Goal: Task Accomplishment & Management: Use online tool/utility

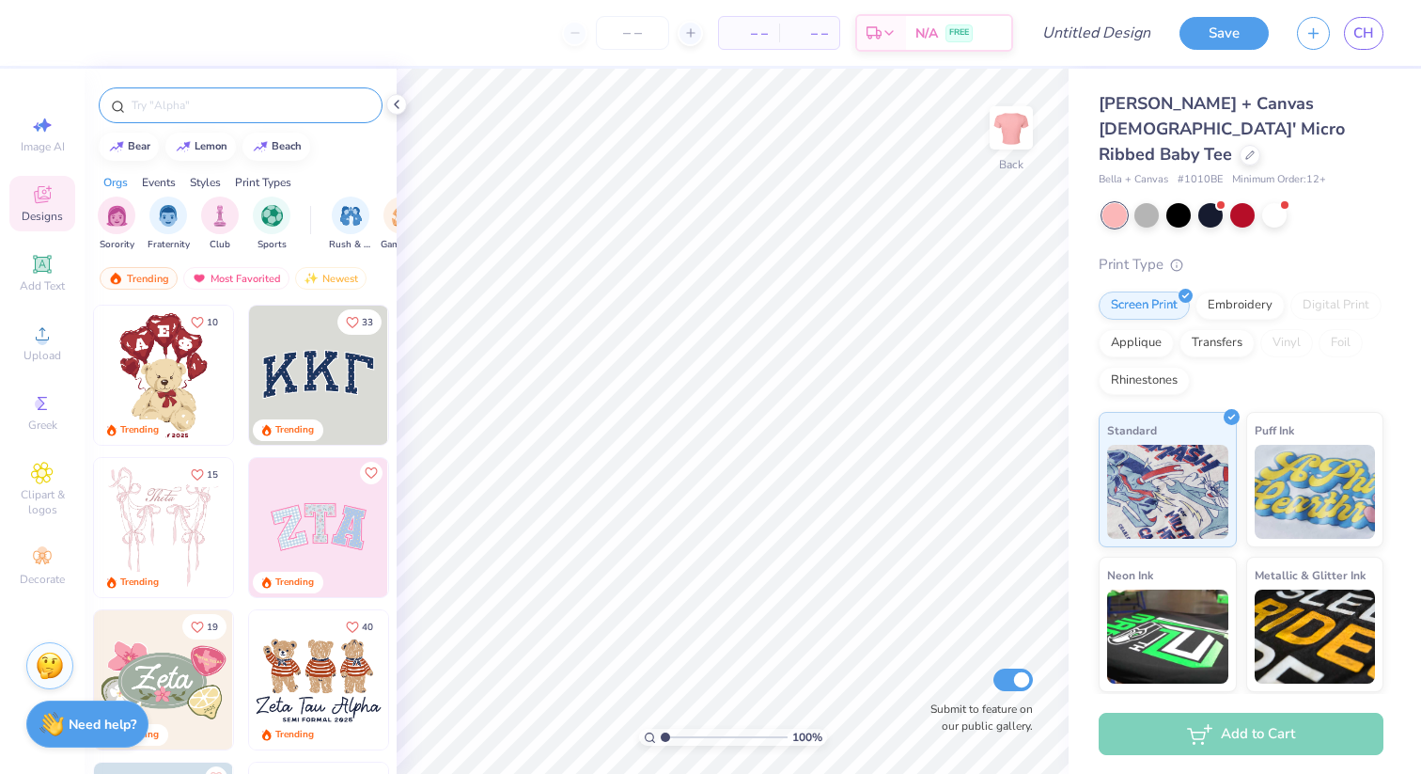
click at [174, 98] on input "text" at bounding box center [250, 105] width 241 height 19
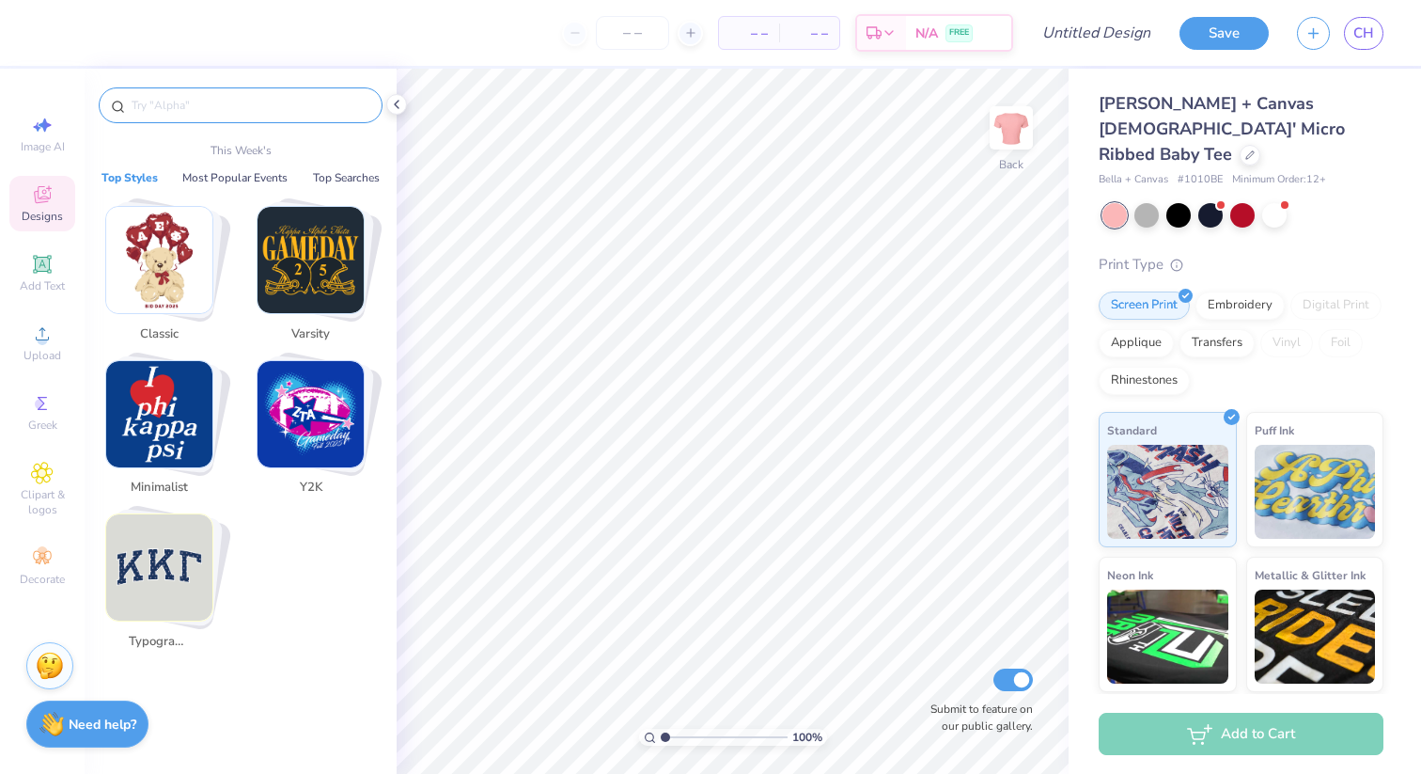
click at [168, 398] on img "Stack Card Button Minimalist" at bounding box center [159, 414] width 106 height 106
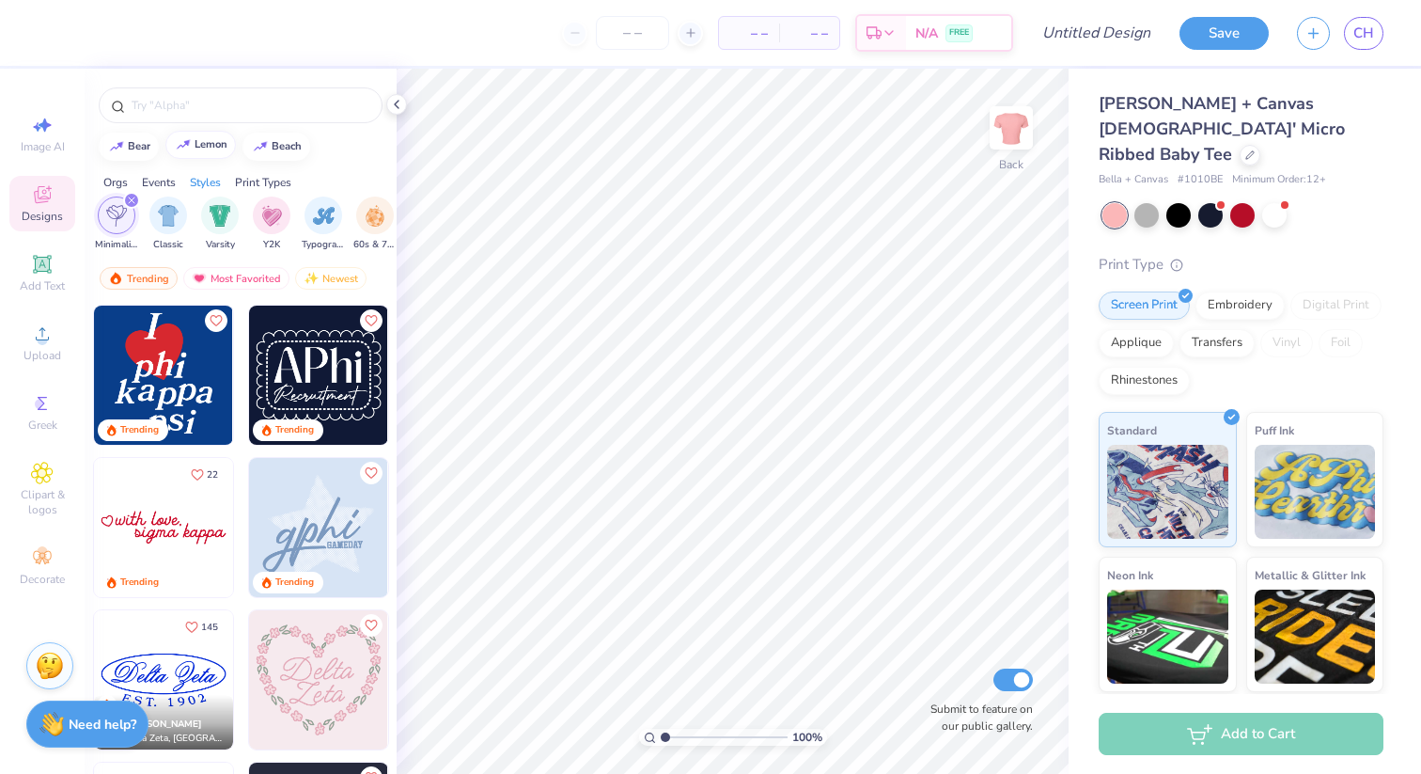
click at [190, 142] on img at bounding box center [183, 144] width 15 height 11
type input "lemon"
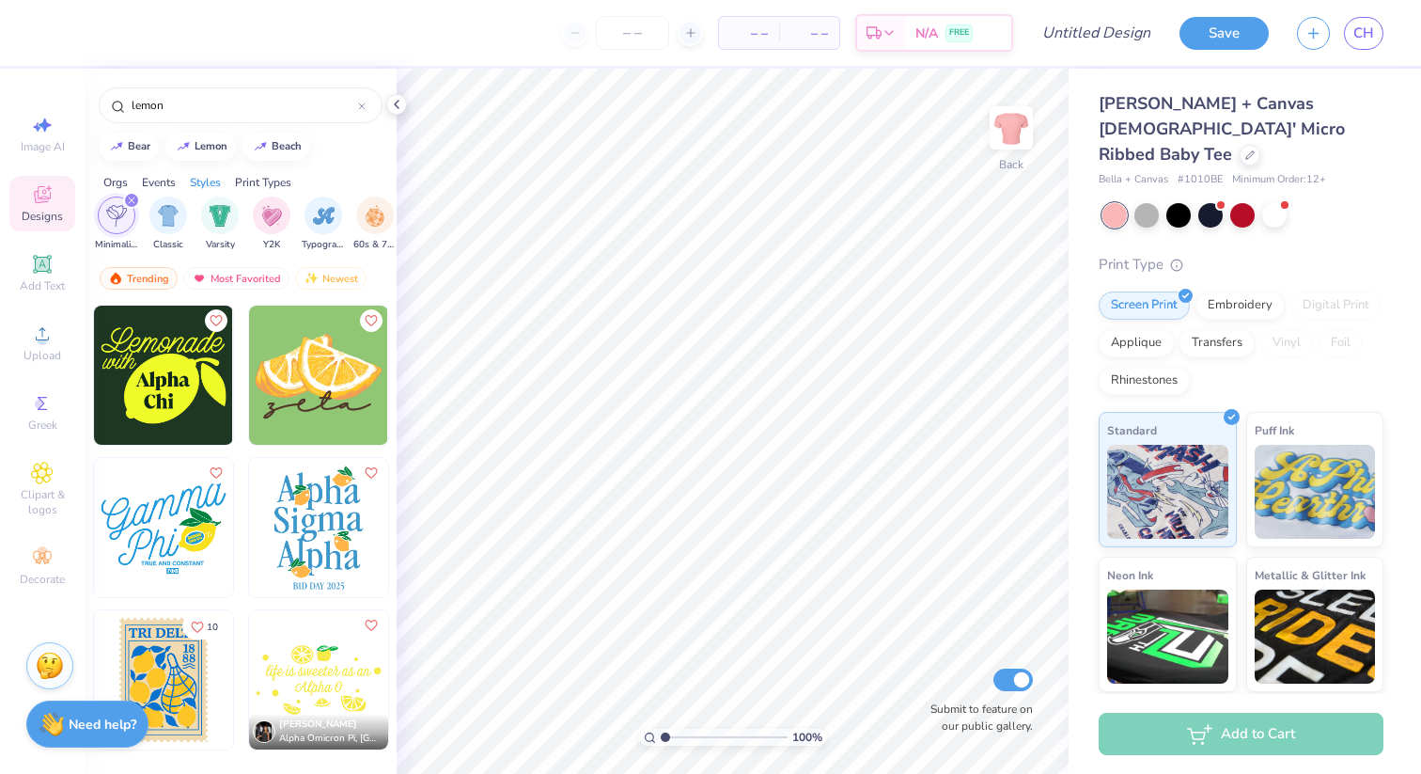
click at [262, 399] on img at bounding box center [318, 374] width 139 height 139
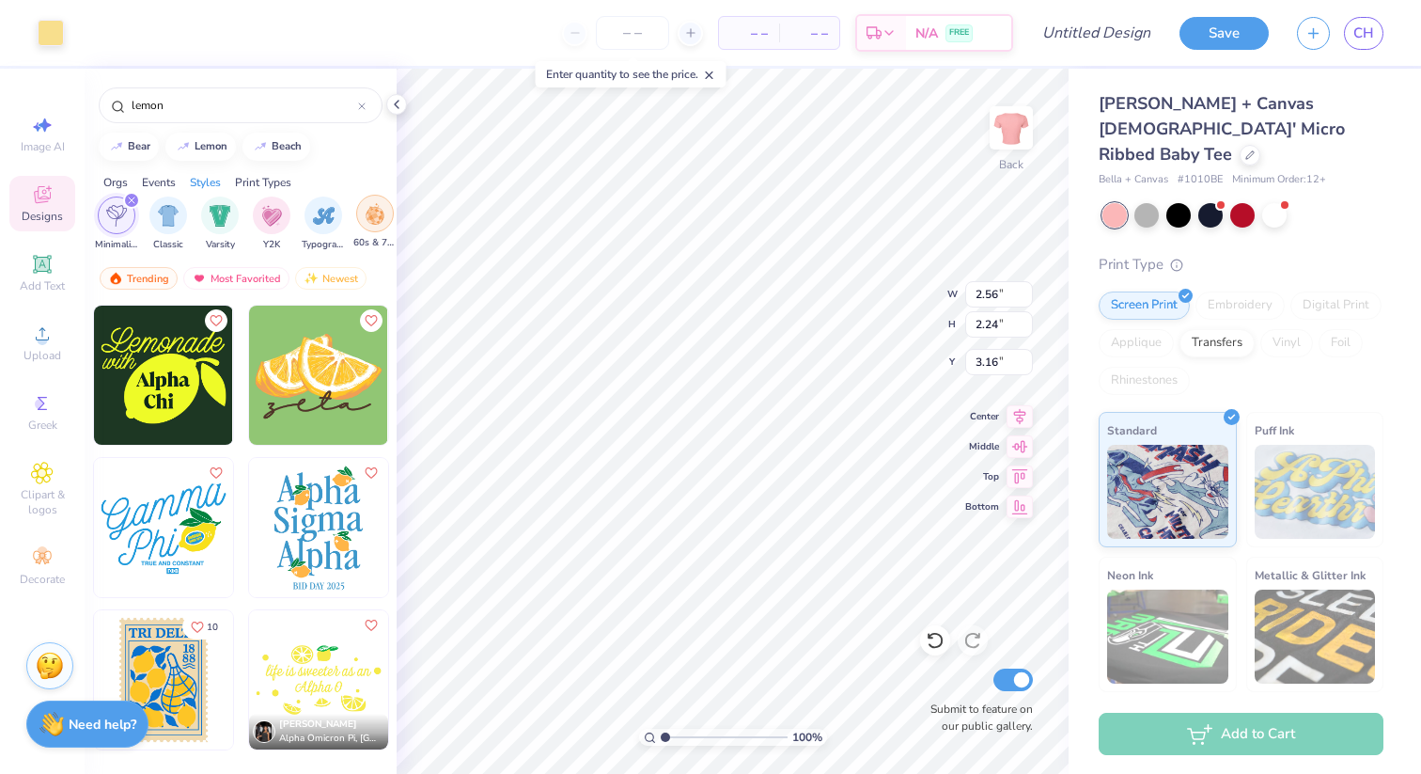
type input "3.00"
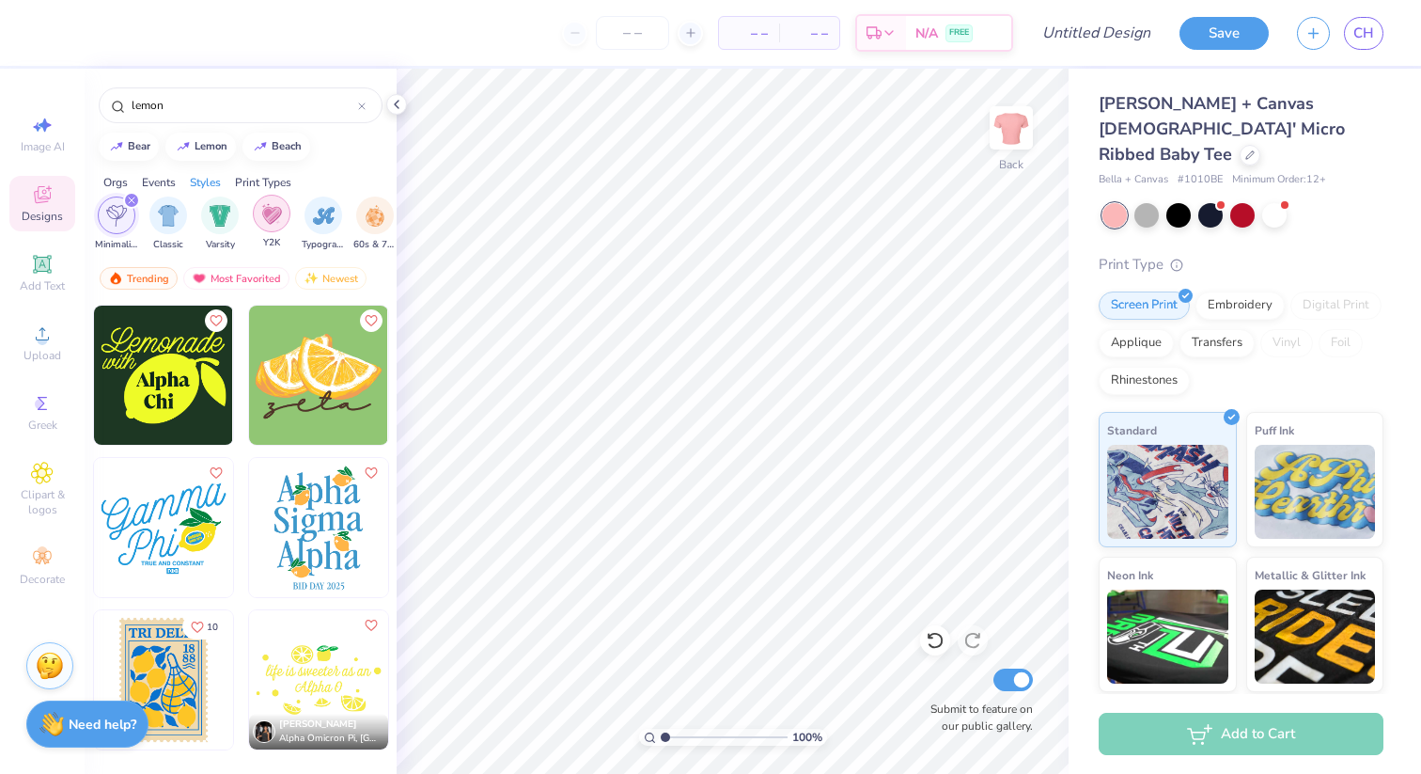
click at [276, 221] on img "filter for Y2K" at bounding box center [271, 214] width 21 height 22
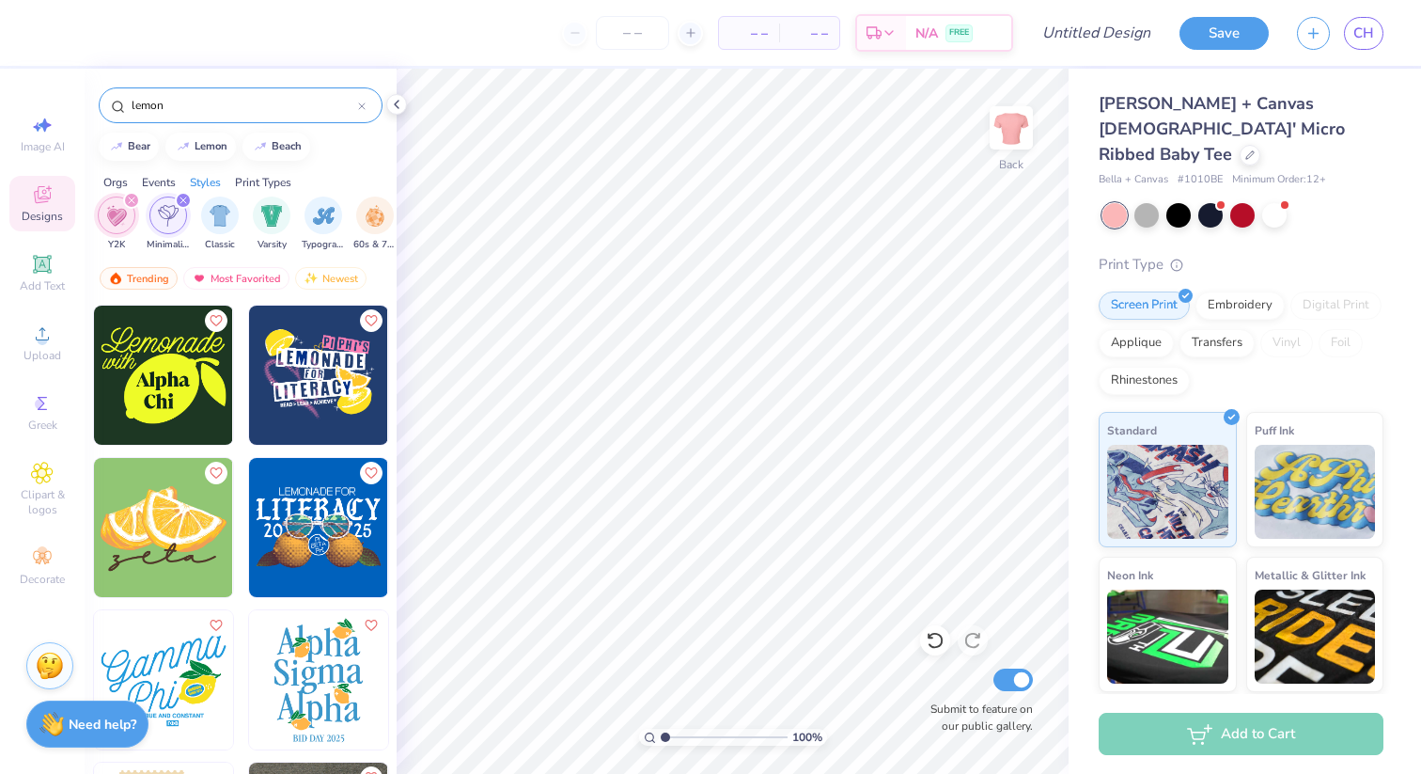
click at [197, 113] on input "lemon" at bounding box center [244, 105] width 228 height 19
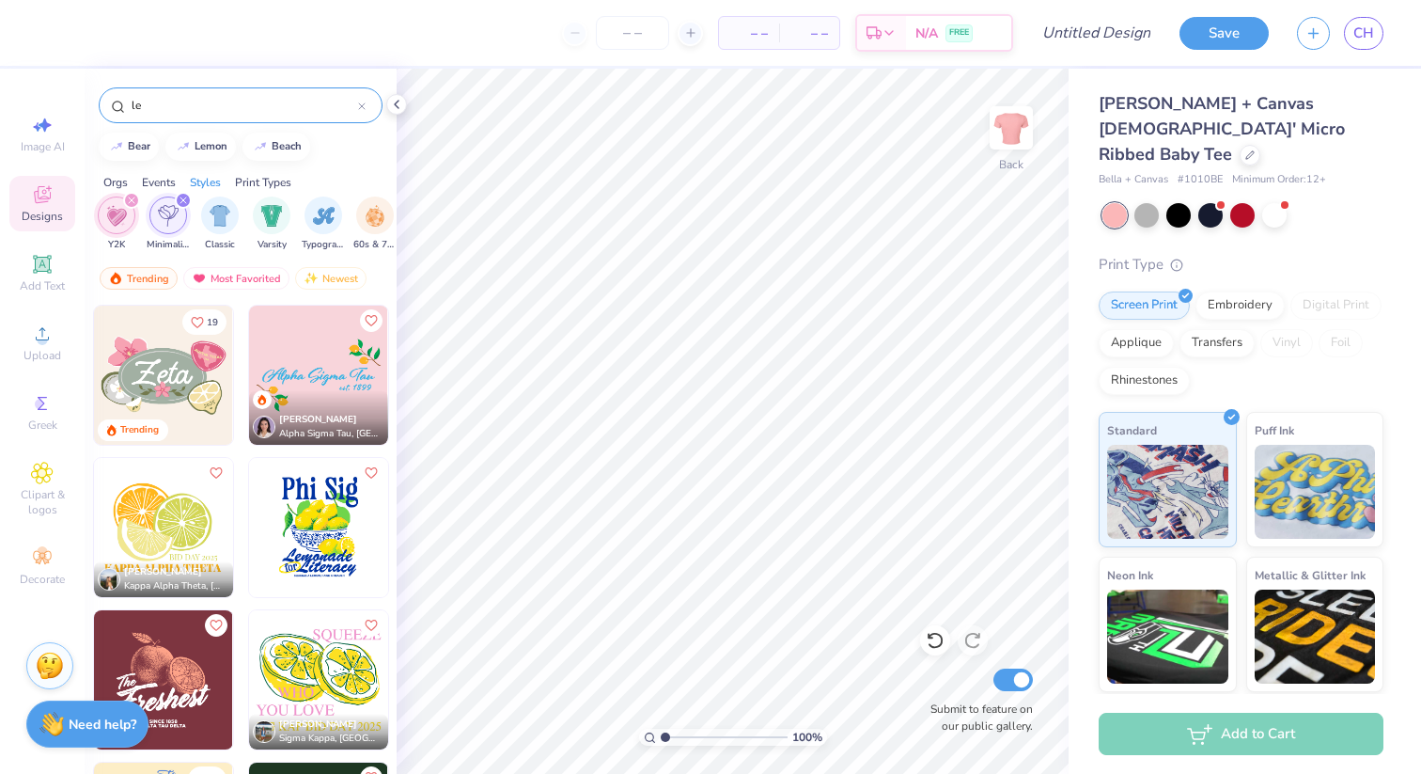
type input "l"
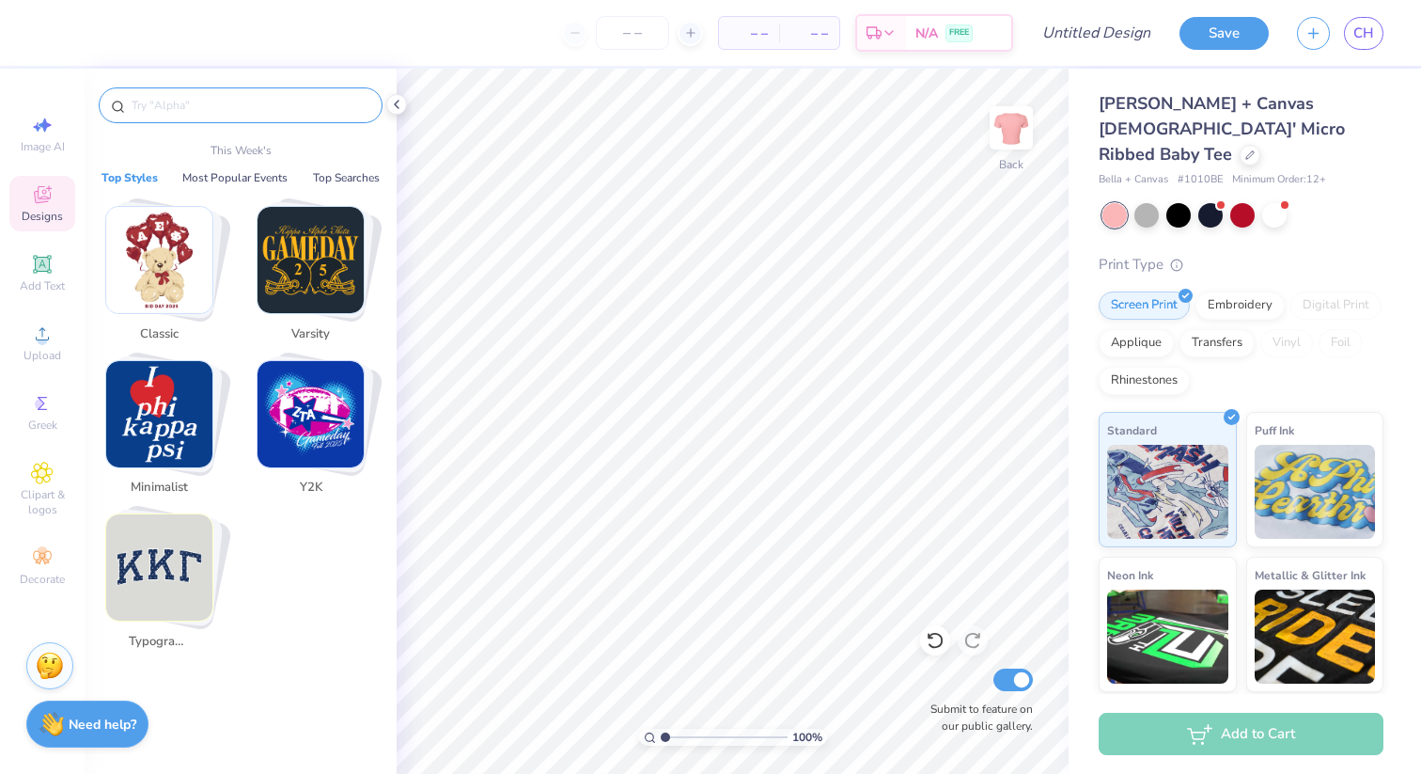
click at [335, 443] on img "Stack Card Button Y2K" at bounding box center [311, 414] width 106 height 106
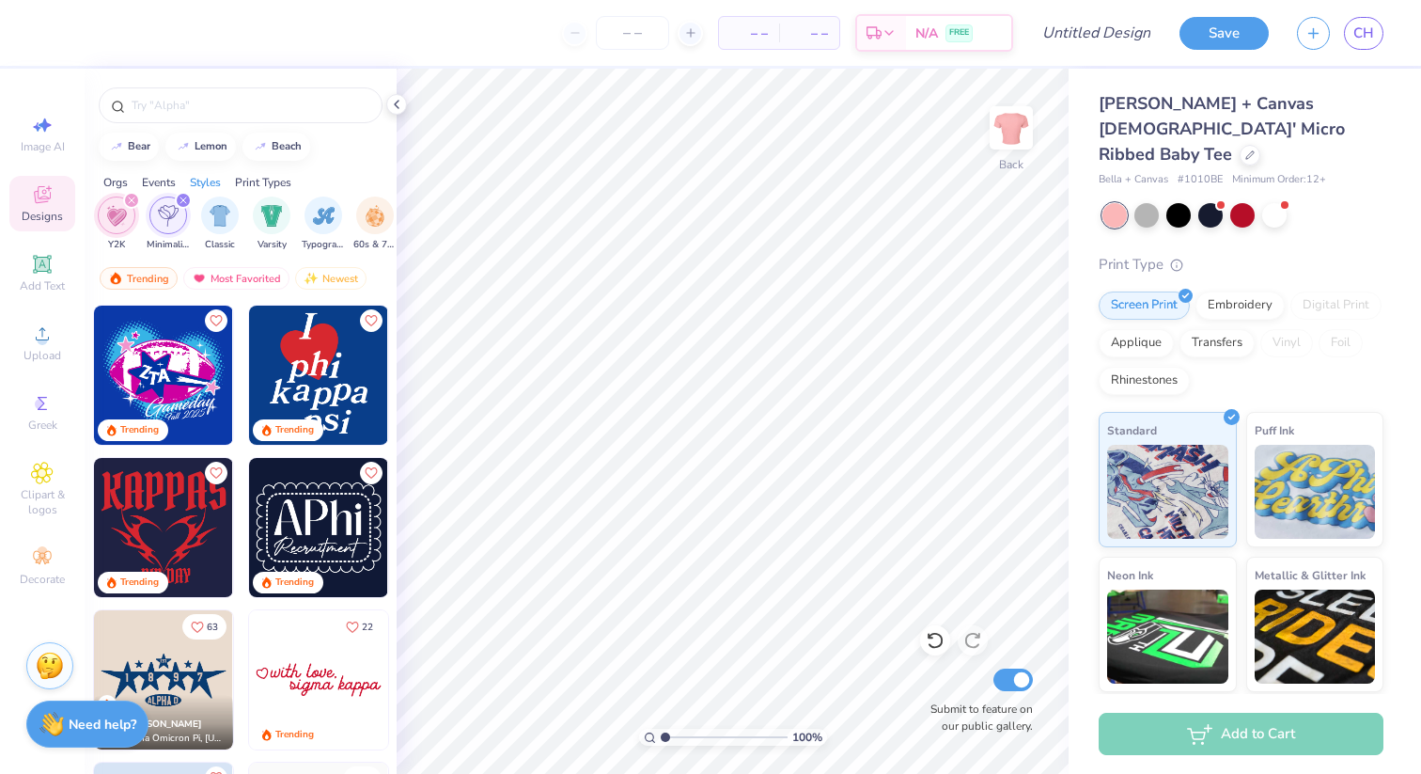
click at [309, 387] on img at bounding box center [318, 374] width 139 height 139
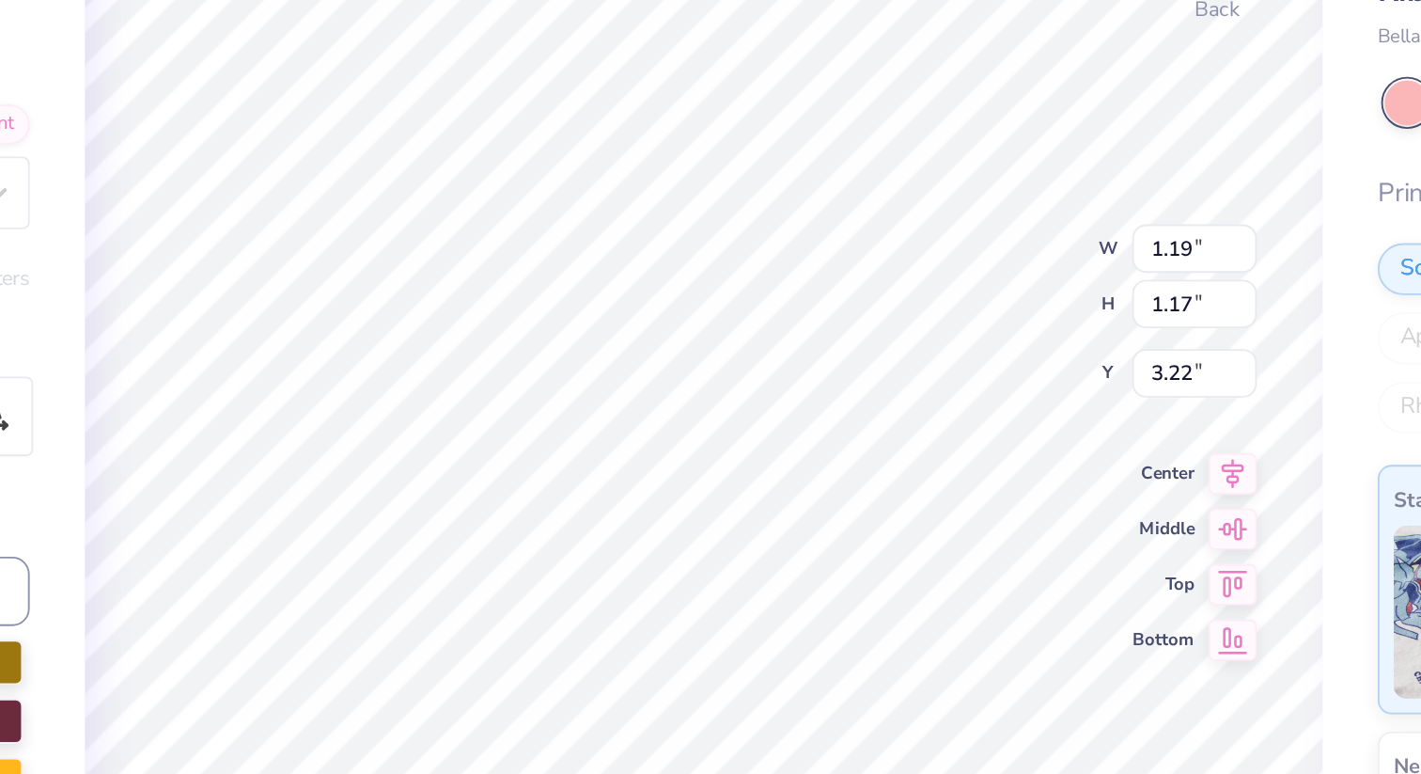
type input "0.41"
type input "0.51"
type input "3.79"
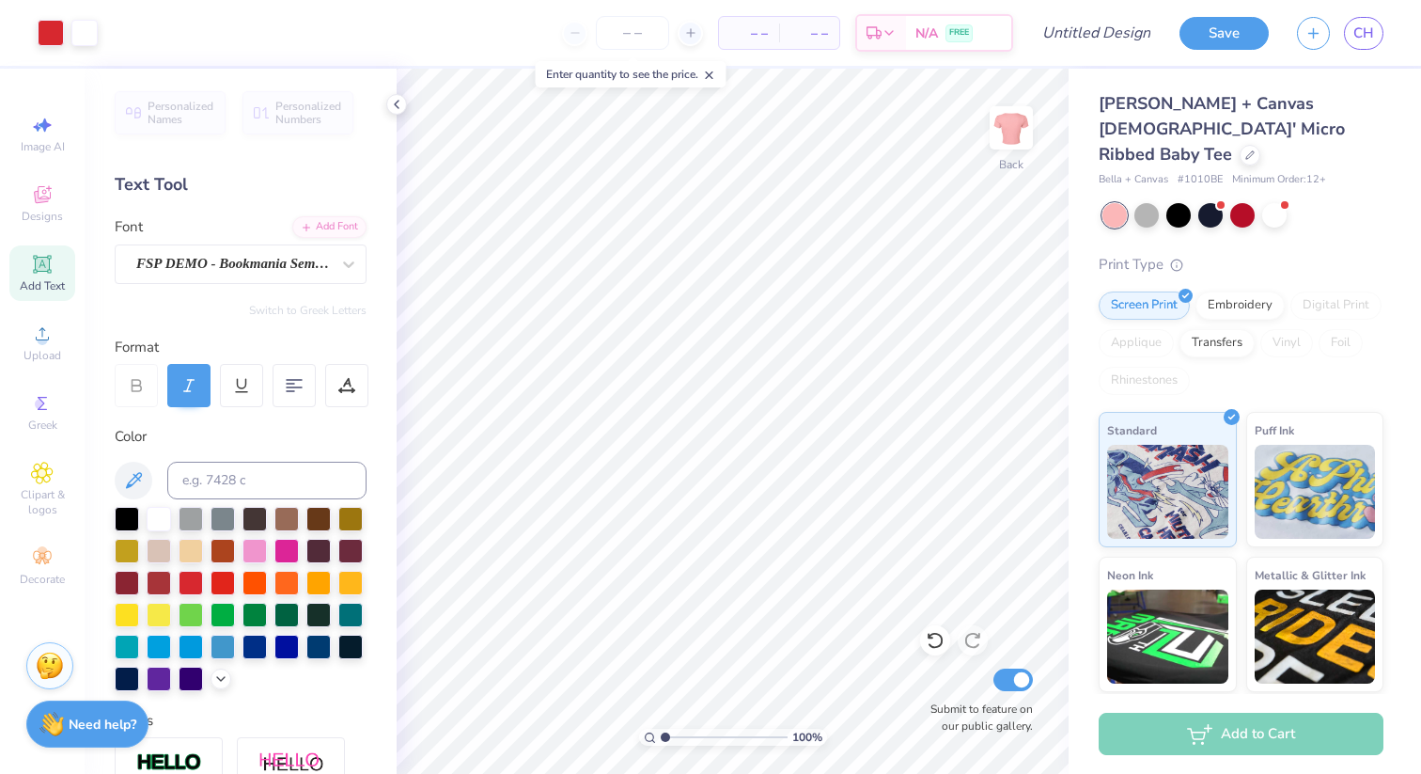
click at [183, 118] on span "Personalized Names" at bounding box center [181, 113] width 67 height 26
click at [24, 271] on div "Add Text" at bounding box center [42, 272] width 66 height 55
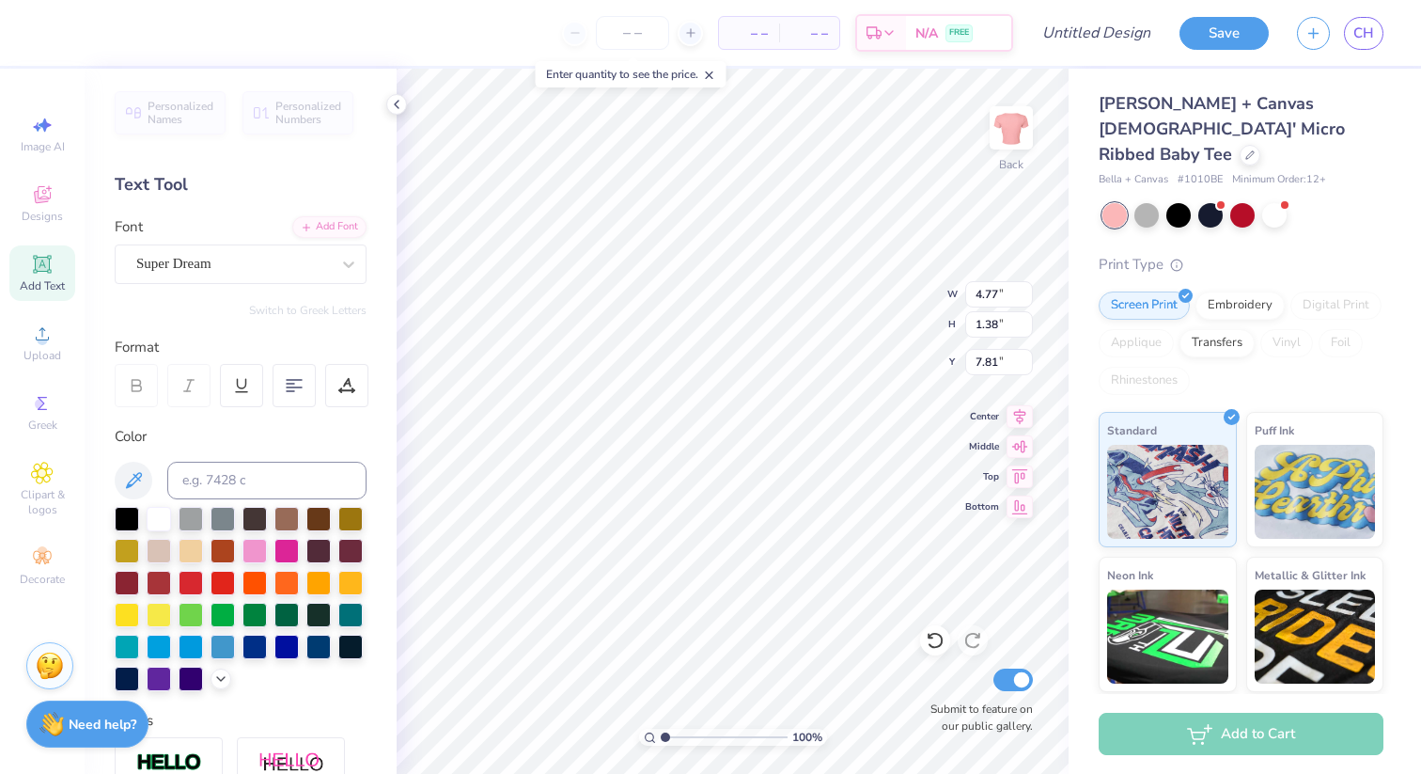
type input "0.45"
type input "0.46"
type input "4.46"
type input "4.77"
type input "1.38"
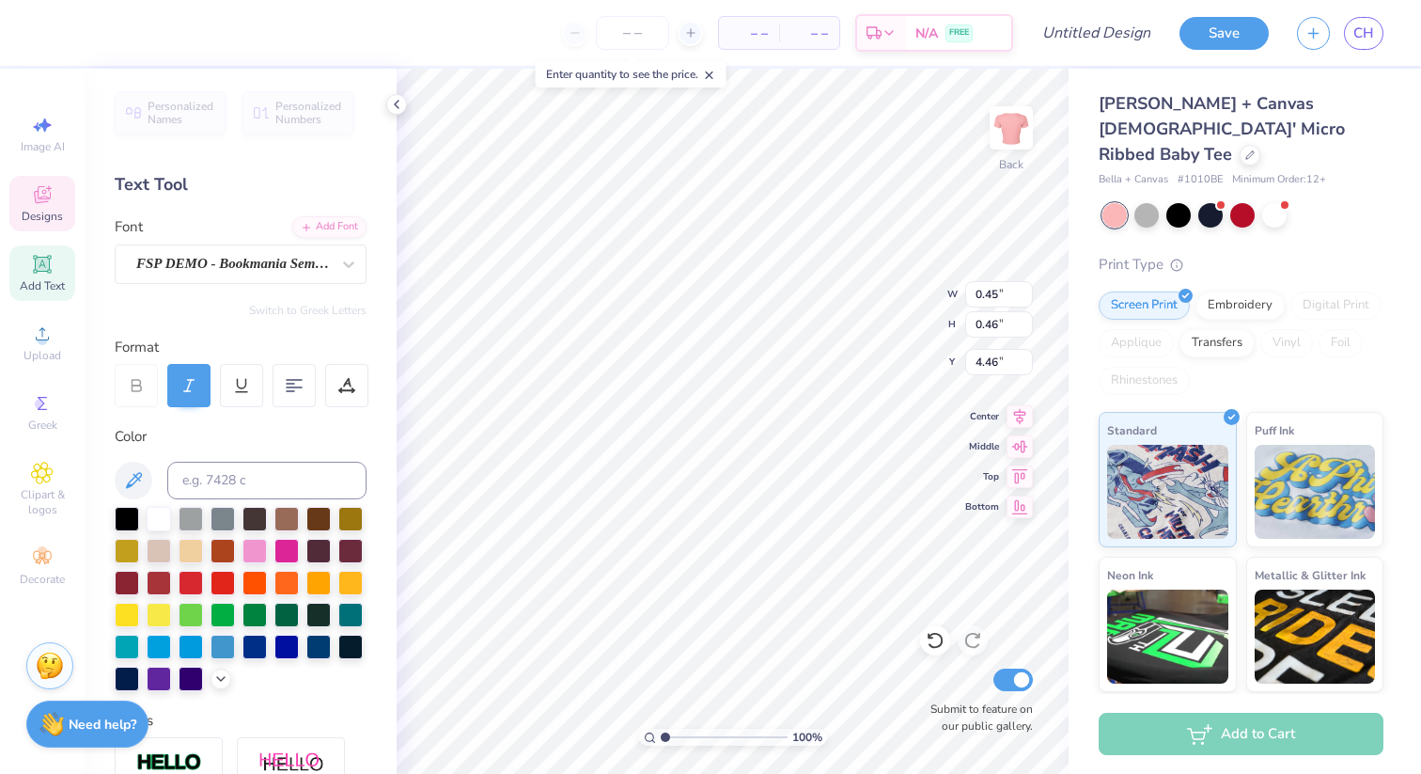
type input "7.81"
click at [236, 253] on div "Super Dream" at bounding box center [232, 263] width 197 height 29
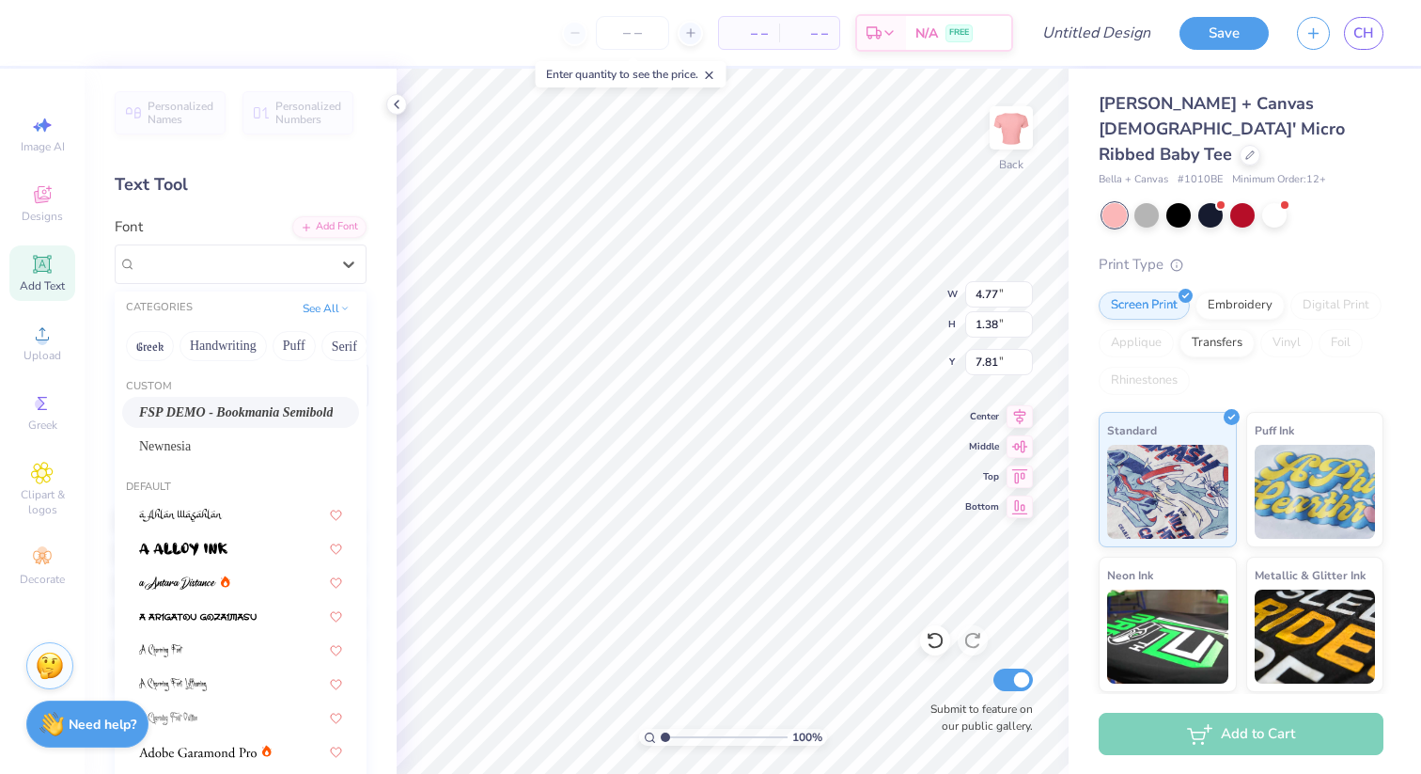
click at [241, 409] on span "FSP DEMO - Bookmania Semibold" at bounding box center [236, 412] width 194 height 20
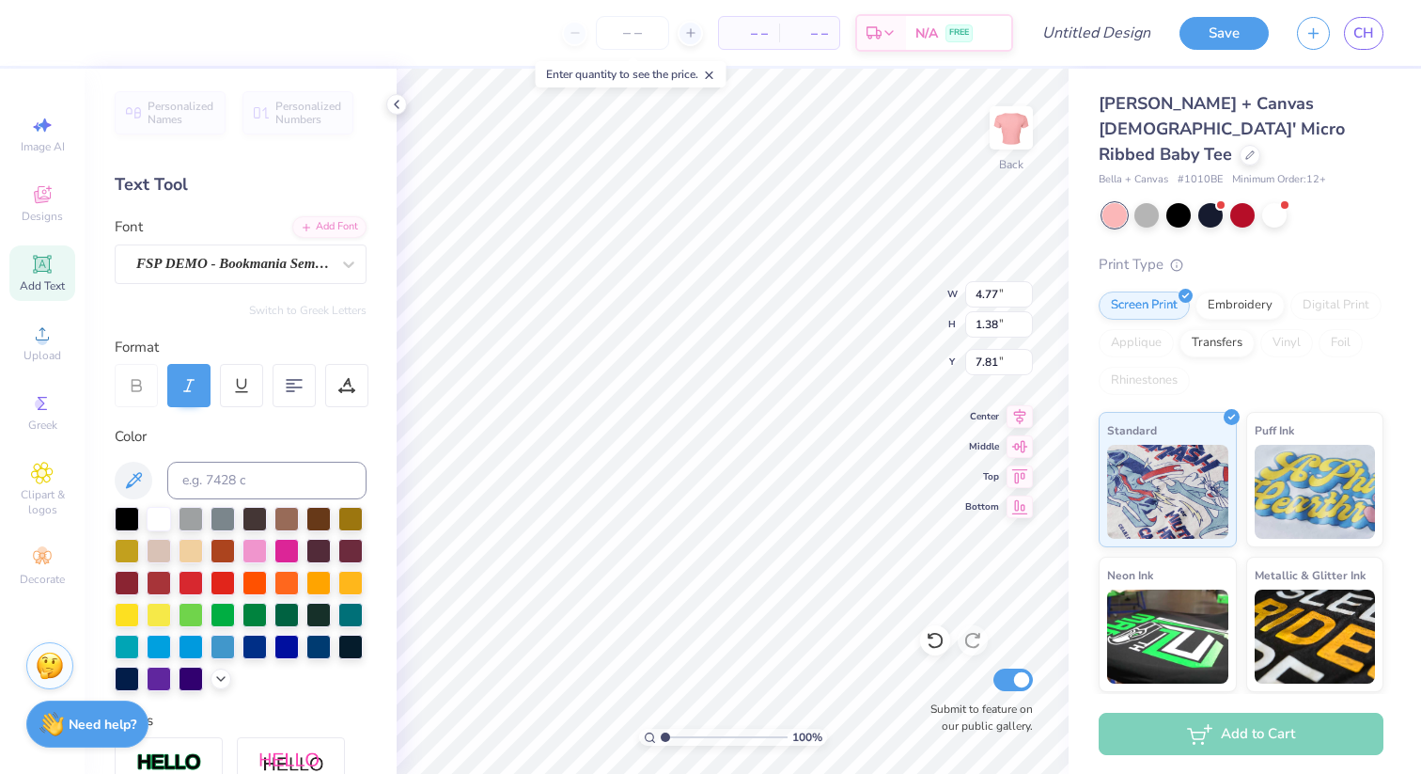
type input "5.33"
type input "1.42"
type input "7.79"
type textarea "t"
type input "0.45"
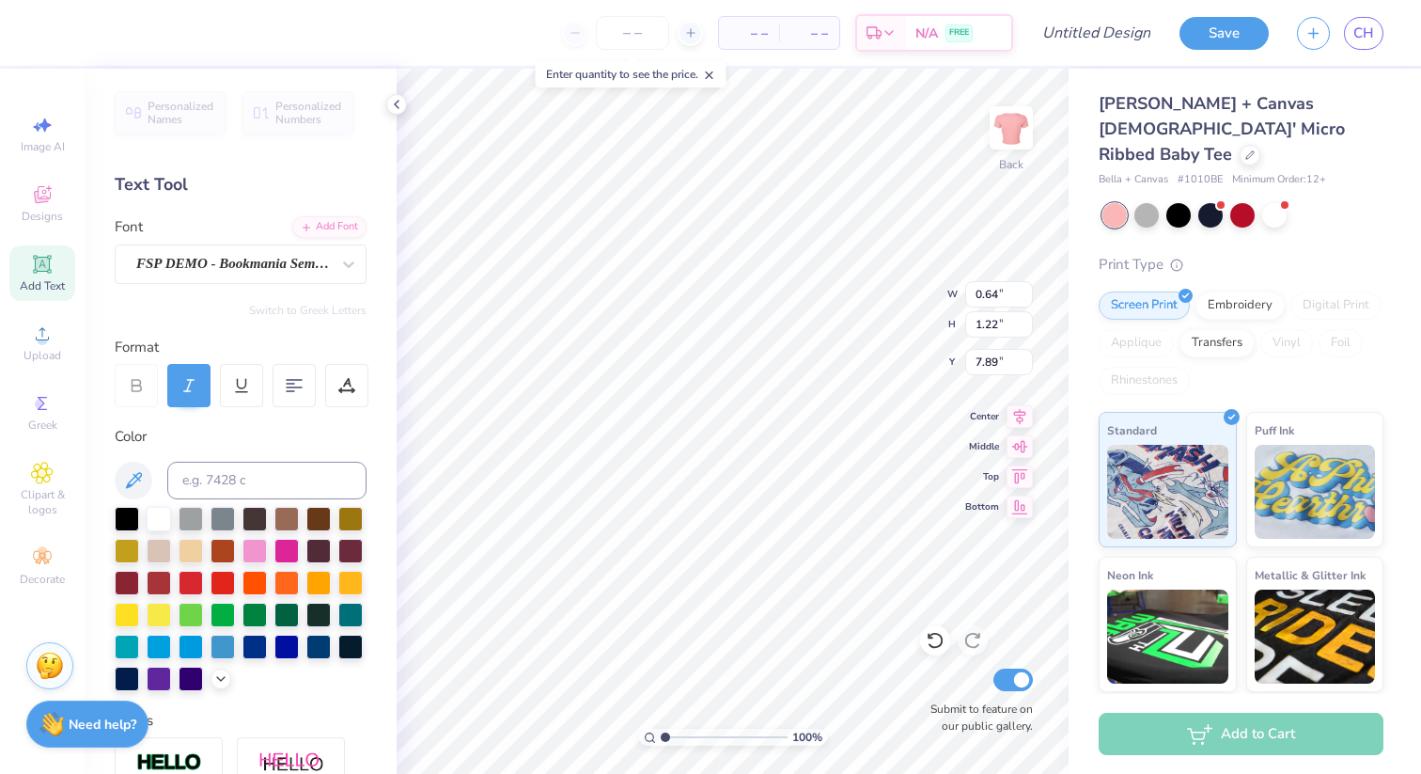
type input "0.46"
type input "3.98"
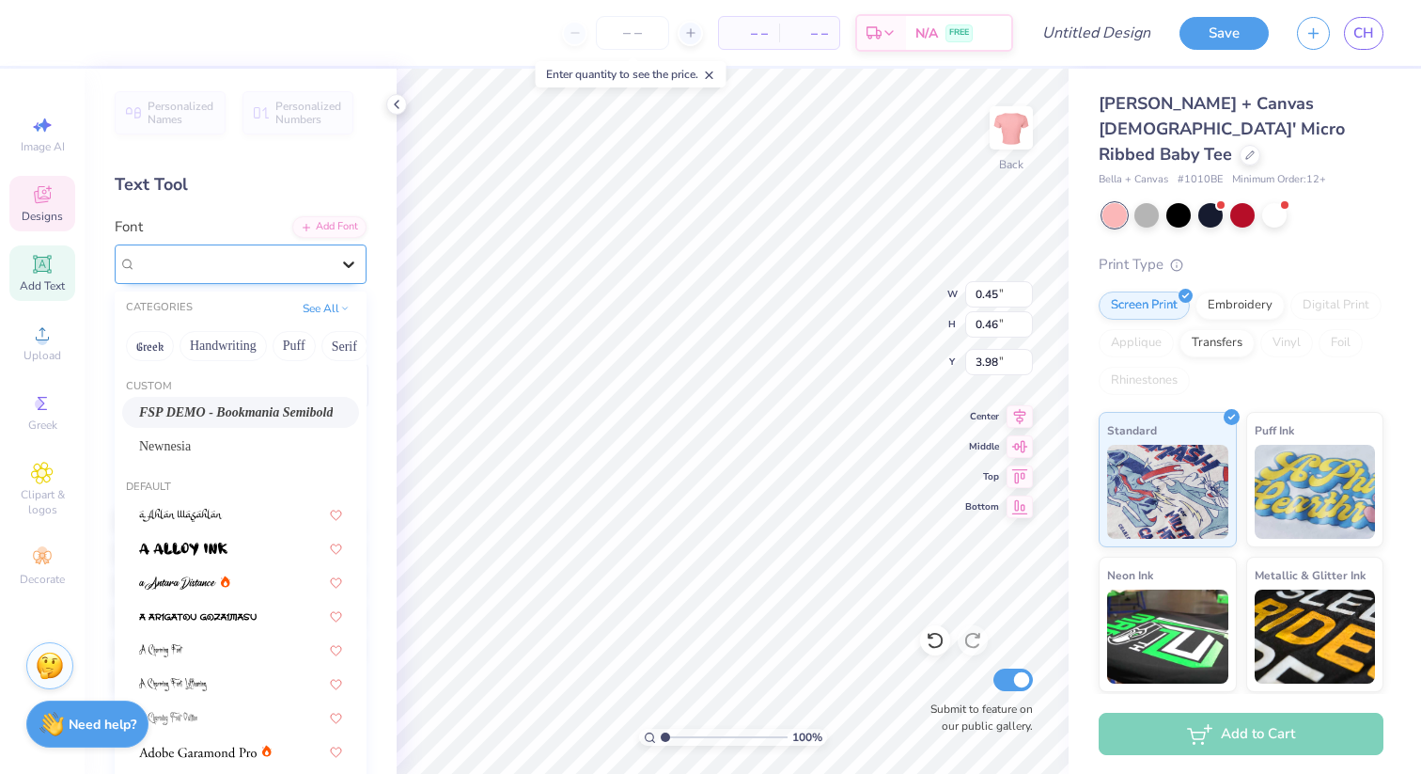
click at [354, 274] on div at bounding box center [349, 264] width 34 height 34
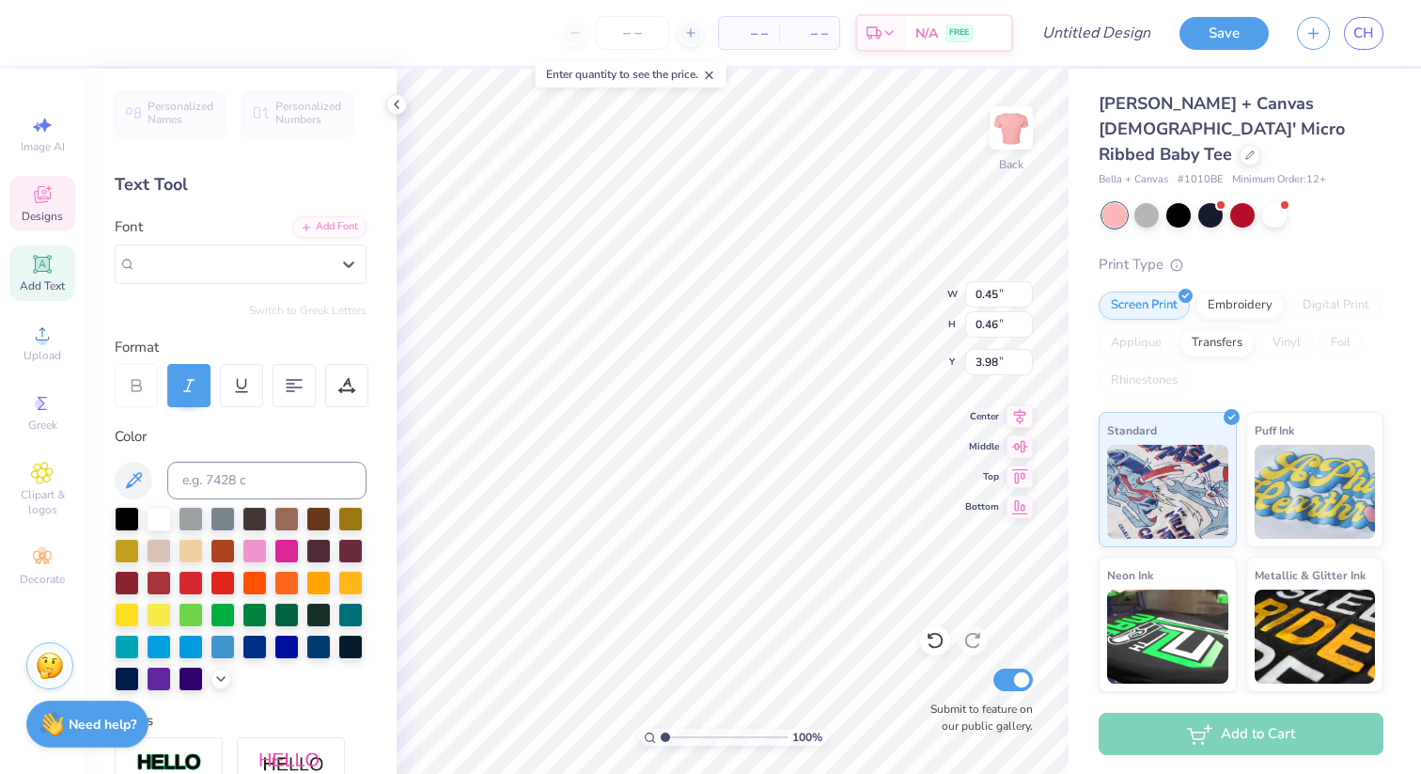
type input "0.64"
type input "1.22"
type input "7.89"
type input "0.45"
type input "0.46"
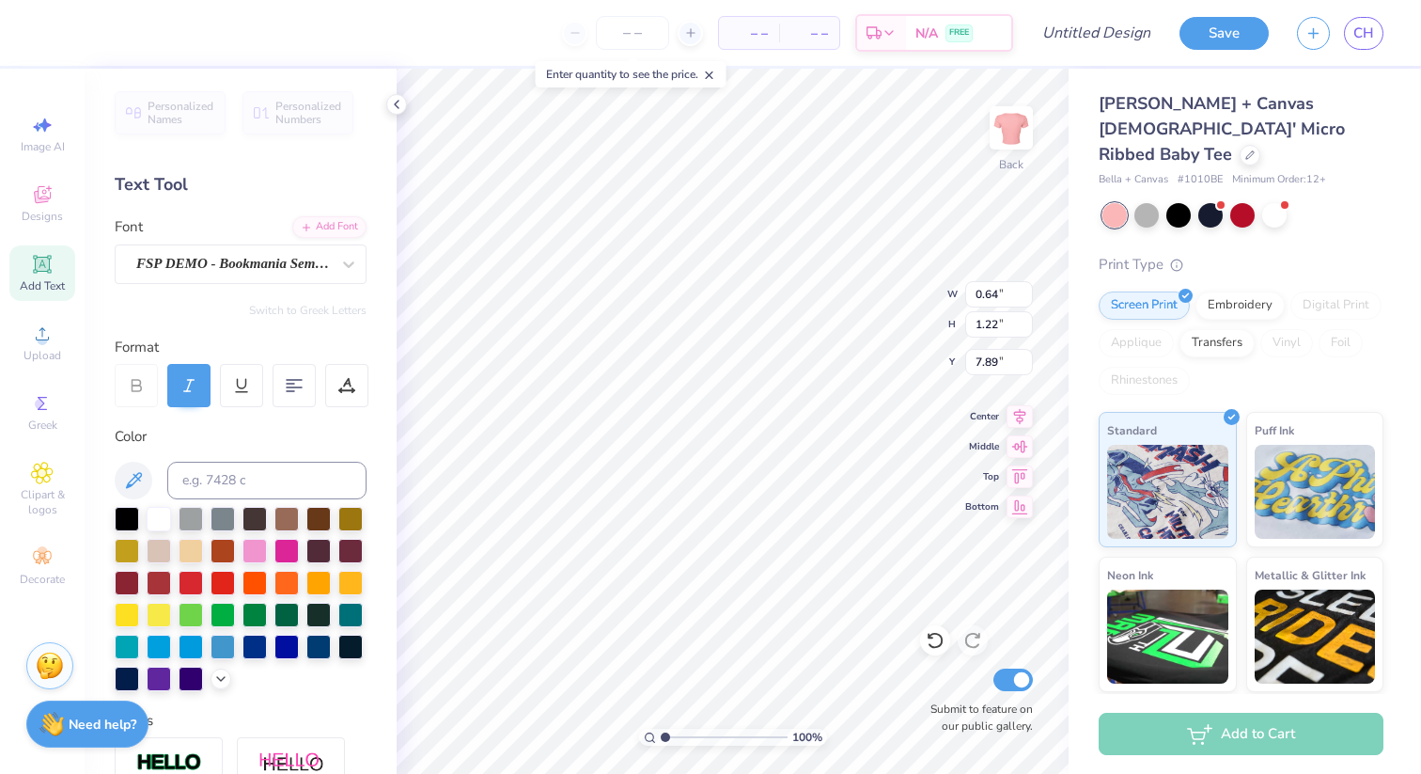
type input "3.98"
type input "0.64"
type input "1.22"
type input "7.89"
type input "0.45"
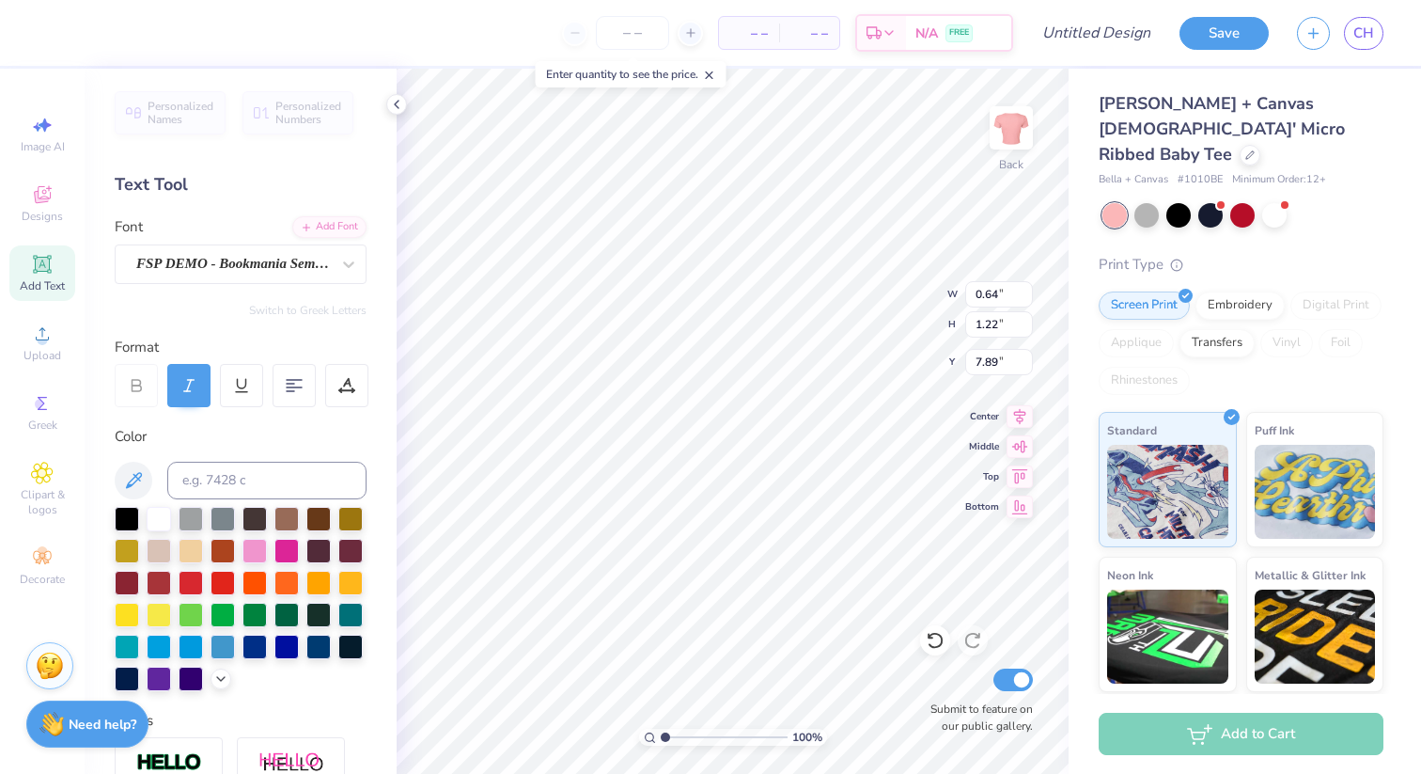
type input "0.86"
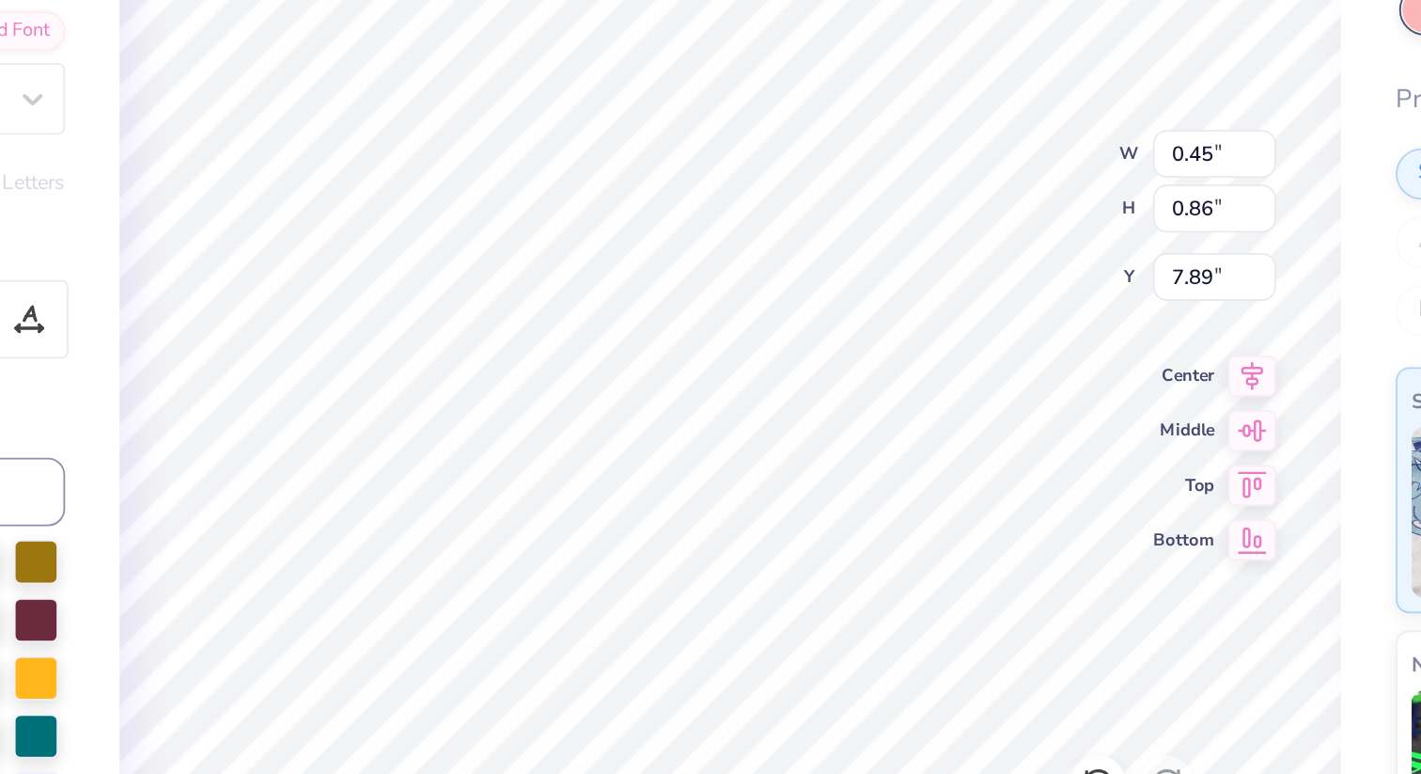
type input "0.46"
type input "3.98"
type input "0.86"
type input "7.89"
type input "0.46"
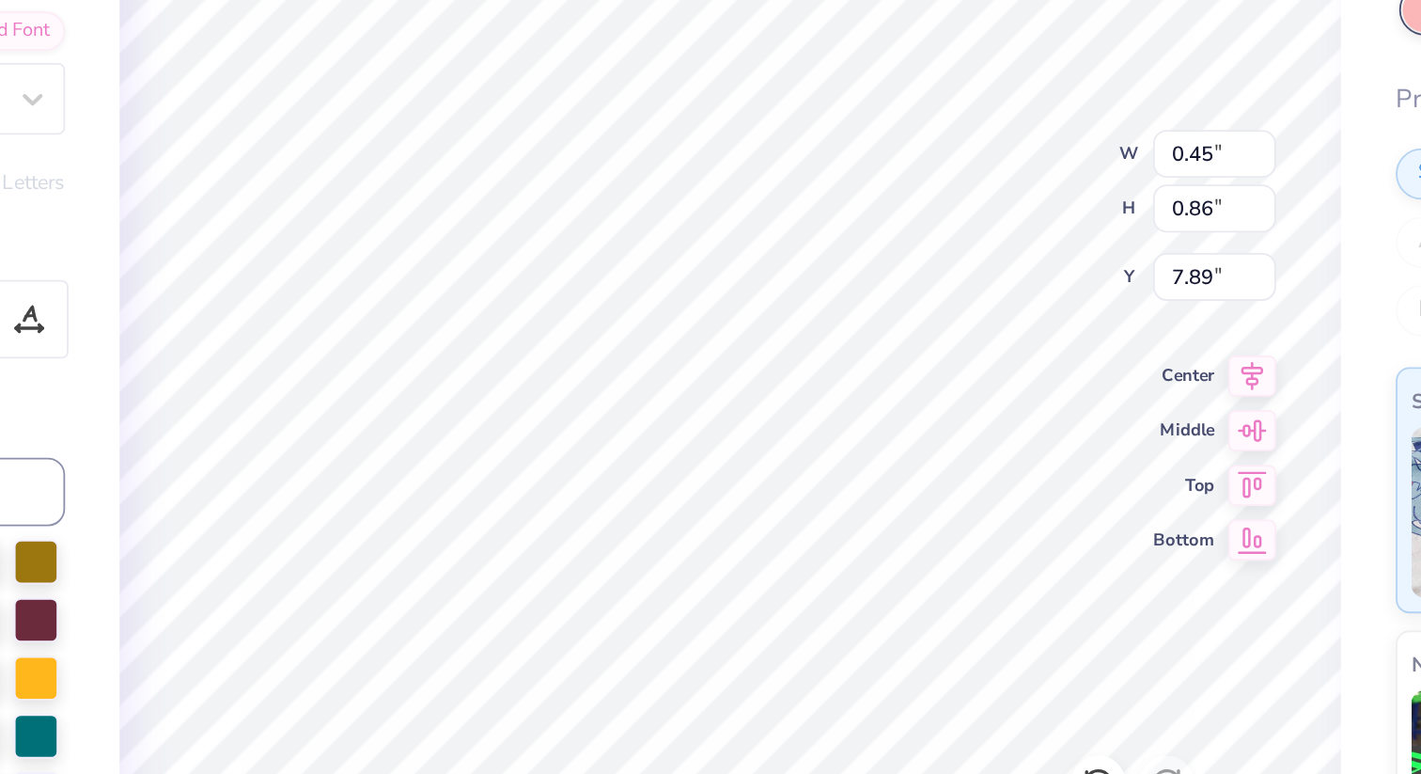
type input "3.98"
type input "0.86"
type input "7.89"
type input "0.38"
type input "0.73"
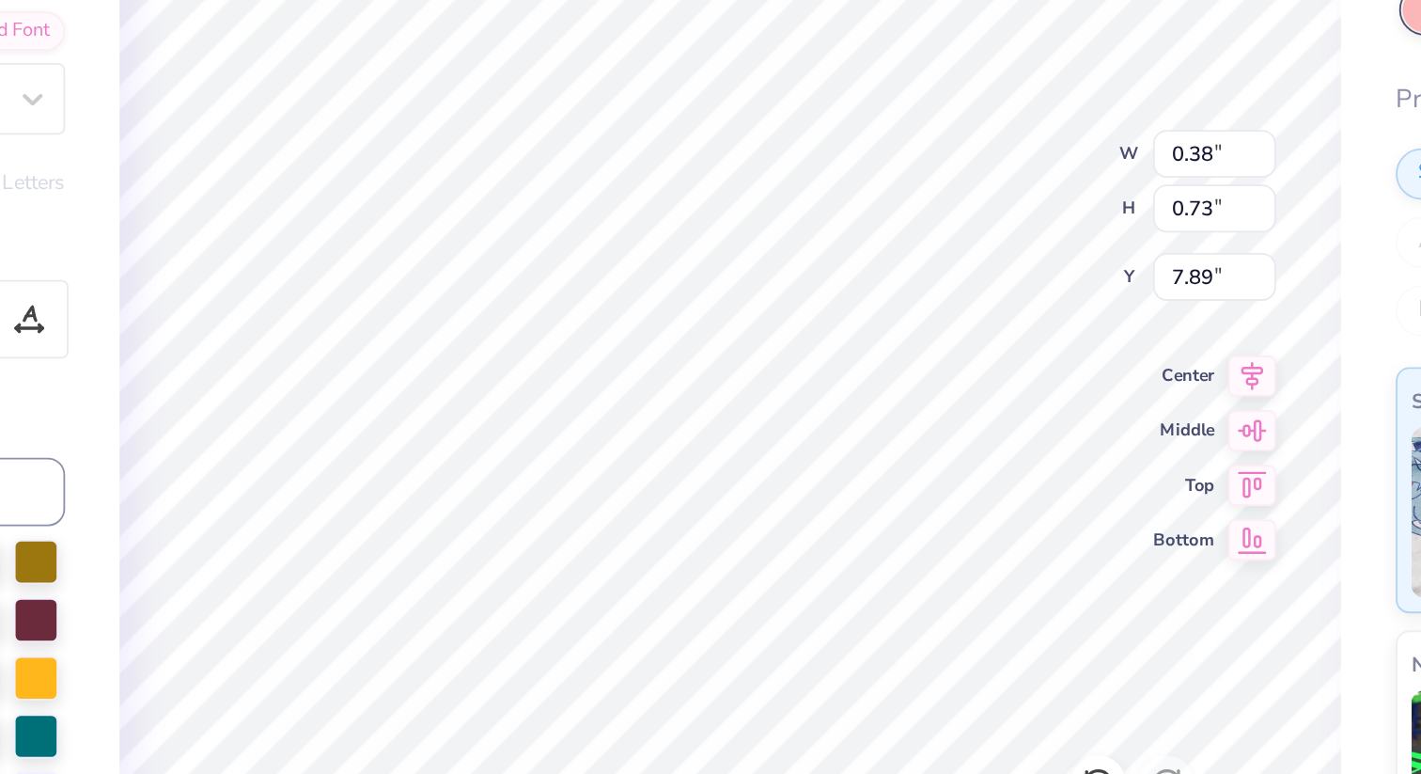
type input "0.24"
type input "0.46"
type input "0.45"
type input "0.46"
type input "3.98"
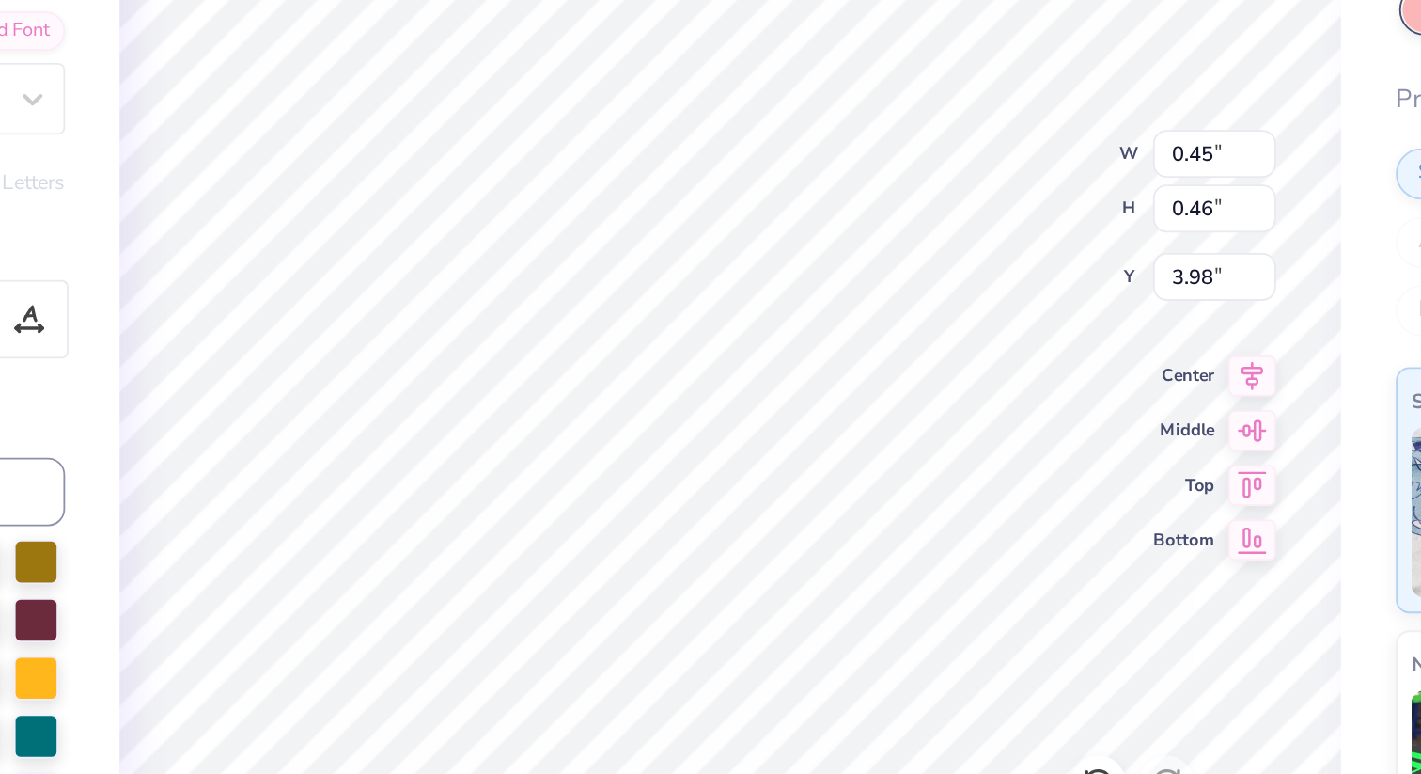
type input "0.41"
type input "0.51"
type input "3.79"
type input "0.27"
type input "0.53"
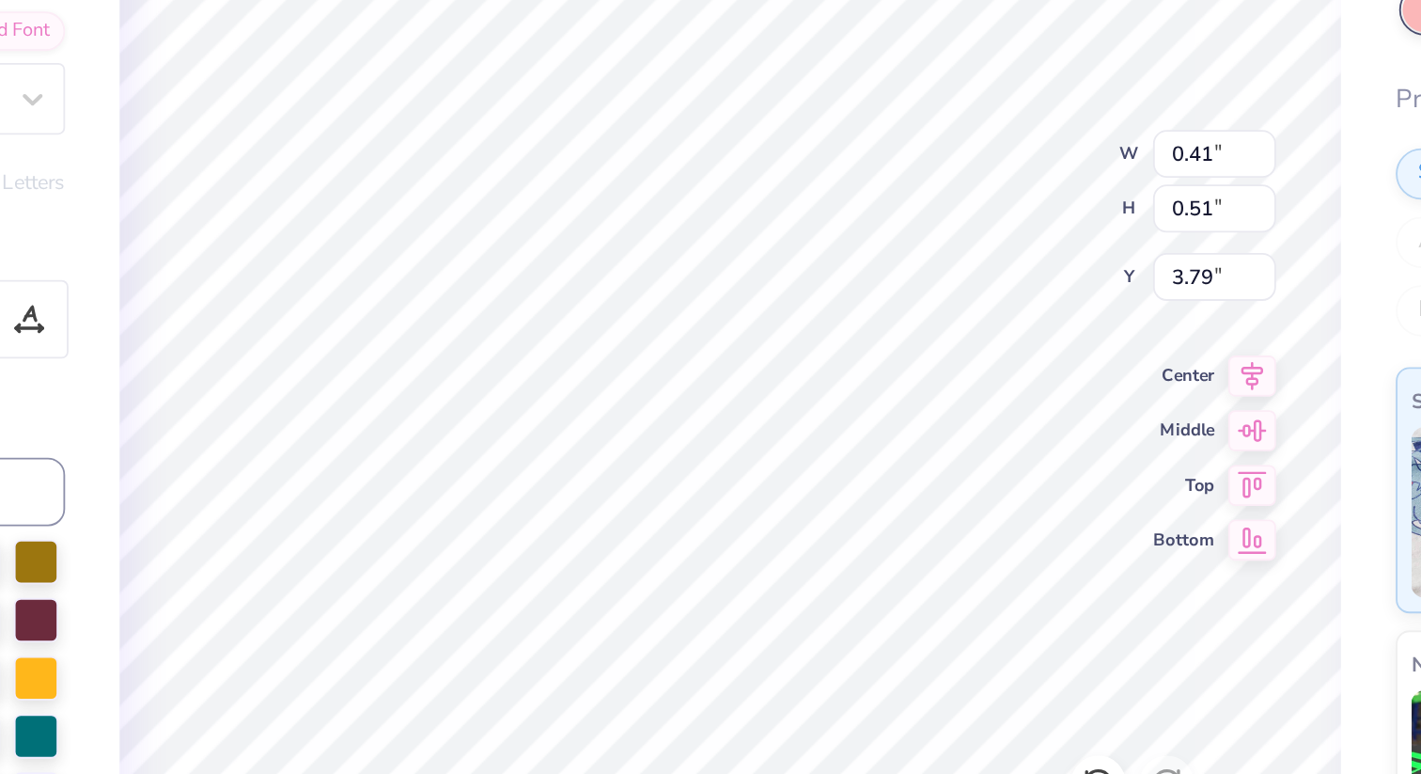
type input "3.81"
type input "0.45"
type input "0.46"
type input "3.98"
type input "0.27"
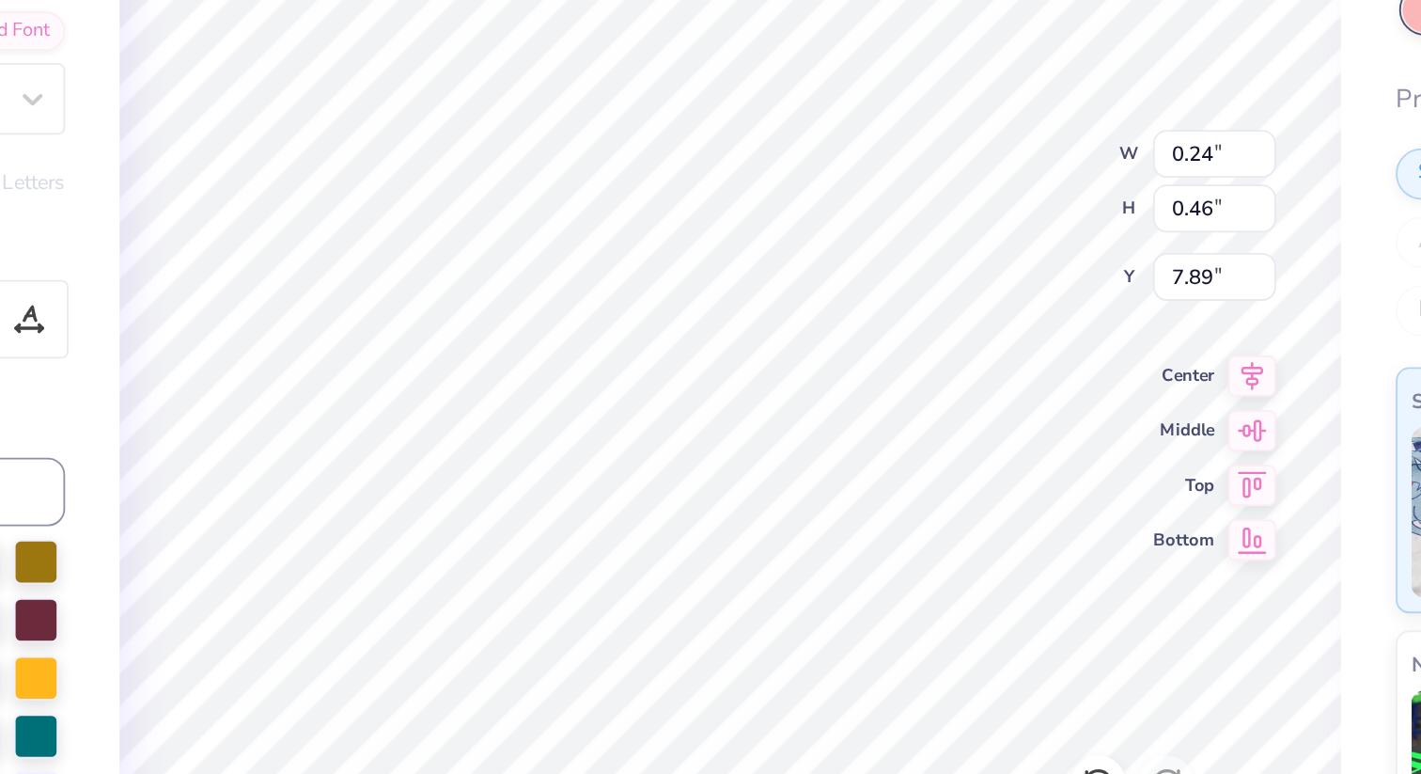
type input "0.51"
type input "3.81"
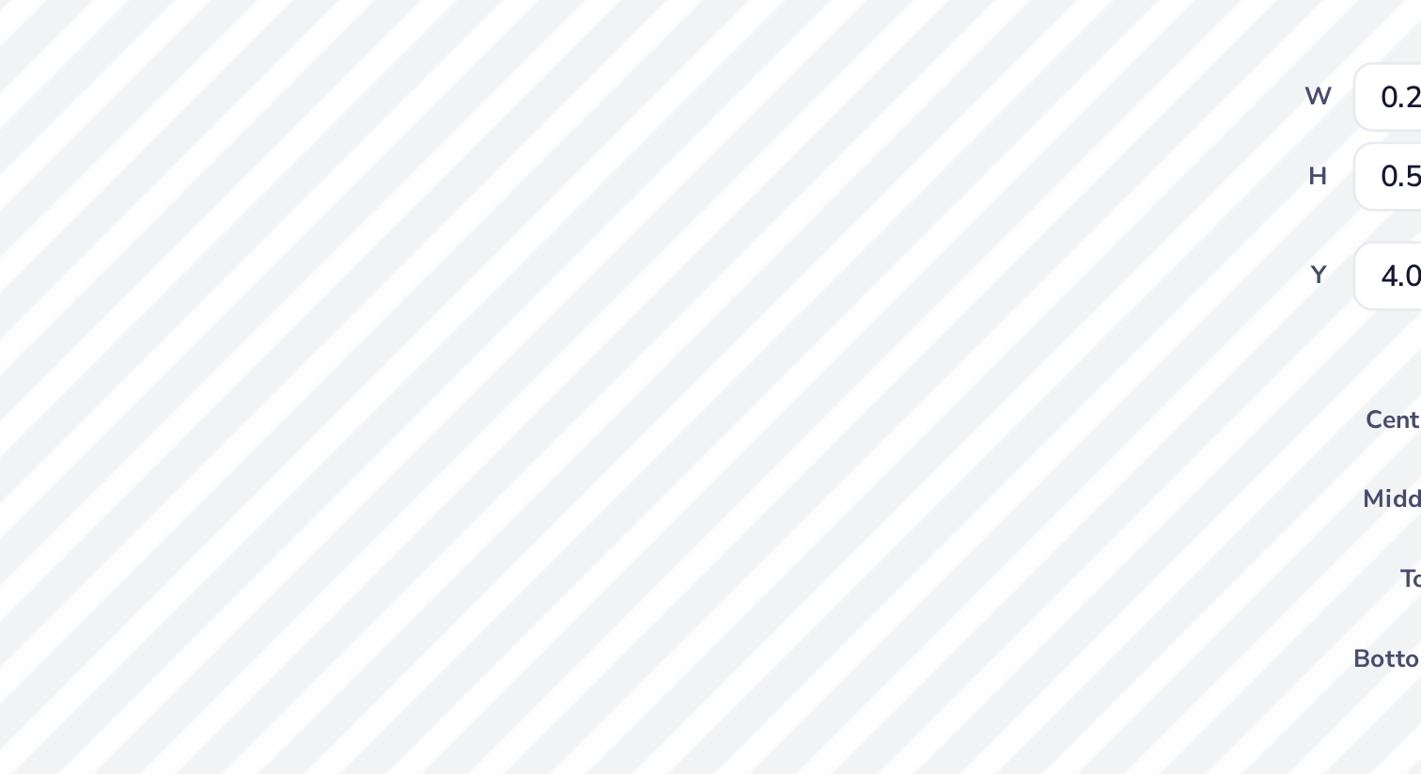
type input "4.08"
type input "3.83"
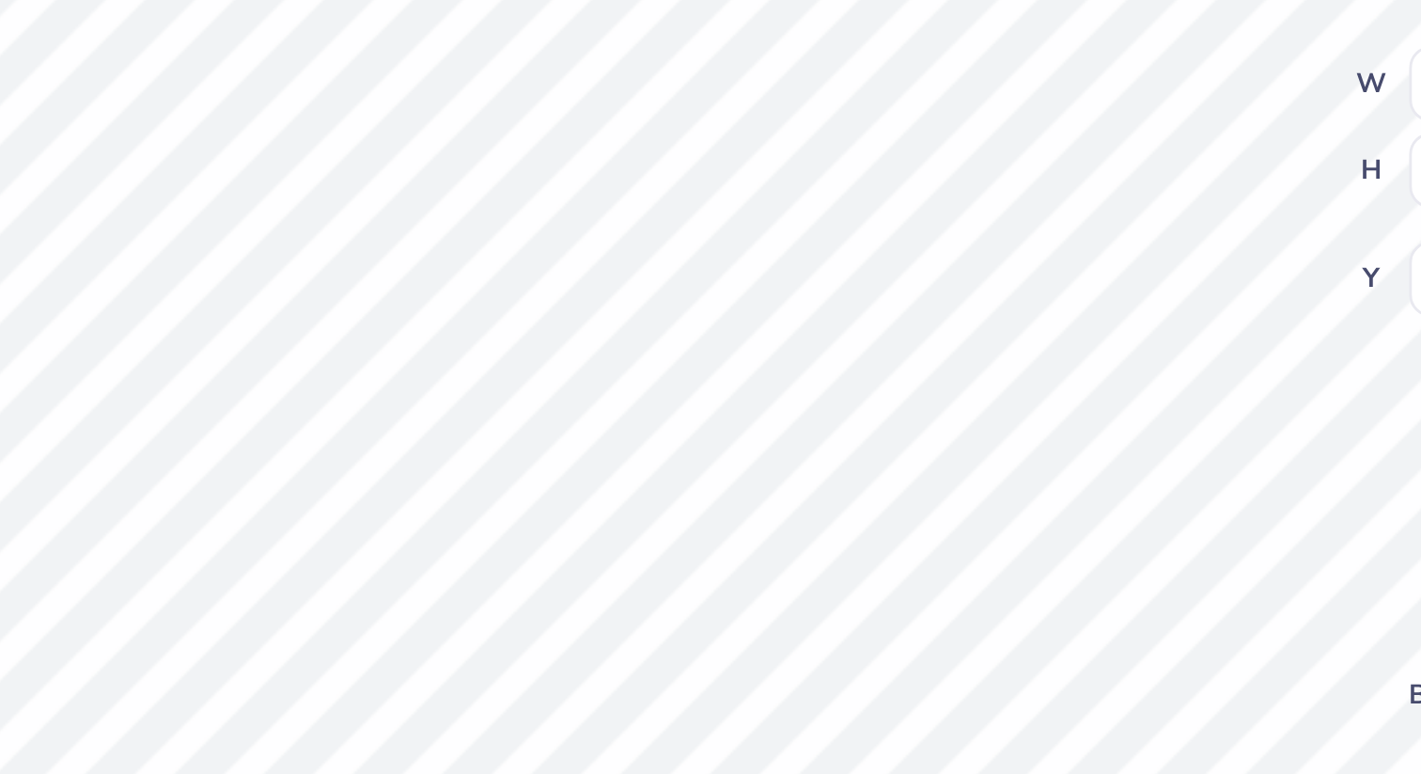
type input "0.25"
type input "0.48"
type input "3.86"
type input "3.84"
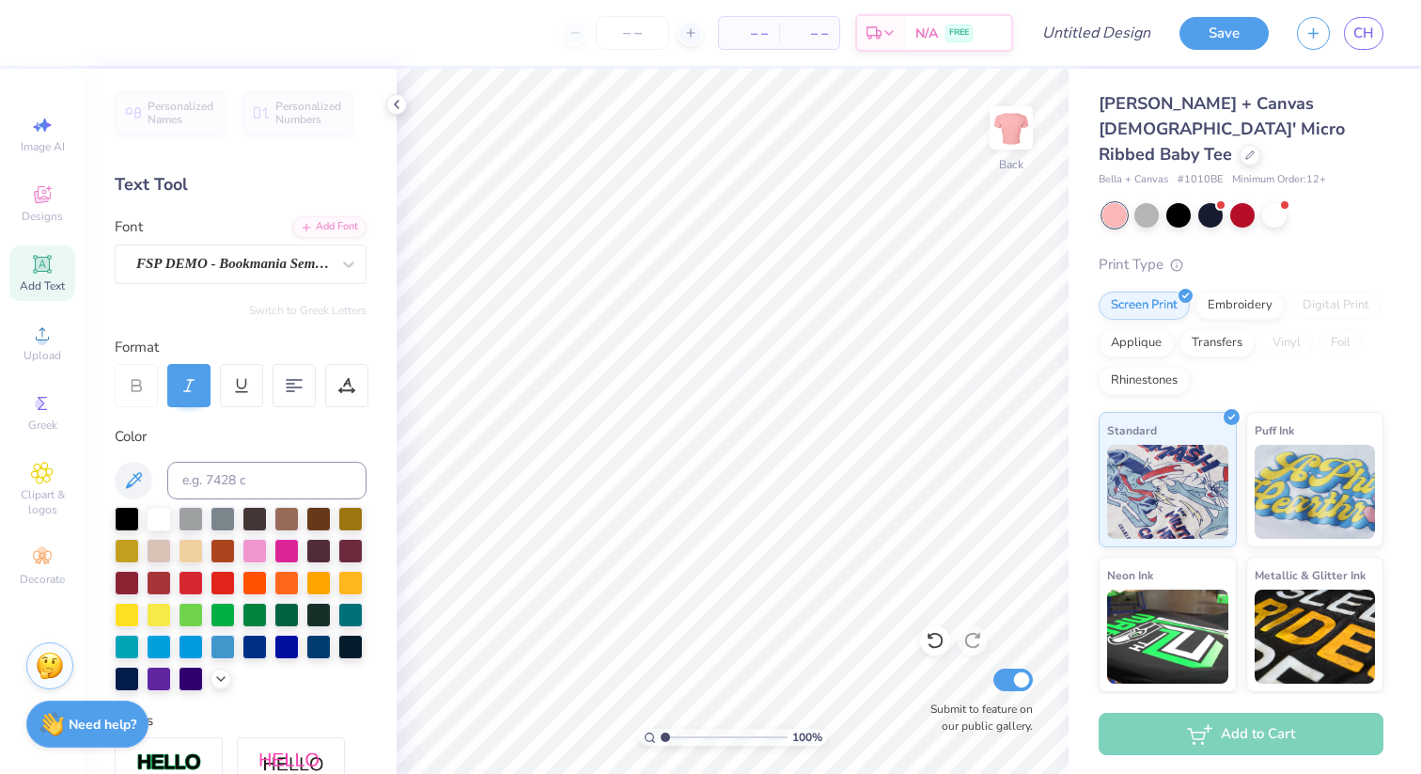
click at [245, 241] on div "Font FSP DEMO - Bookmania Semibold" at bounding box center [241, 250] width 252 height 68
click at [242, 257] on div "FSP DEMO - Bookmania Semibold" at bounding box center [232, 263] width 197 height 29
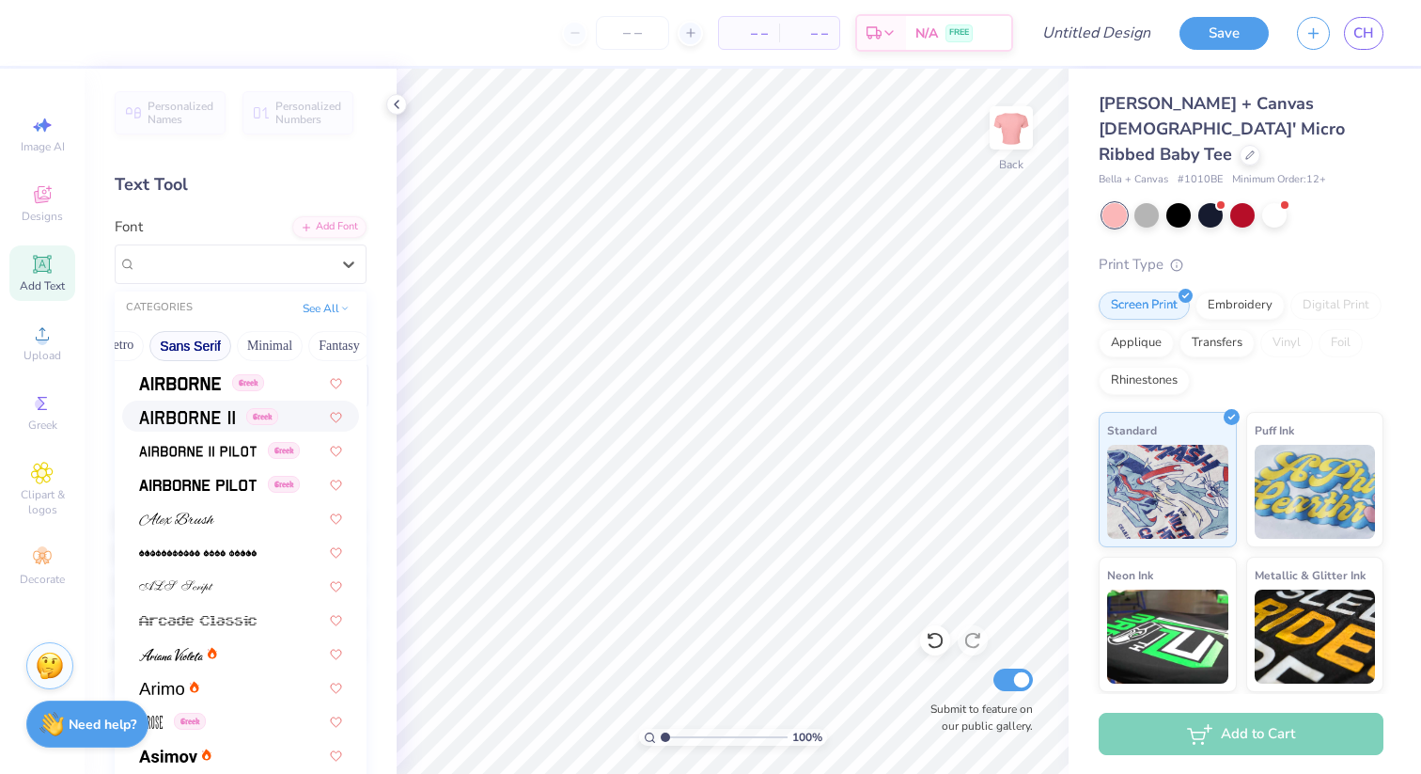
scroll to position [0, 431]
click at [258, 348] on button "Minimal" at bounding box center [258, 346] width 66 height 30
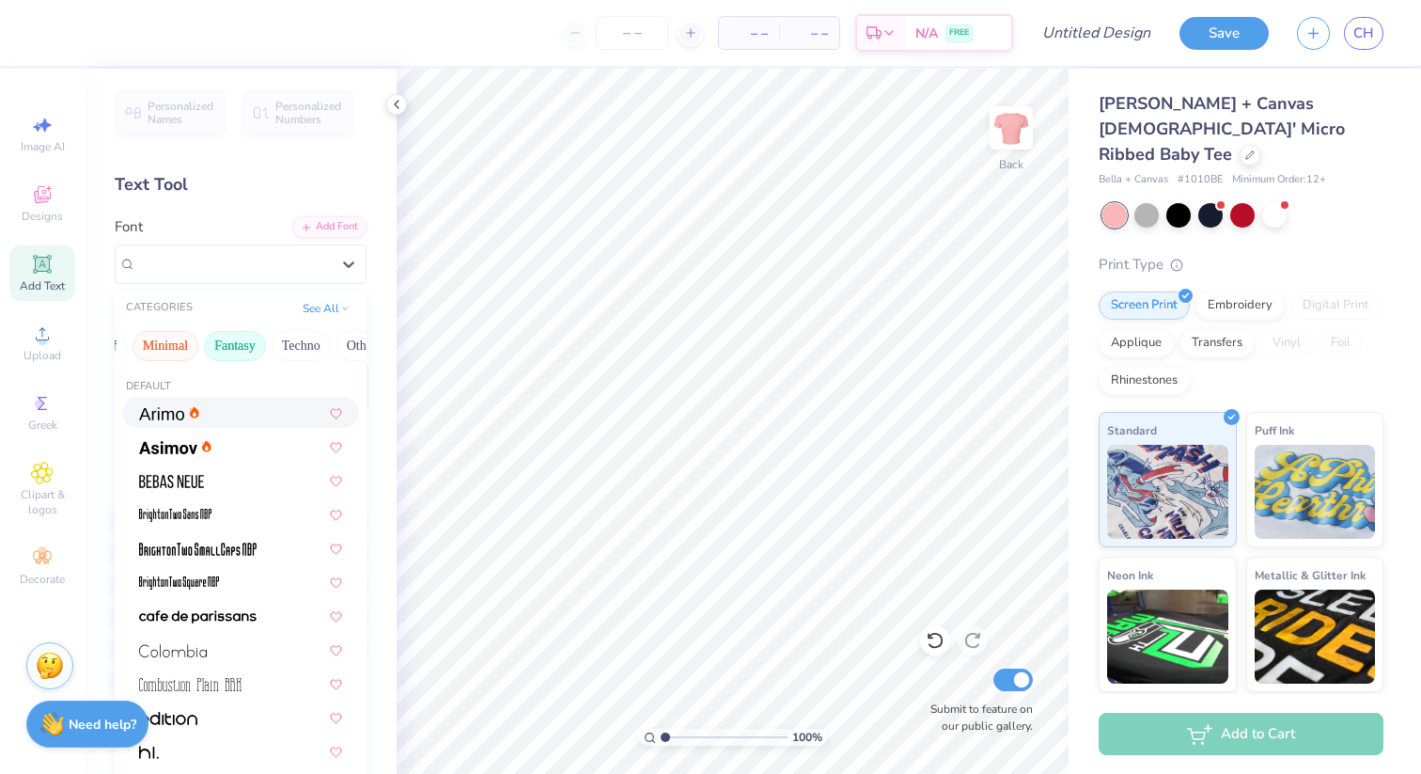
scroll to position [0, 553]
click at [277, 343] on button "Techno" at bounding box center [272, 346] width 59 height 30
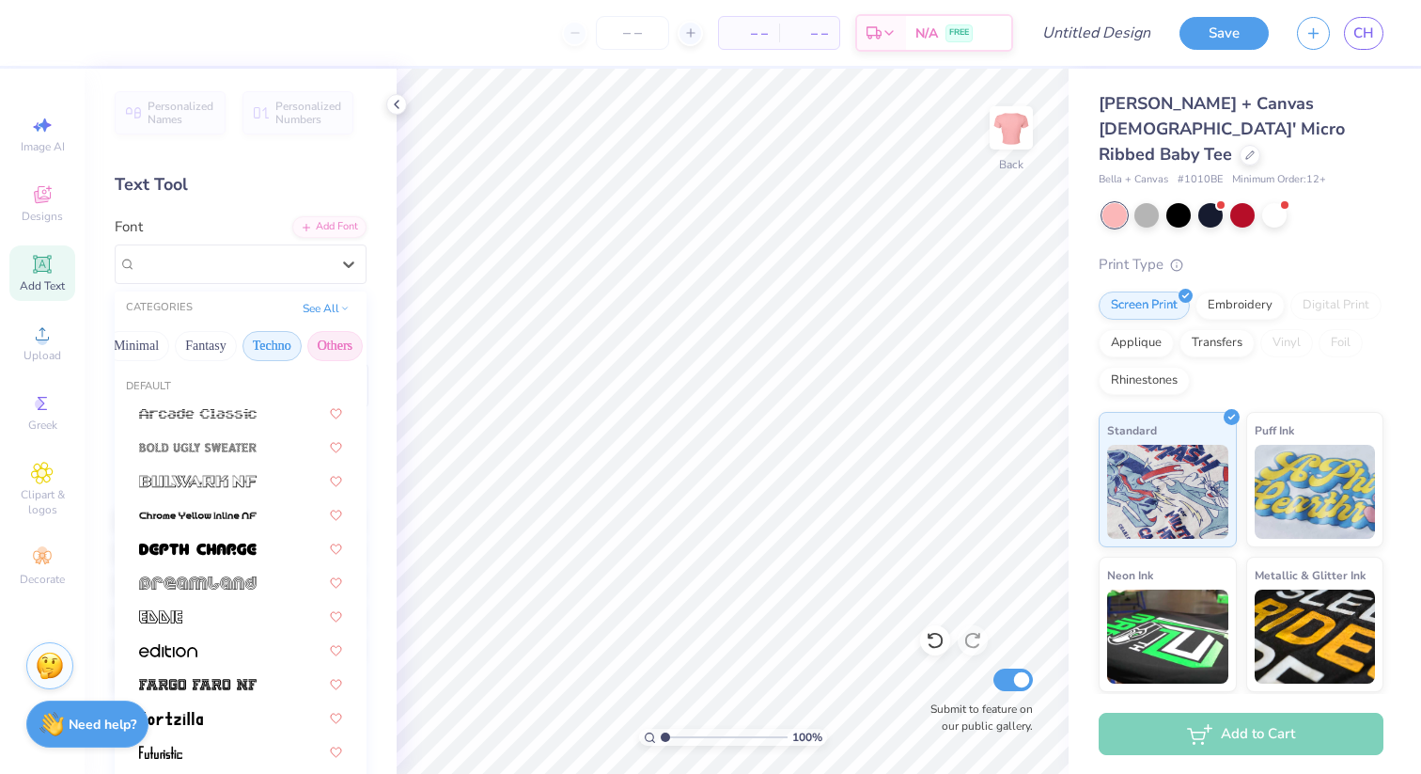
click at [318, 343] on button "Others" at bounding box center [334, 346] width 55 height 30
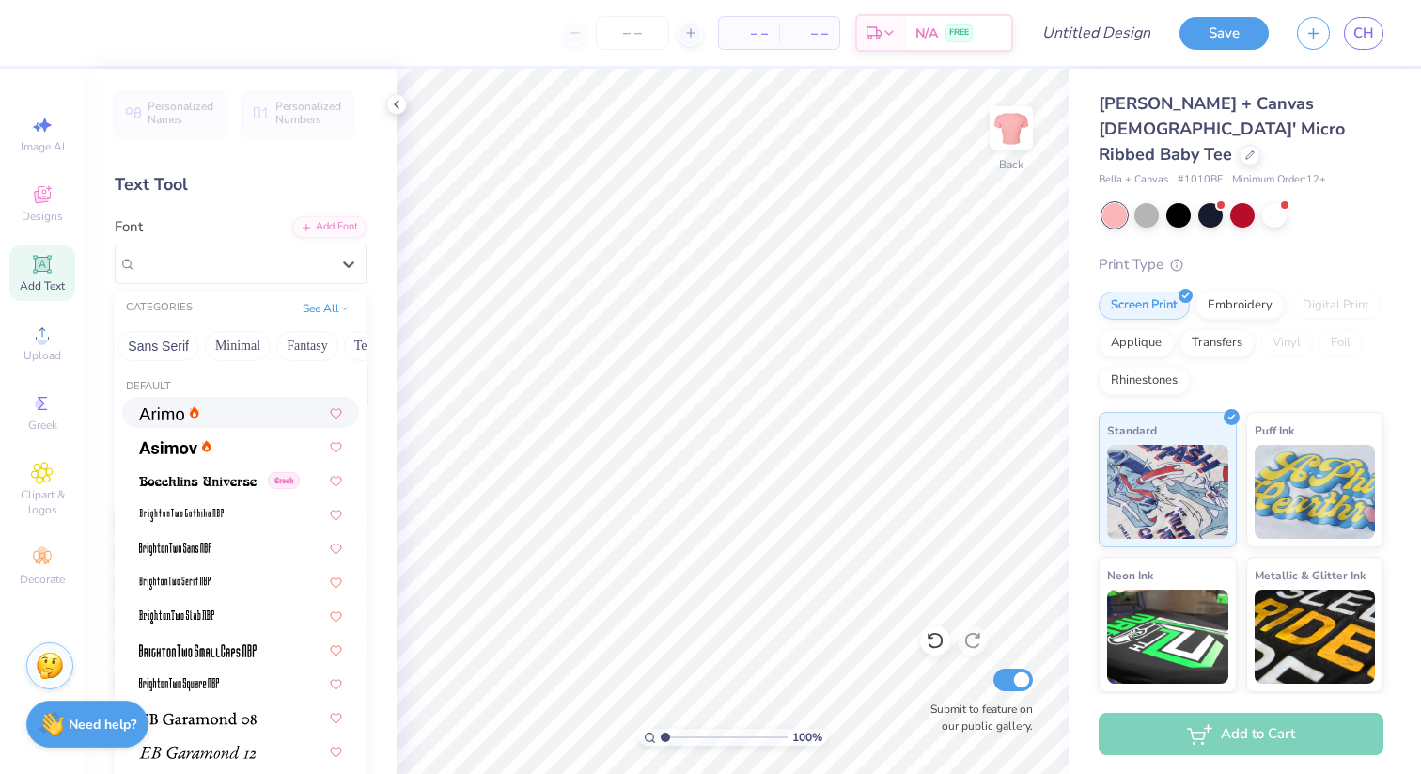
scroll to position [0, 441]
click at [241, 339] on button "Minimal" at bounding box center [248, 346] width 66 height 30
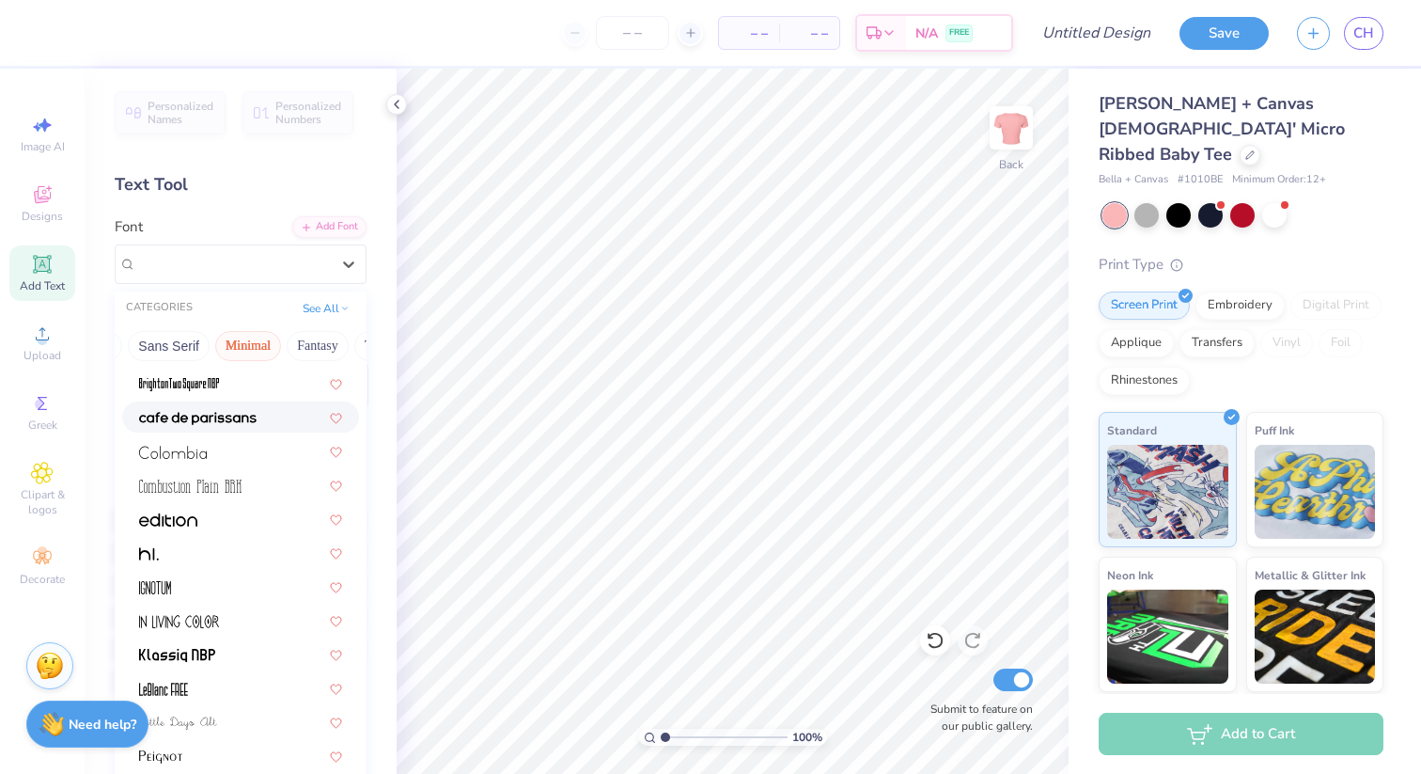
scroll to position [205, 0]
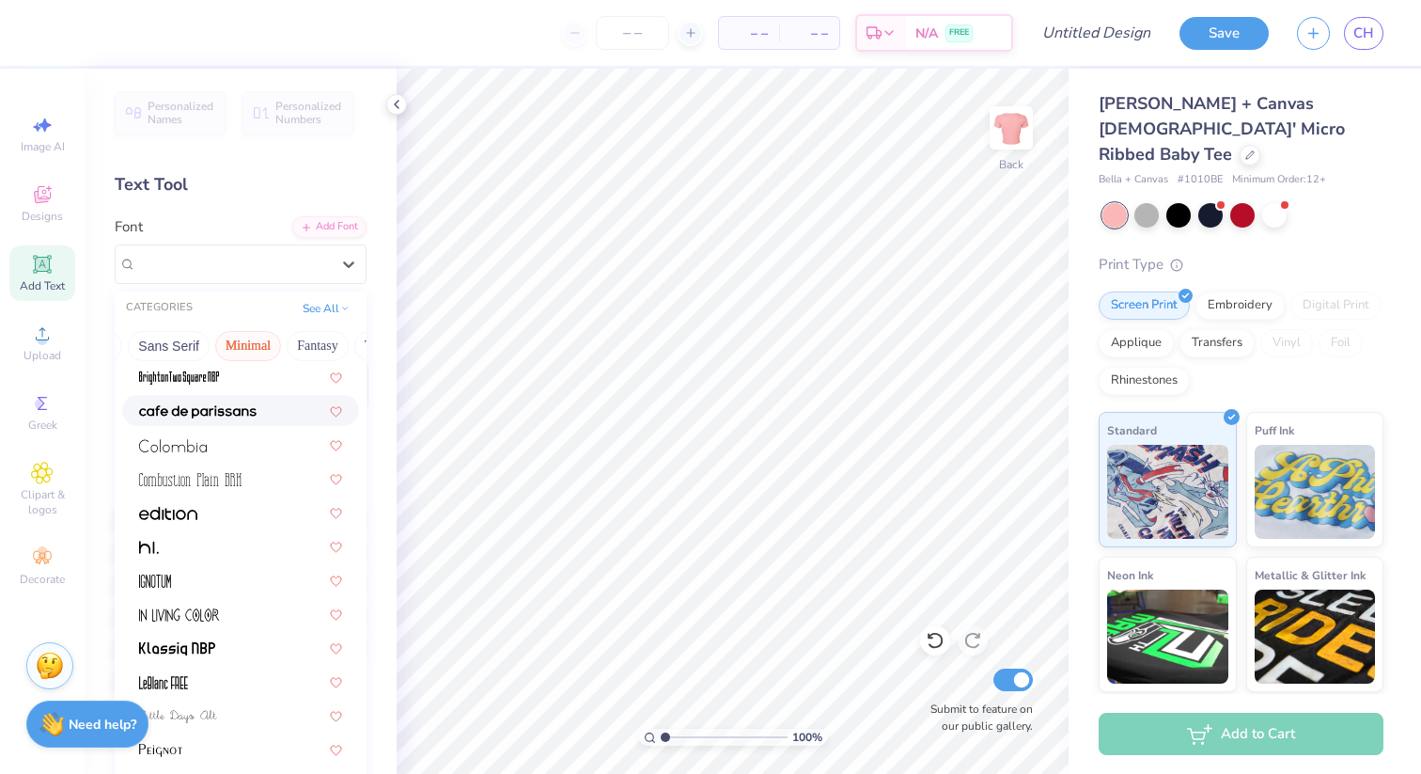
click at [248, 415] on img at bounding box center [197, 411] width 117 height 13
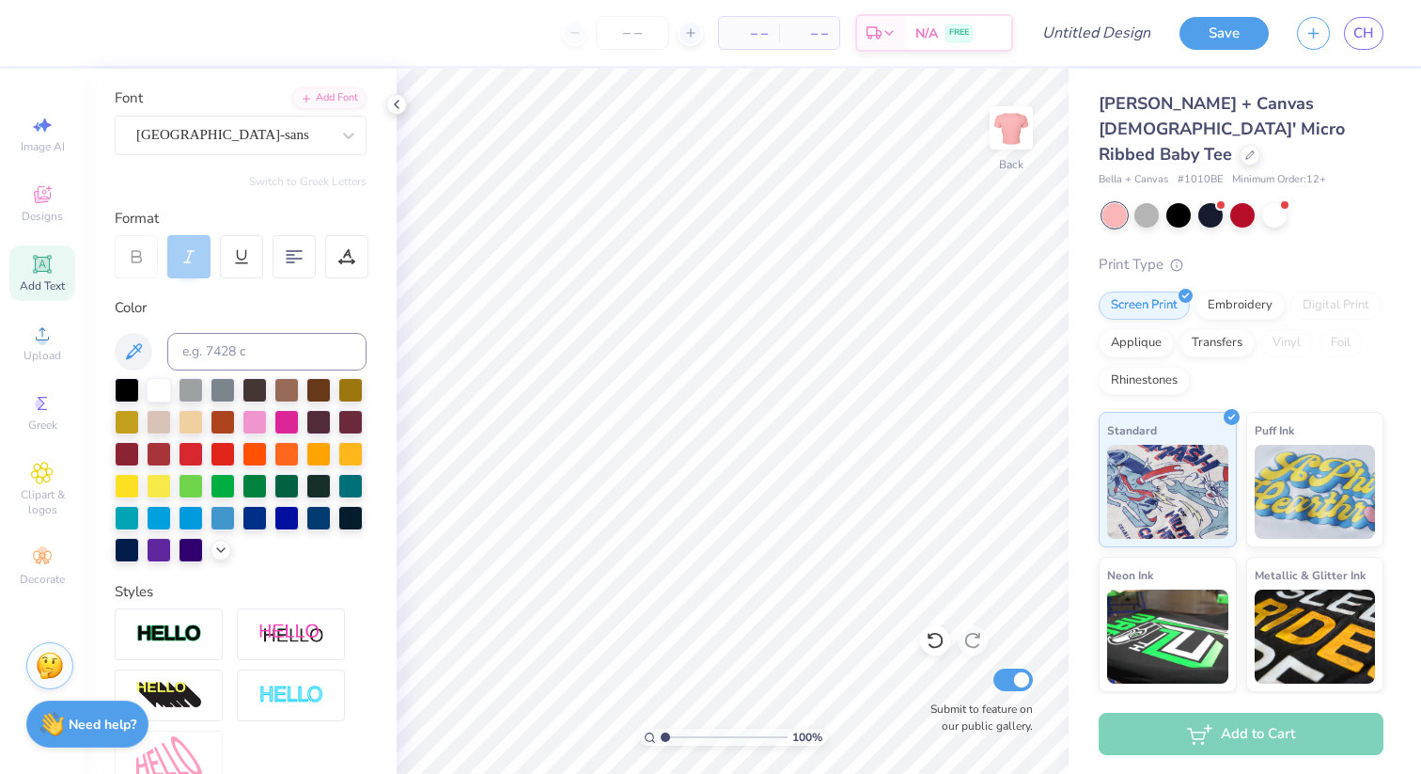
scroll to position [0, 0]
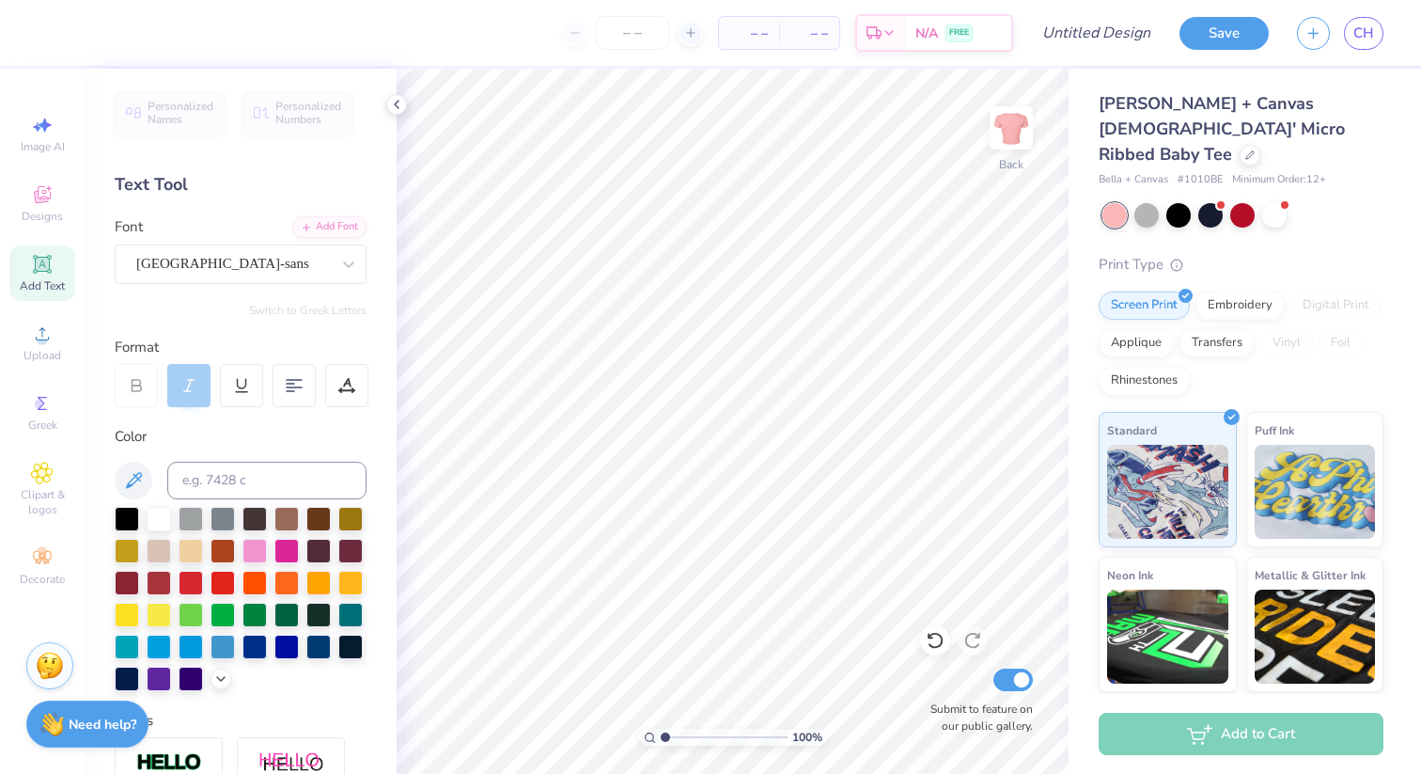
click at [46, 265] on icon at bounding box center [42, 264] width 14 height 14
type textarea "mother."
type input "3.00"
click at [249, 545] on div at bounding box center [255, 549] width 24 height 24
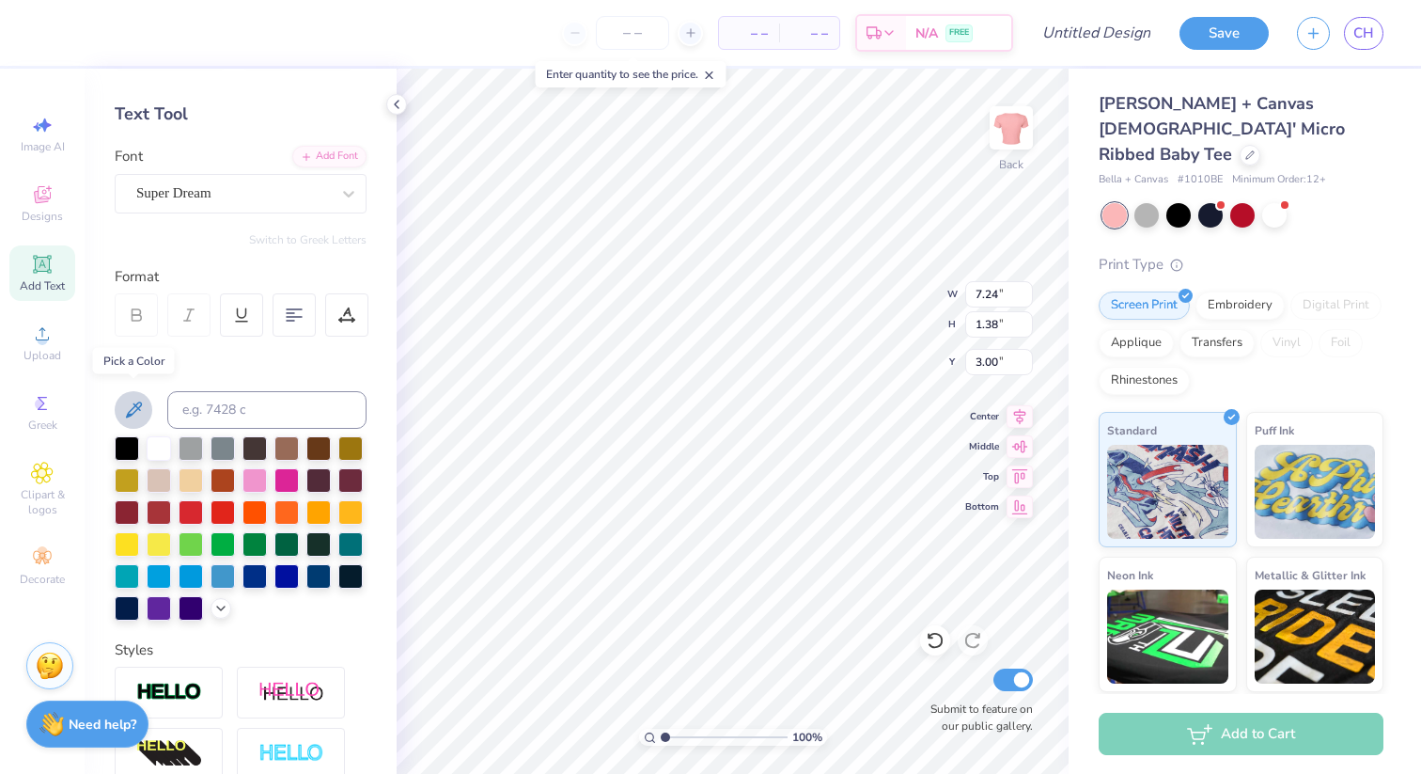
scroll to position [85, 0]
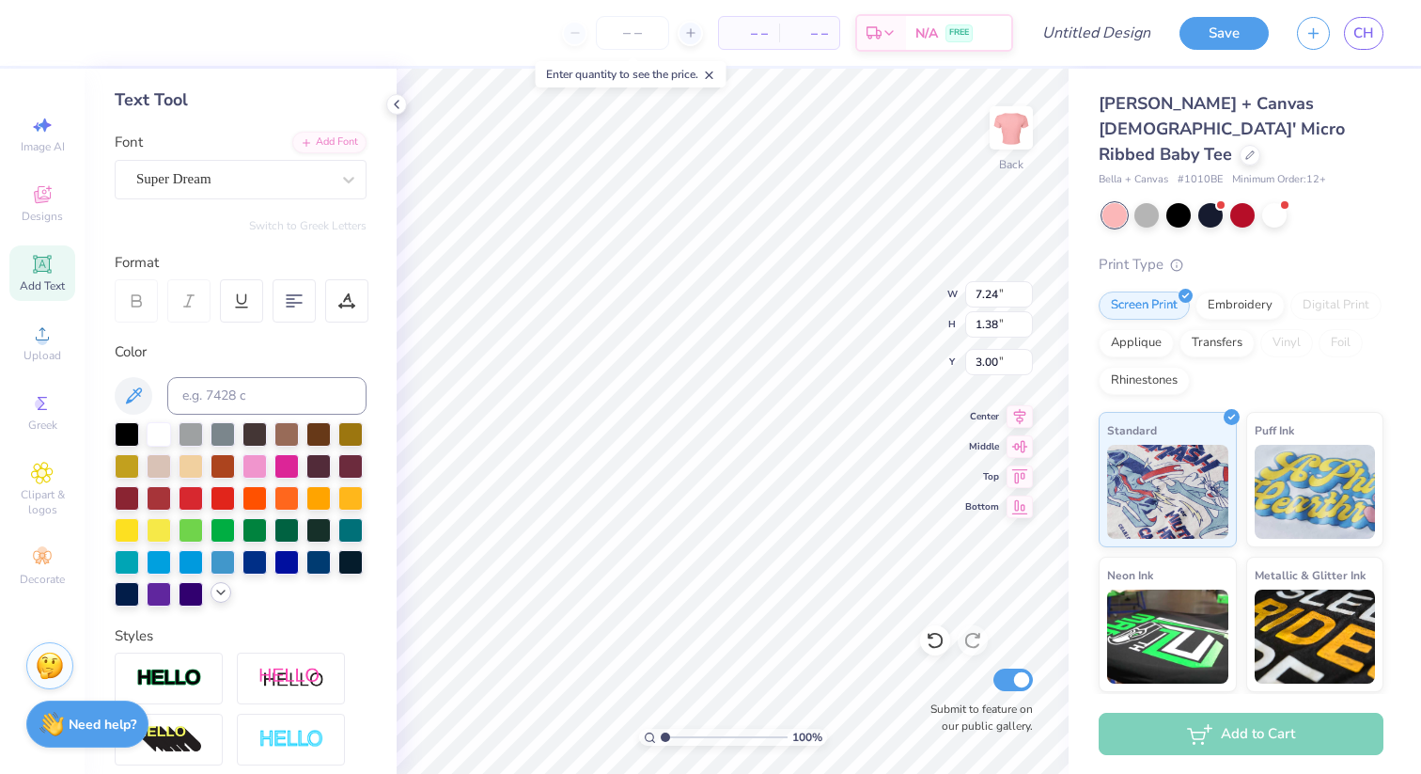
click at [227, 599] on icon at bounding box center [220, 592] width 15 height 15
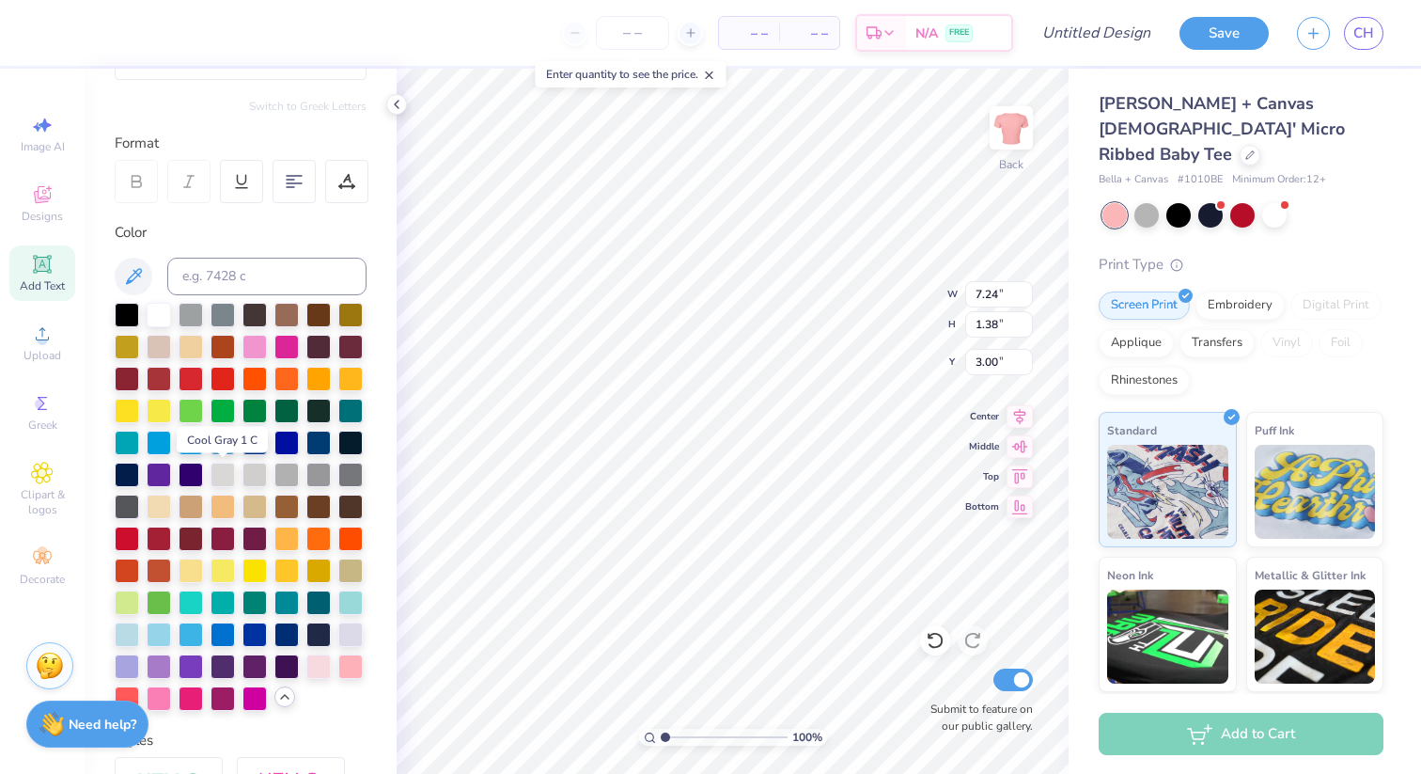
scroll to position [210, 0]
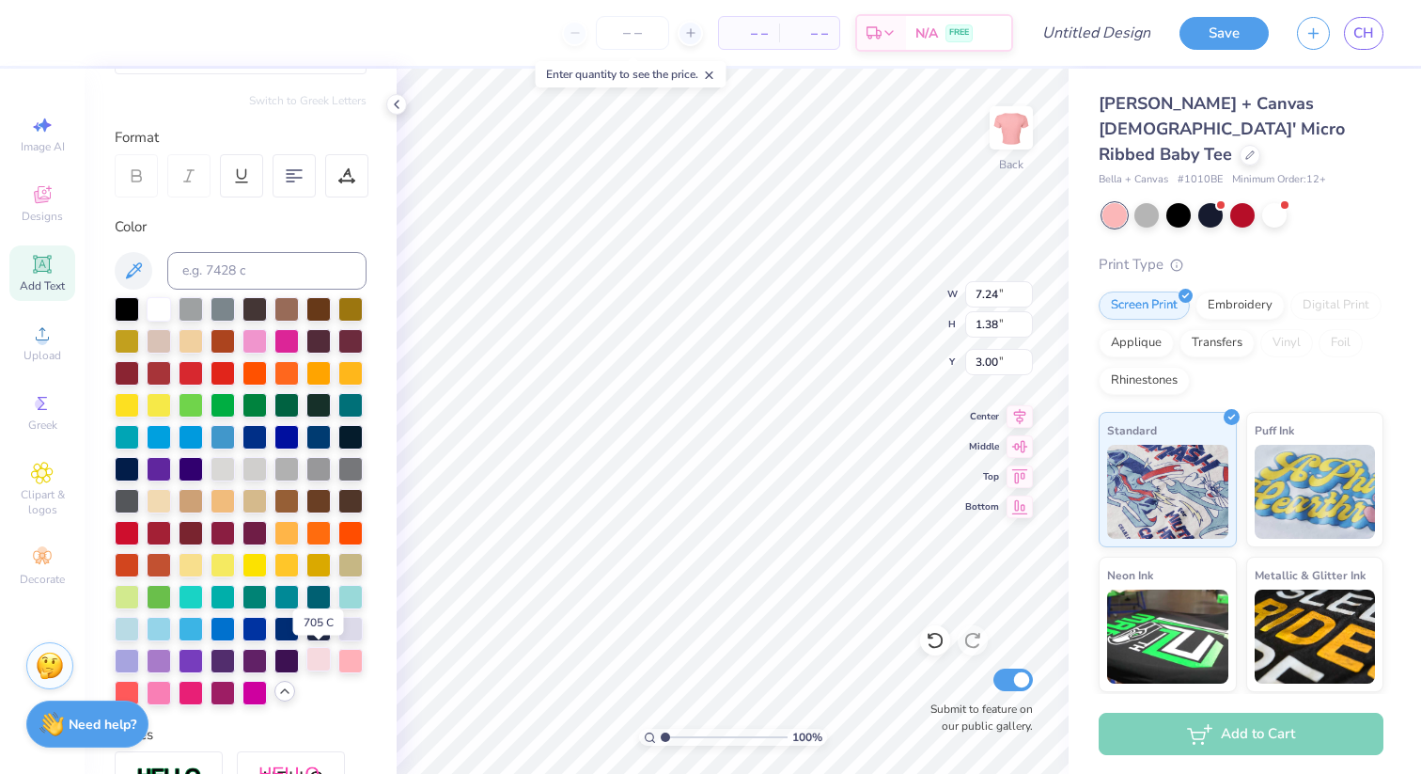
click at [318, 660] on div at bounding box center [318, 659] width 24 height 24
click at [351, 663] on div at bounding box center [350, 659] width 24 height 24
click at [161, 691] on div at bounding box center [159, 691] width 24 height 24
click at [133, 689] on div at bounding box center [127, 691] width 24 height 24
click at [162, 689] on div at bounding box center [159, 691] width 24 height 24
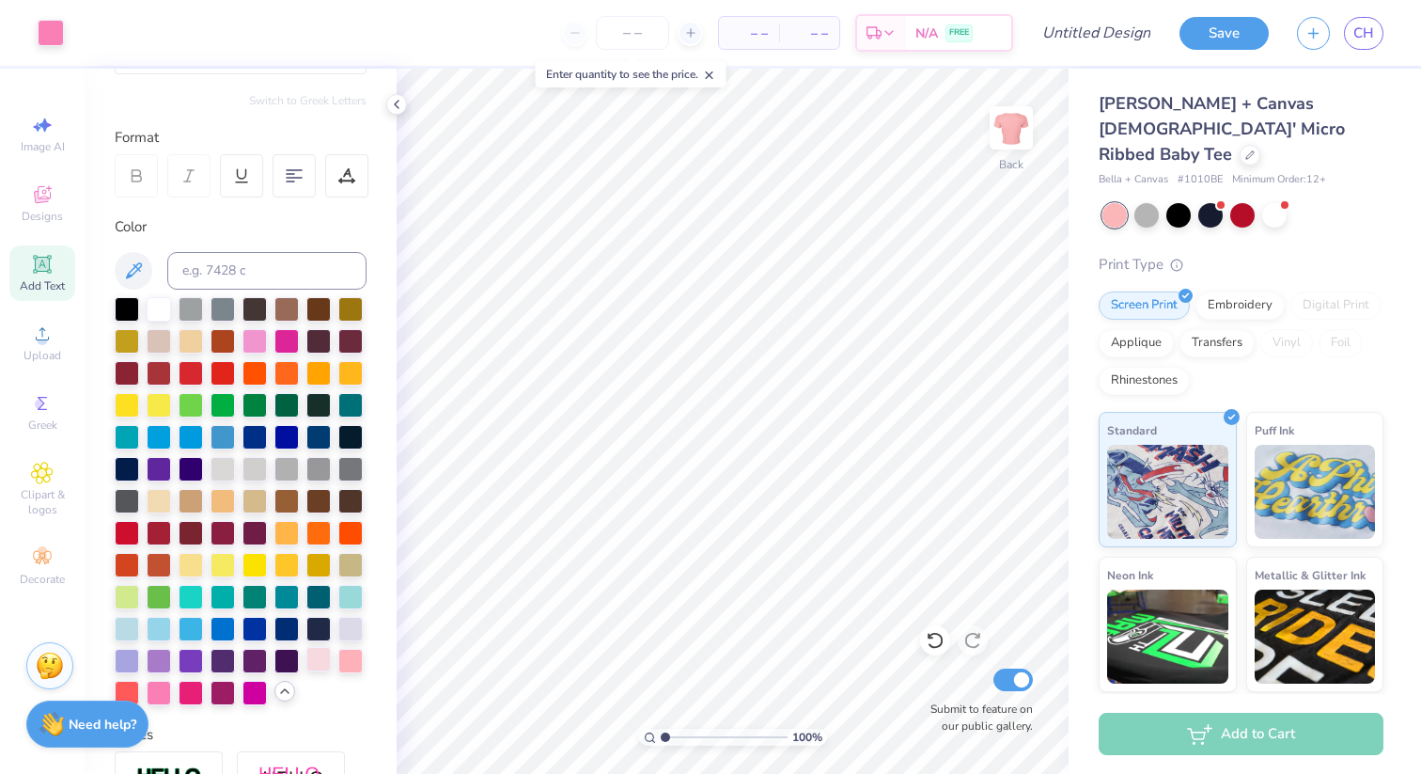
click at [318, 663] on div at bounding box center [318, 659] width 24 height 24
click at [353, 665] on div at bounding box center [350, 659] width 24 height 24
click at [353, 599] on div at bounding box center [350, 595] width 24 height 24
click at [354, 625] on div at bounding box center [350, 627] width 24 height 24
click at [153, 627] on div at bounding box center [159, 627] width 24 height 24
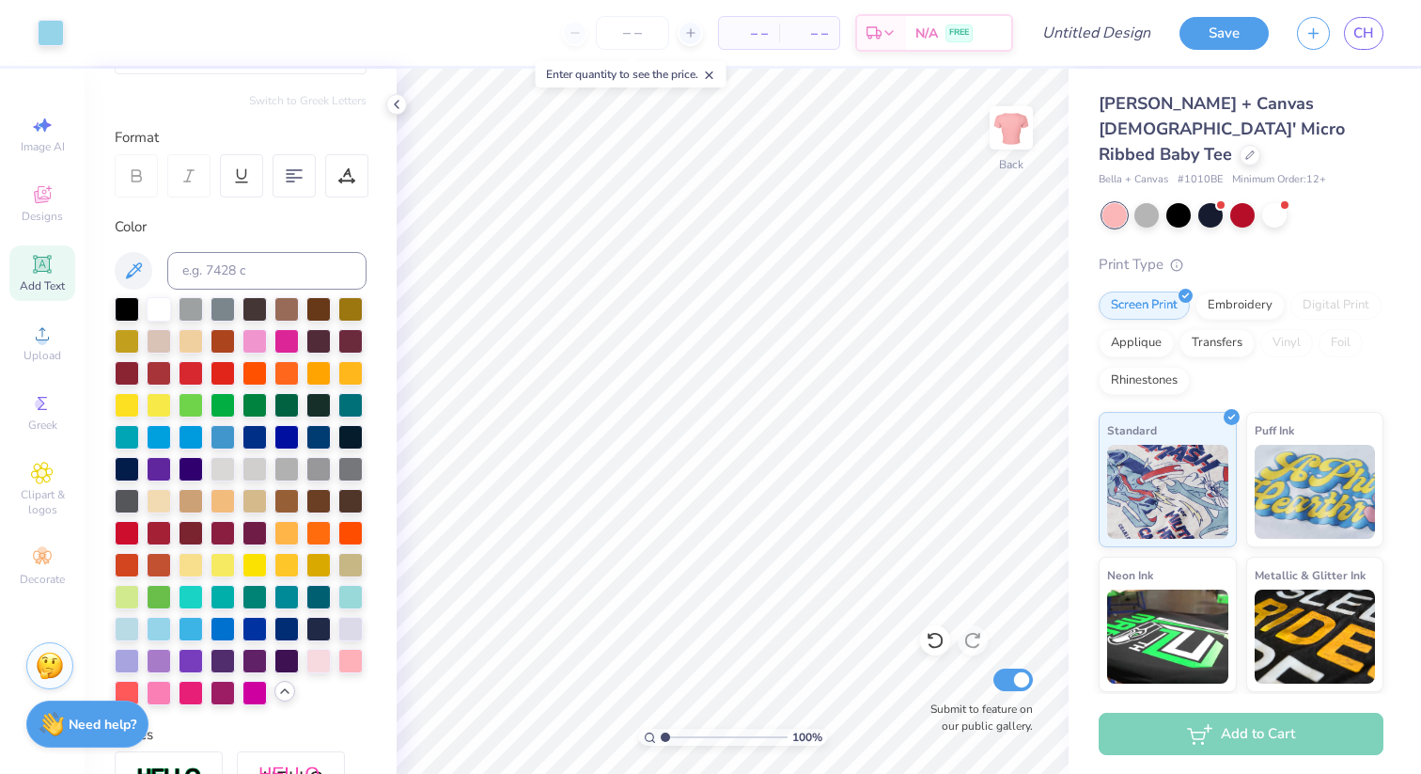
click at [111, 632] on div "Personalized Names Personalized Numbers Text Tool Add Font Font Super Dream Swi…" at bounding box center [241, 421] width 312 height 705
click at [126, 627] on div at bounding box center [127, 627] width 24 height 24
click at [251, 335] on div at bounding box center [255, 339] width 24 height 24
click at [134, 624] on div at bounding box center [127, 627] width 24 height 24
click at [182, 167] on icon at bounding box center [188, 175] width 17 height 17
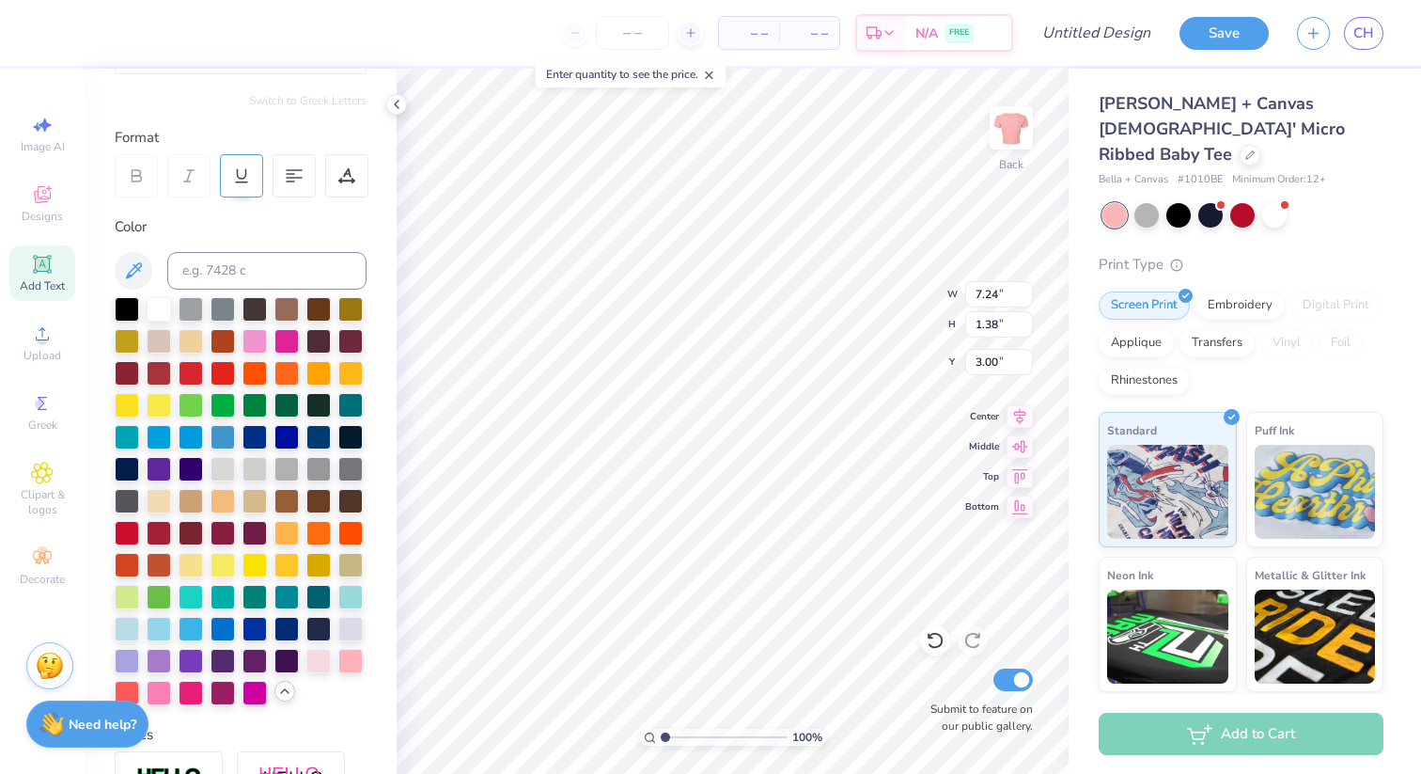
click at [239, 191] on div at bounding box center [241, 175] width 43 height 43
type input "7.33"
type input "1.72"
type input "2.83"
click at [239, 189] on div at bounding box center [241, 175] width 43 height 43
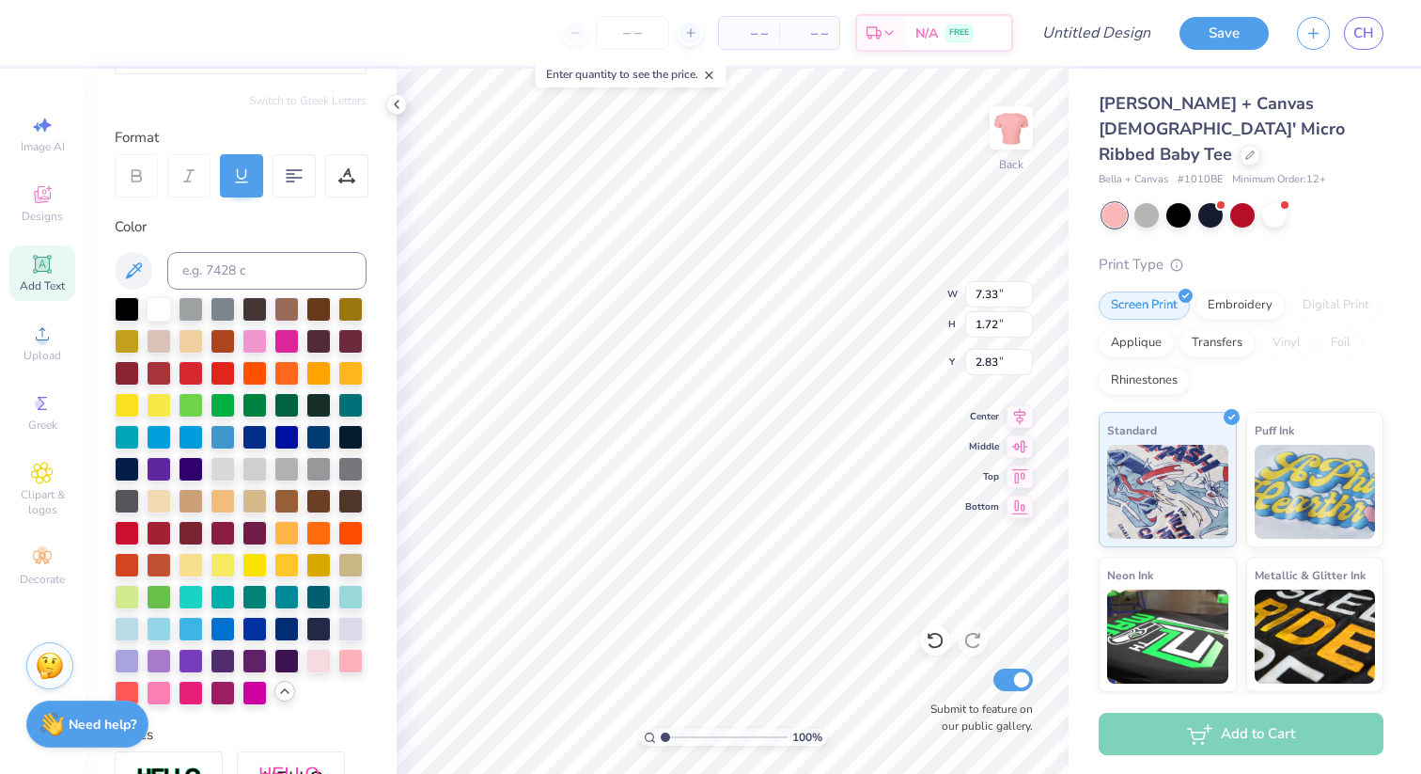
type input "7.24"
type input "1.38"
type input "3.00"
click at [346, 167] on icon at bounding box center [346, 175] width 17 height 17
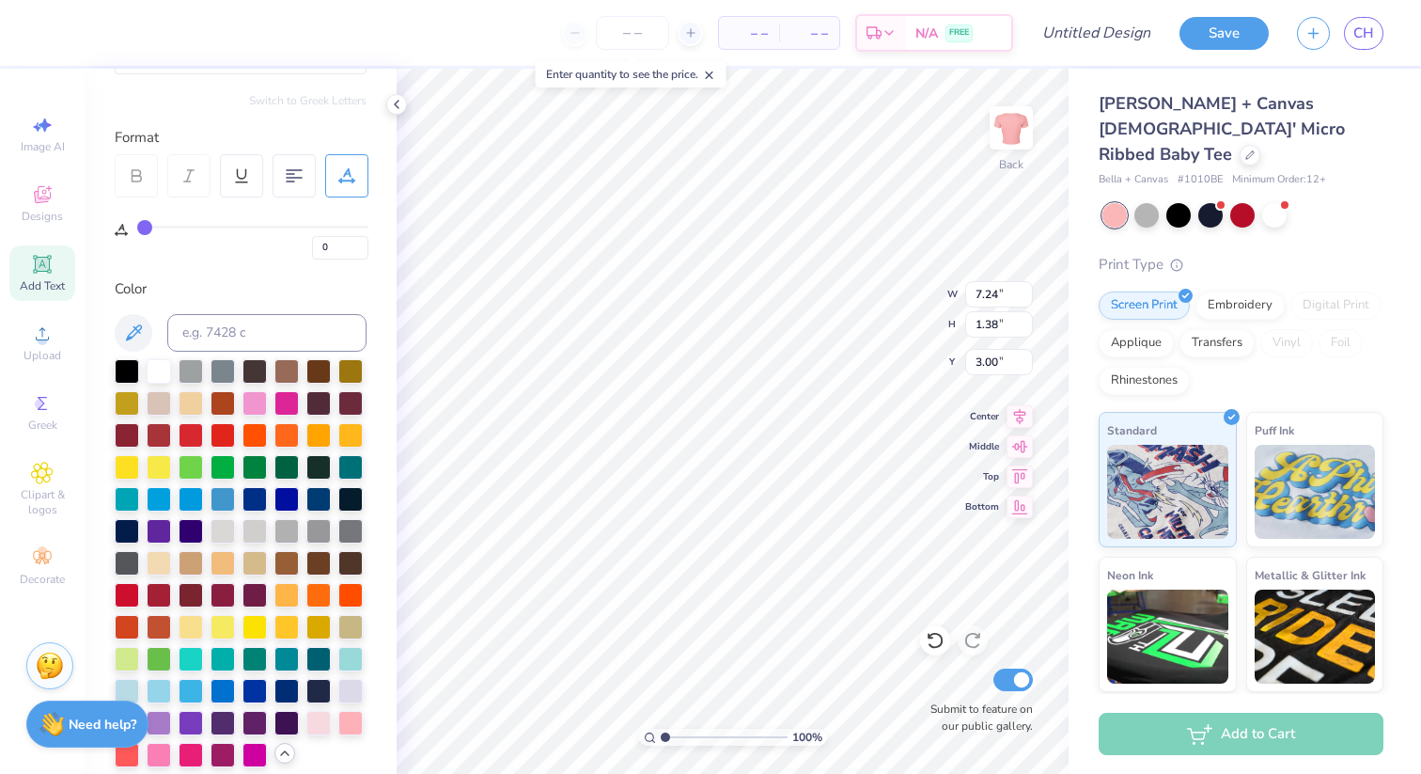
drag, startPoint x: 154, startPoint y: 229, endPoint x: 187, endPoint y: 227, distance: 33.0
click at [187, 227] on div "0" at bounding box center [252, 243] width 231 height 34
type input "2"
type input "3"
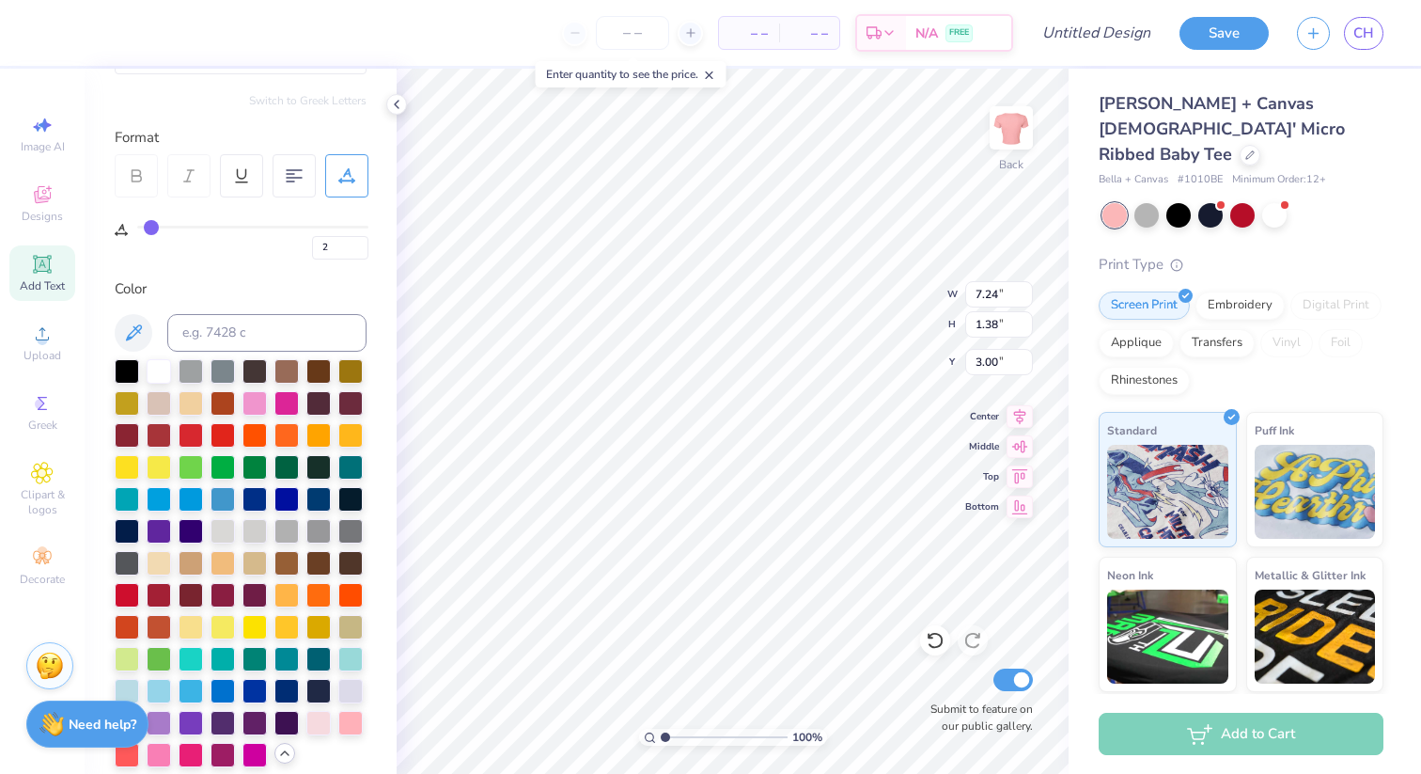
type input "3"
type input "5"
type input "10"
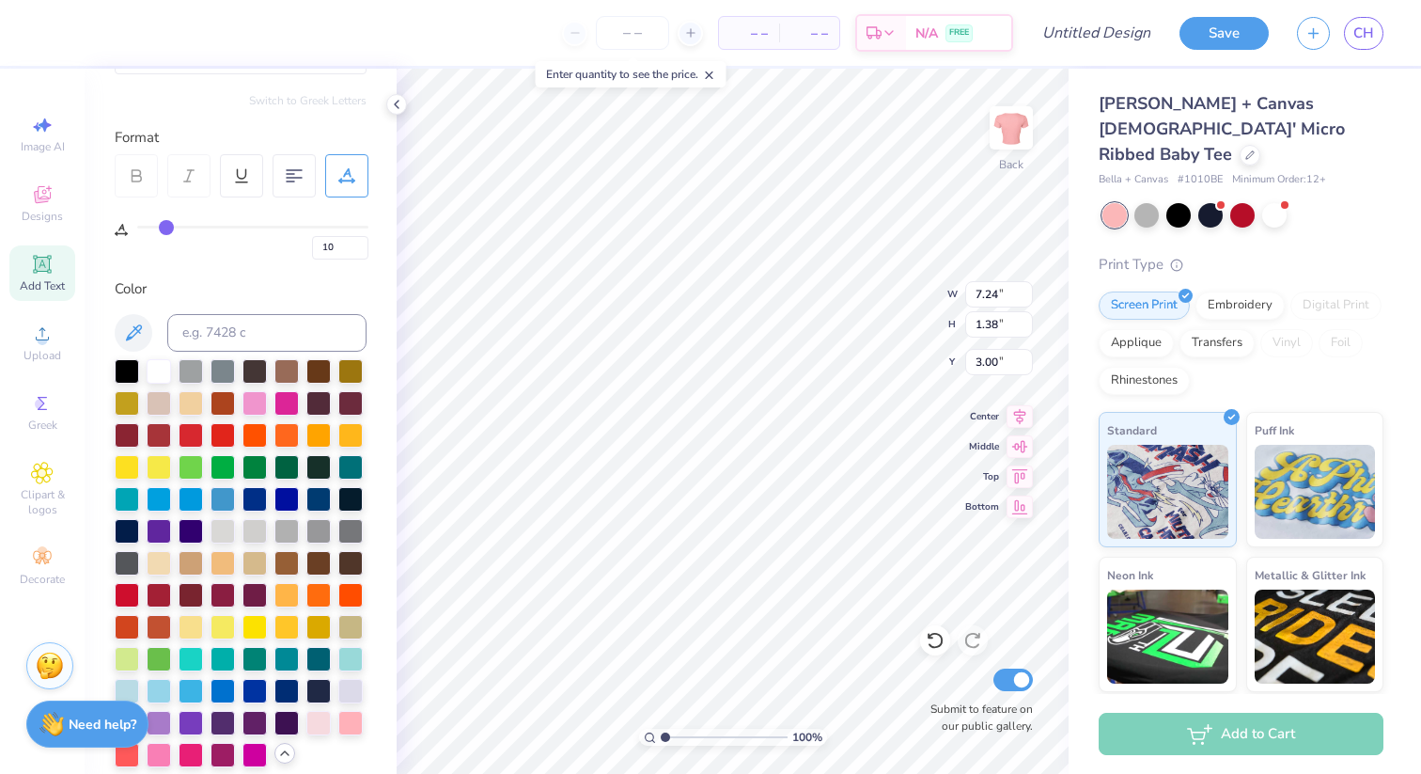
type input "14"
type input "17"
type input "18"
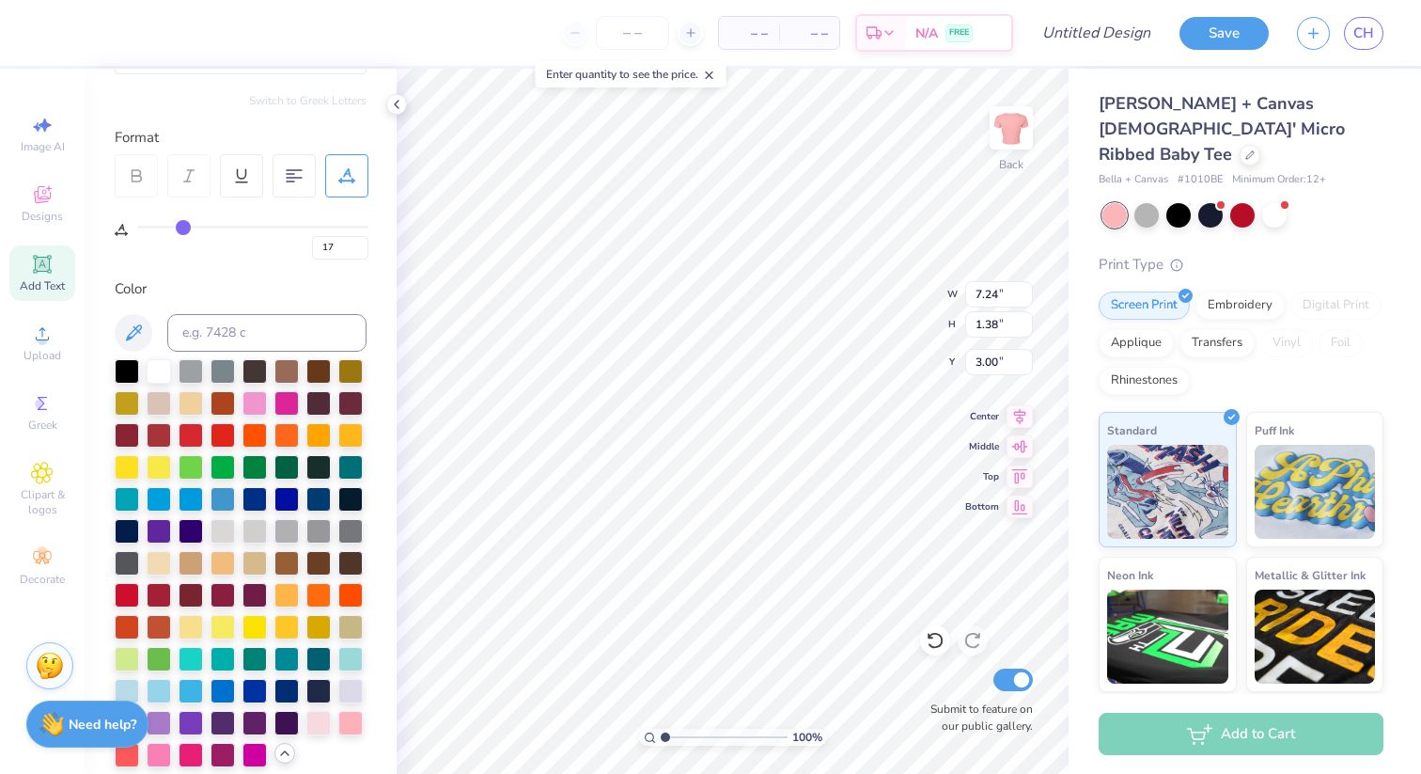
type input "18"
type input "19"
type input "20"
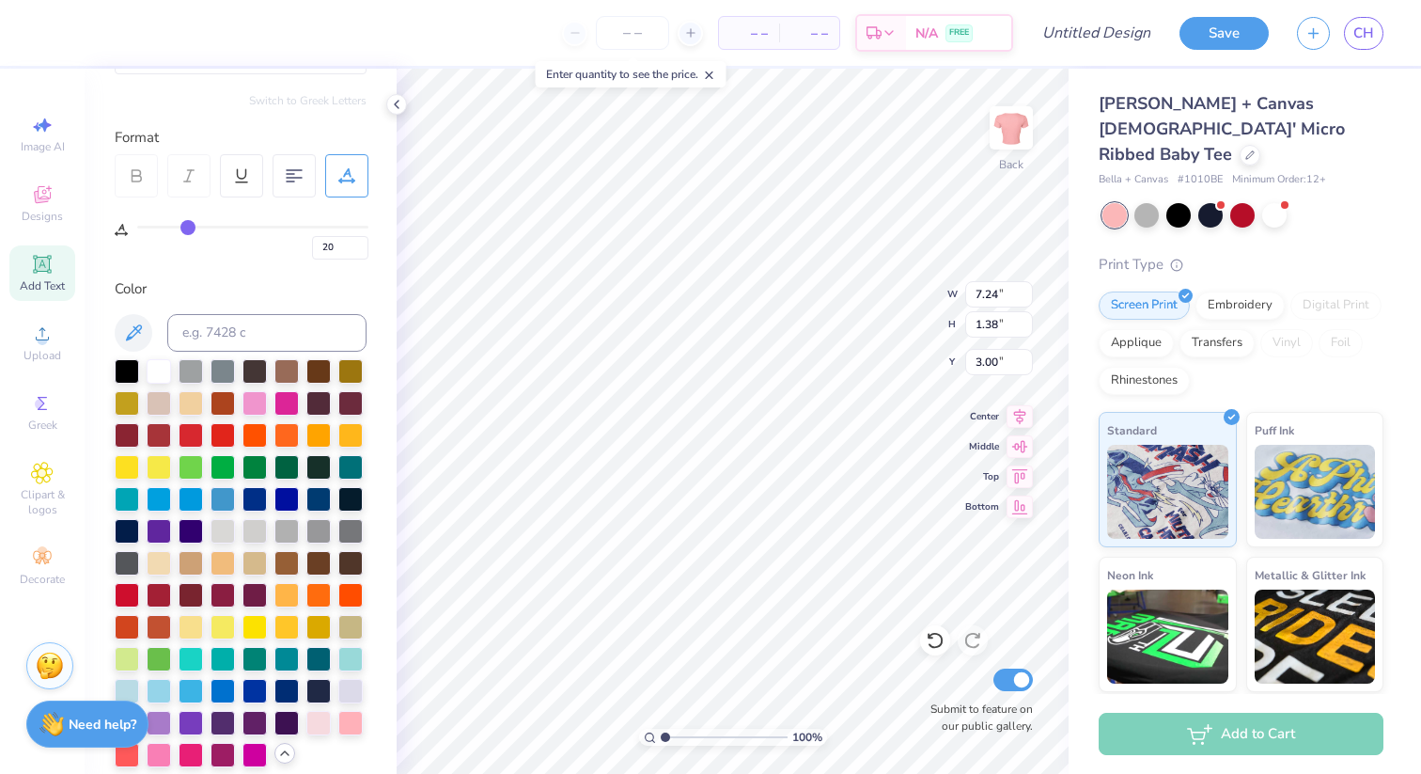
type input "21"
type input "22"
type input "24"
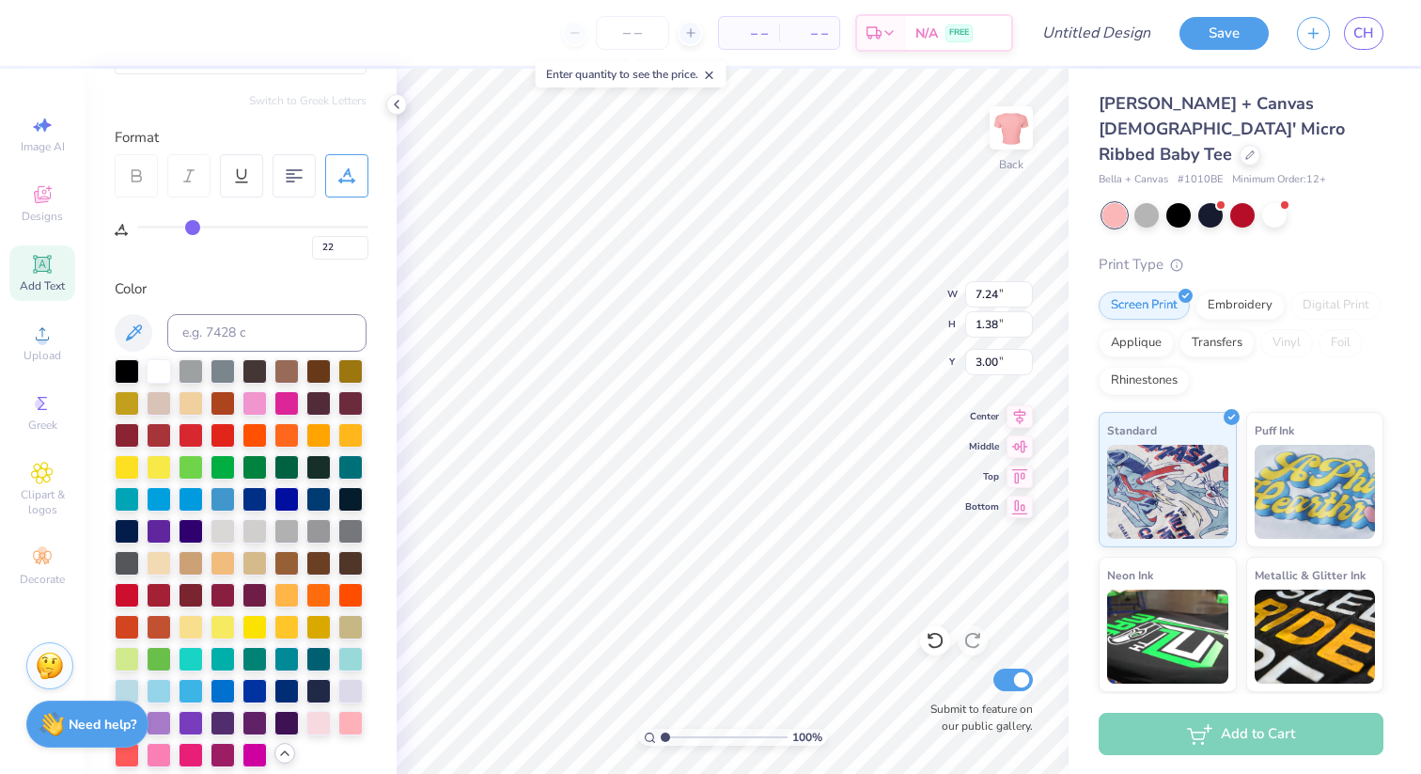
type input "24"
type input "26"
type input "27"
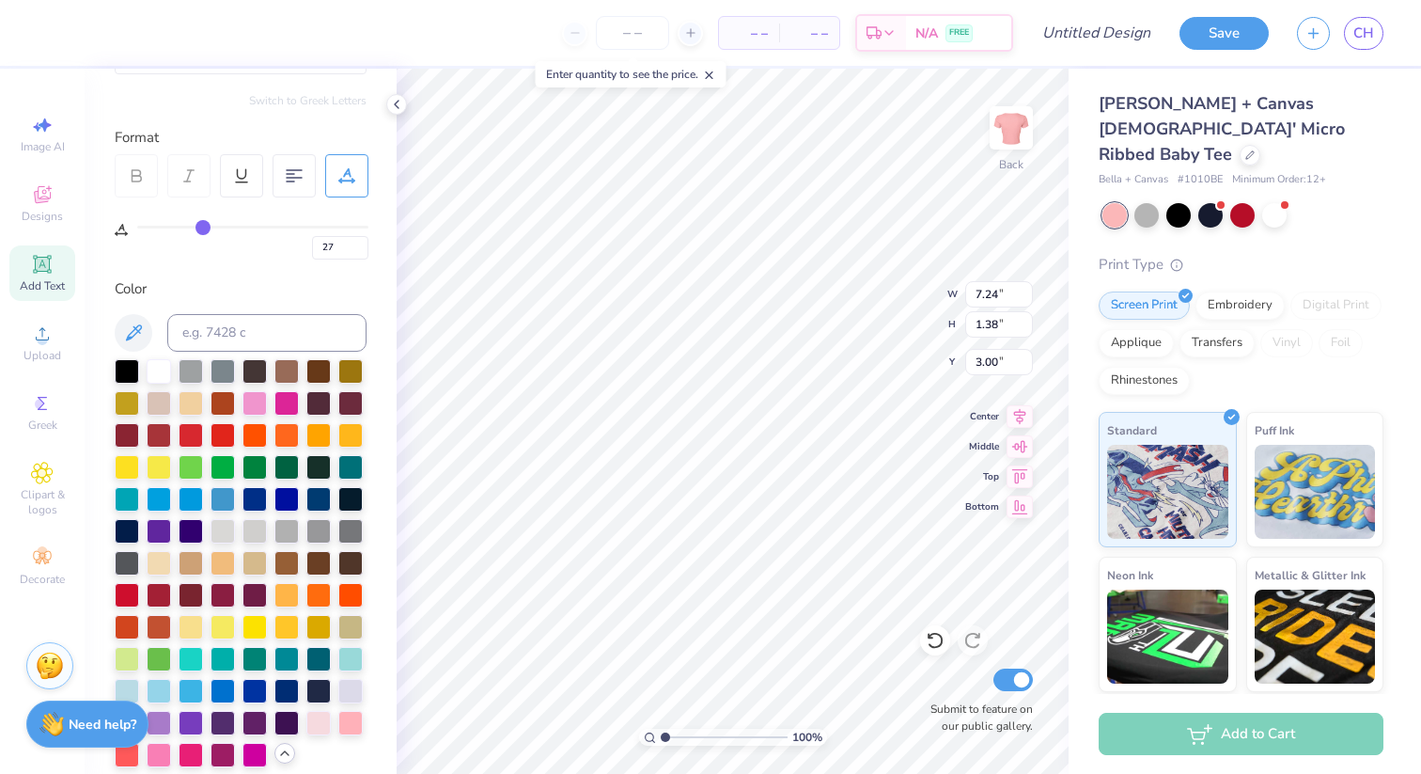
type input "28"
type input "29"
type input "30"
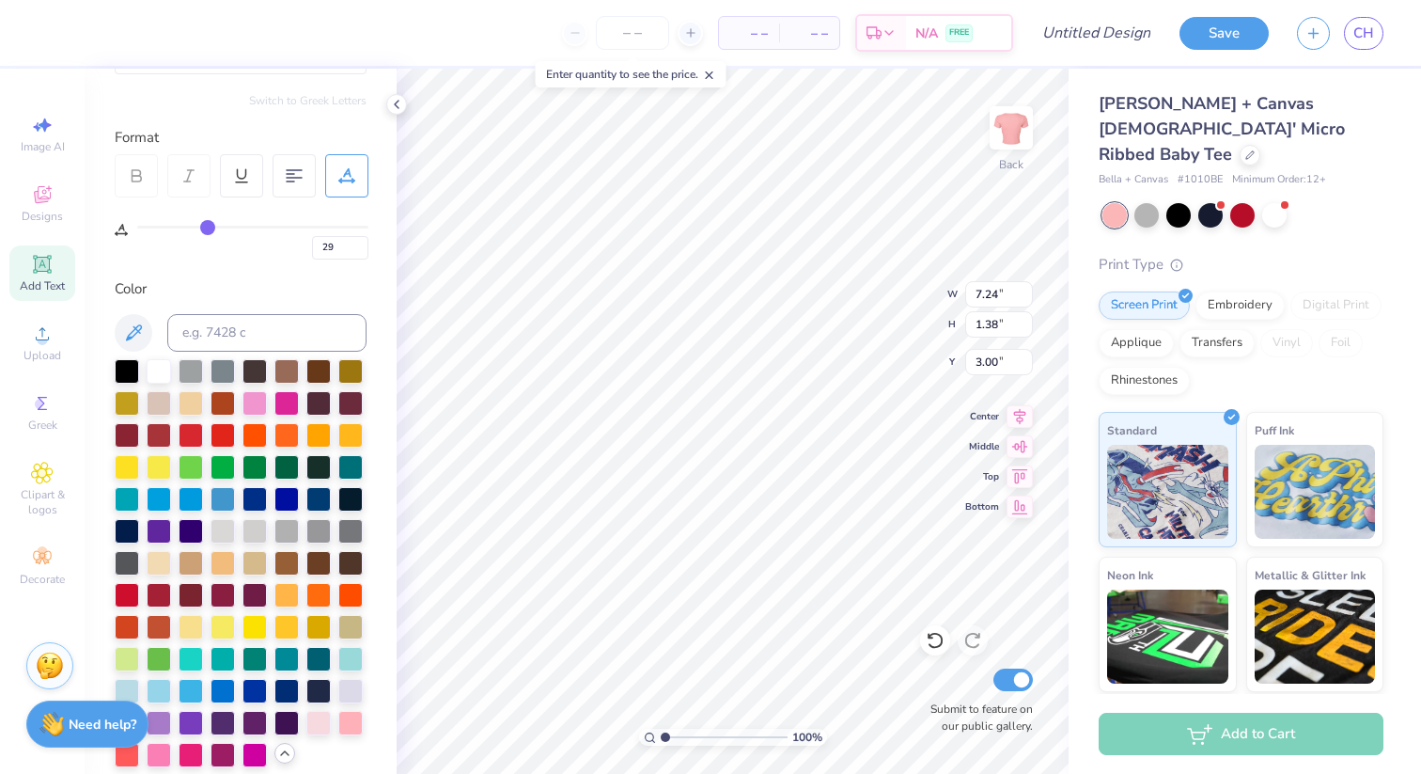
type input "30"
type input "31"
drag, startPoint x: 145, startPoint y: 227, endPoint x: 211, endPoint y: 227, distance: 66.7
type input "31"
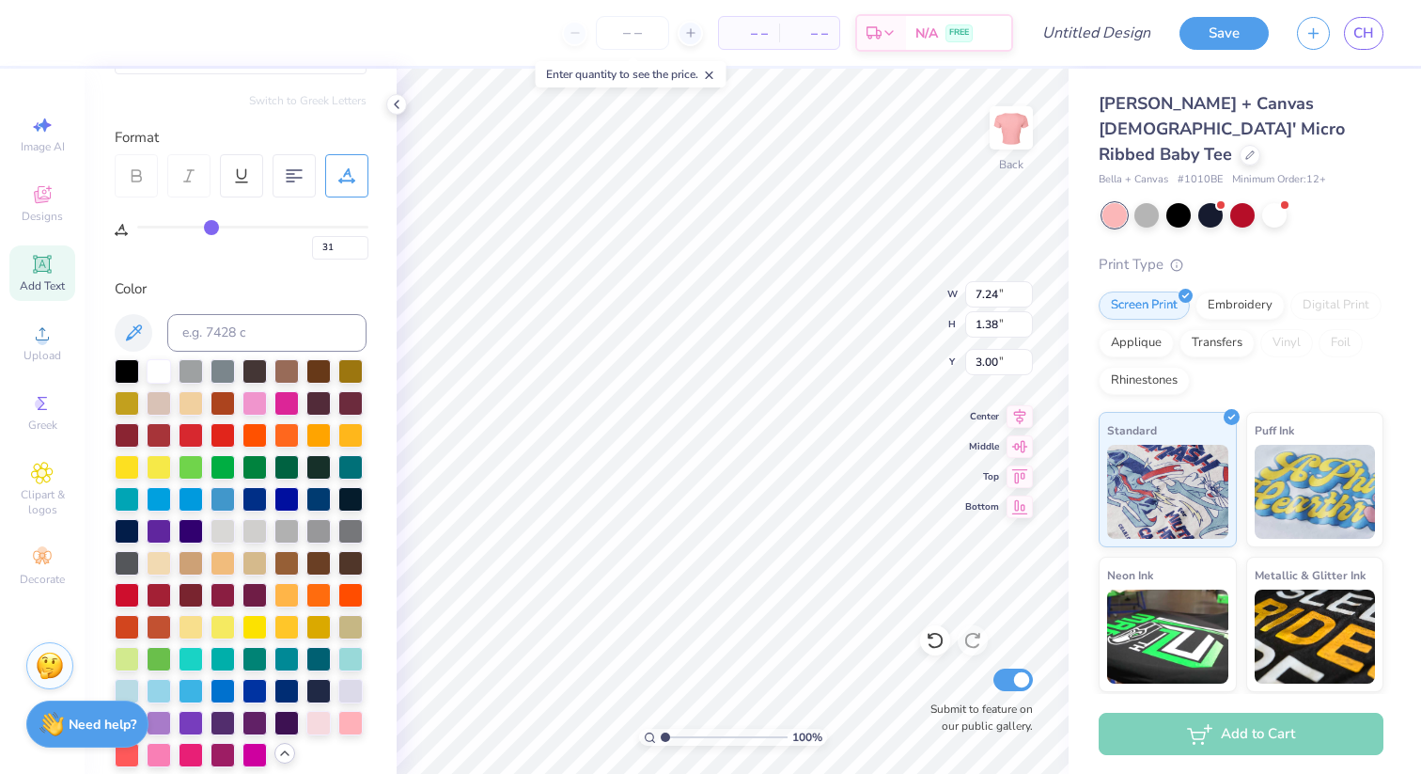
click at [211, 227] on input "range" at bounding box center [252, 227] width 231 height 3
type input "10.91"
type input "30"
type input "29"
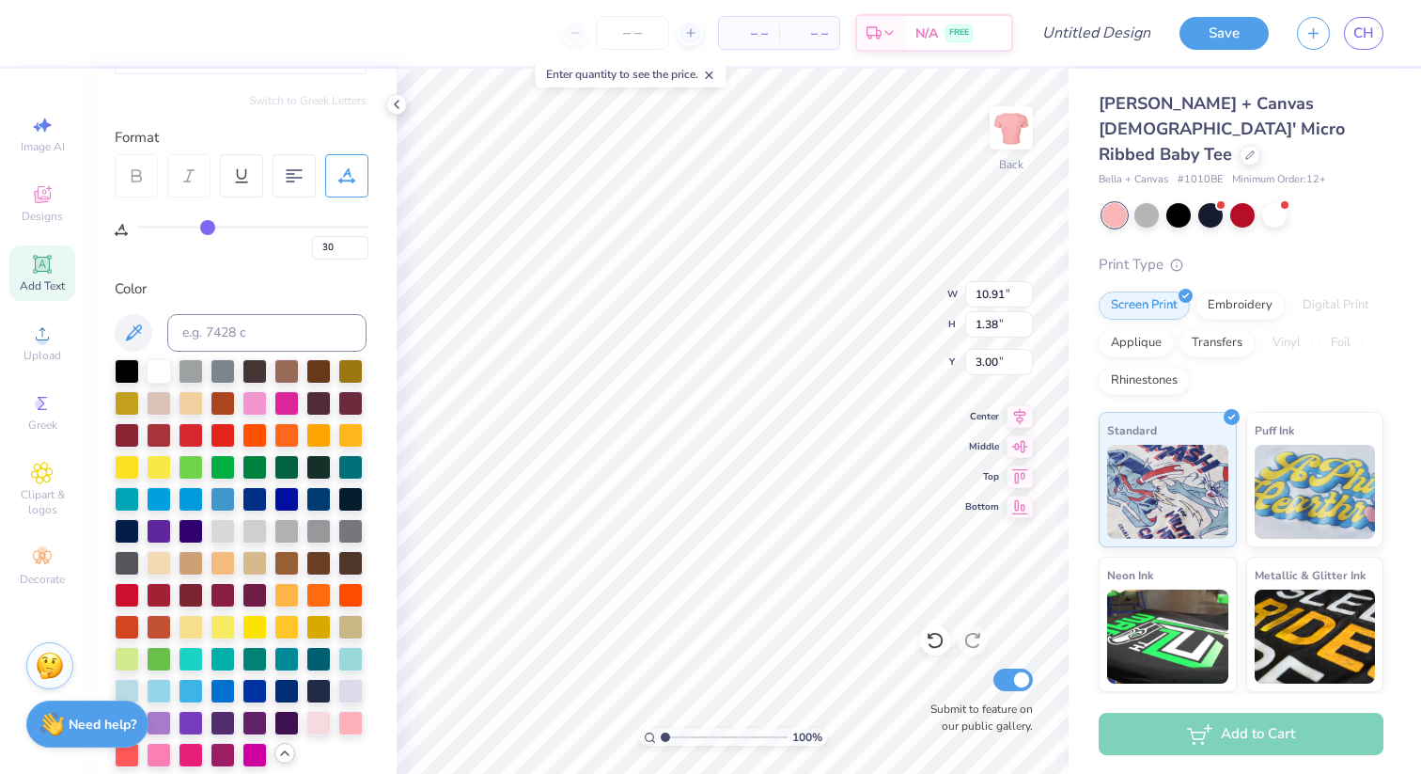
type input "29"
type input "28"
type input "27"
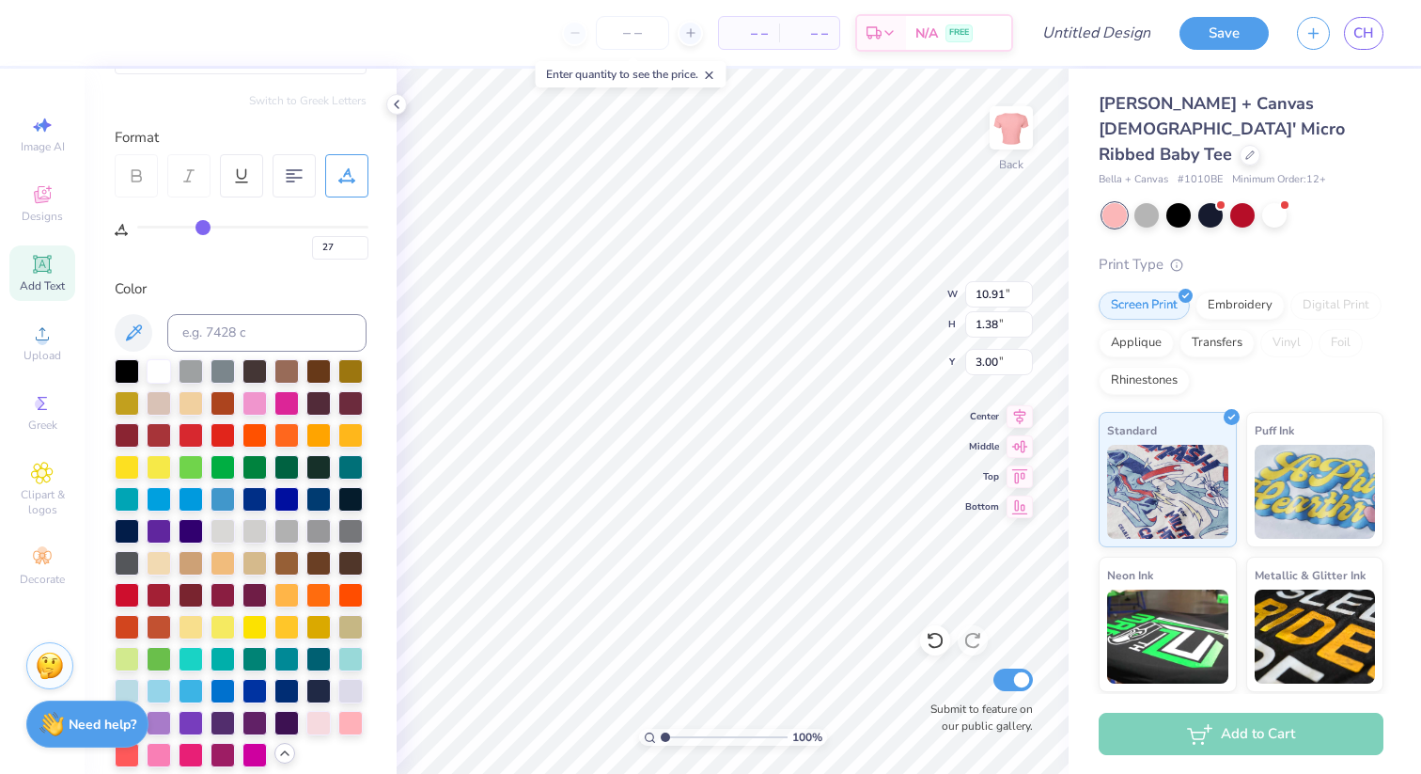
type input "26"
type input "24"
type input "23"
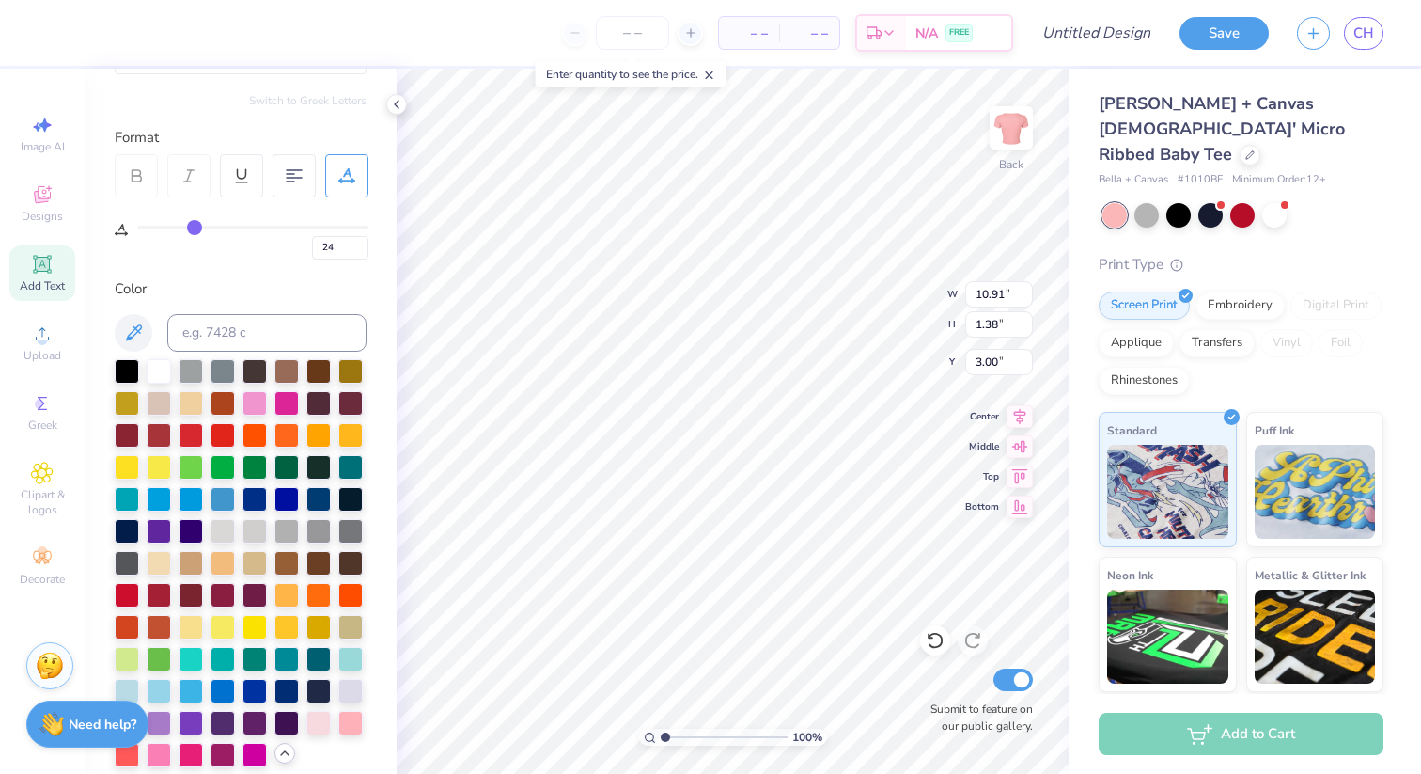
type input "23"
type input "21"
type input "20"
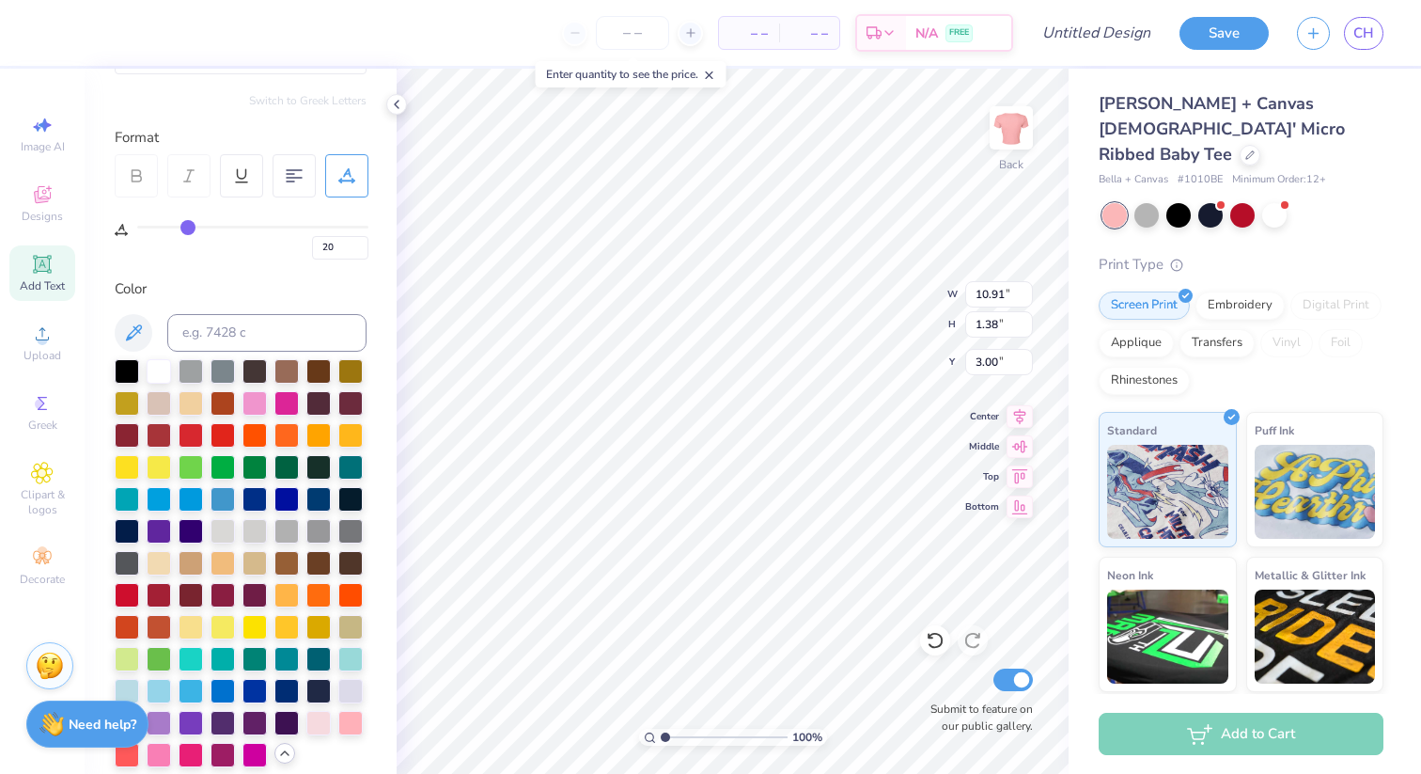
type input "18"
type input "17"
type input "16"
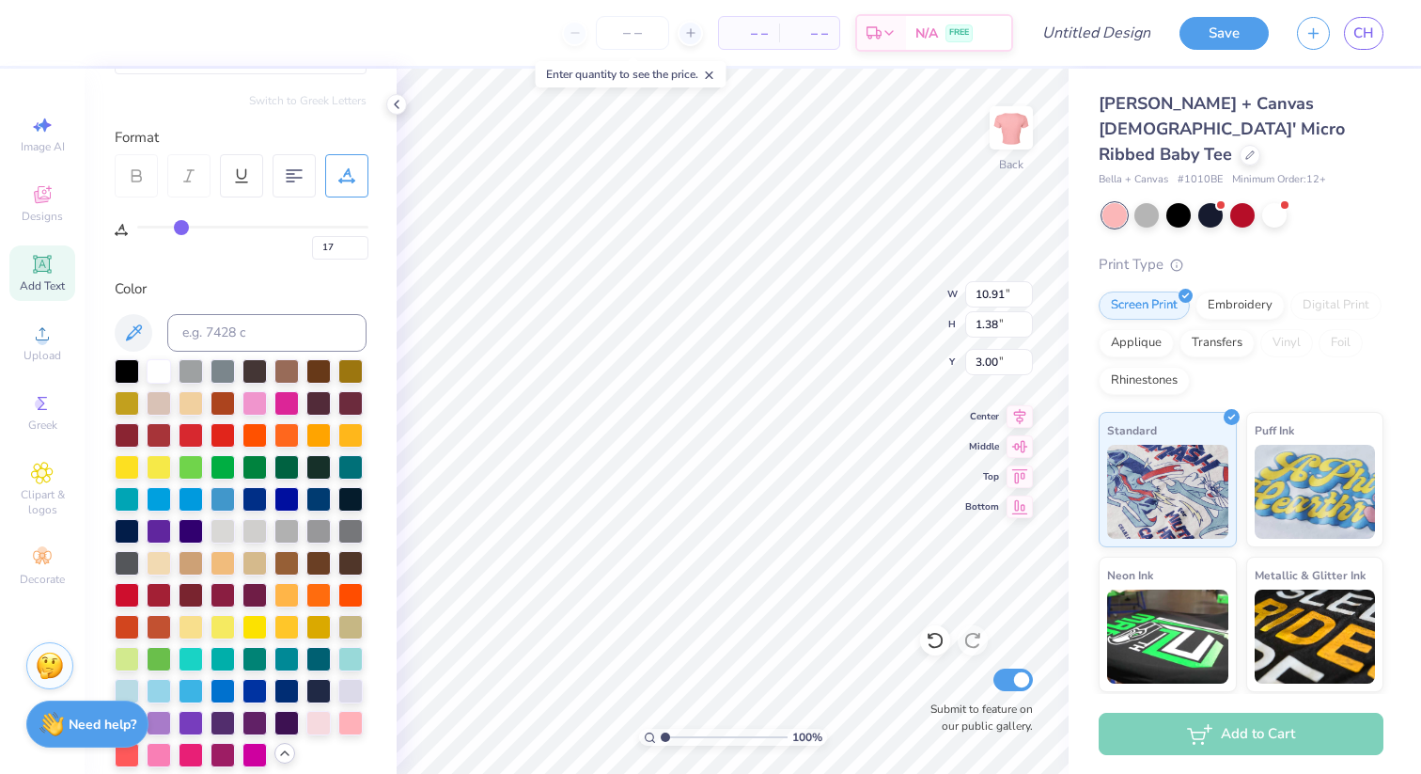
type input "16"
type input "15"
type input "14"
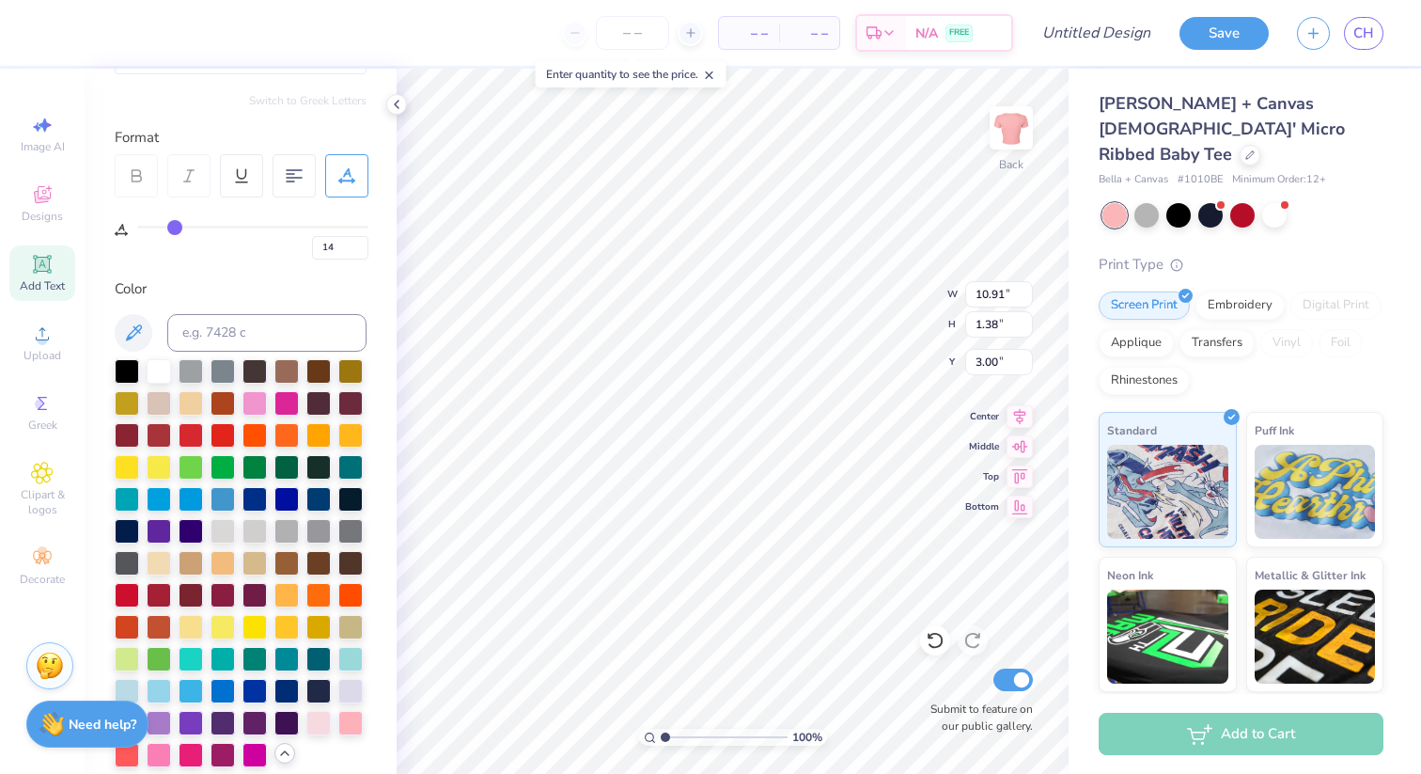
type input "13"
drag, startPoint x: 211, startPoint y: 227, endPoint x: 173, endPoint y: 227, distance: 37.6
type input "13"
click at [173, 227] on input "range" at bounding box center [252, 227] width 231 height 3
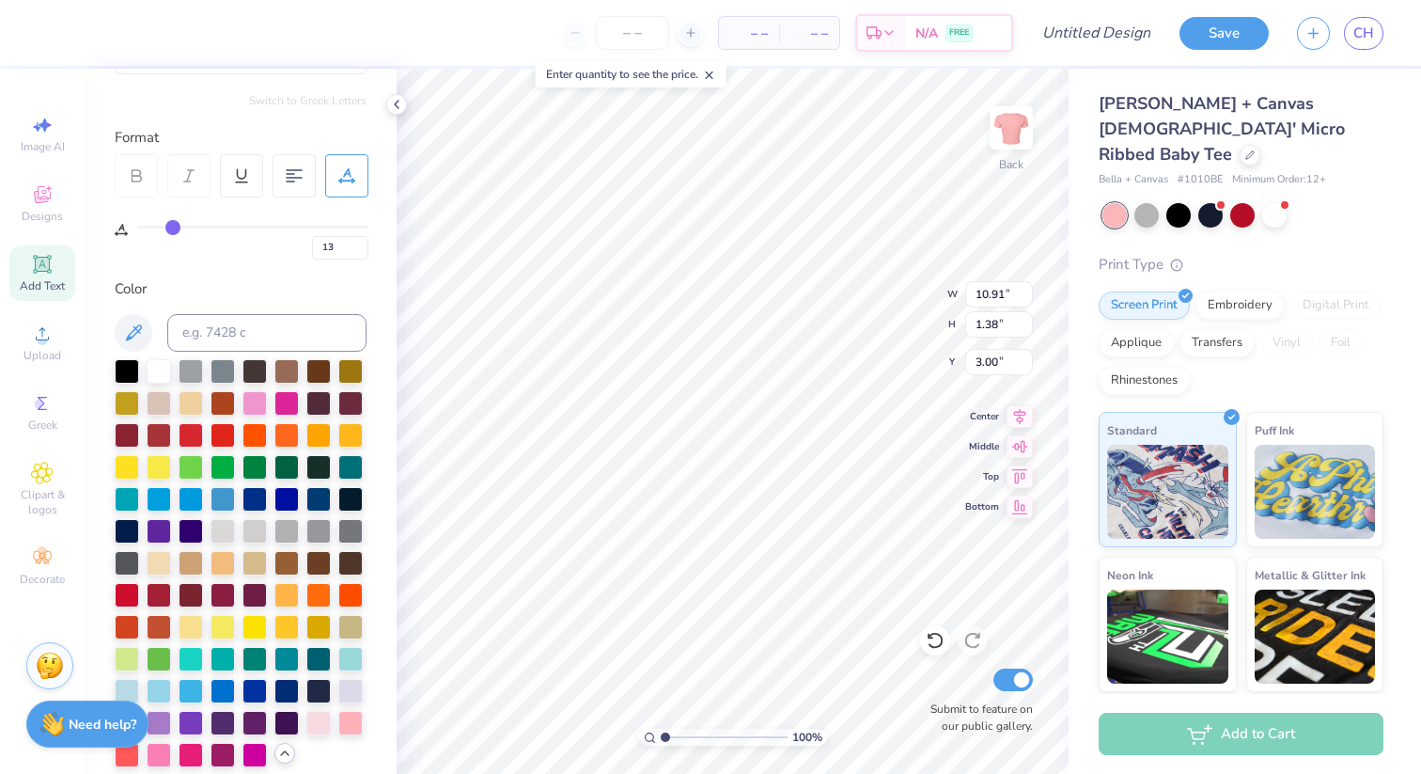
type input "8.78"
type input "12"
type input "11"
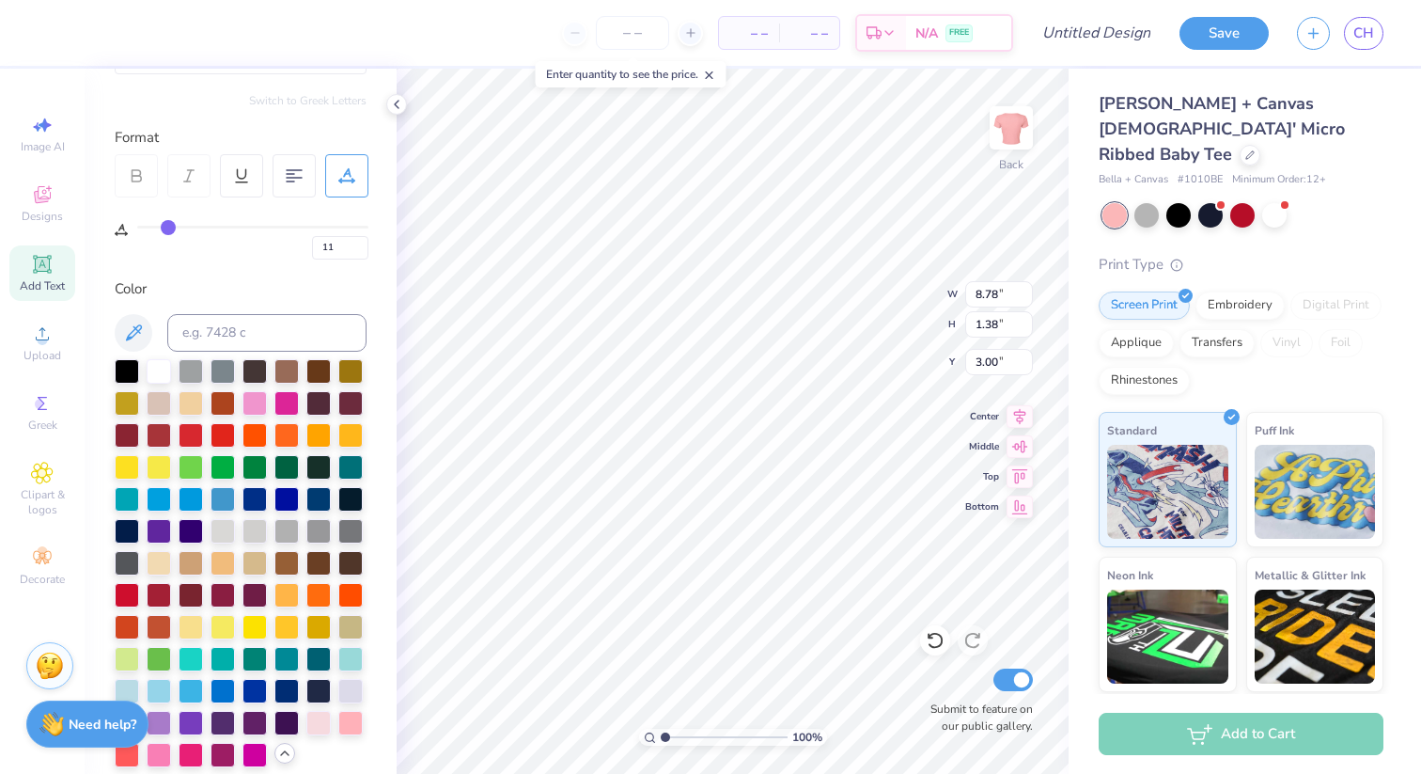
type input "10"
type input "9"
type input "8"
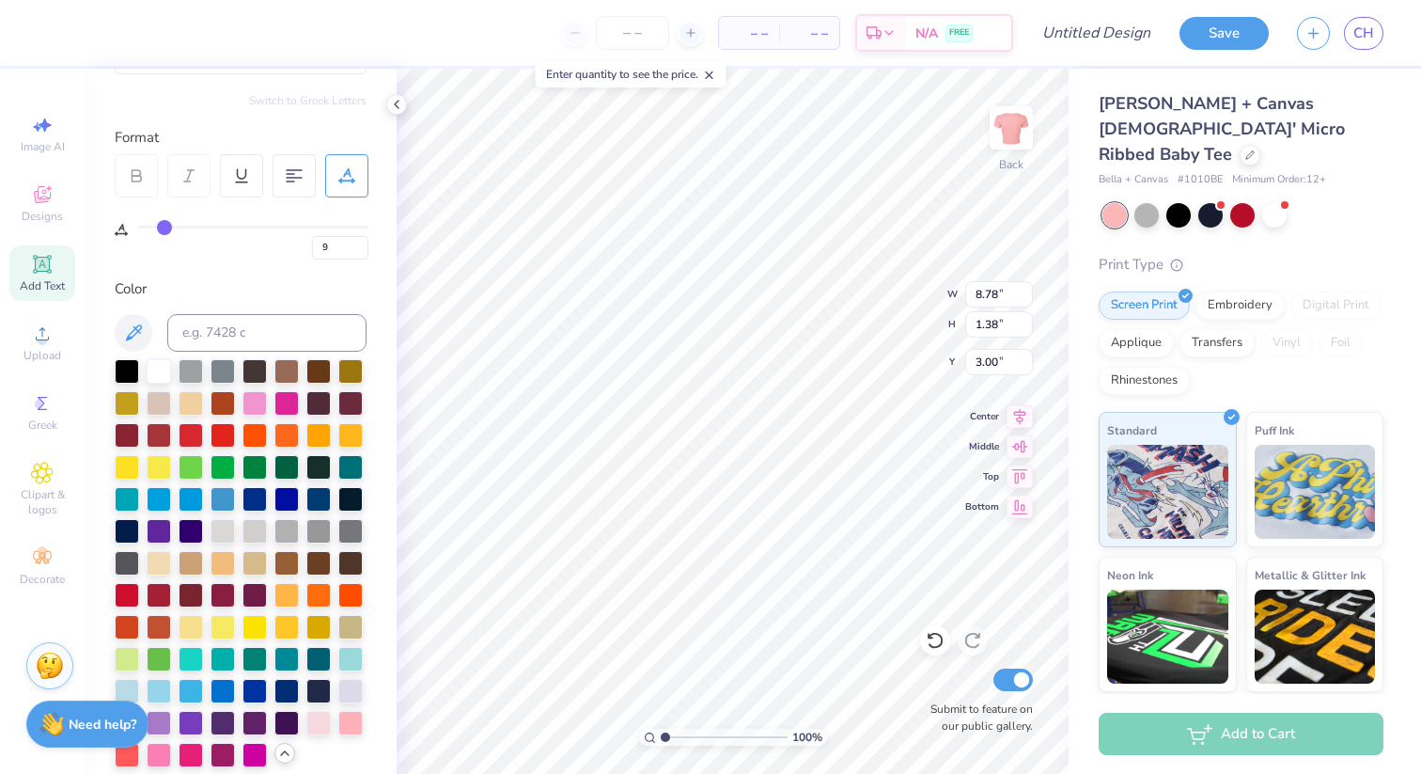
type input "8"
type input "7"
drag, startPoint x: 173, startPoint y: 227, endPoint x: 159, endPoint y: 227, distance: 14.1
type input "7"
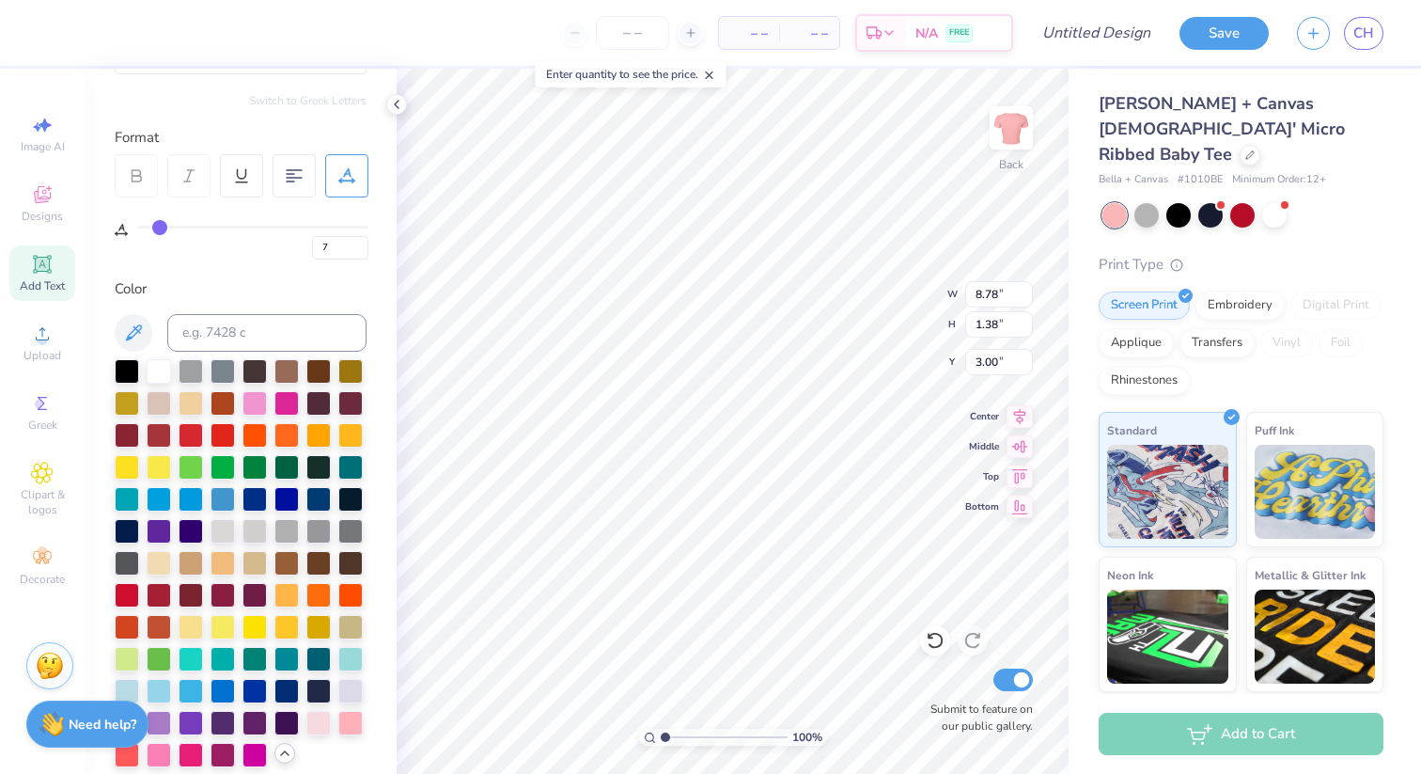
click at [159, 227] on input "range" at bounding box center [252, 227] width 231 height 3
type input "8.07"
type input "6"
type input "4"
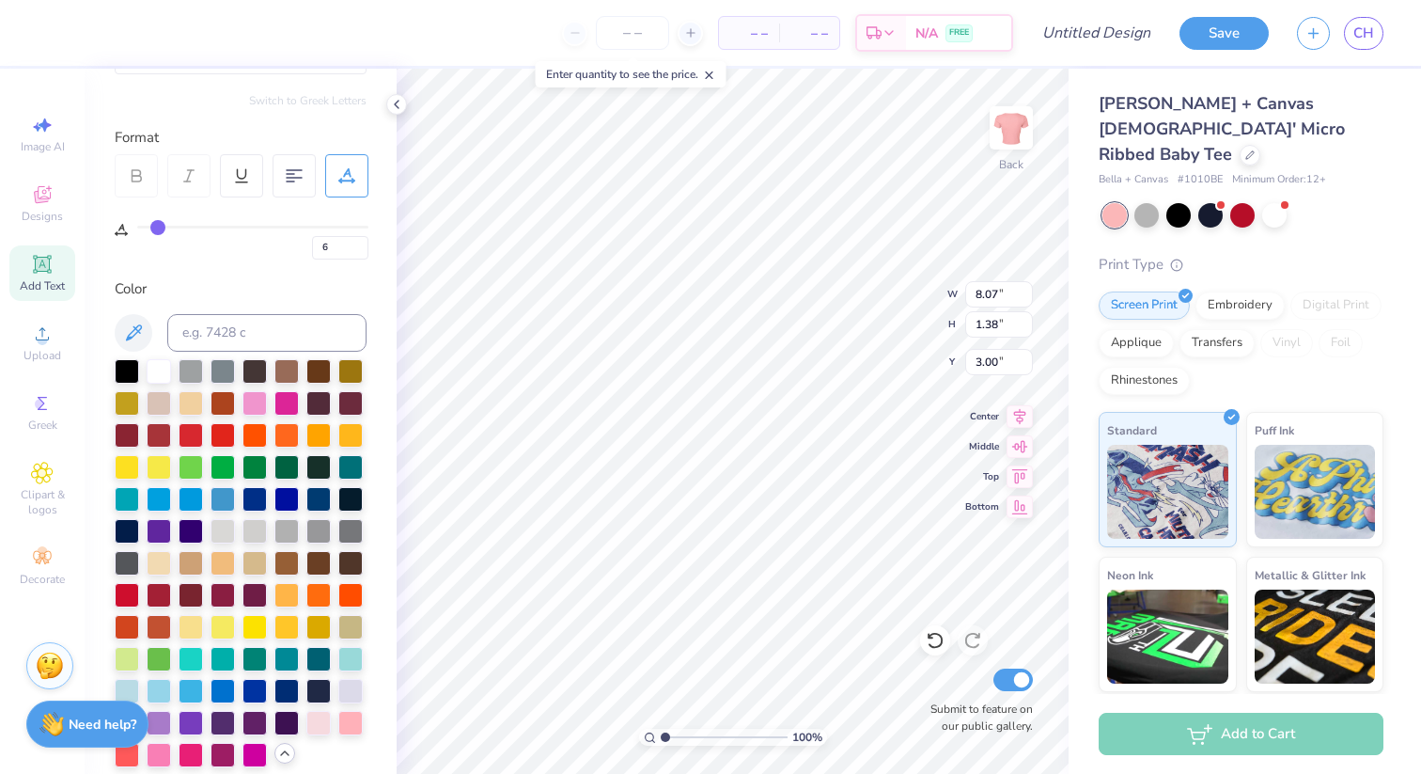
type input "4"
type input "1"
type input "0"
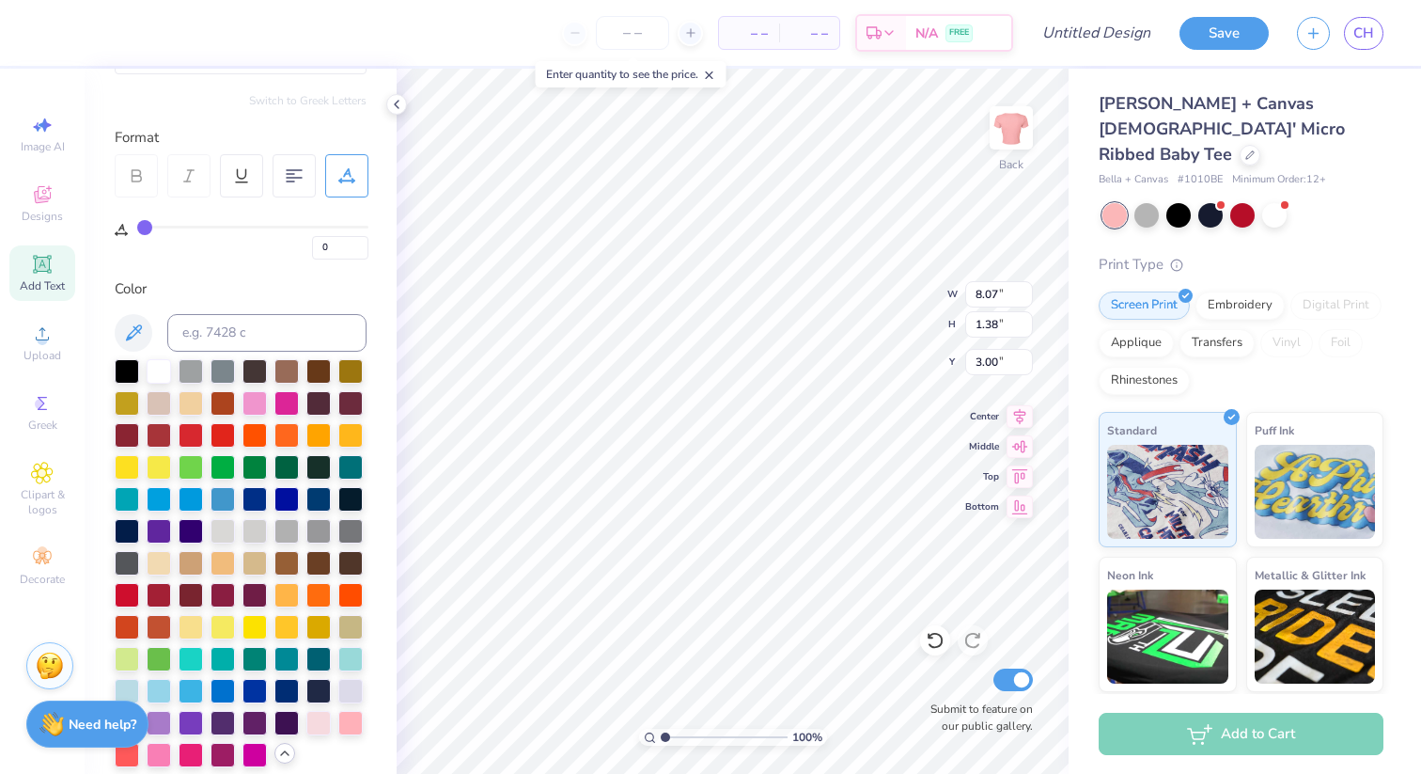
drag, startPoint x: 159, startPoint y: 227, endPoint x: 102, endPoint y: 227, distance: 56.4
type input "0"
click at [137, 227] on input "range" at bounding box center [252, 227] width 231 height 3
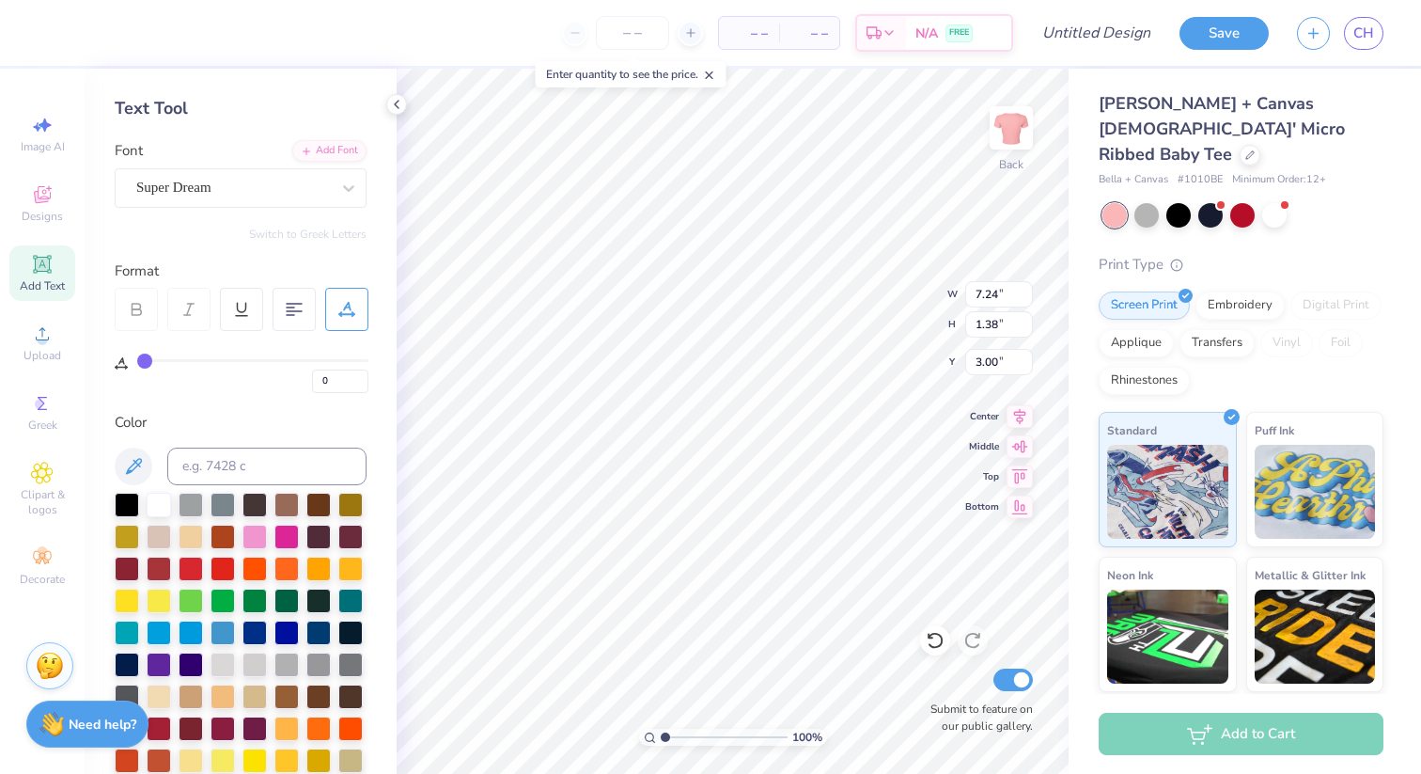
scroll to position [0, 0]
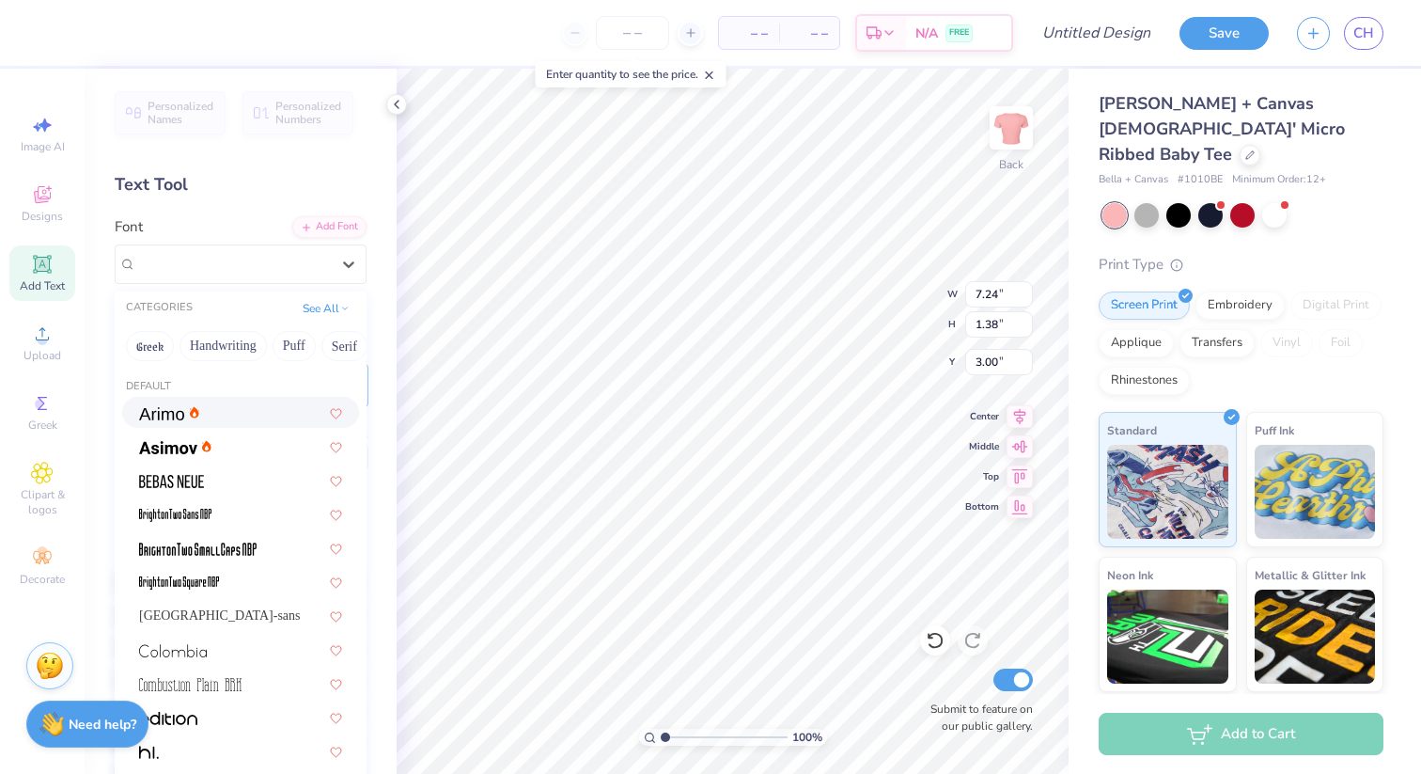
click at [267, 266] on div "Super Dream" at bounding box center [232, 263] width 197 height 29
click at [245, 347] on button "Handwriting" at bounding box center [223, 346] width 87 height 30
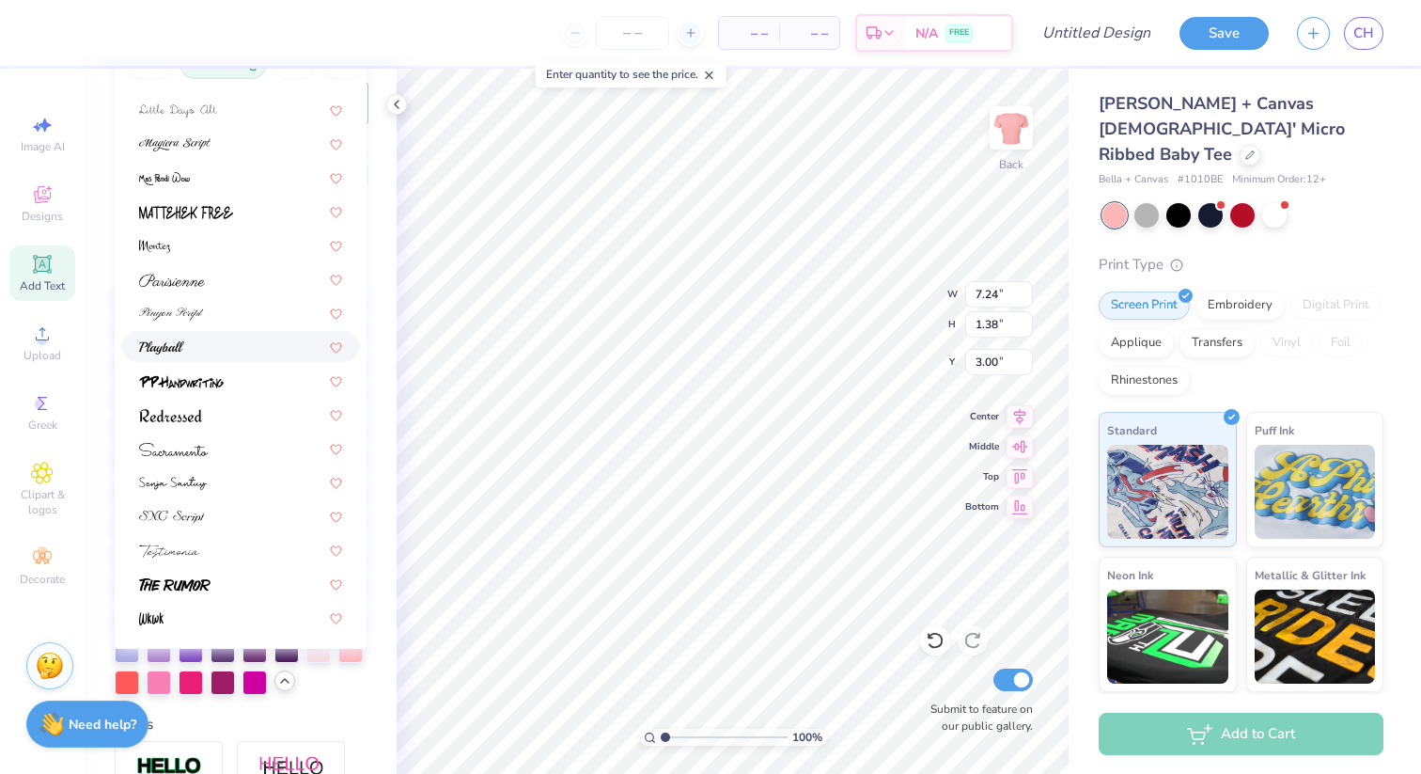
scroll to position [291, 0]
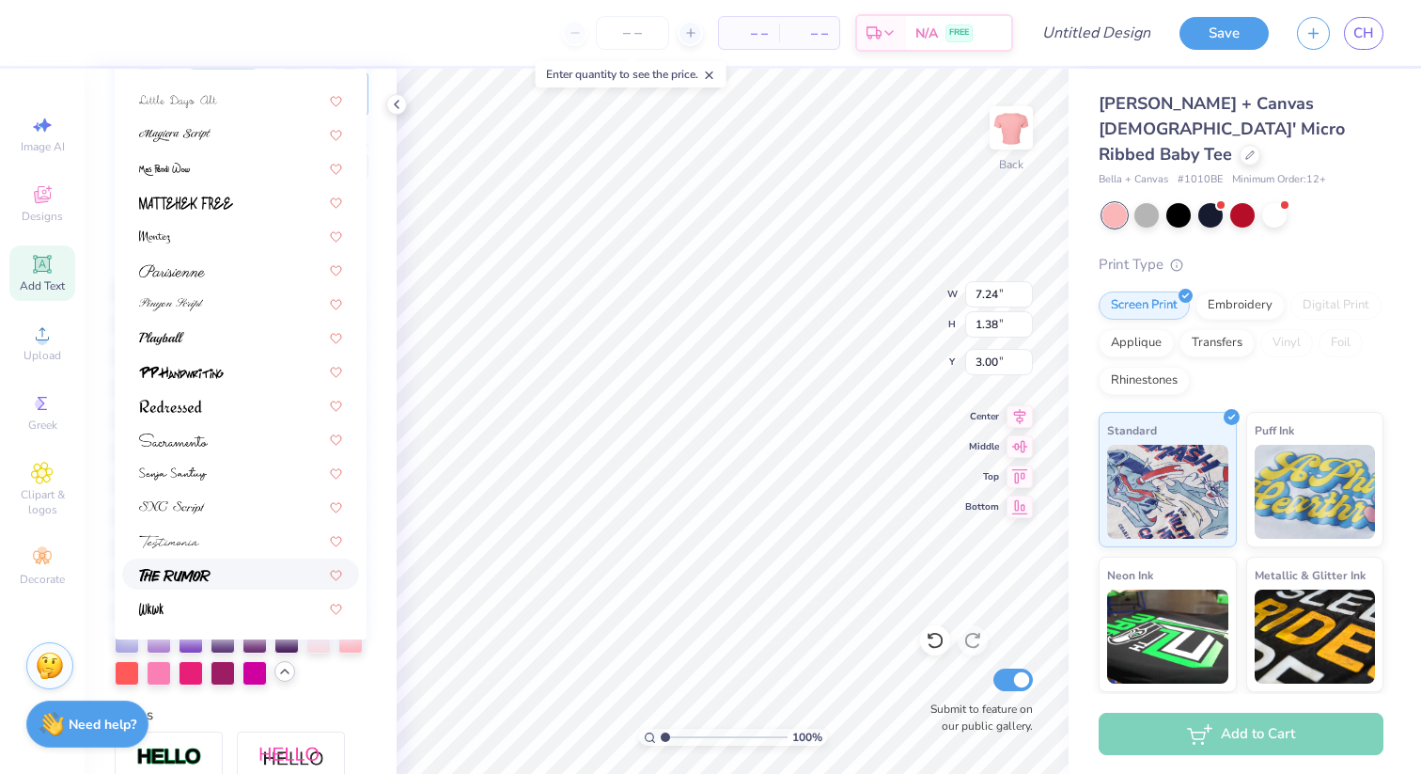
click at [266, 569] on div at bounding box center [240, 574] width 203 height 20
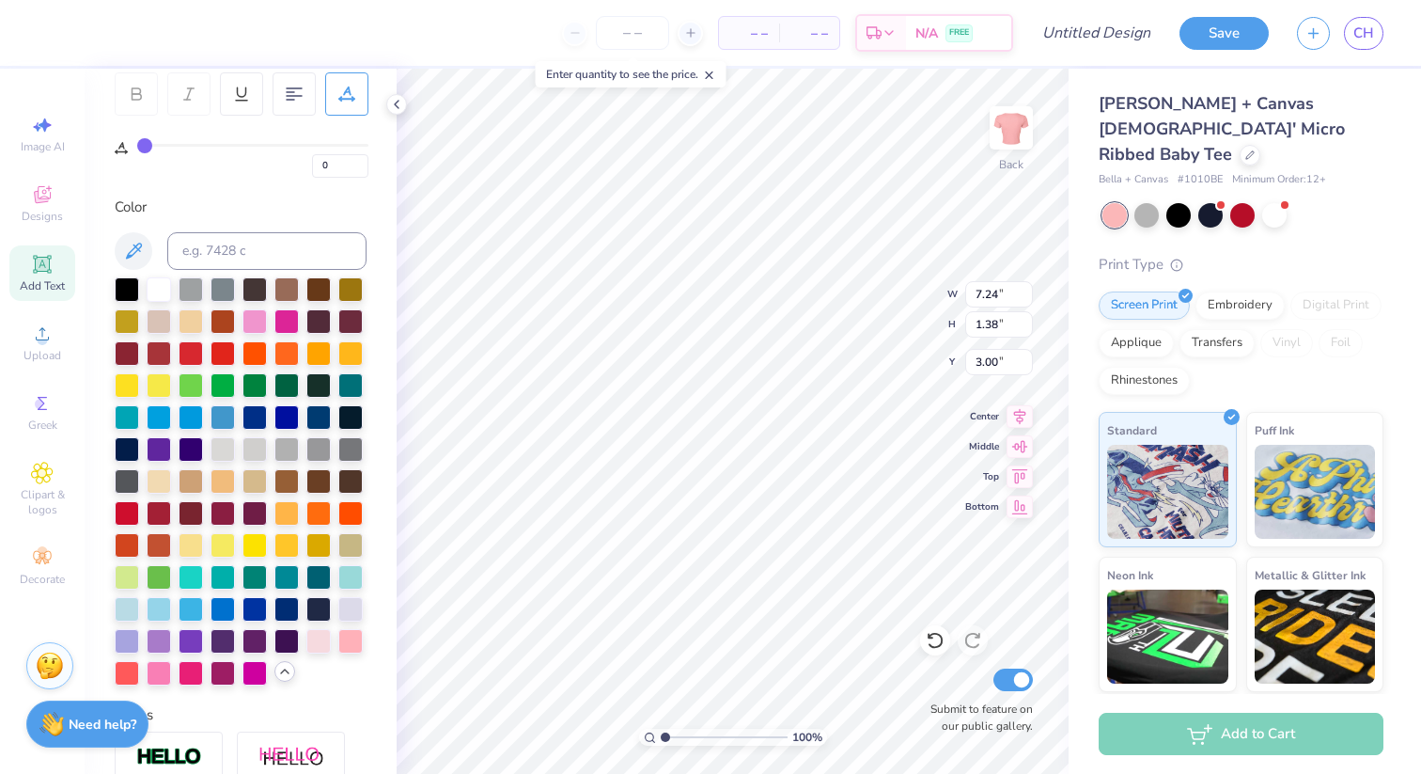
type input "7.09"
type input "1.84"
type input "2.77"
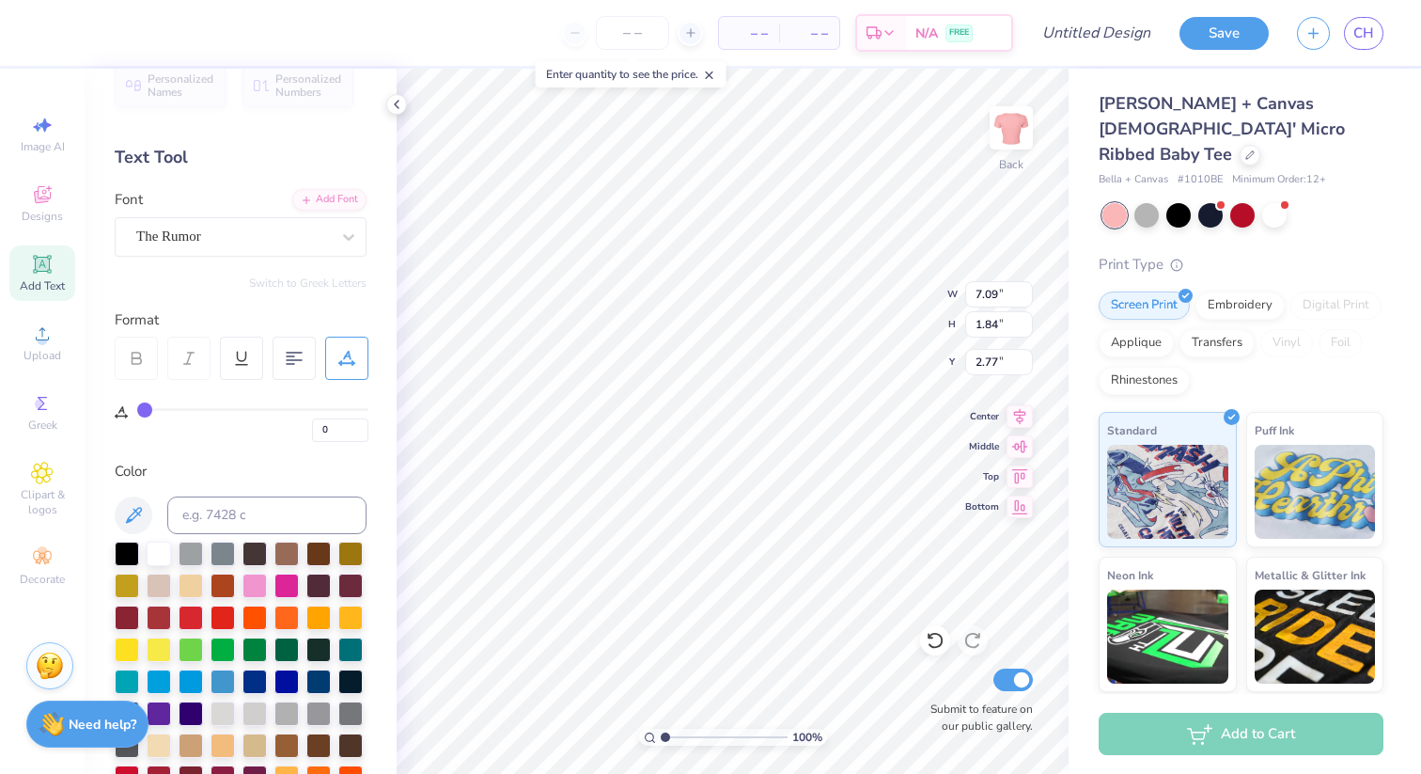
scroll to position [0, 0]
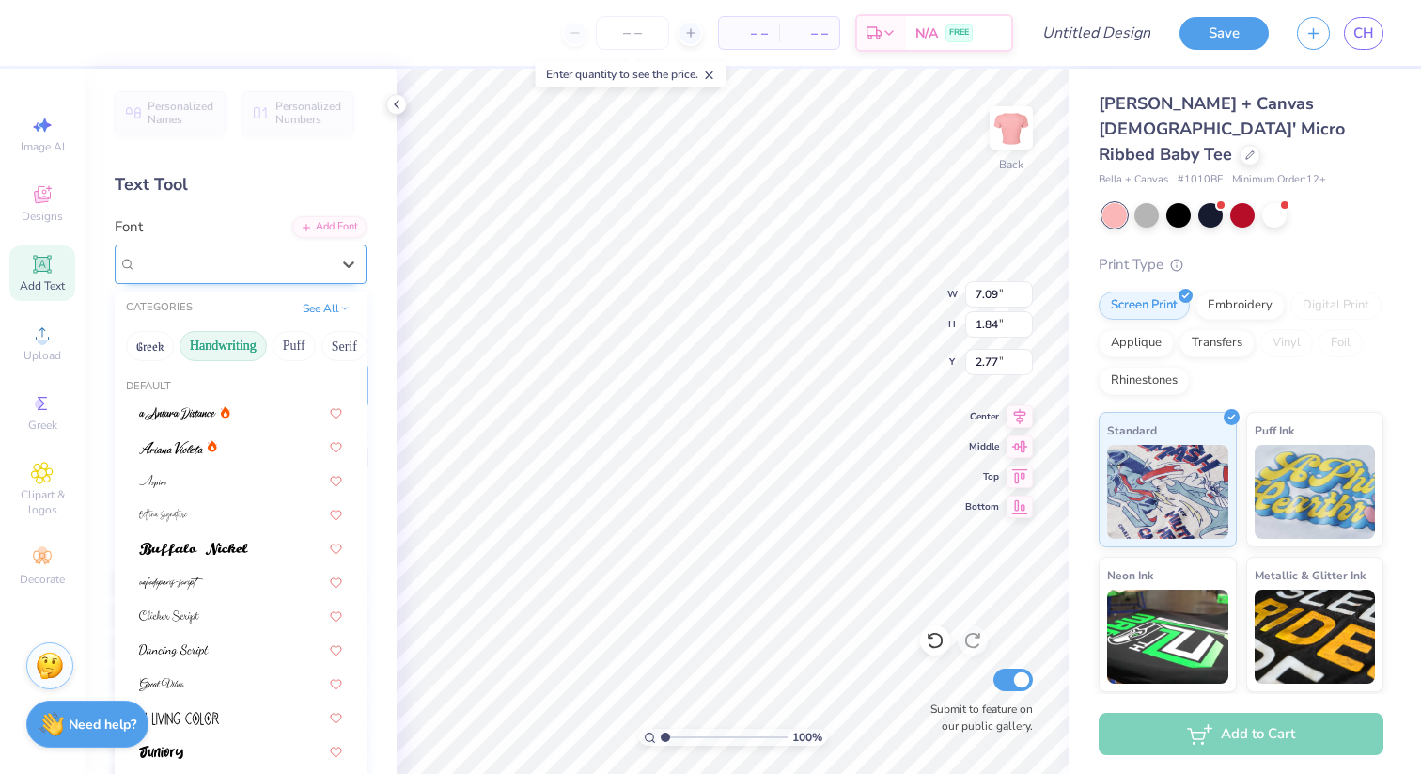
click at [251, 264] on div "The Rumor" at bounding box center [232, 263] width 197 height 29
click at [295, 337] on button "Puff" at bounding box center [294, 346] width 43 height 30
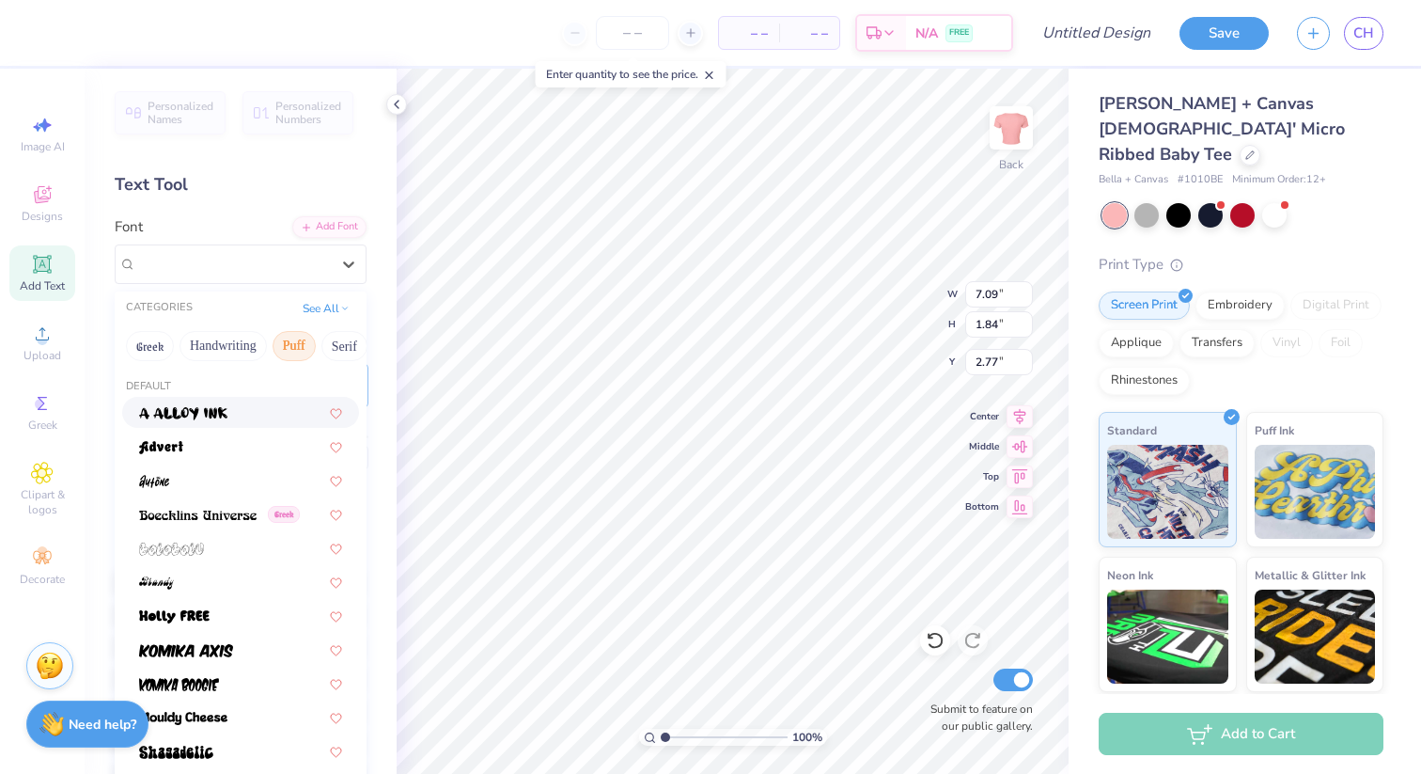
click at [288, 414] on div at bounding box center [240, 412] width 203 height 20
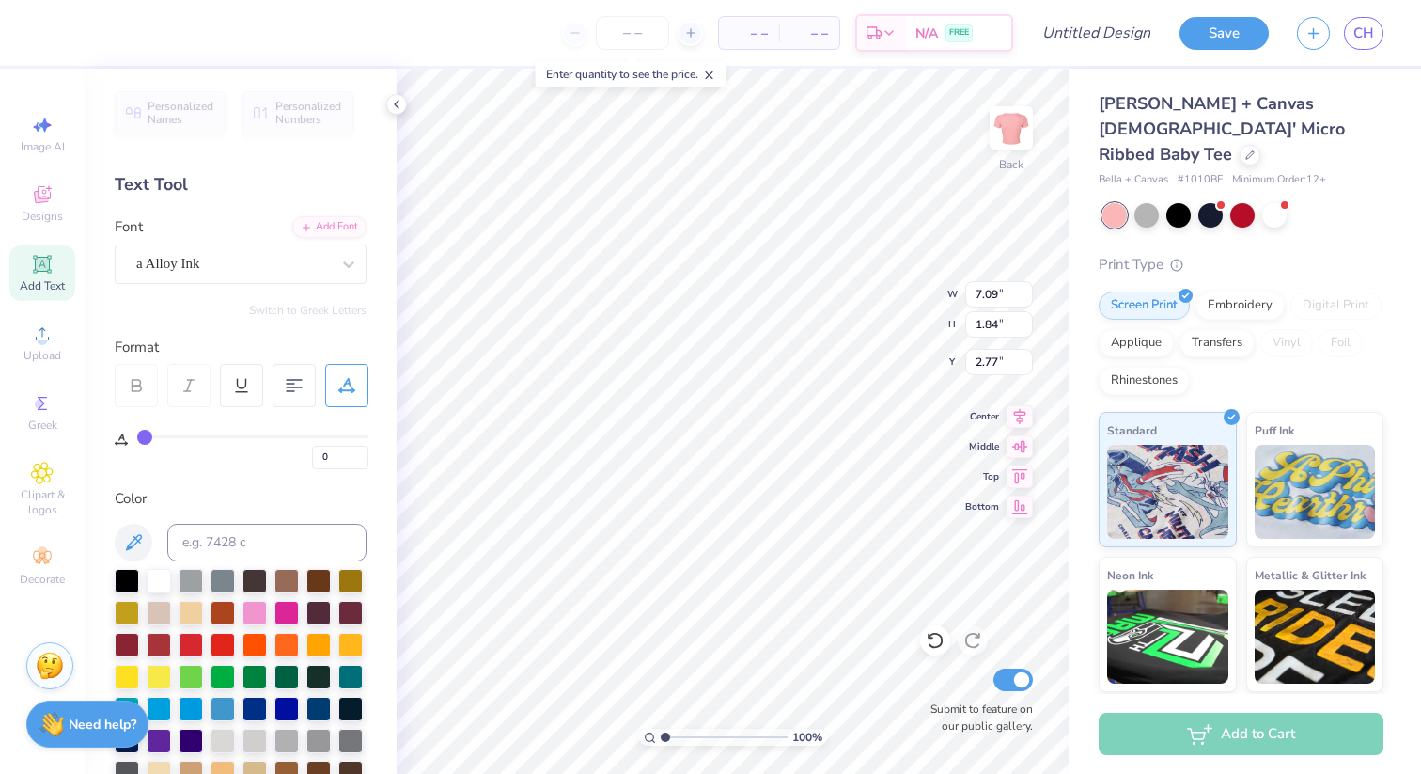
type input "8.55"
type input "1.69"
type input "2.85"
click at [275, 254] on div "a Alloy Ink" at bounding box center [232, 263] width 197 height 29
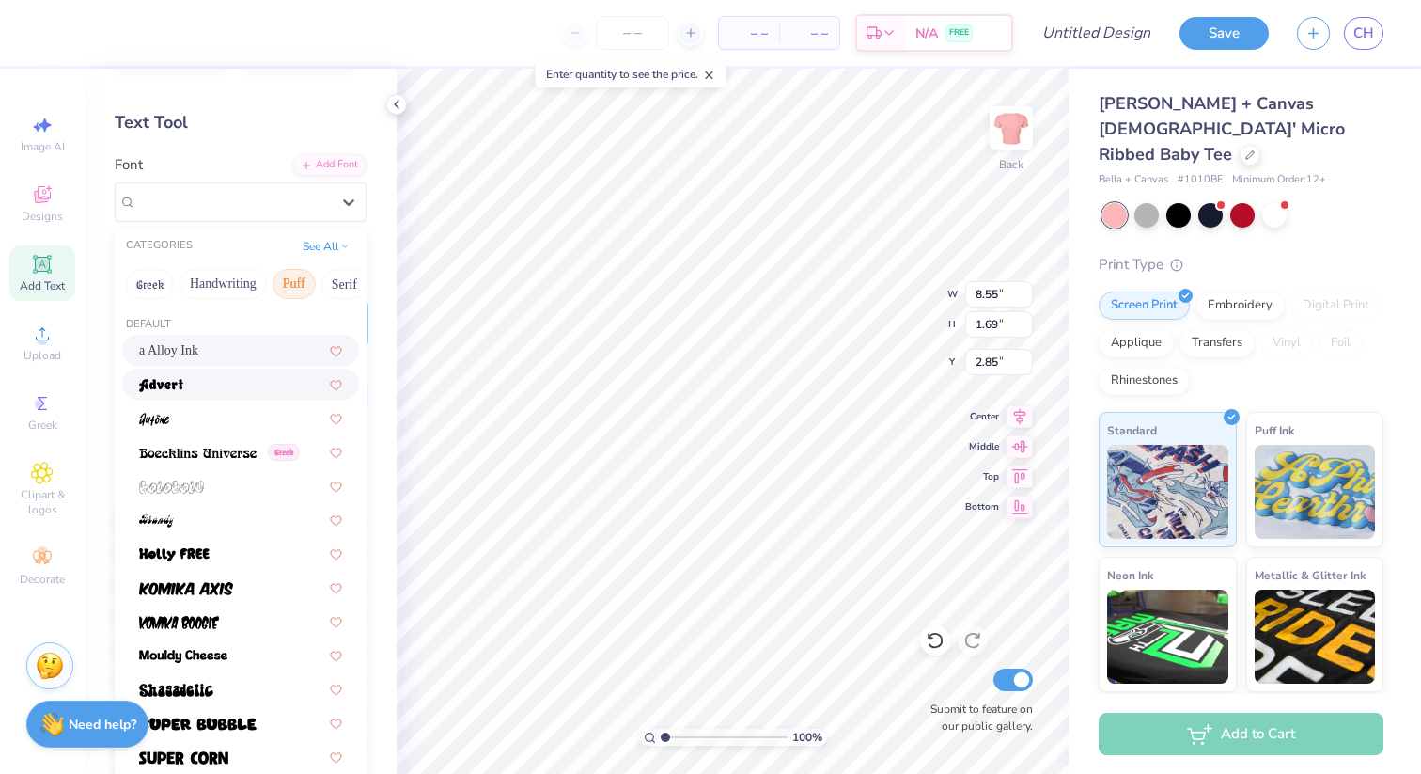
scroll to position [77, 0]
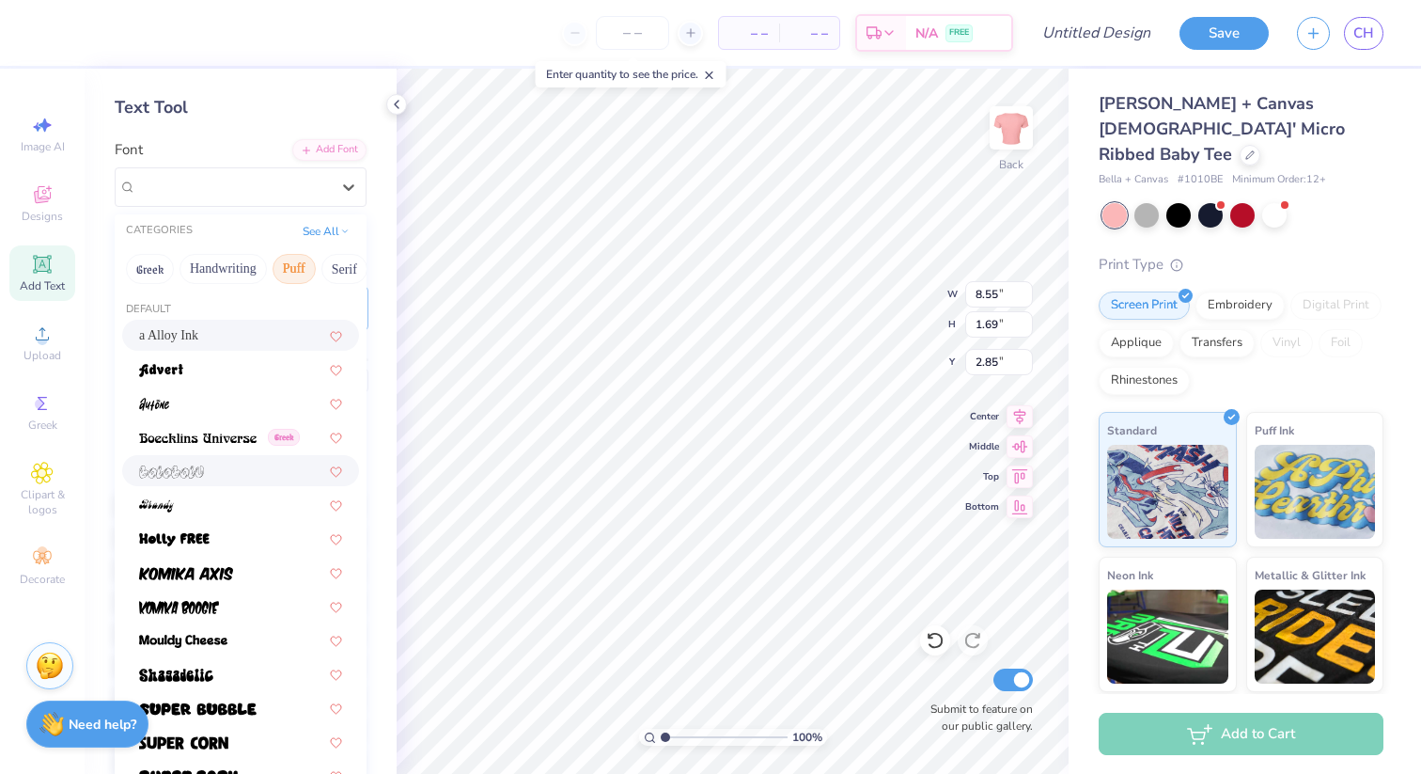
click at [230, 468] on div at bounding box center [240, 471] width 203 height 20
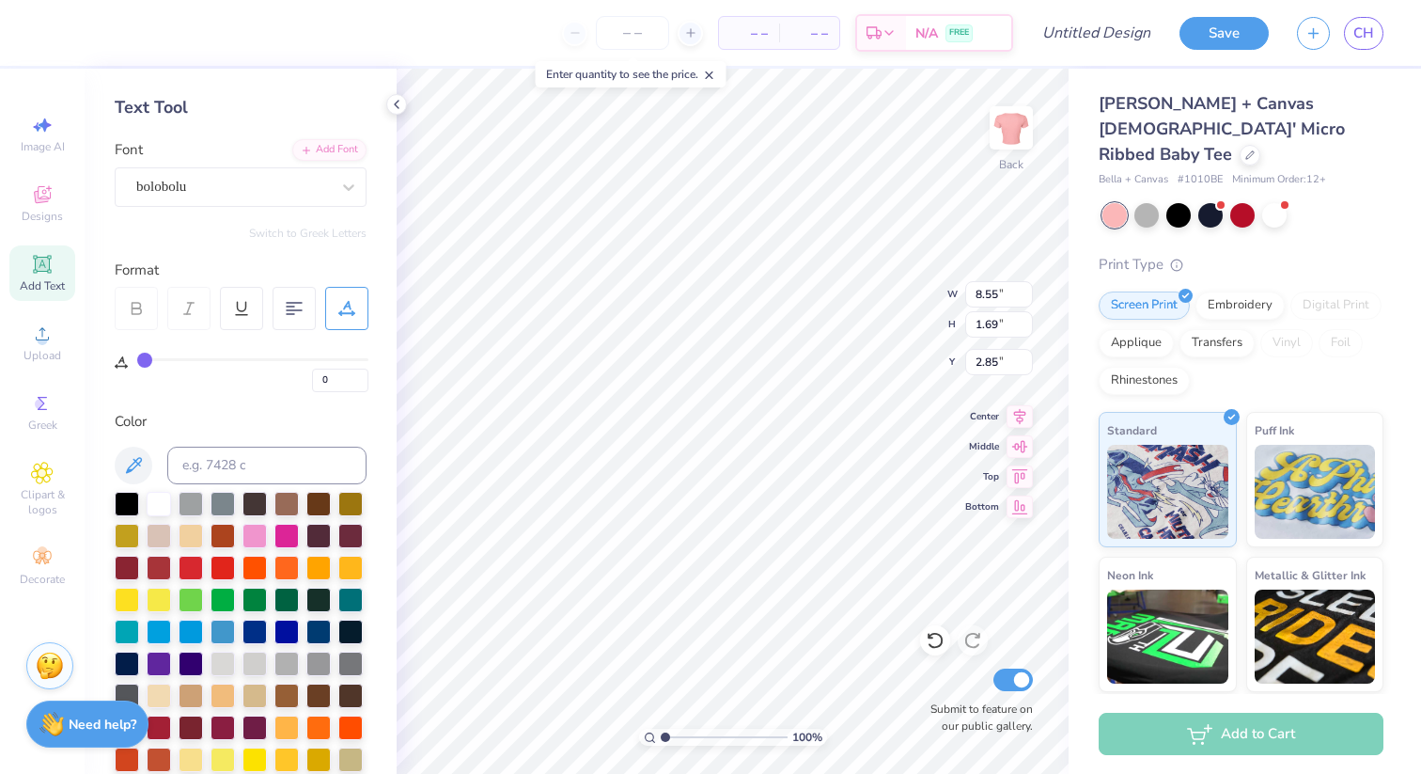
type input "7.58"
type input "1.85"
type input "2.77"
type input "2.78"
type textarea ".mother."
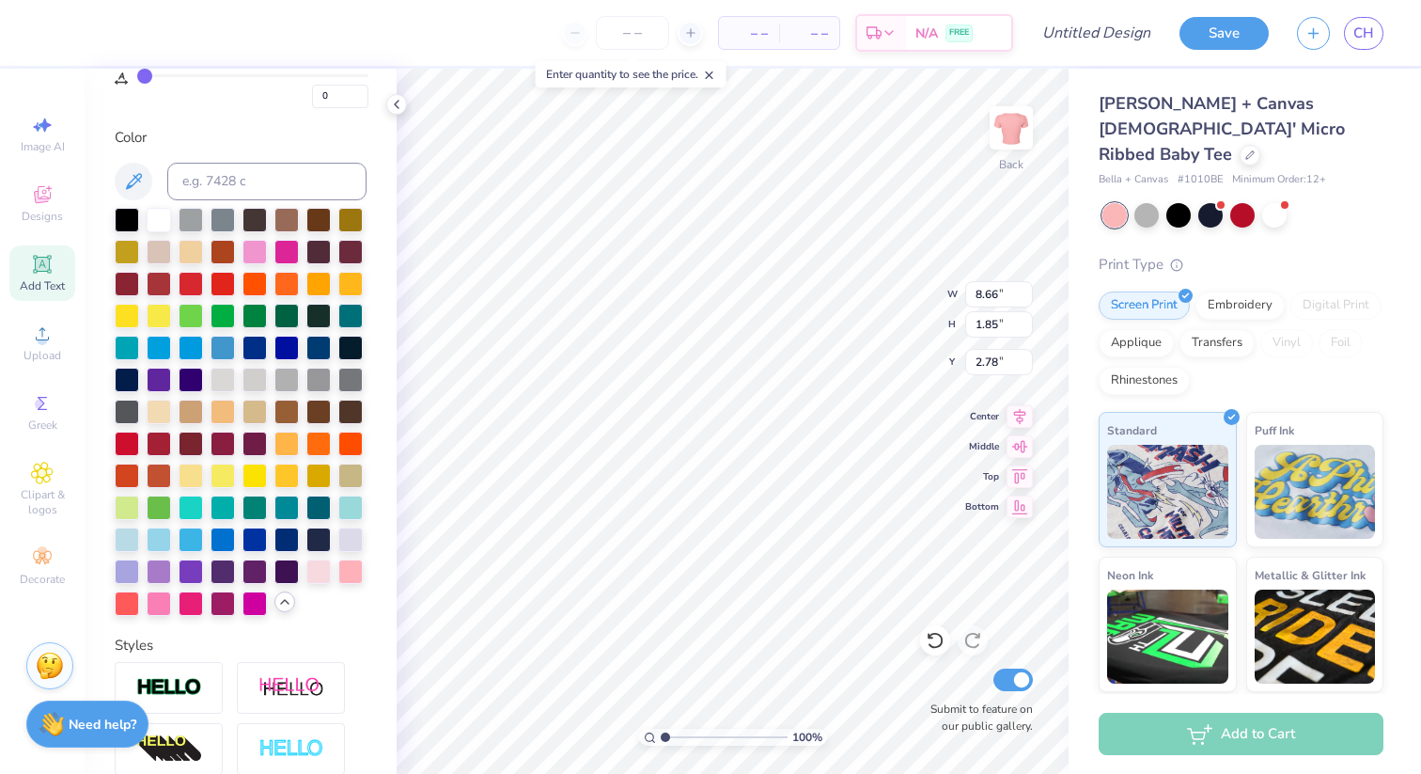
scroll to position [347, 0]
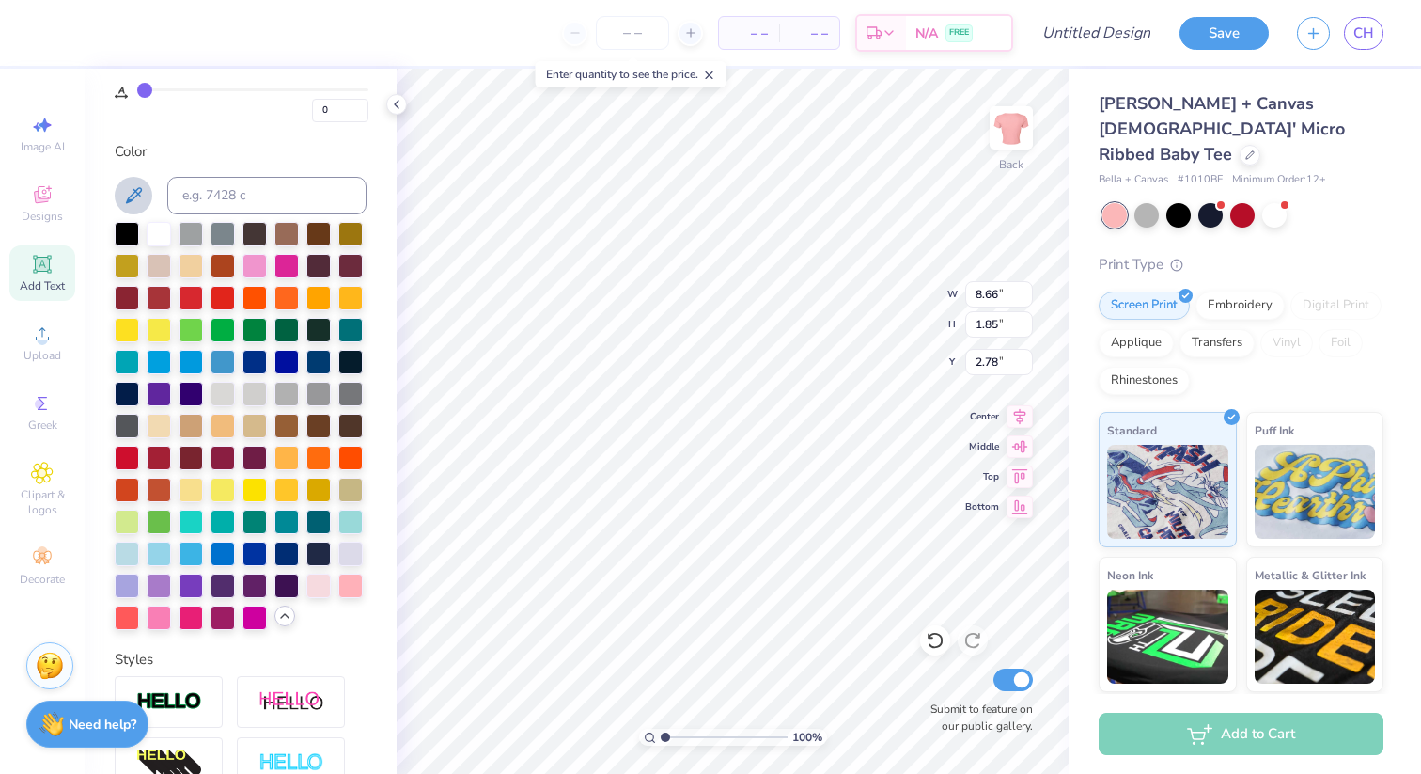
click at [140, 183] on button at bounding box center [134, 196] width 38 height 38
click at [139, 195] on icon at bounding box center [134, 195] width 16 height 16
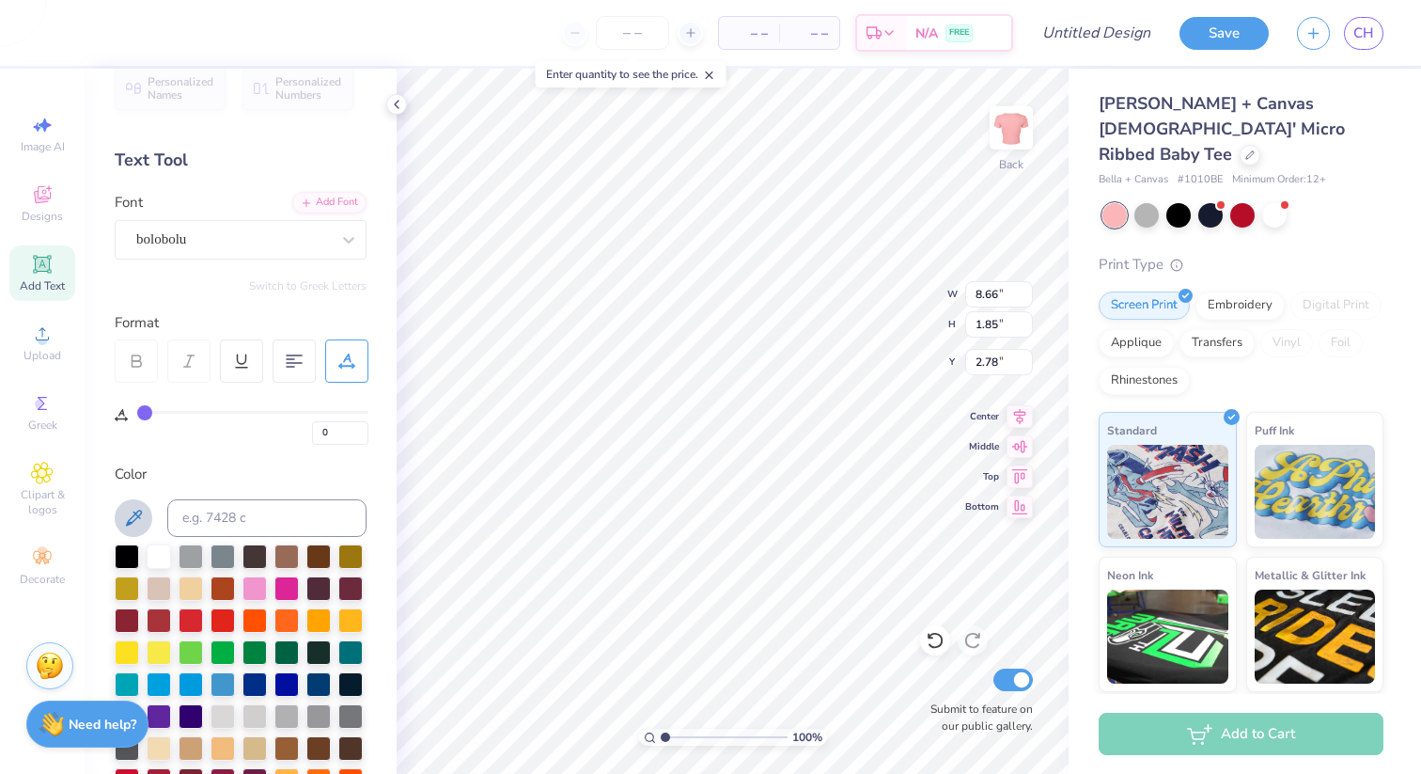
scroll to position [0, 0]
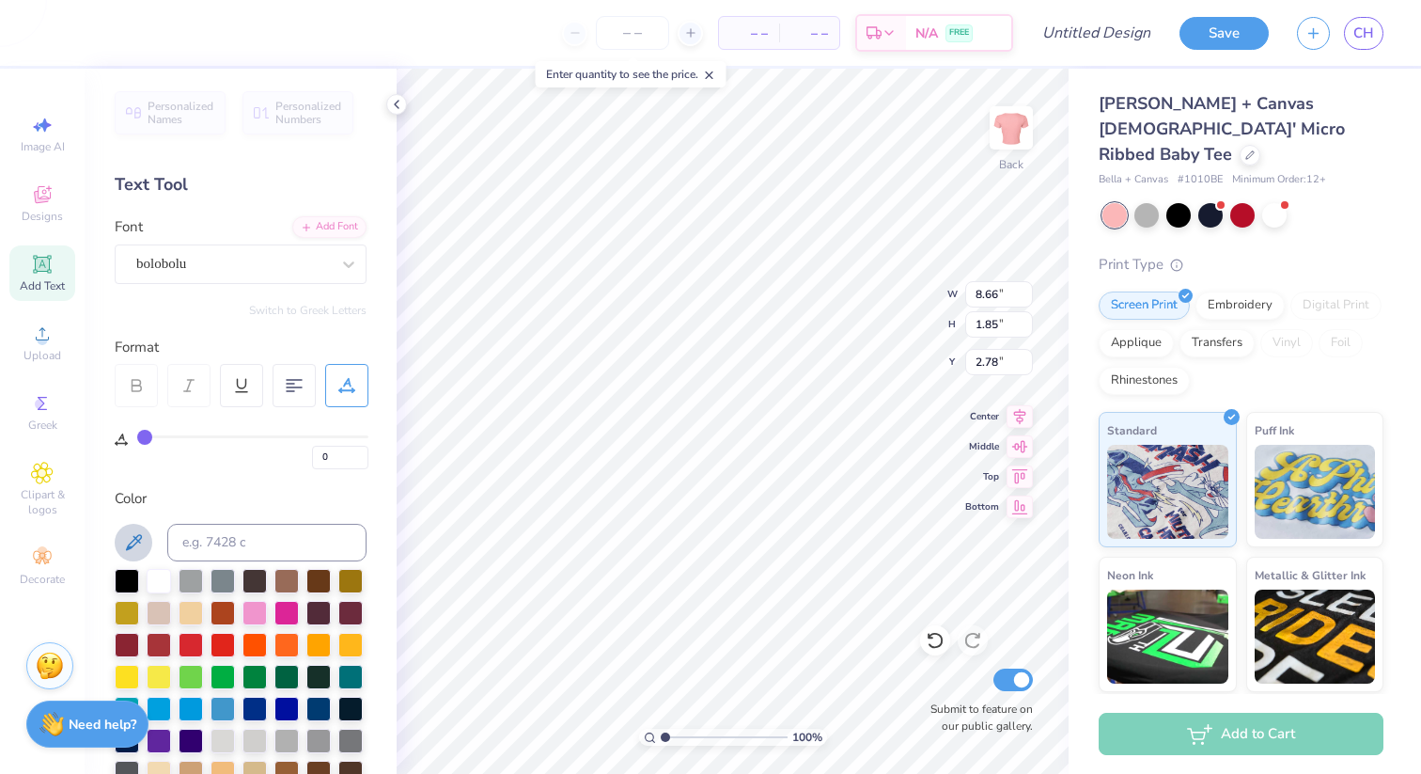
click at [132, 534] on icon at bounding box center [133, 542] width 23 height 23
drag, startPoint x: 127, startPoint y: 535, endPoint x: 146, endPoint y: 510, distance: 30.8
click at [146, 510] on div "Color" at bounding box center [241, 732] width 252 height 489
click at [134, 536] on icon at bounding box center [134, 542] width 16 height 16
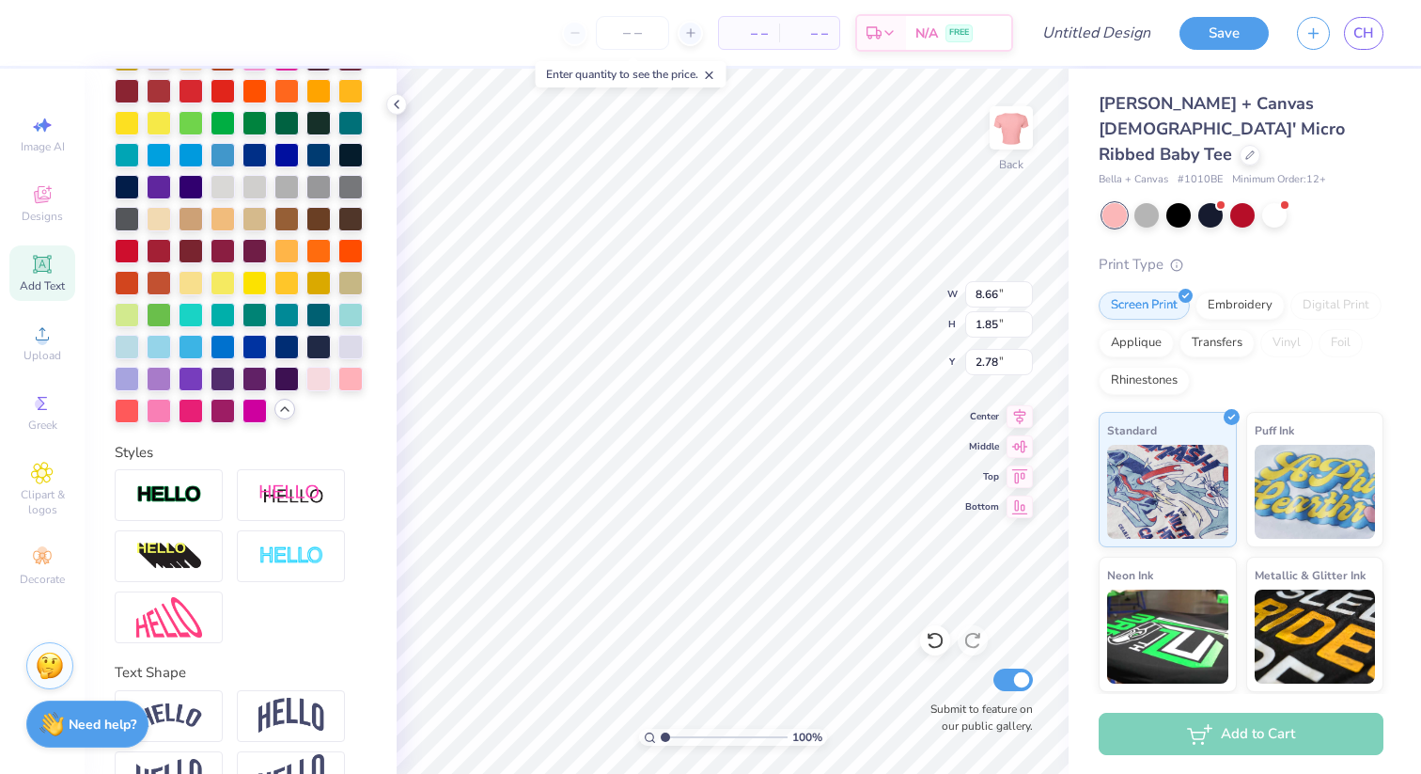
scroll to position [604, 0]
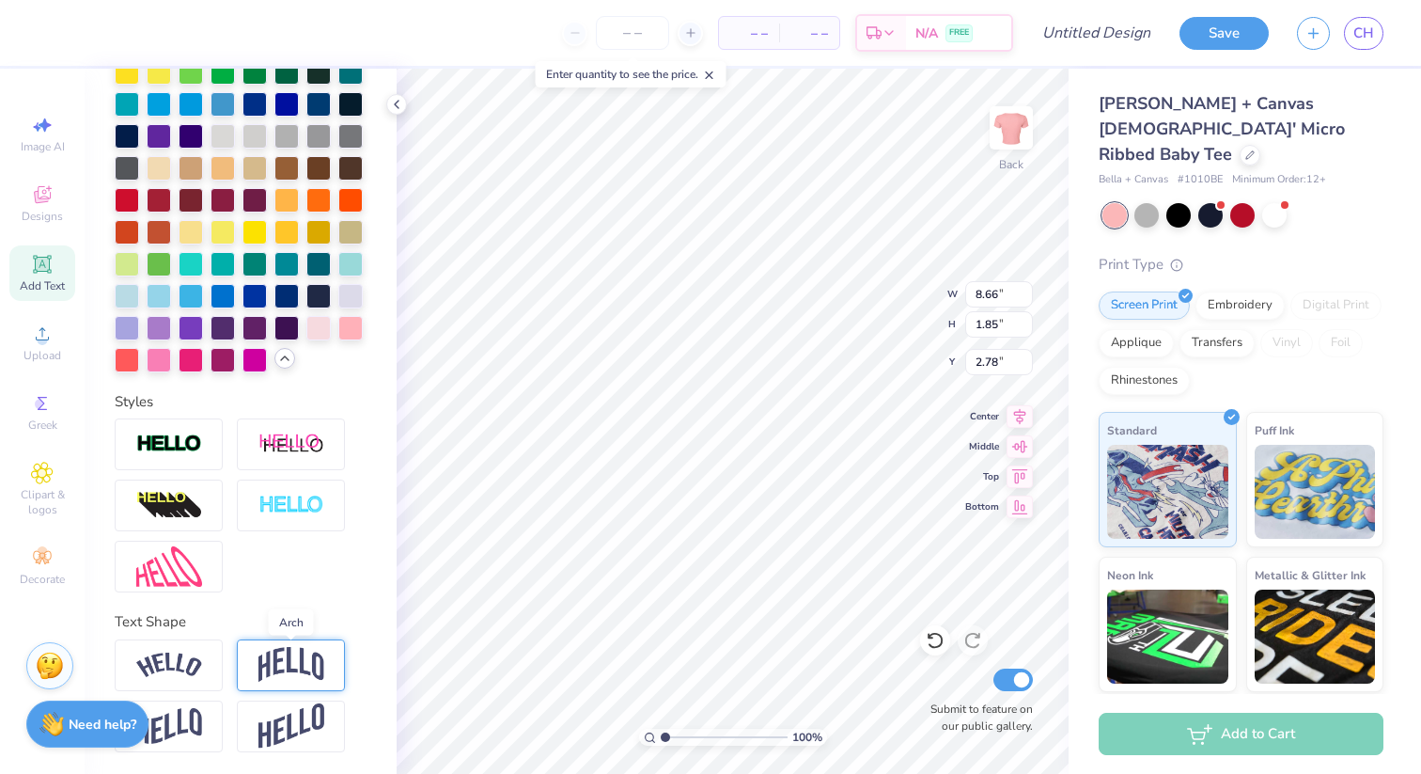
click at [287, 663] on img at bounding box center [291, 665] width 66 height 36
type input "2.99"
type input "2.21"
click at [179, 664] on img at bounding box center [169, 664] width 66 height 25
type input "10.42"
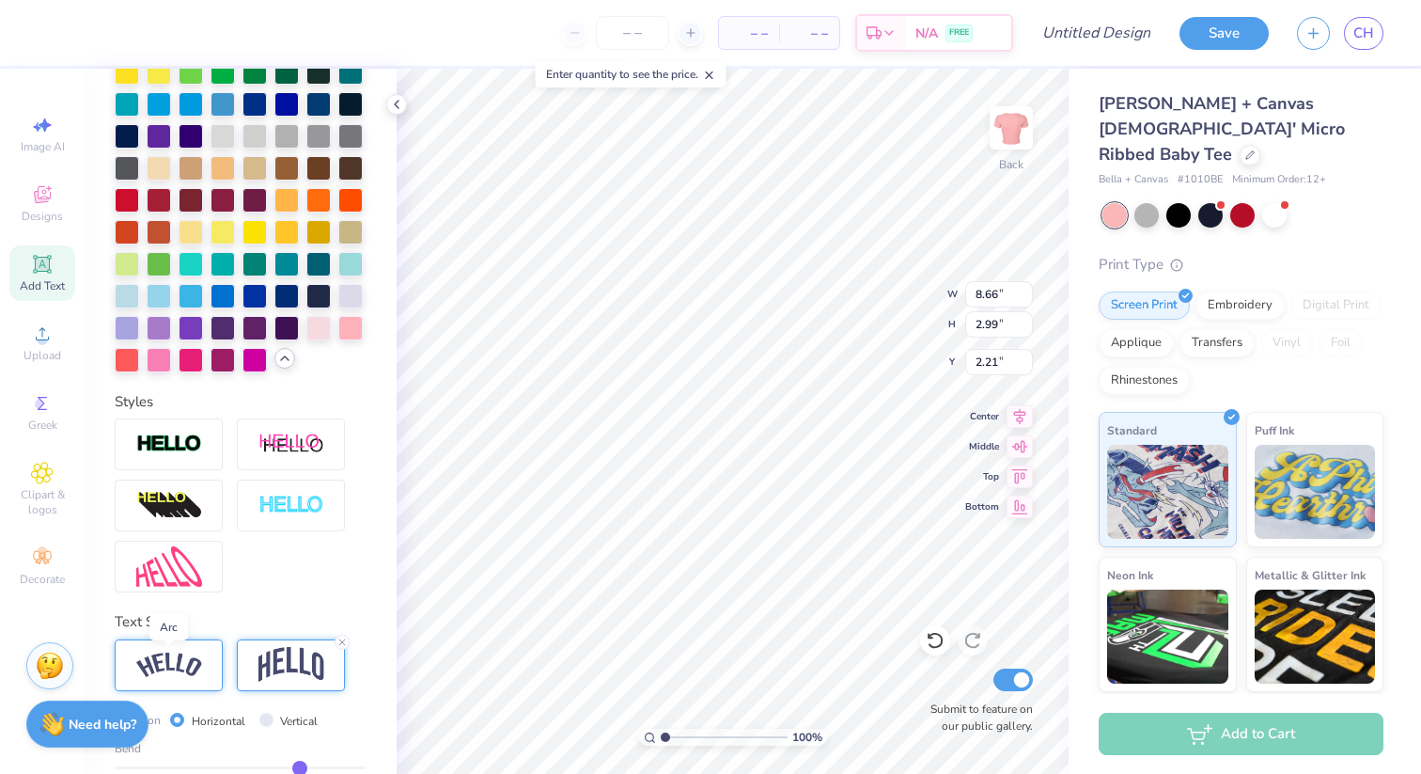
type input "2.67"
type input "2.37"
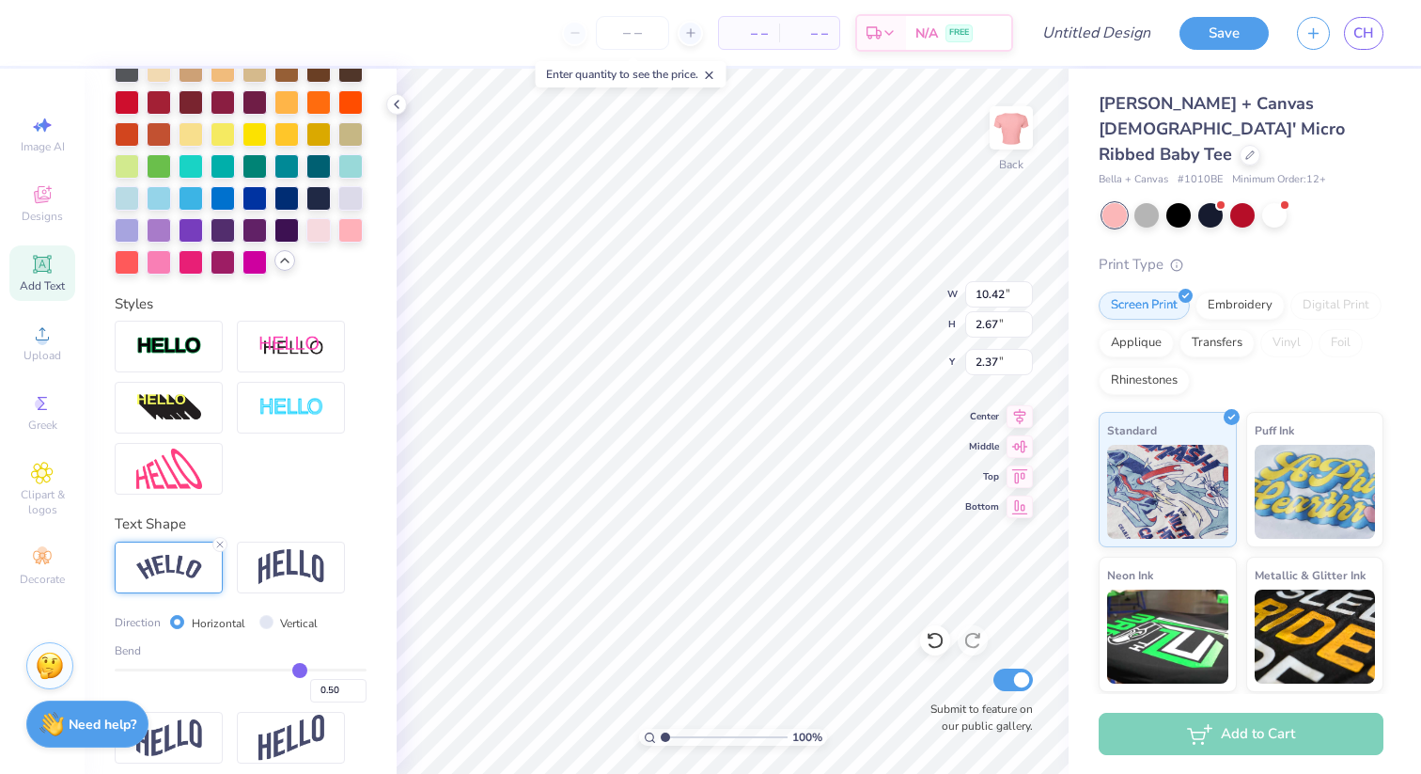
scroll to position [714, 0]
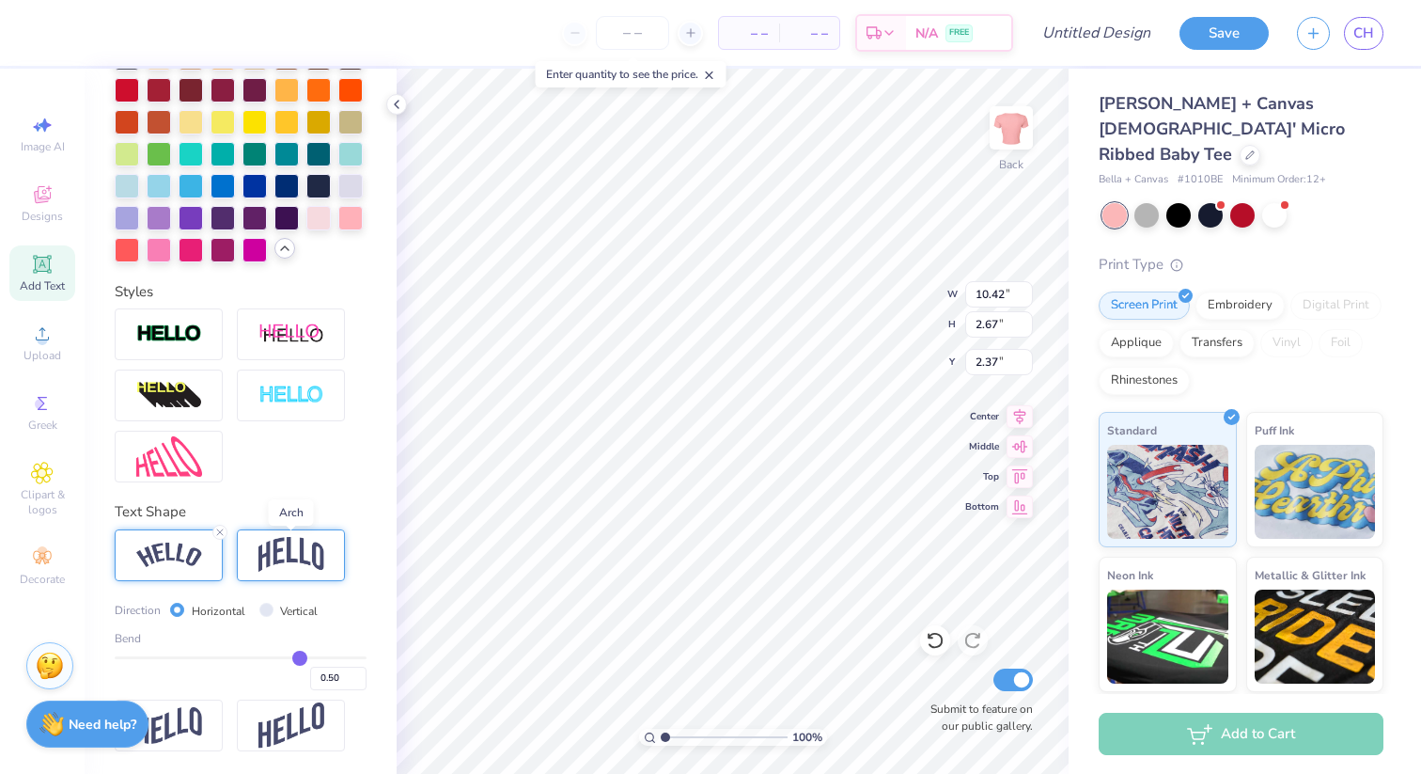
click at [289, 555] on img at bounding box center [291, 555] width 66 height 36
type input "8.66"
type input "2.99"
type input "2.21"
type input "0.48"
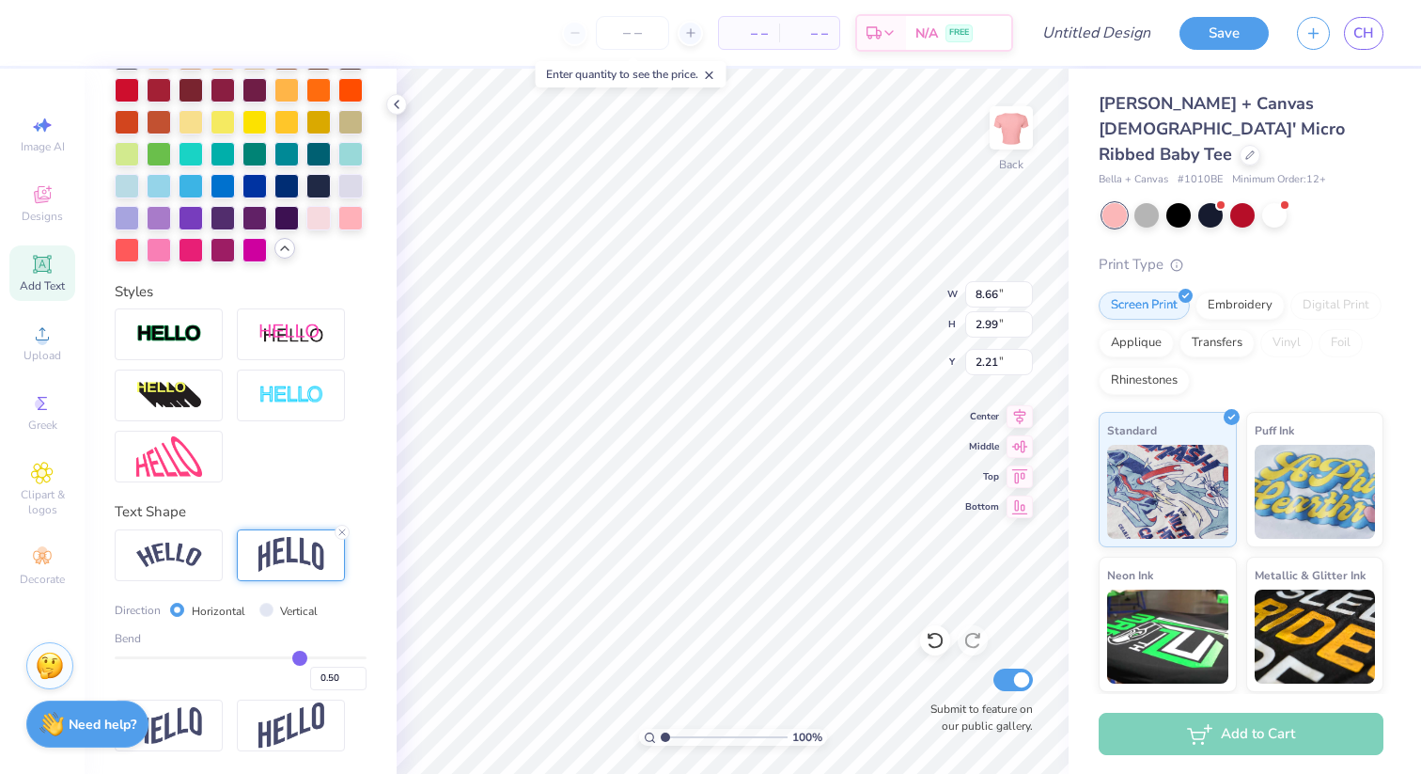
type input "0.48"
type input "0.47"
type input "0.46"
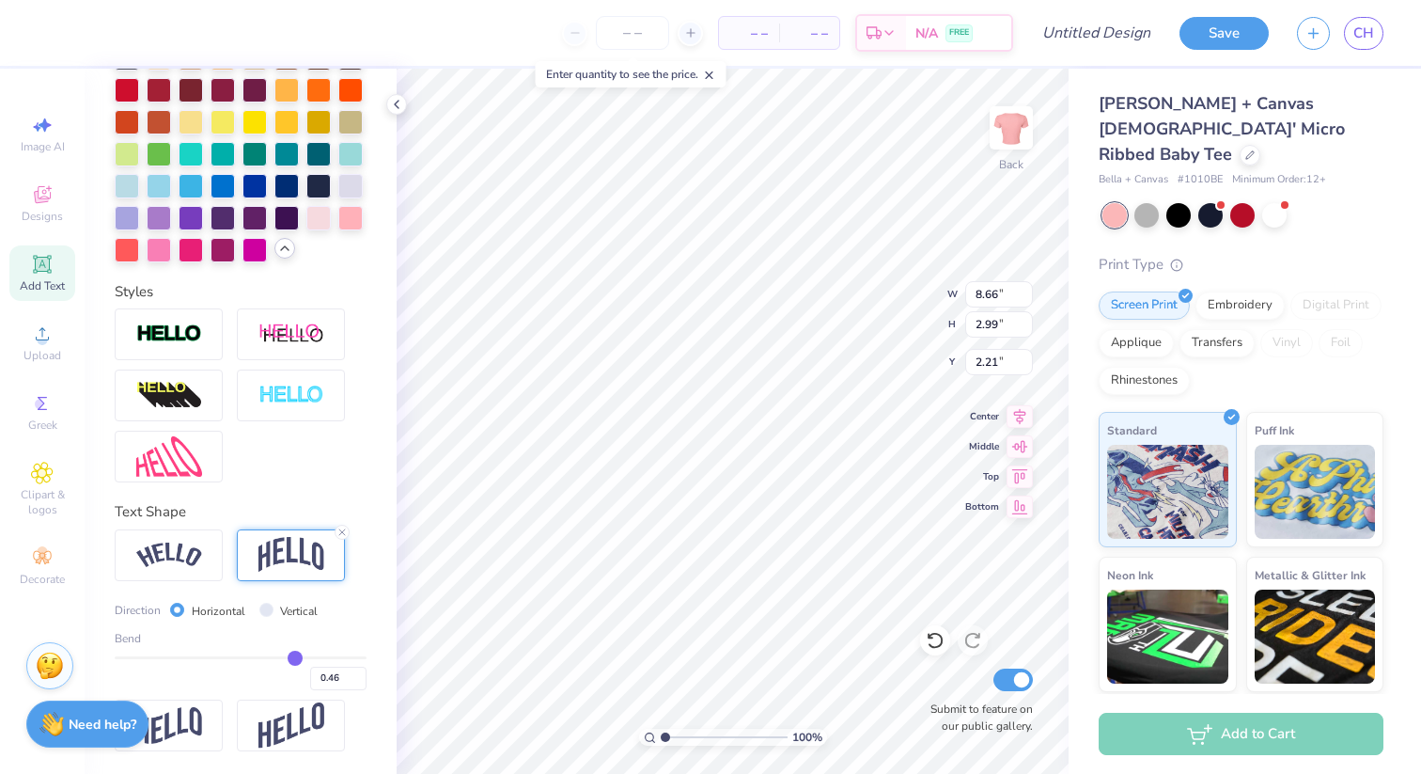
type input "0.45"
type input "0.44"
type input "0.43"
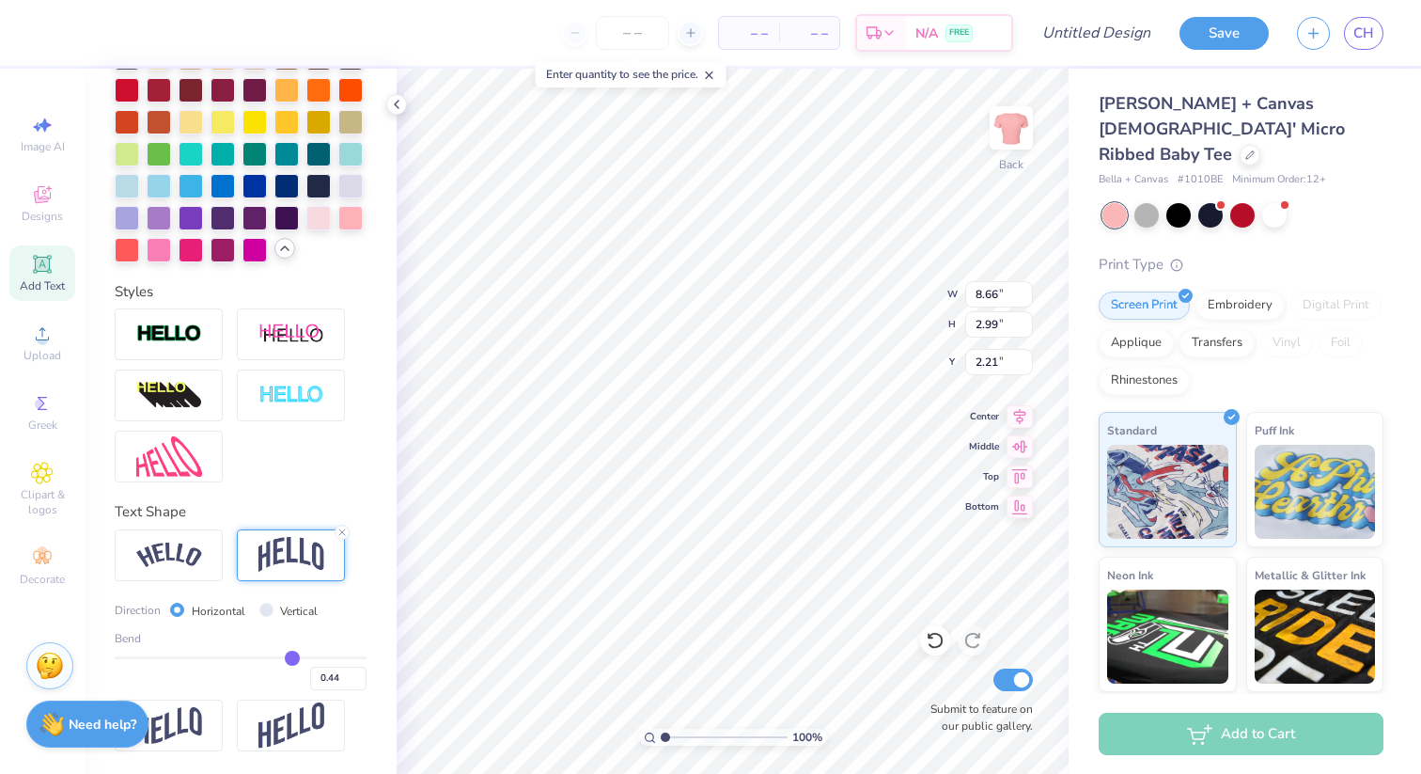
type input "0.43"
type input "0.42"
type input "0.41"
drag, startPoint x: 297, startPoint y: 652, endPoint x: 275, endPoint y: 653, distance: 21.6
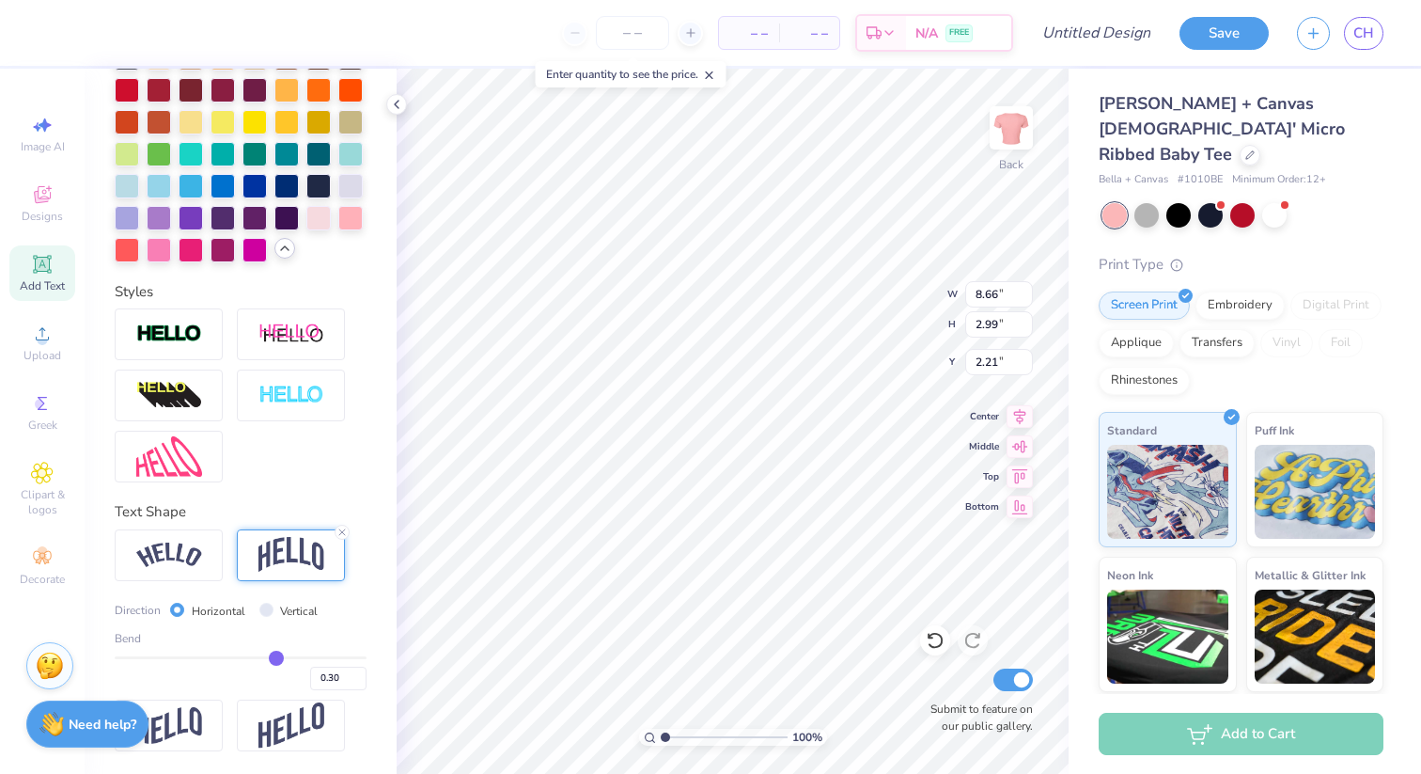
click at [275, 656] on input "range" at bounding box center [241, 657] width 252 height 3
drag, startPoint x: 276, startPoint y: 653, endPoint x: 265, endPoint y: 653, distance: 11.3
click at [265, 656] on input "range" at bounding box center [241, 657] width 252 height 3
click at [258, 656] on input "range" at bounding box center [241, 657] width 252 height 3
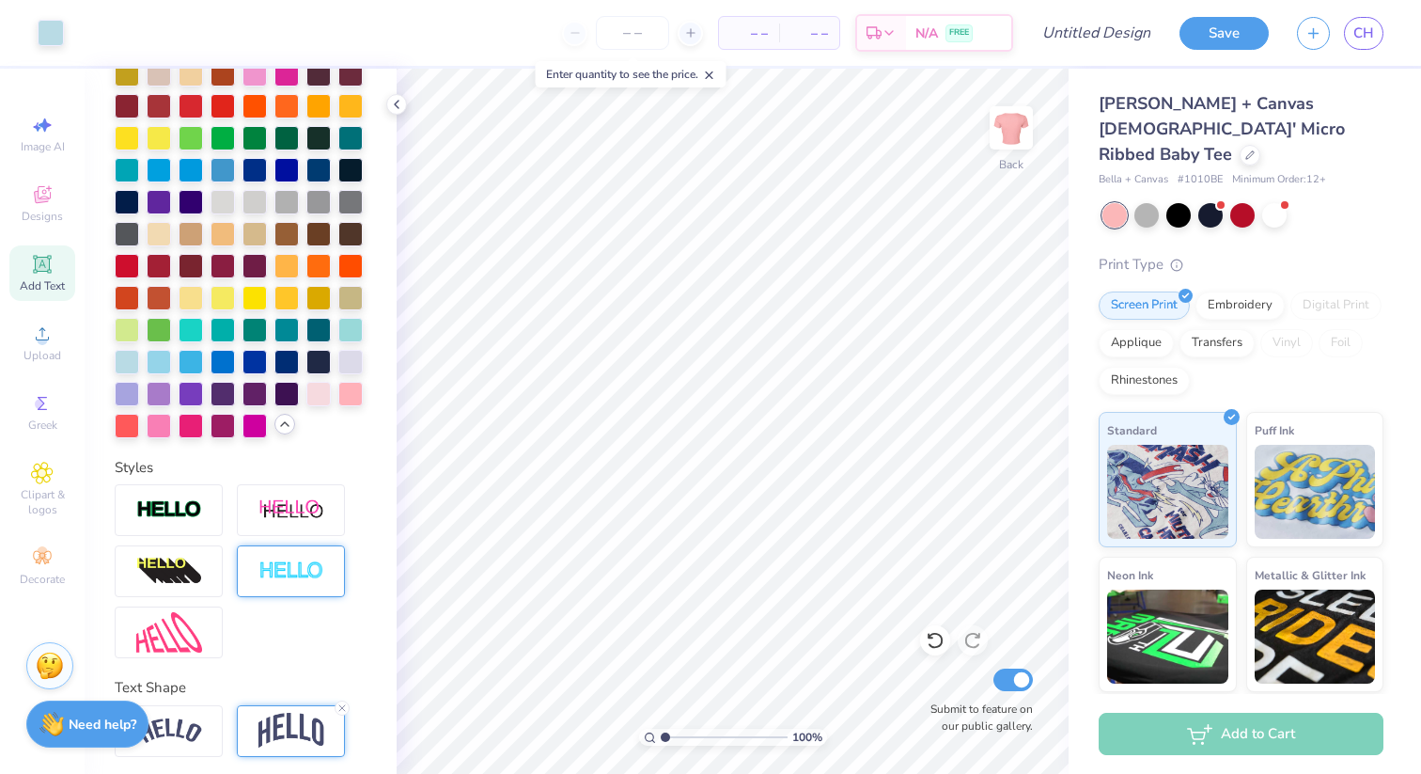
scroll to position [507, 0]
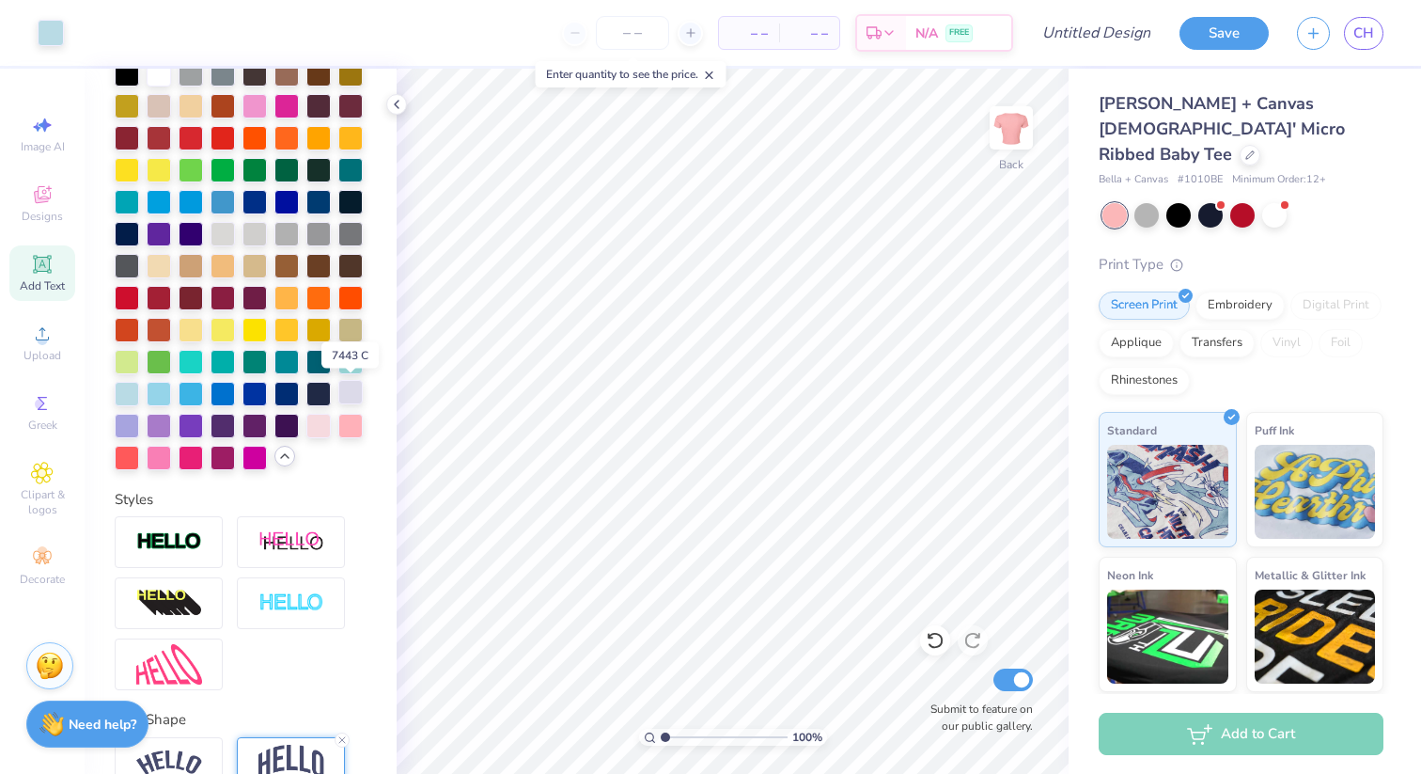
click at [357, 392] on div at bounding box center [350, 392] width 24 height 24
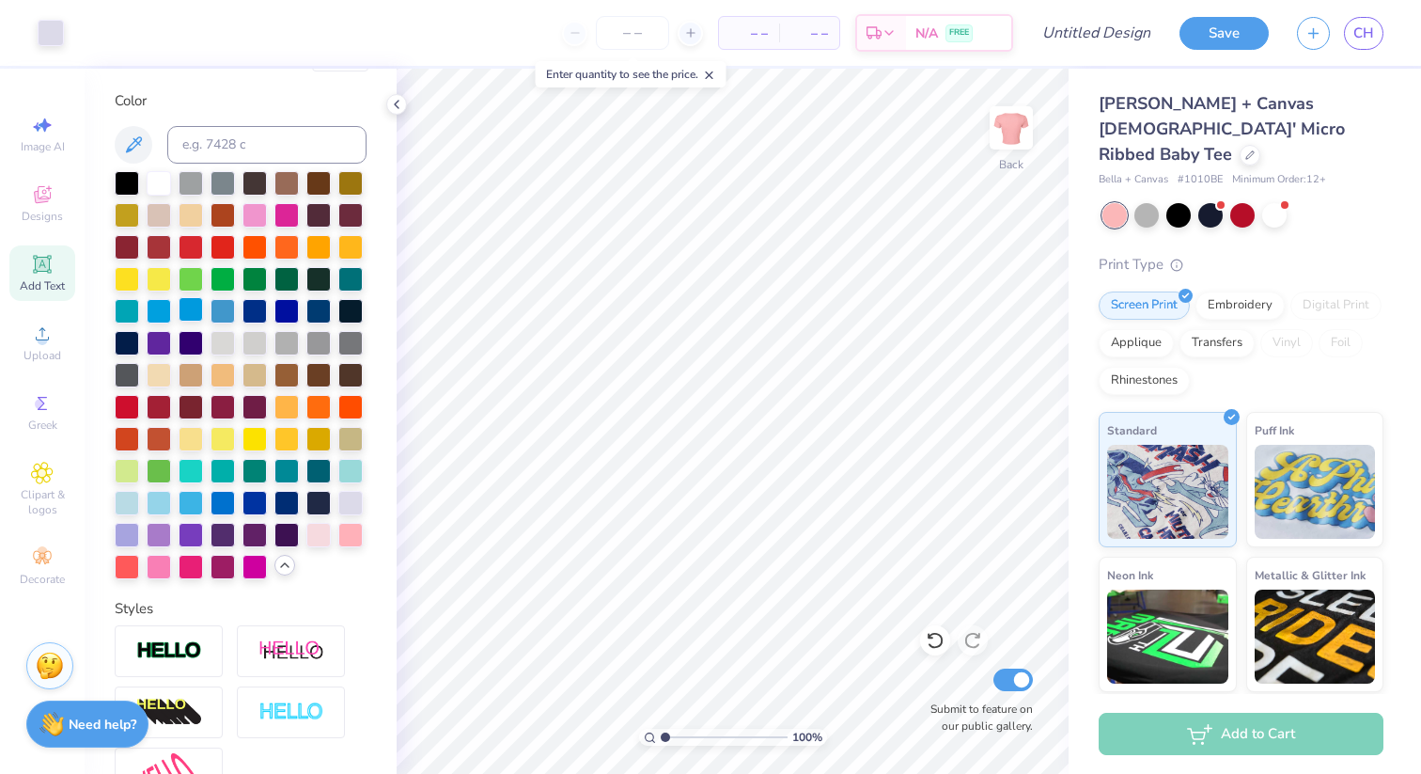
scroll to position [386, 0]
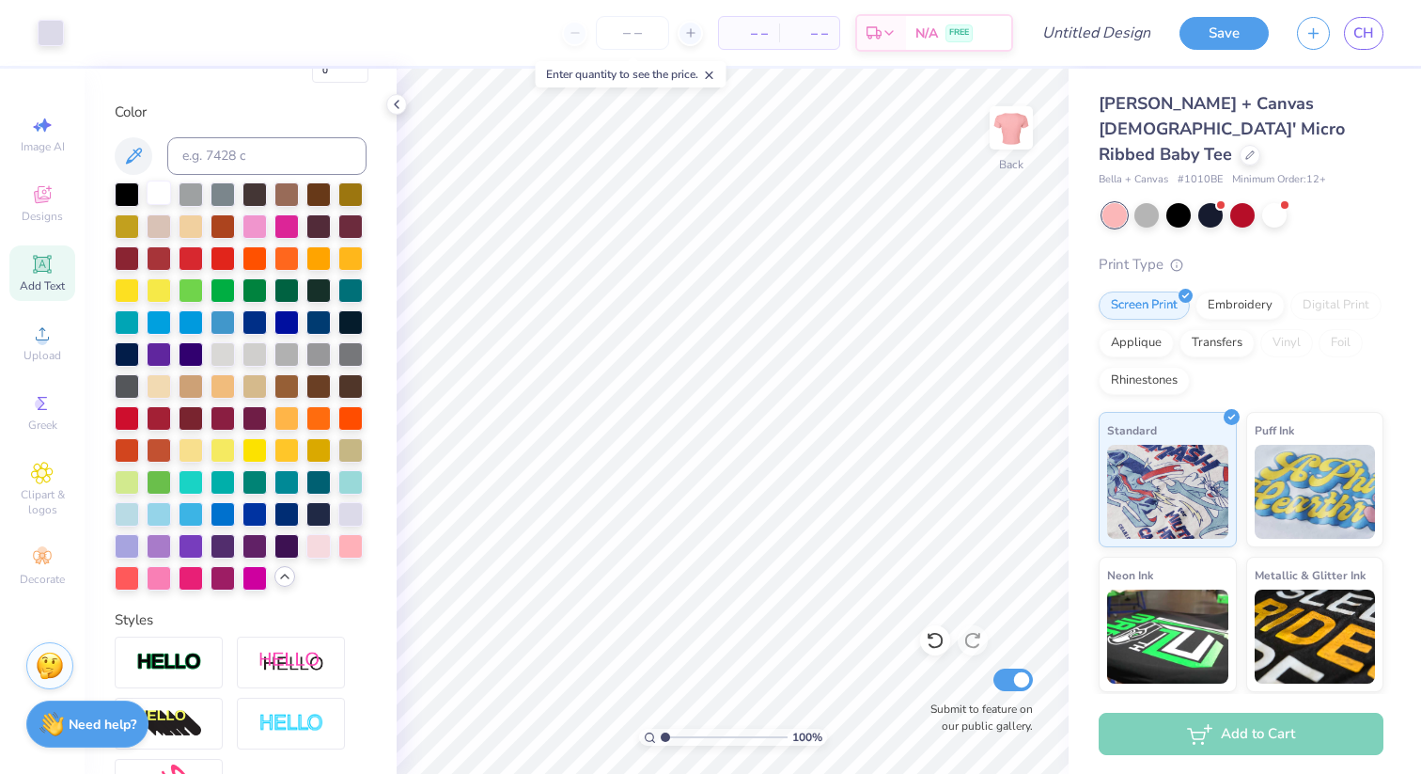
click at [164, 190] on div at bounding box center [159, 192] width 24 height 24
click at [129, 187] on div at bounding box center [127, 192] width 24 height 24
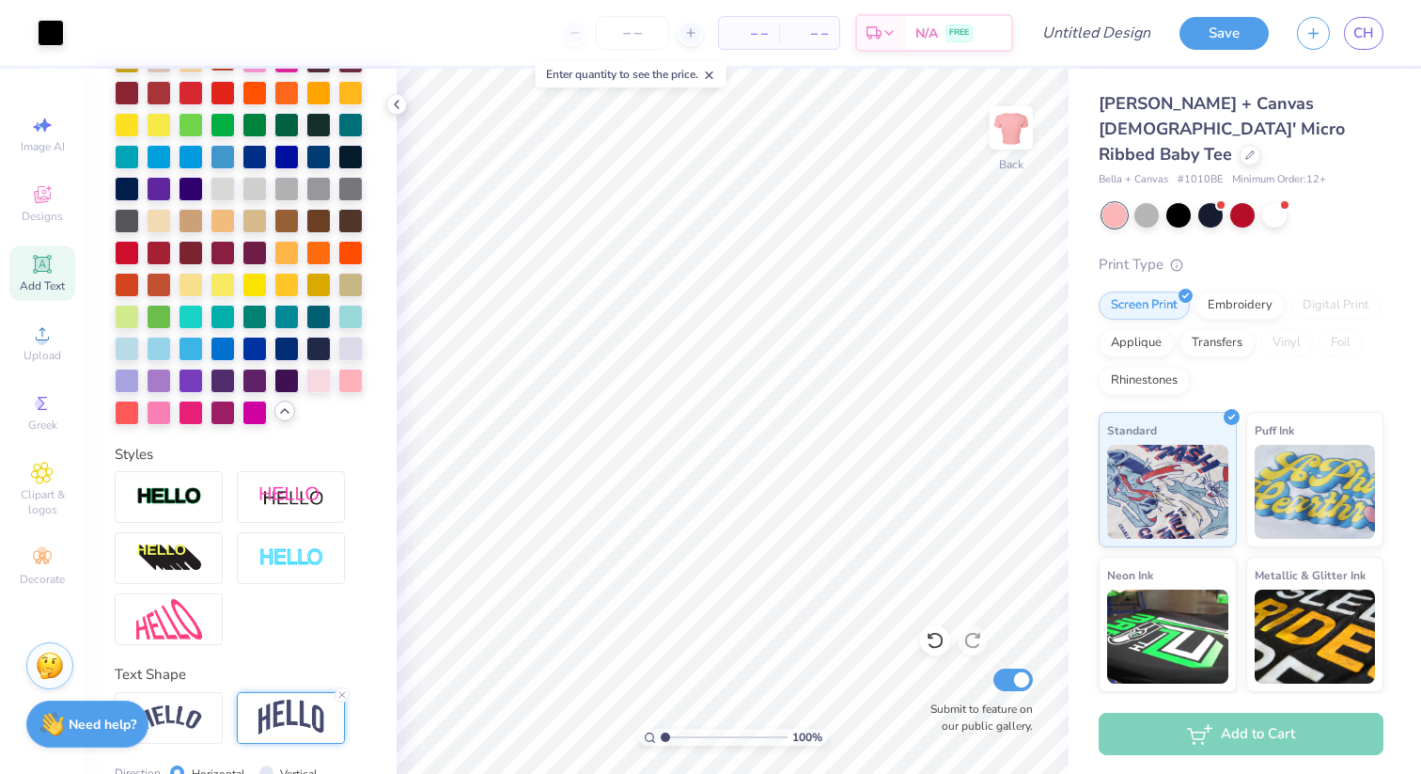
scroll to position [714, 0]
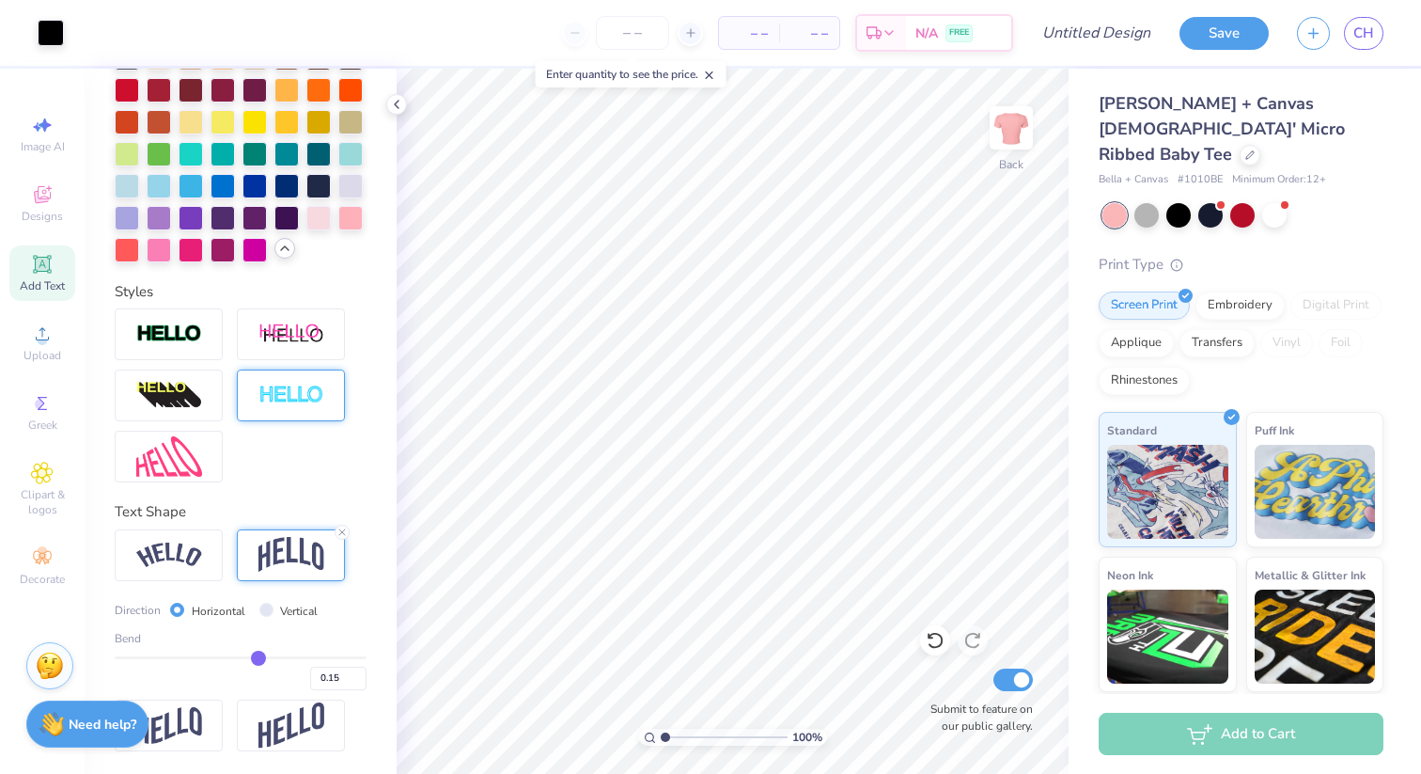
click at [347, 530] on icon at bounding box center [342, 531] width 11 height 11
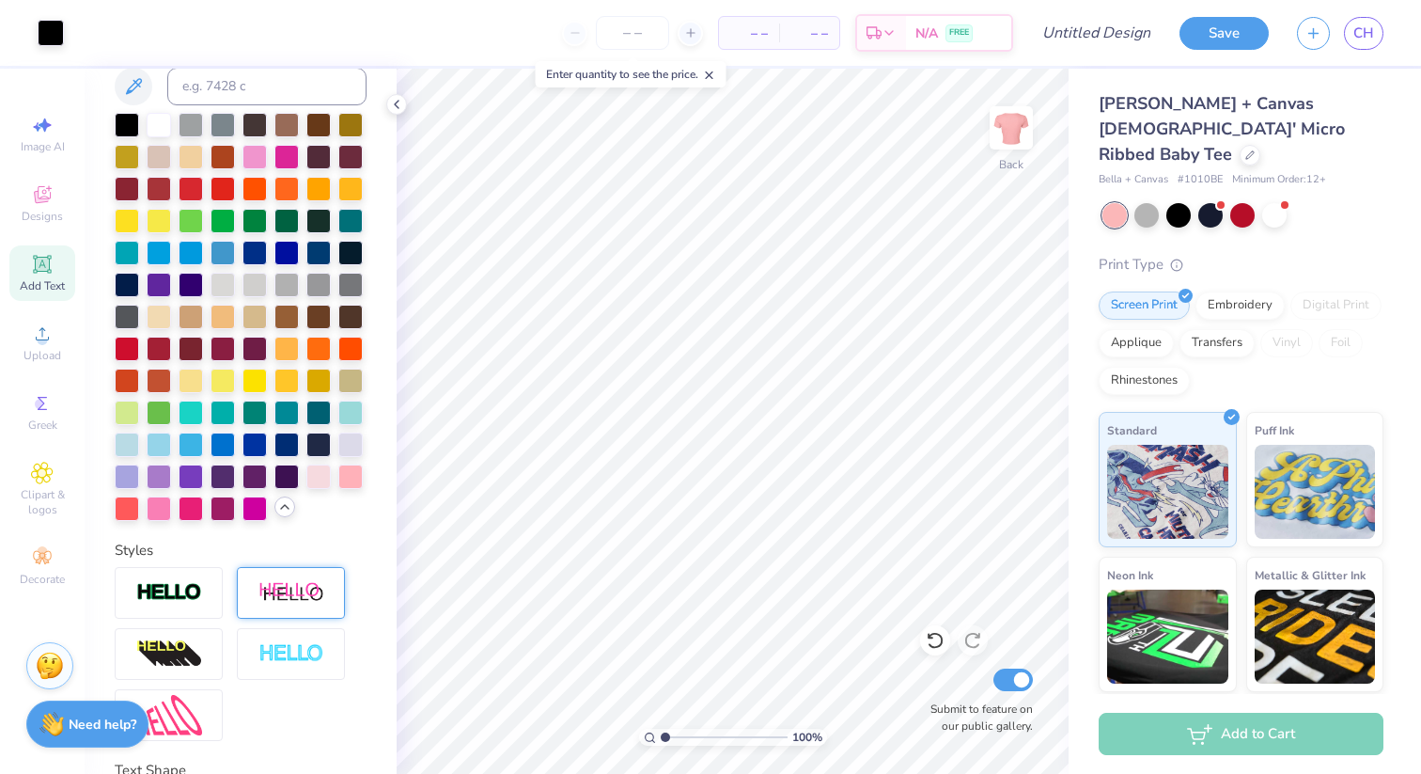
scroll to position [440, 0]
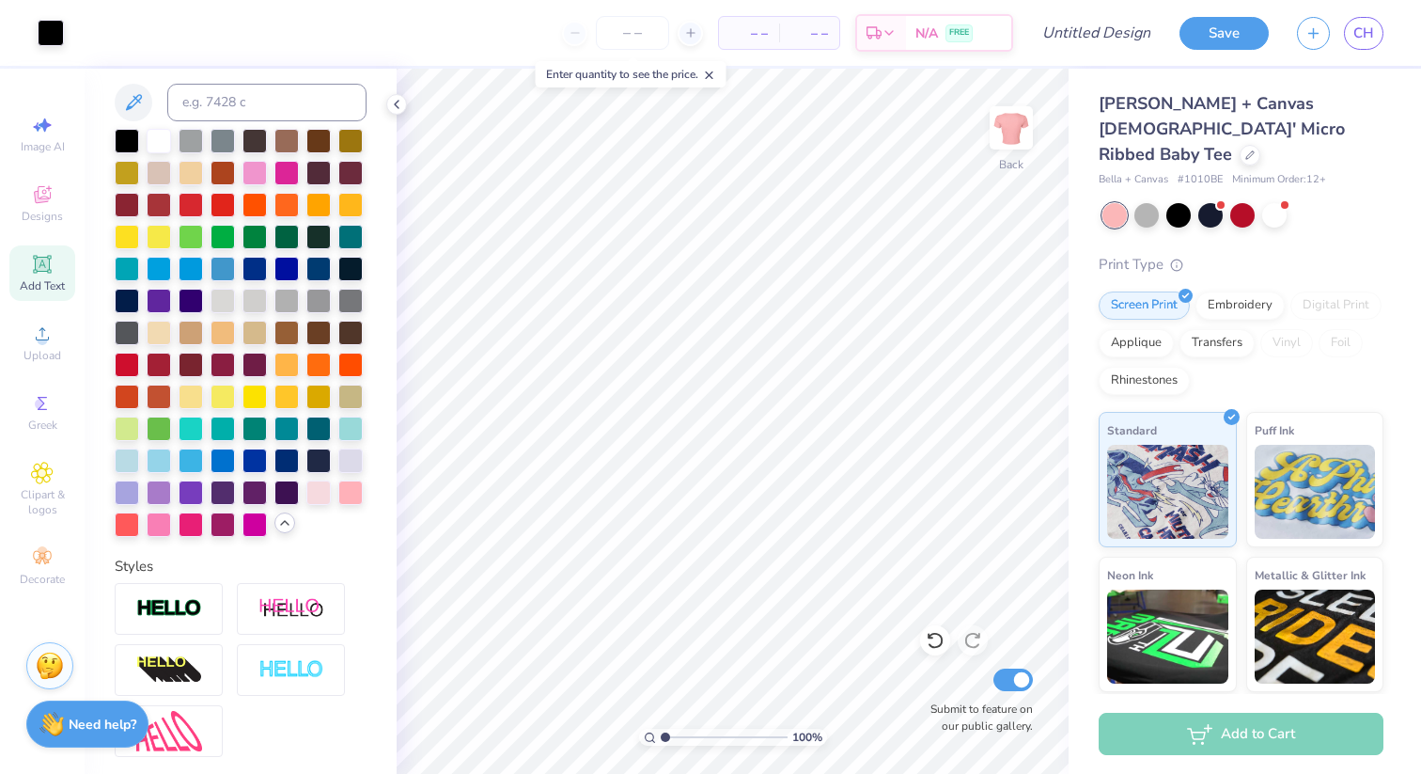
click at [128, 449] on div at bounding box center [127, 460] width 24 height 24
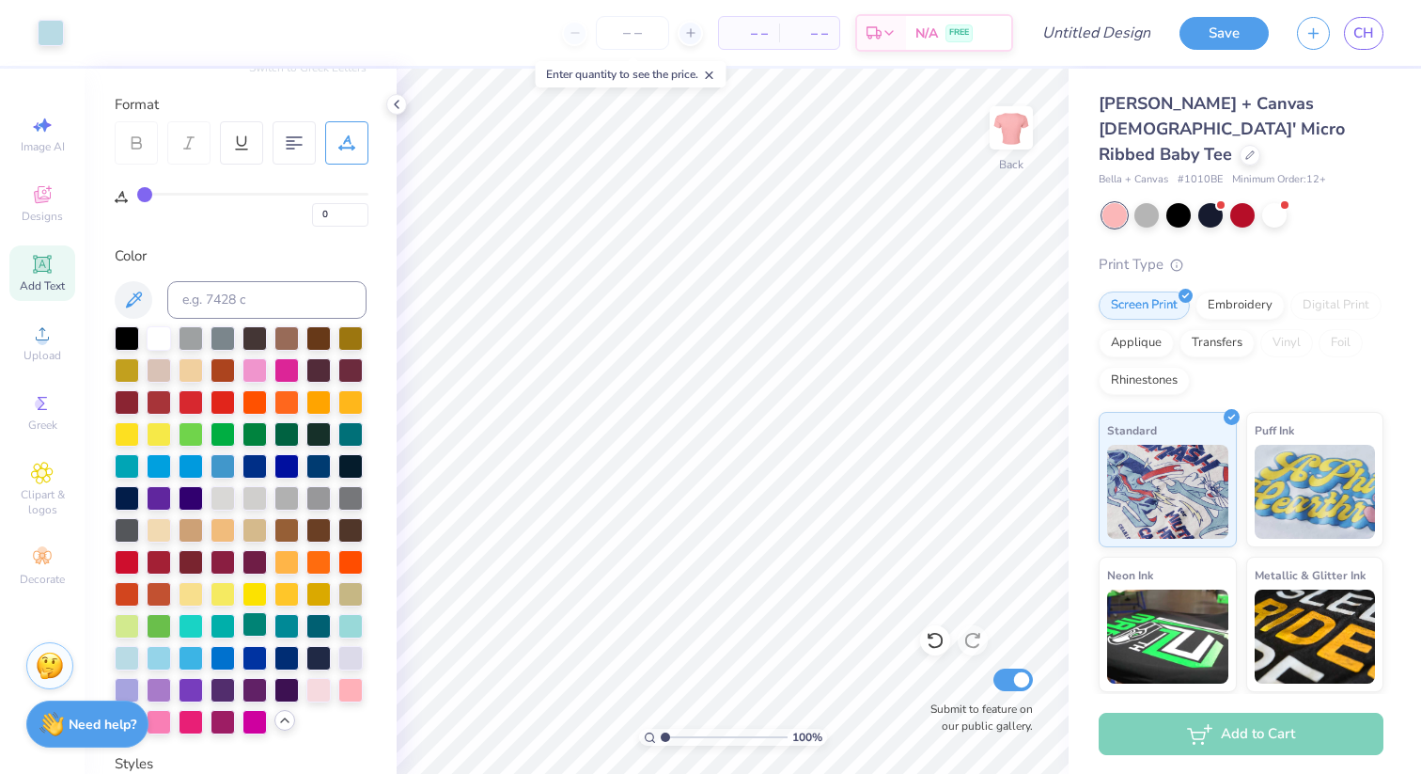
scroll to position [0, 0]
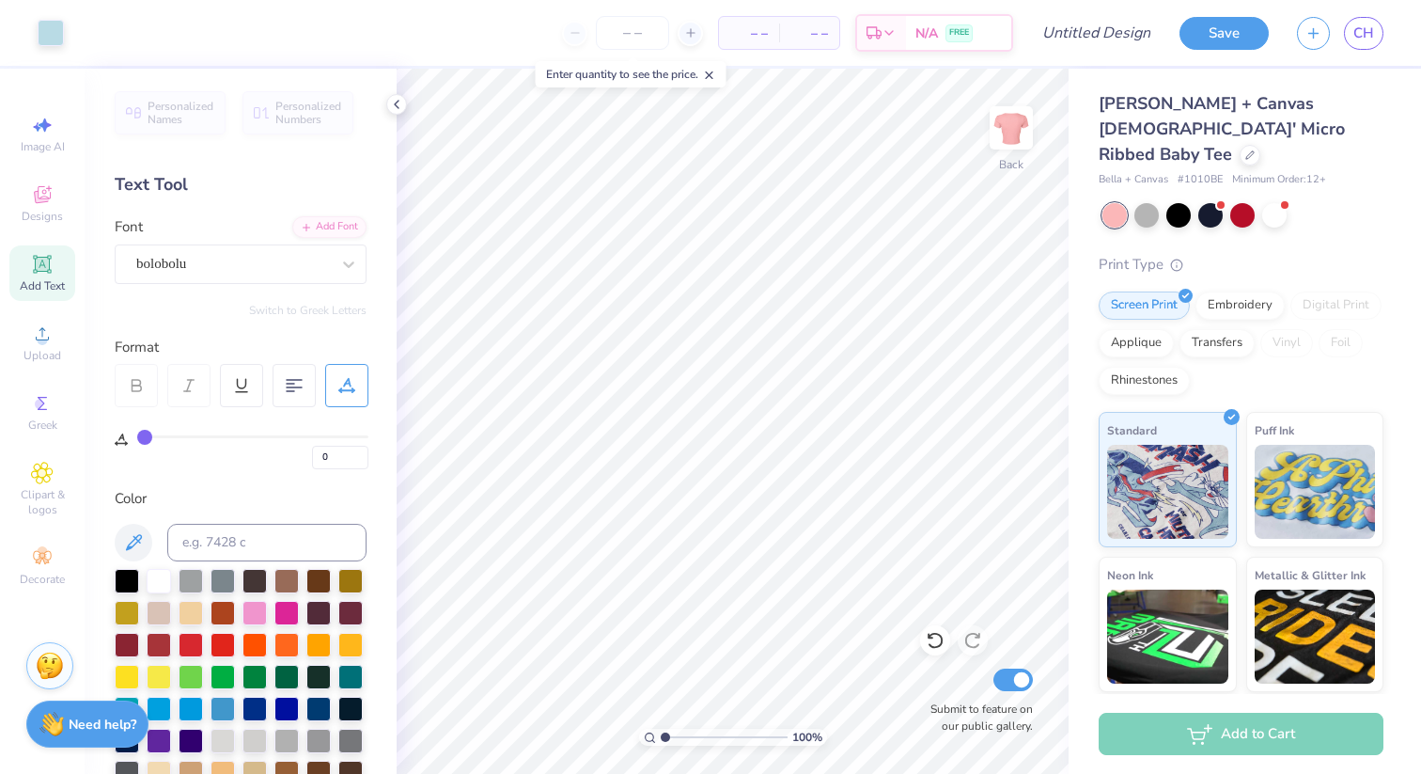
click at [127, 386] on div at bounding box center [136, 385] width 43 height 43
click at [291, 271] on div "bolobolu" at bounding box center [232, 263] width 197 height 29
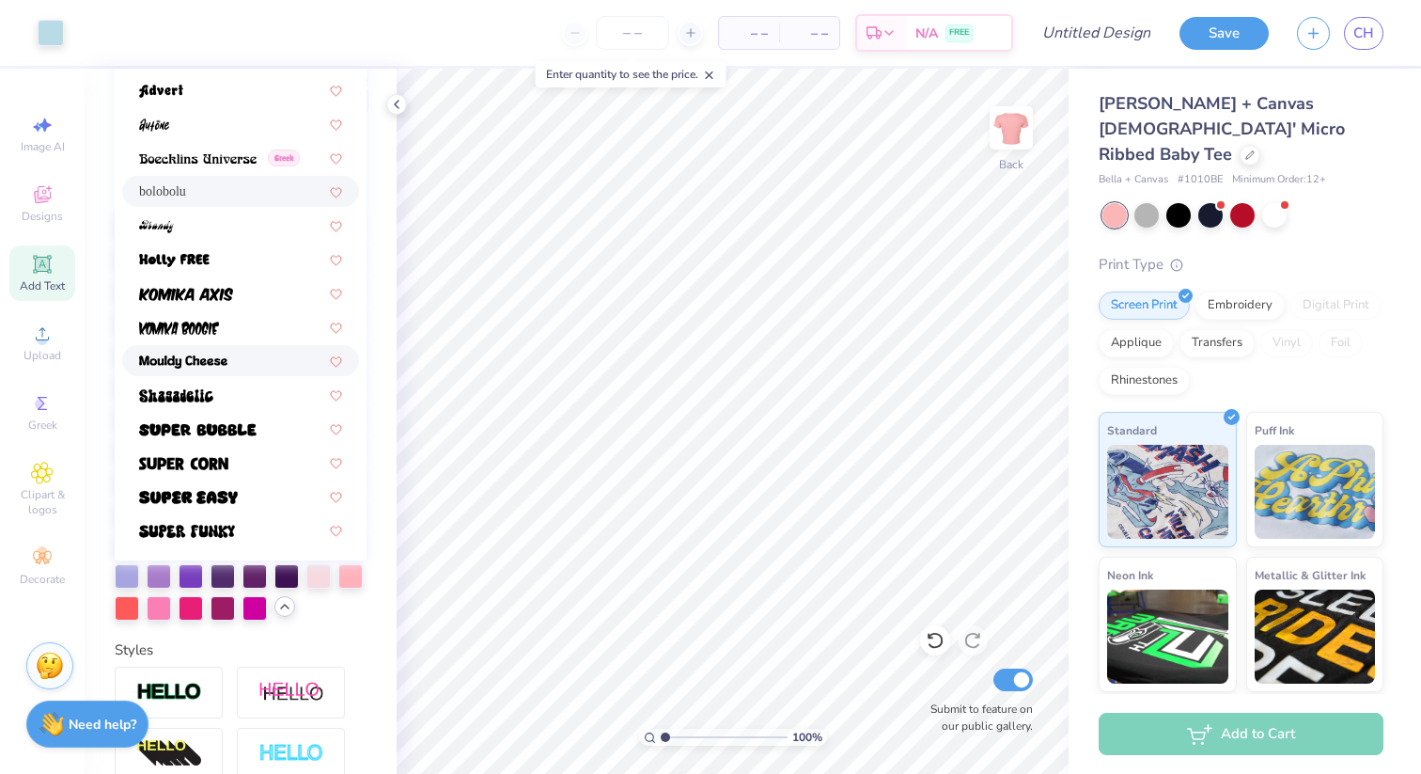
scroll to position [353, 0]
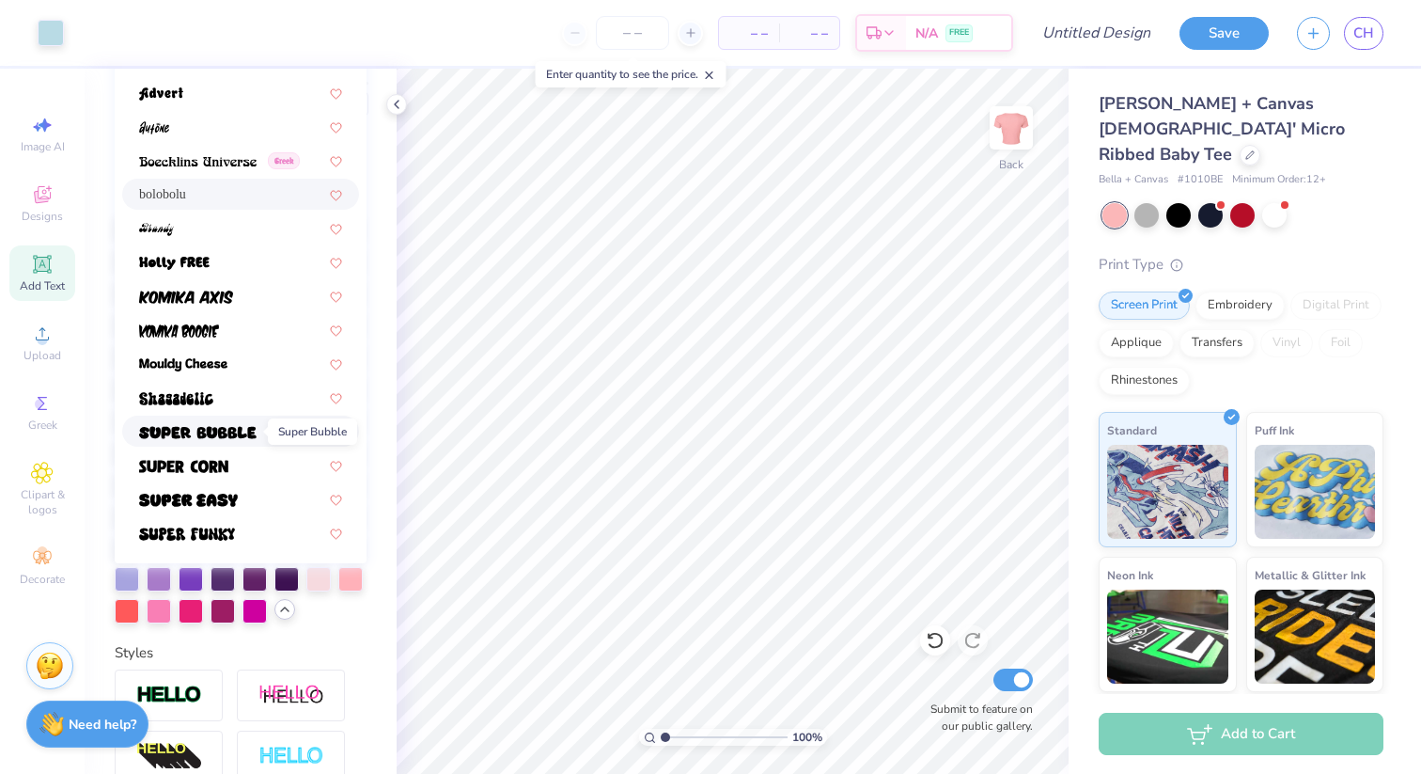
click at [238, 426] on img at bounding box center [197, 432] width 117 height 13
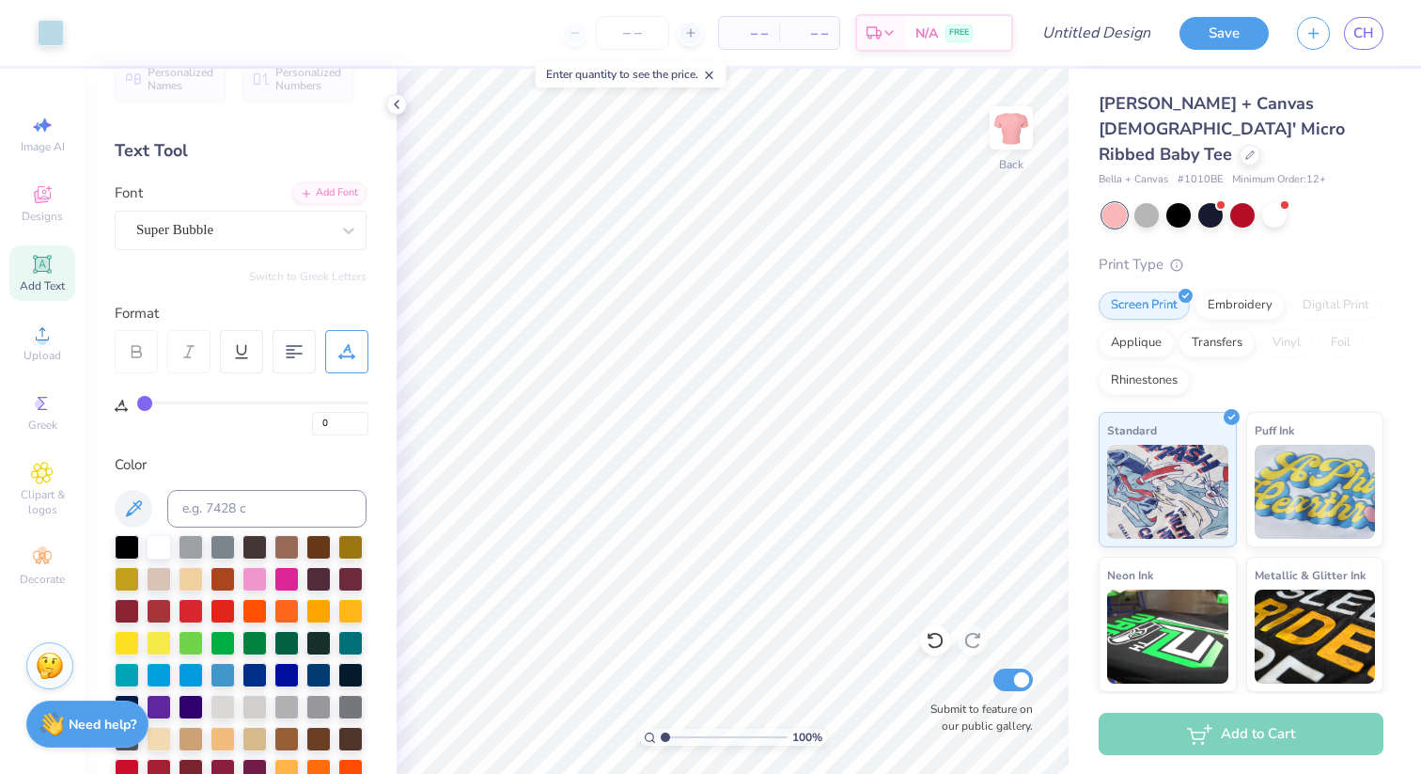
scroll to position [0, 0]
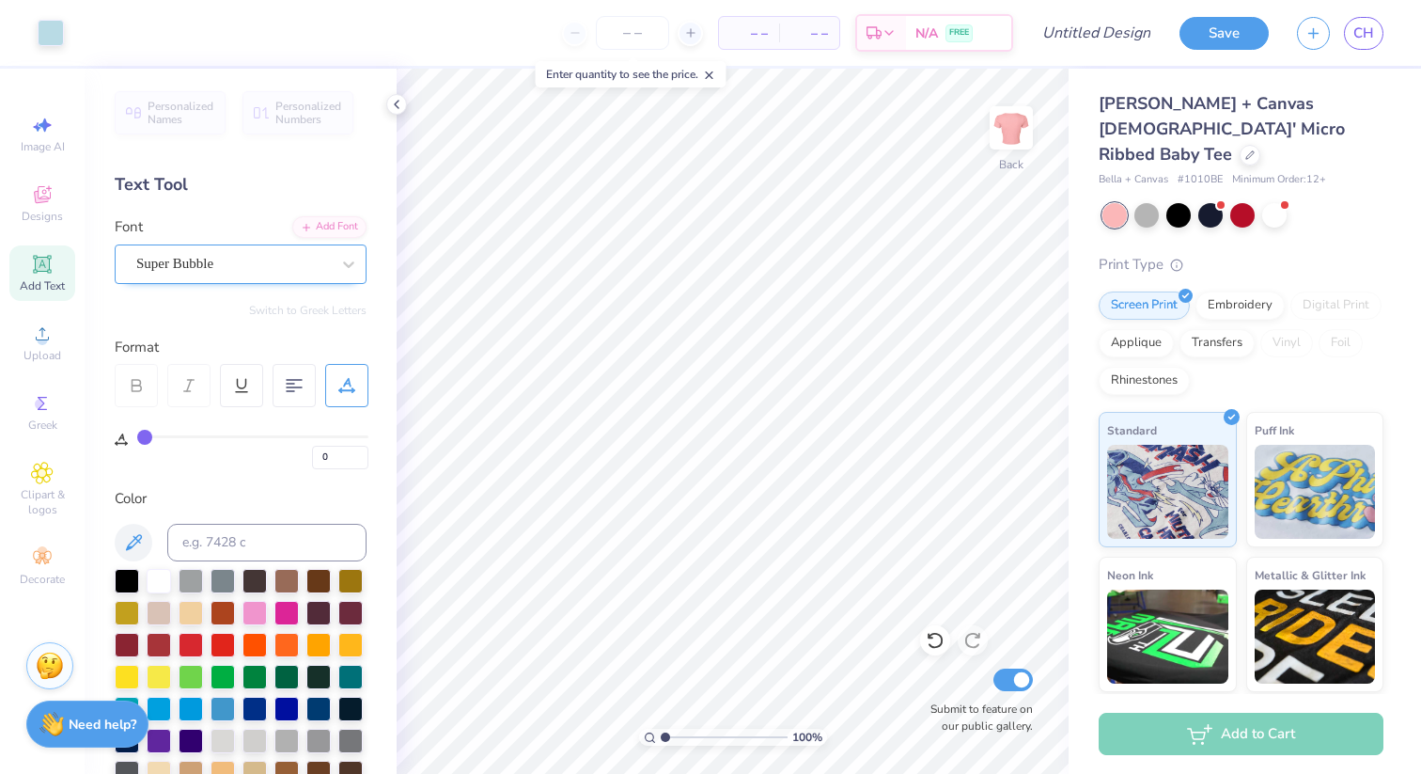
click at [163, 244] on div "Super Bubble" at bounding box center [241, 263] width 252 height 39
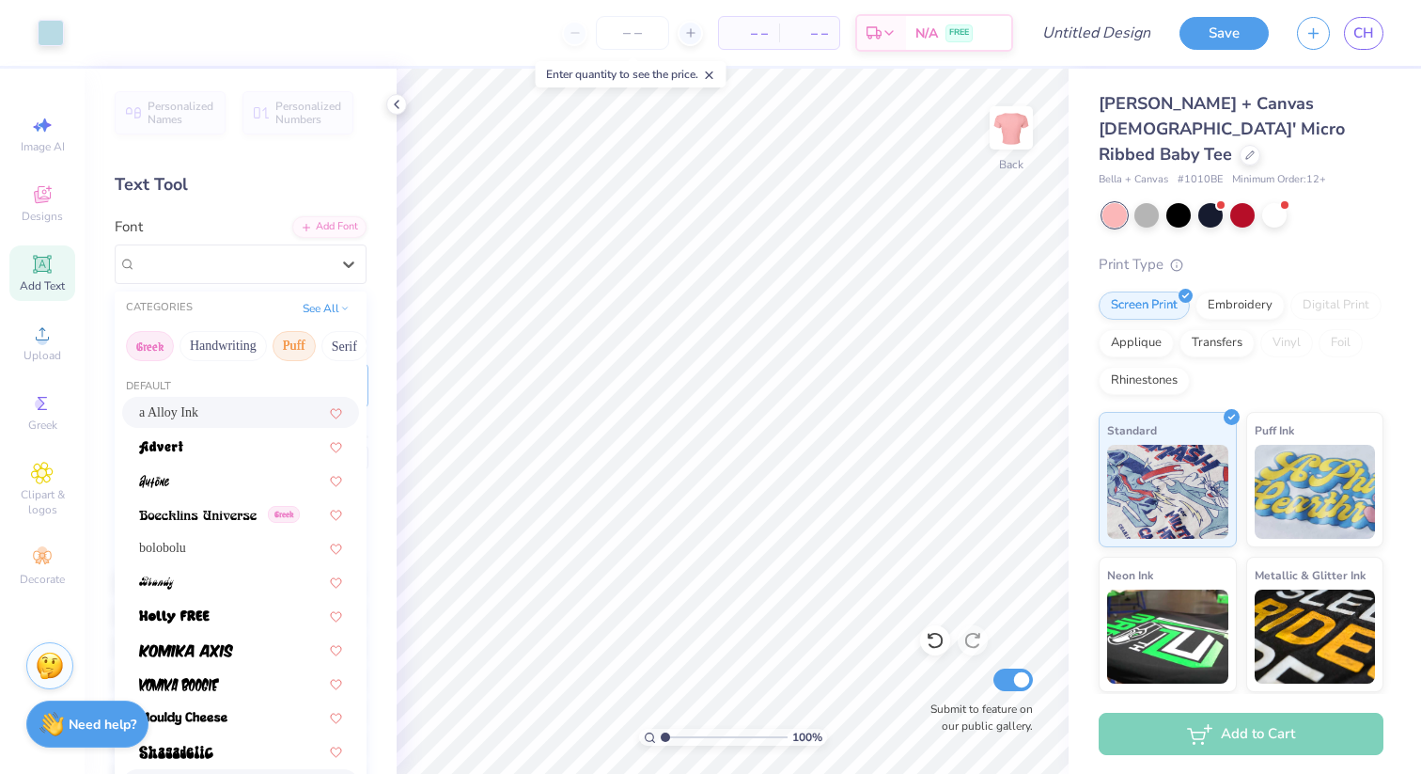
click at [172, 350] on button "Greek" at bounding box center [150, 346] width 48 height 30
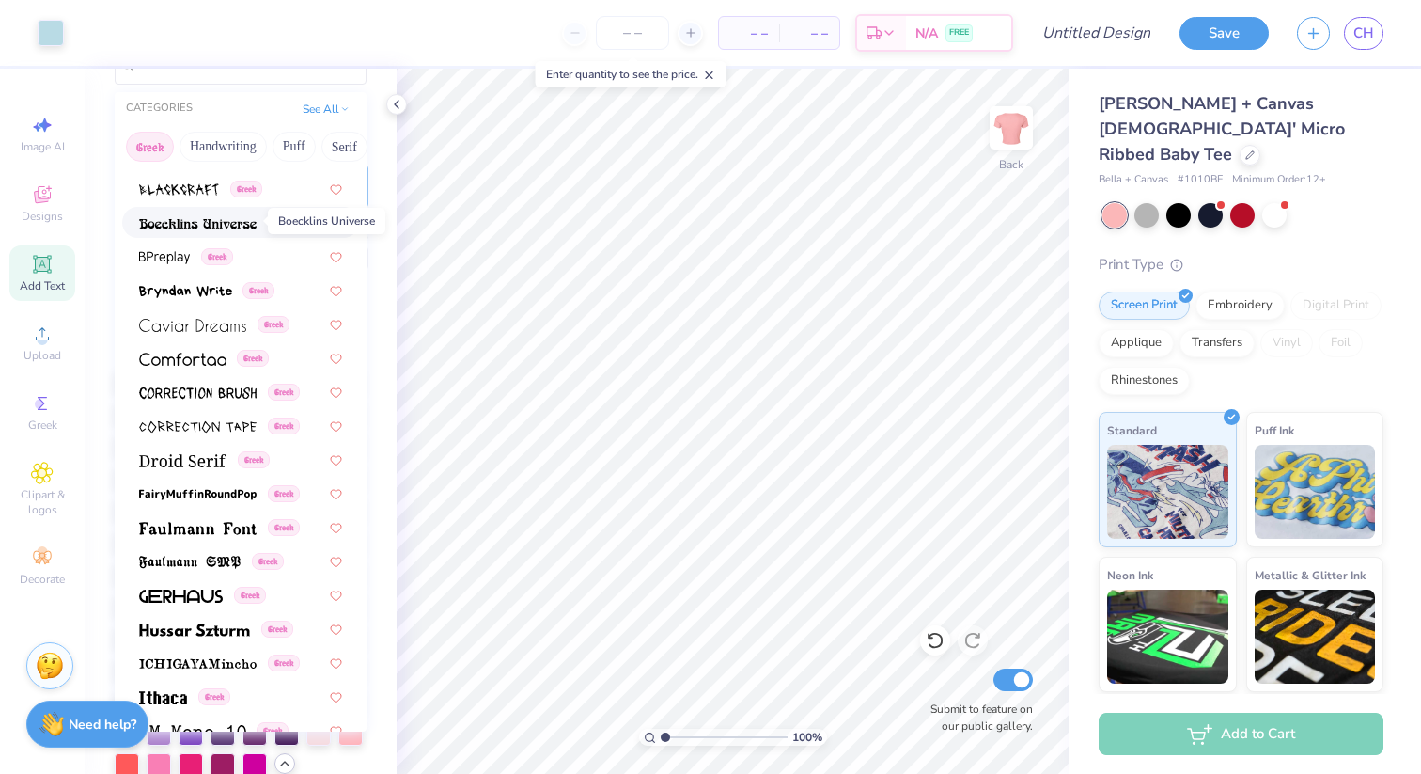
scroll to position [303, 0]
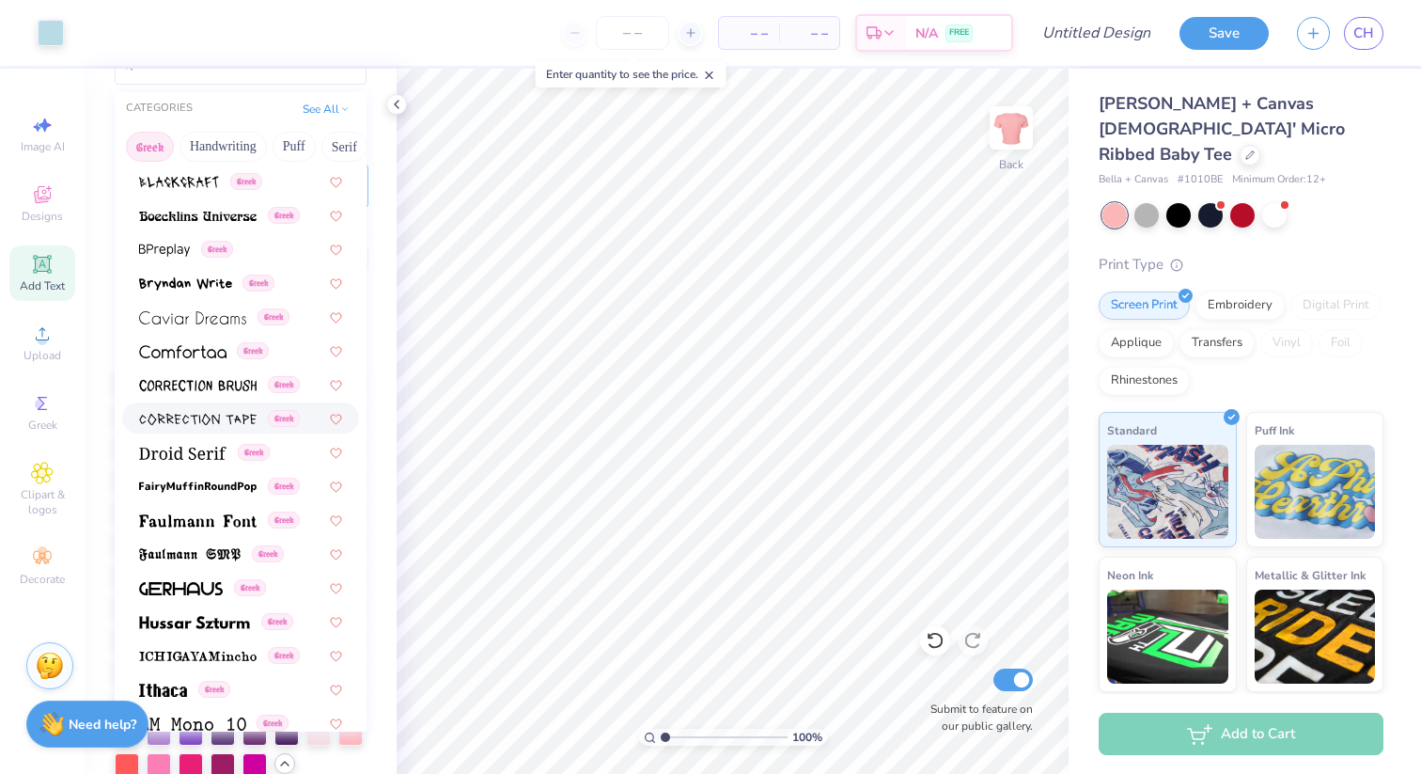
click at [192, 422] on img at bounding box center [197, 419] width 117 height 13
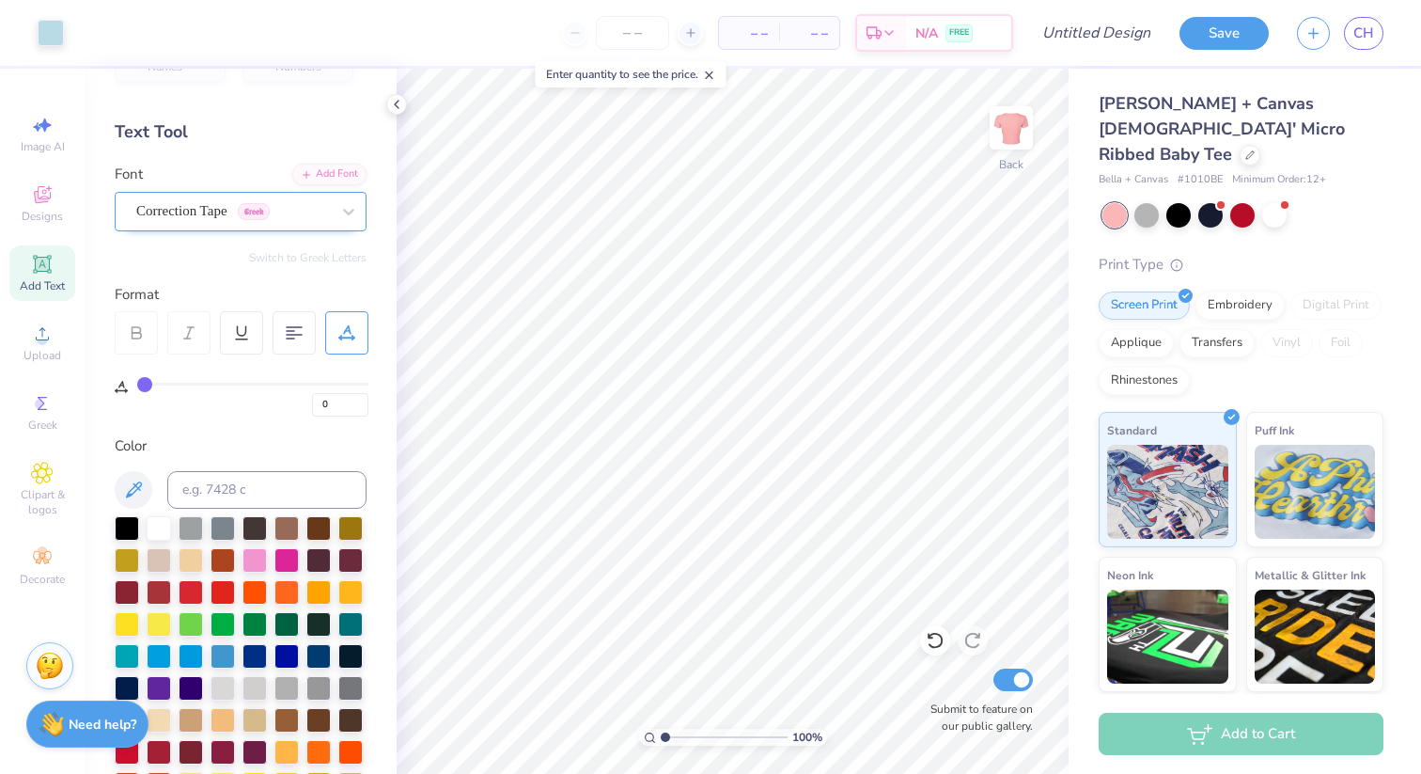
scroll to position [48, 0]
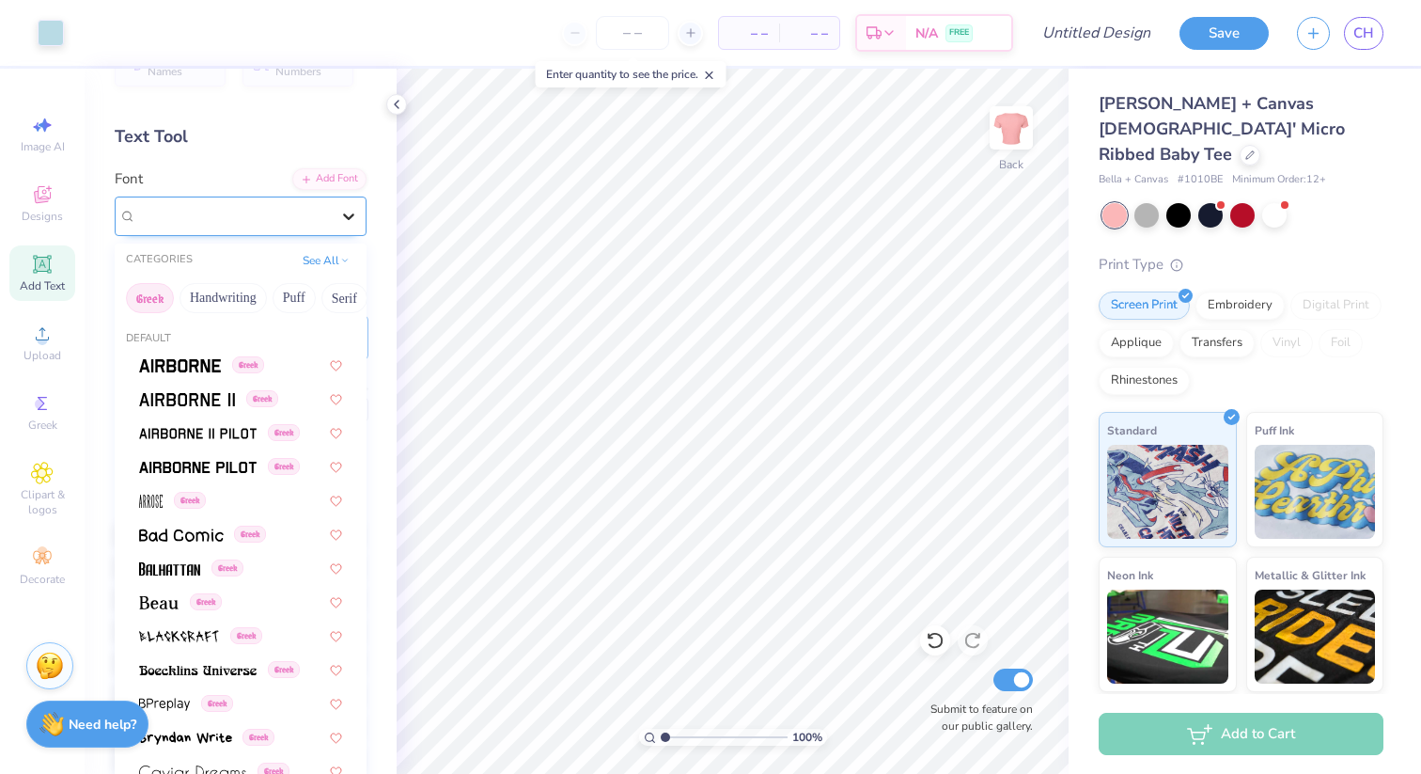
click at [340, 213] on icon at bounding box center [348, 216] width 19 height 19
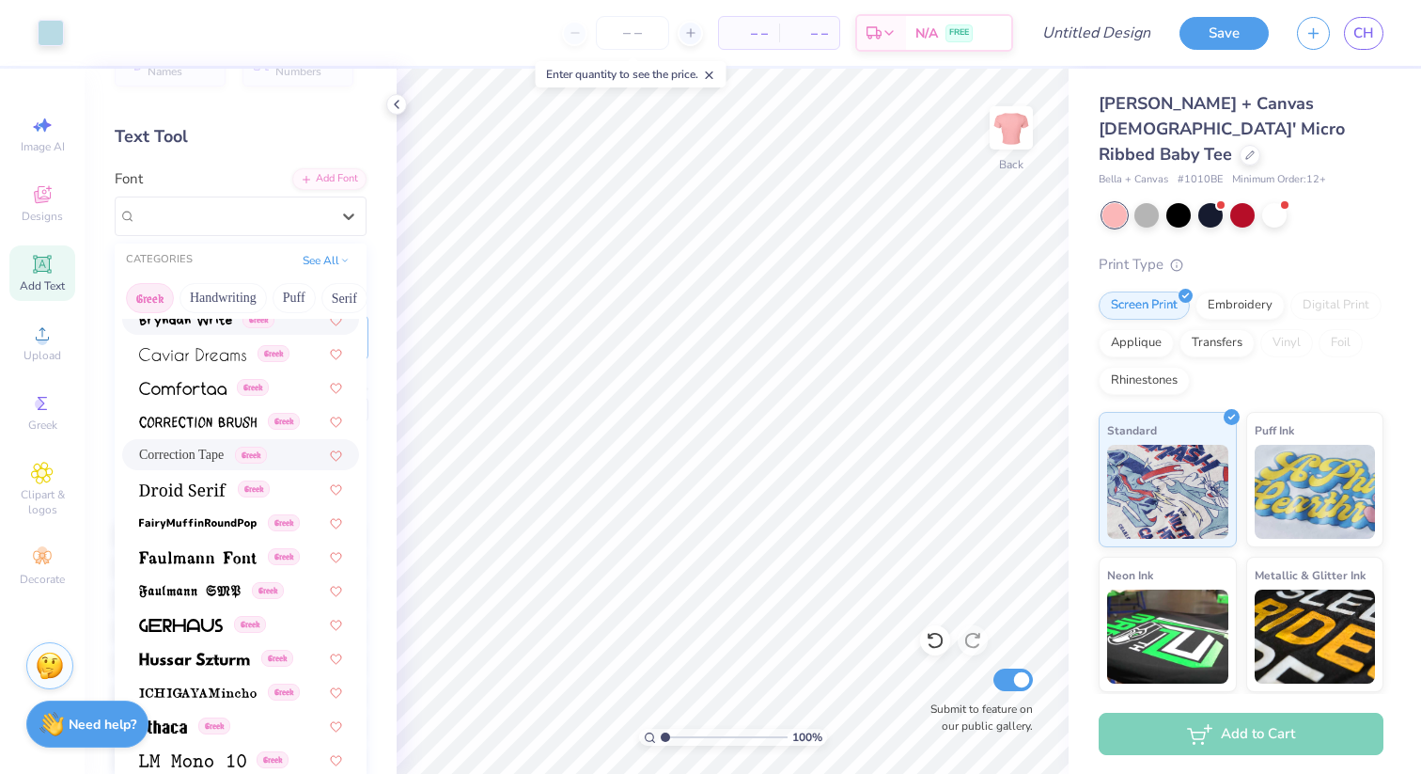
scroll to position [485, 0]
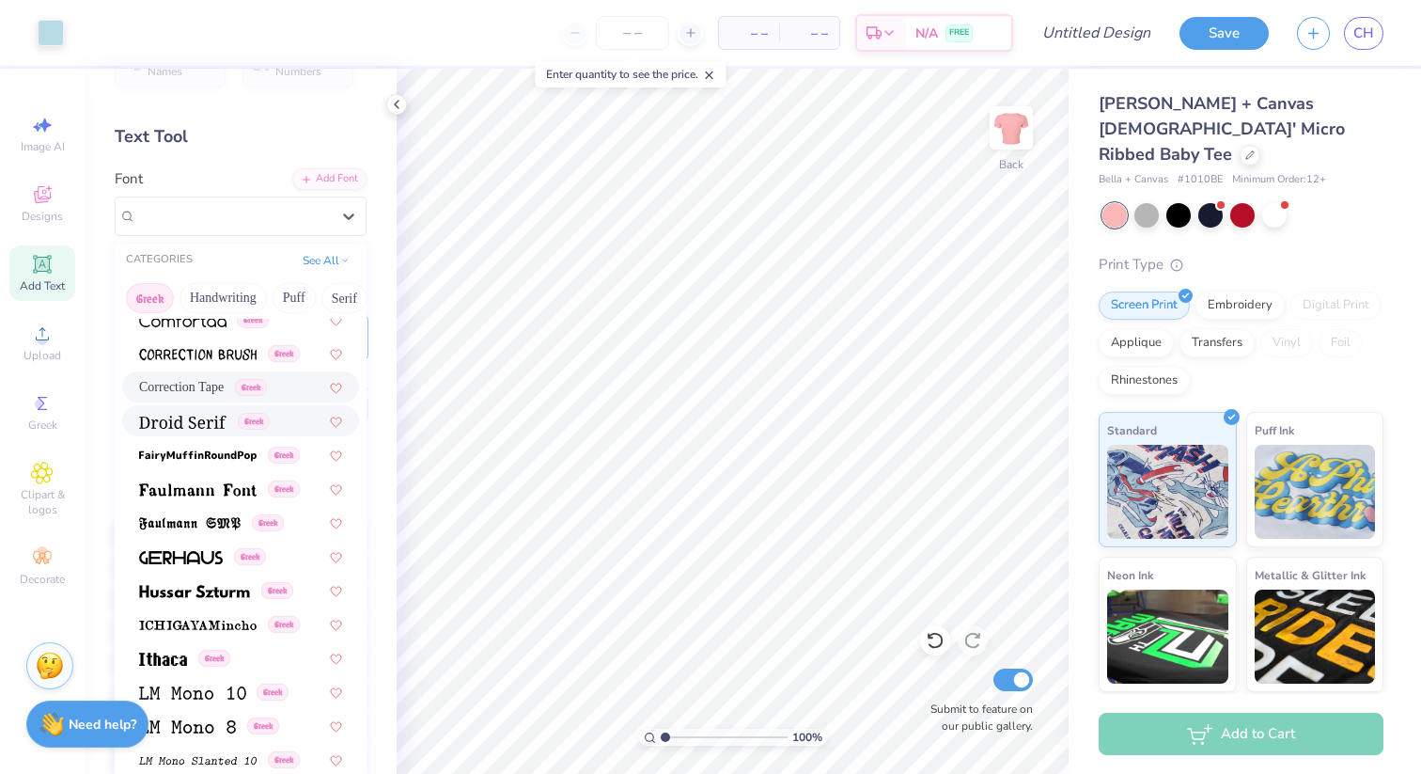
click at [289, 421] on div "Greek" at bounding box center [240, 421] width 203 height 20
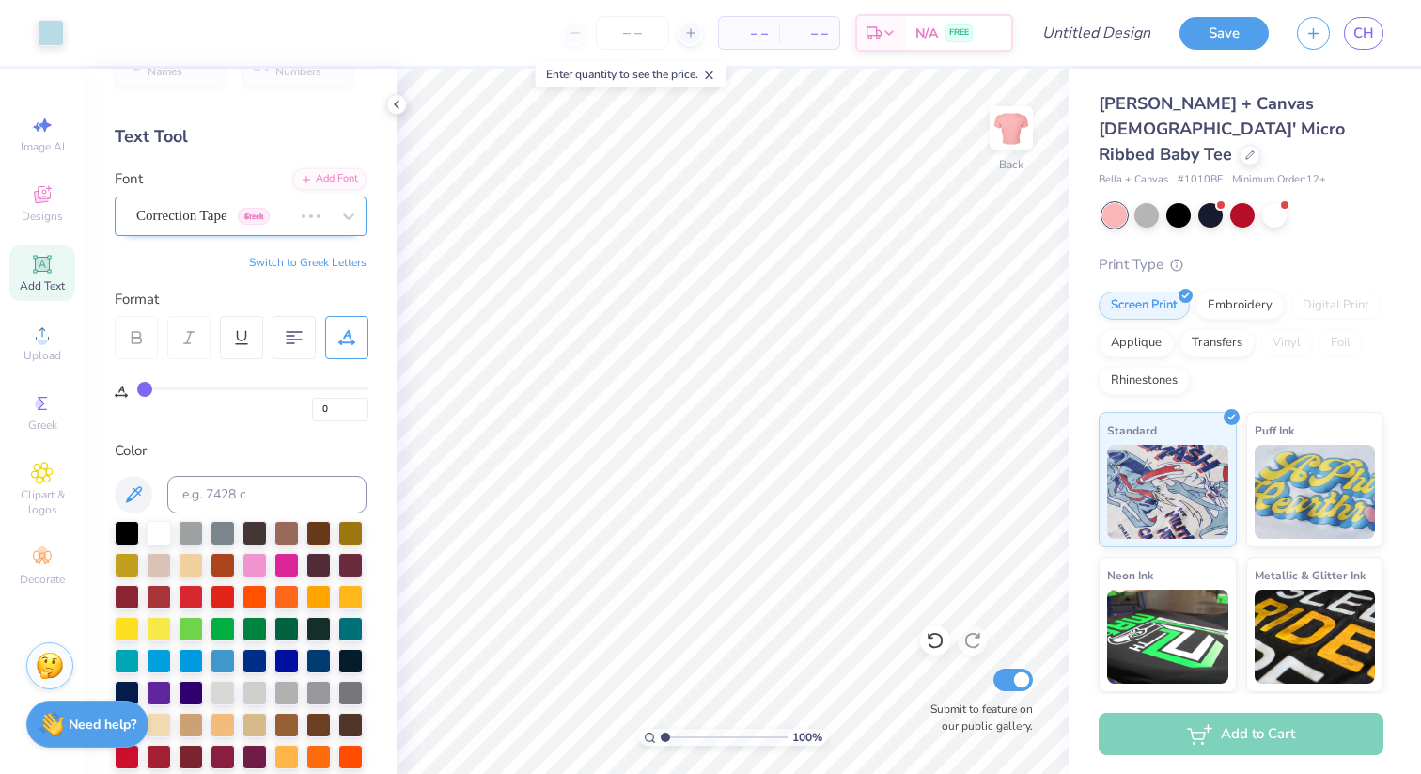
click at [233, 211] on div "Correction Tape Greek" at bounding box center [214, 215] width 160 height 29
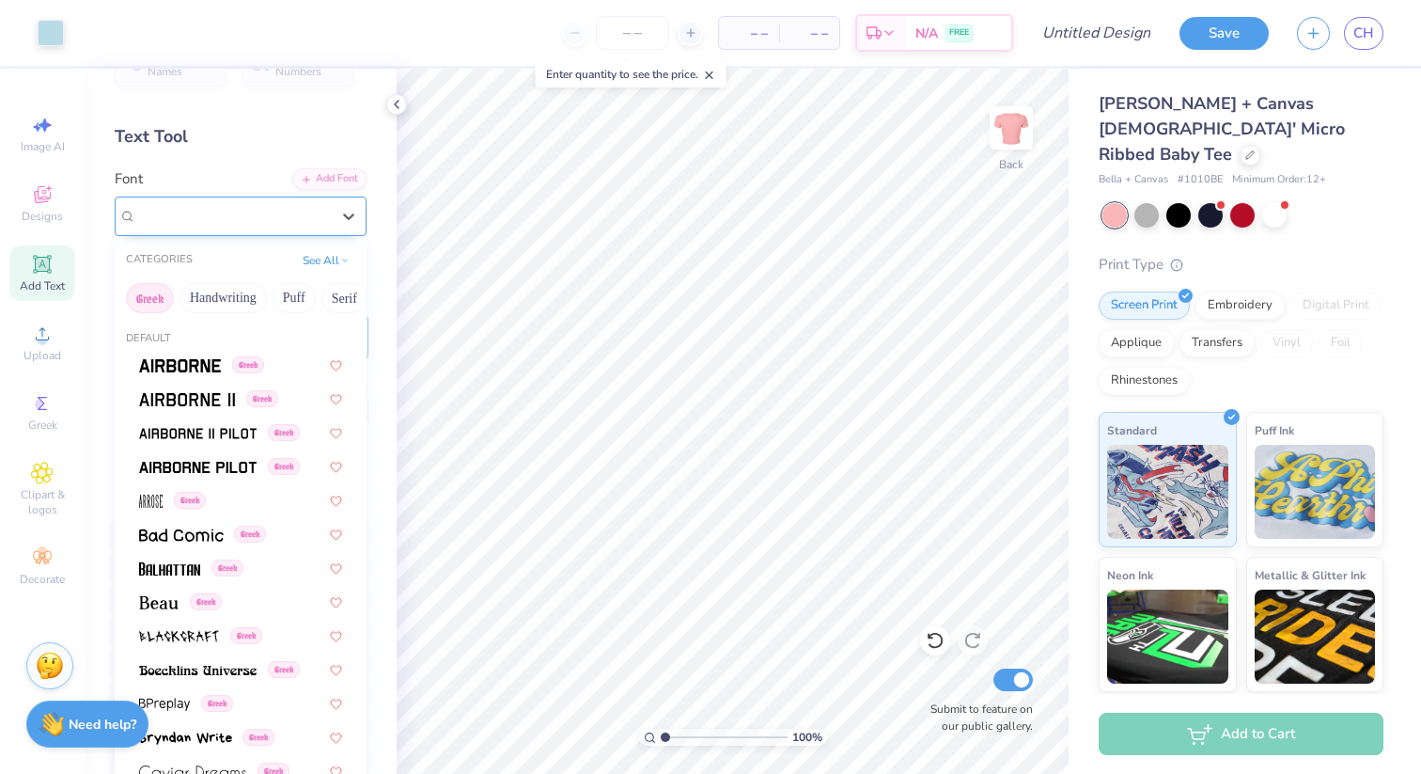
click at [289, 225] on div "Droid Serif Greek" at bounding box center [232, 215] width 197 height 29
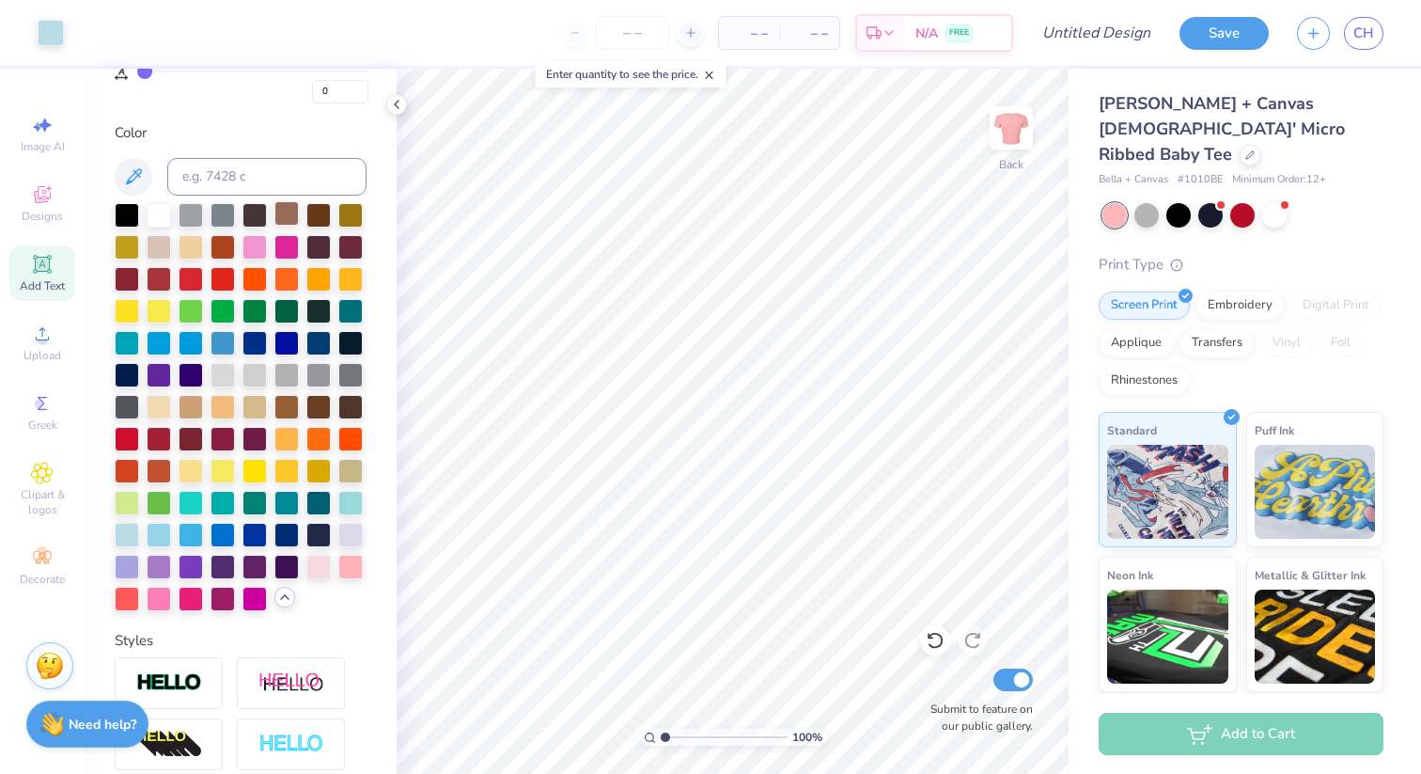
scroll to position [383, 0]
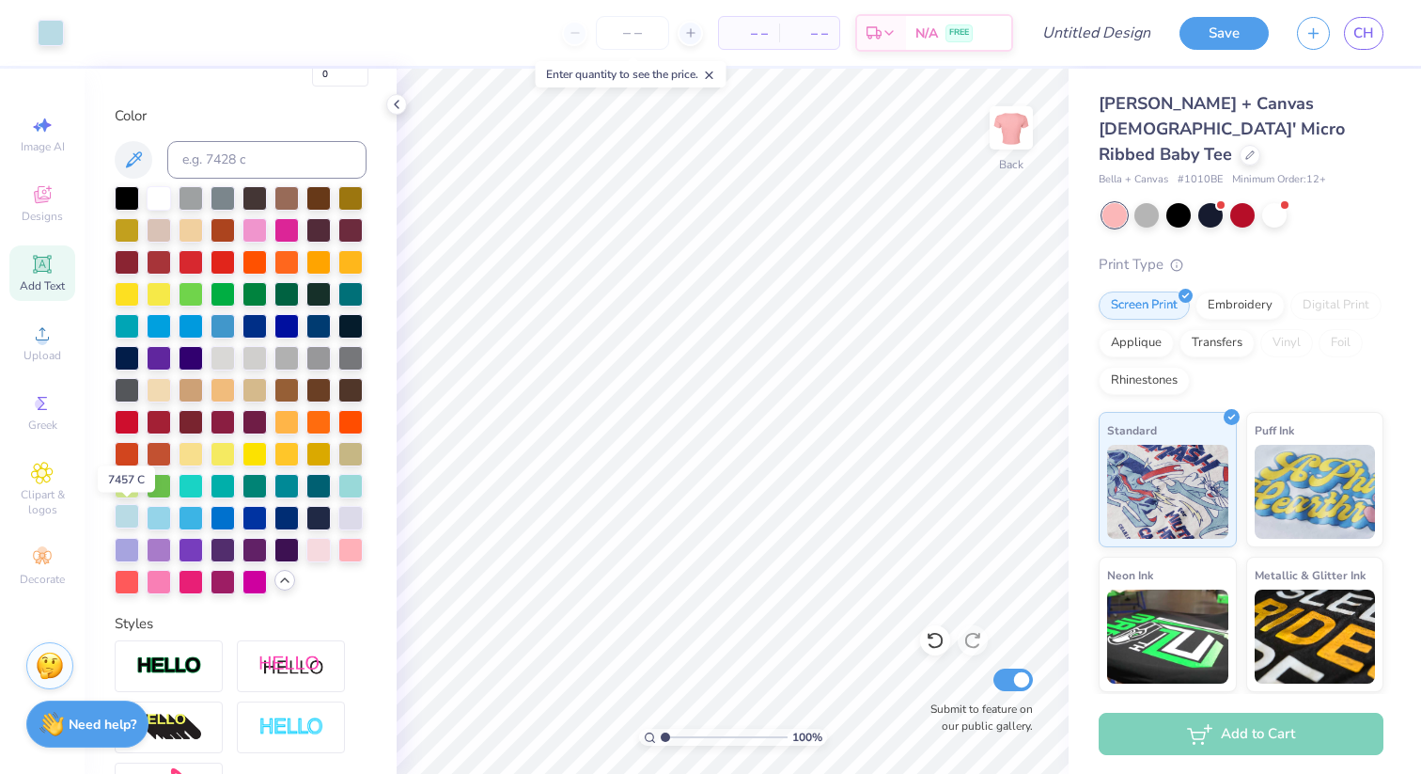
click at [124, 516] on div at bounding box center [127, 516] width 24 height 24
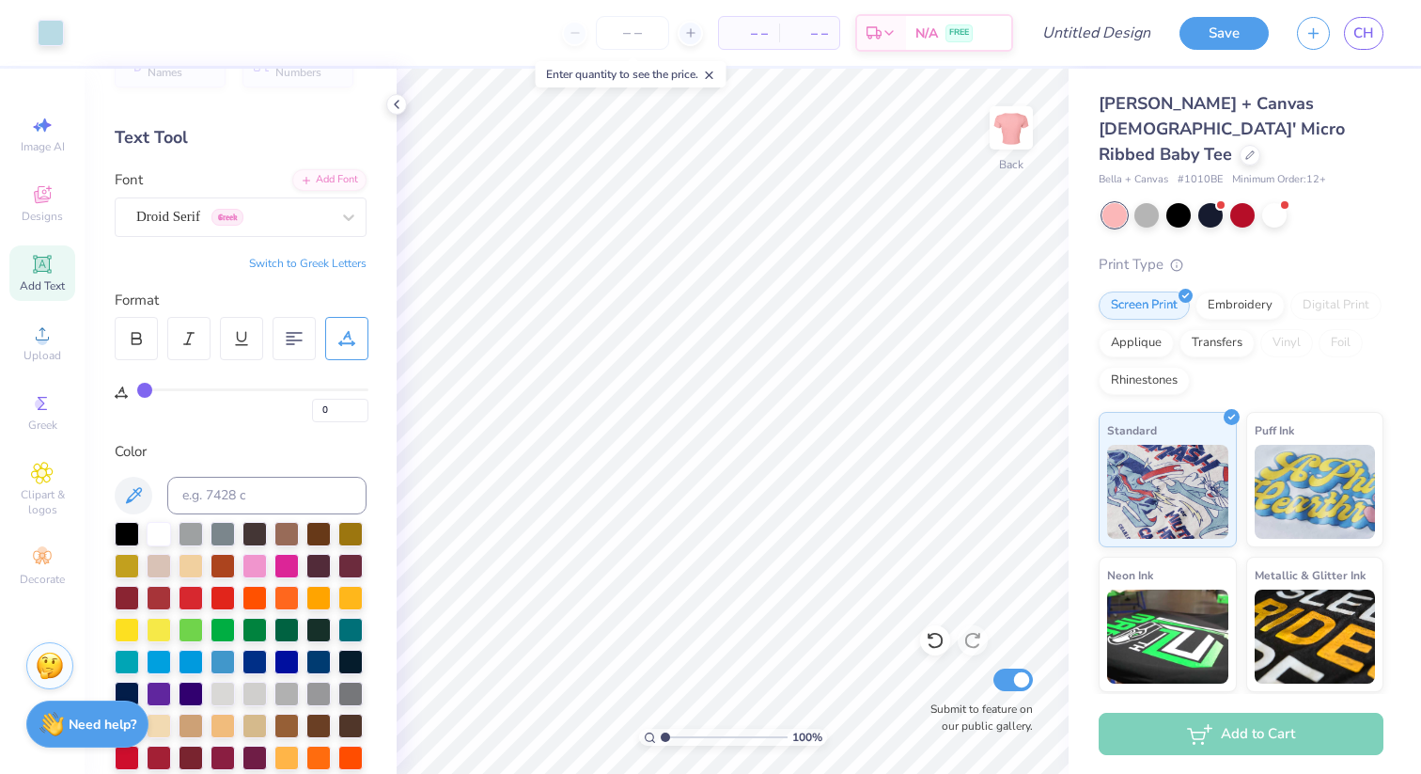
scroll to position [0, 0]
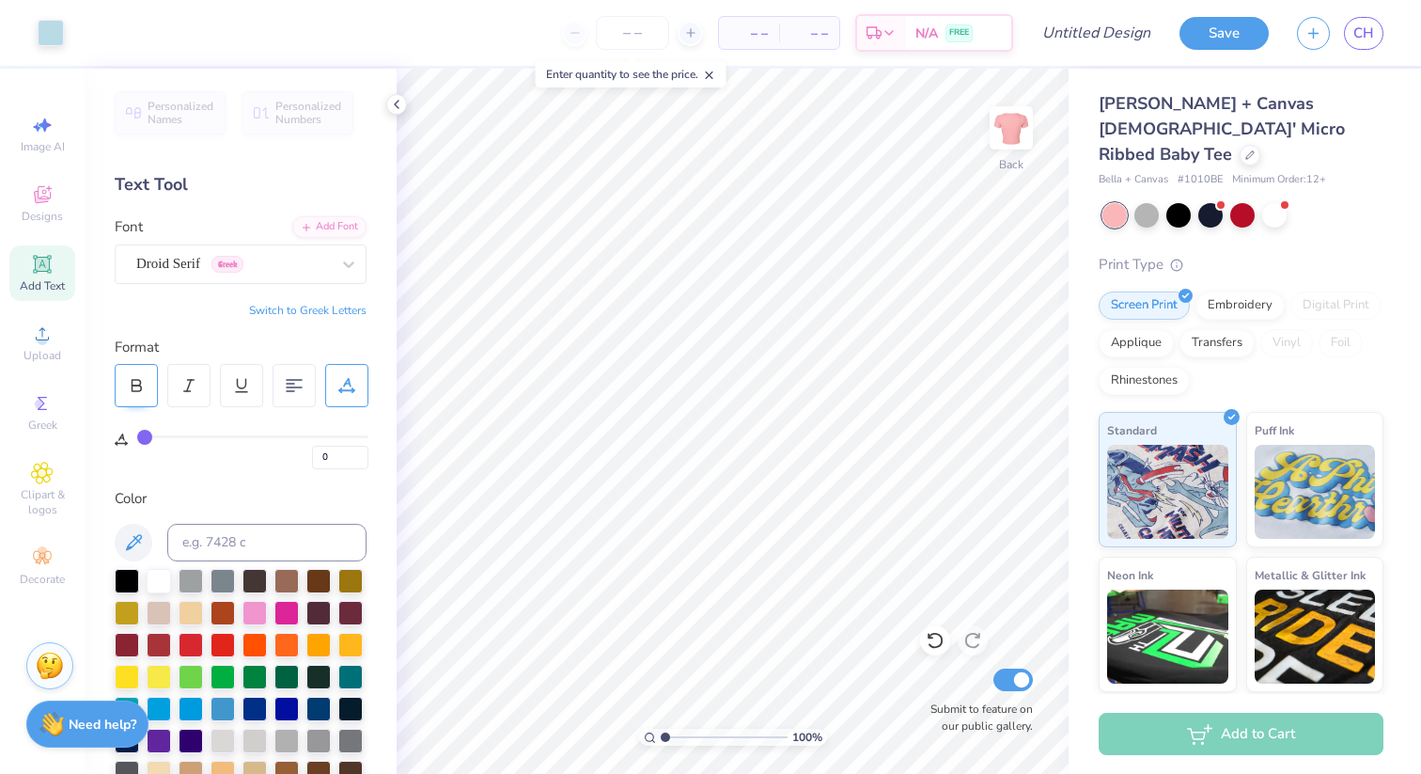
click at [139, 380] on icon at bounding box center [137, 383] width 8 height 6
click at [189, 373] on div at bounding box center [188, 385] width 43 height 43
click at [130, 381] on icon at bounding box center [136, 385] width 17 height 17
click at [122, 391] on div at bounding box center [136, 385] width 43 height 43
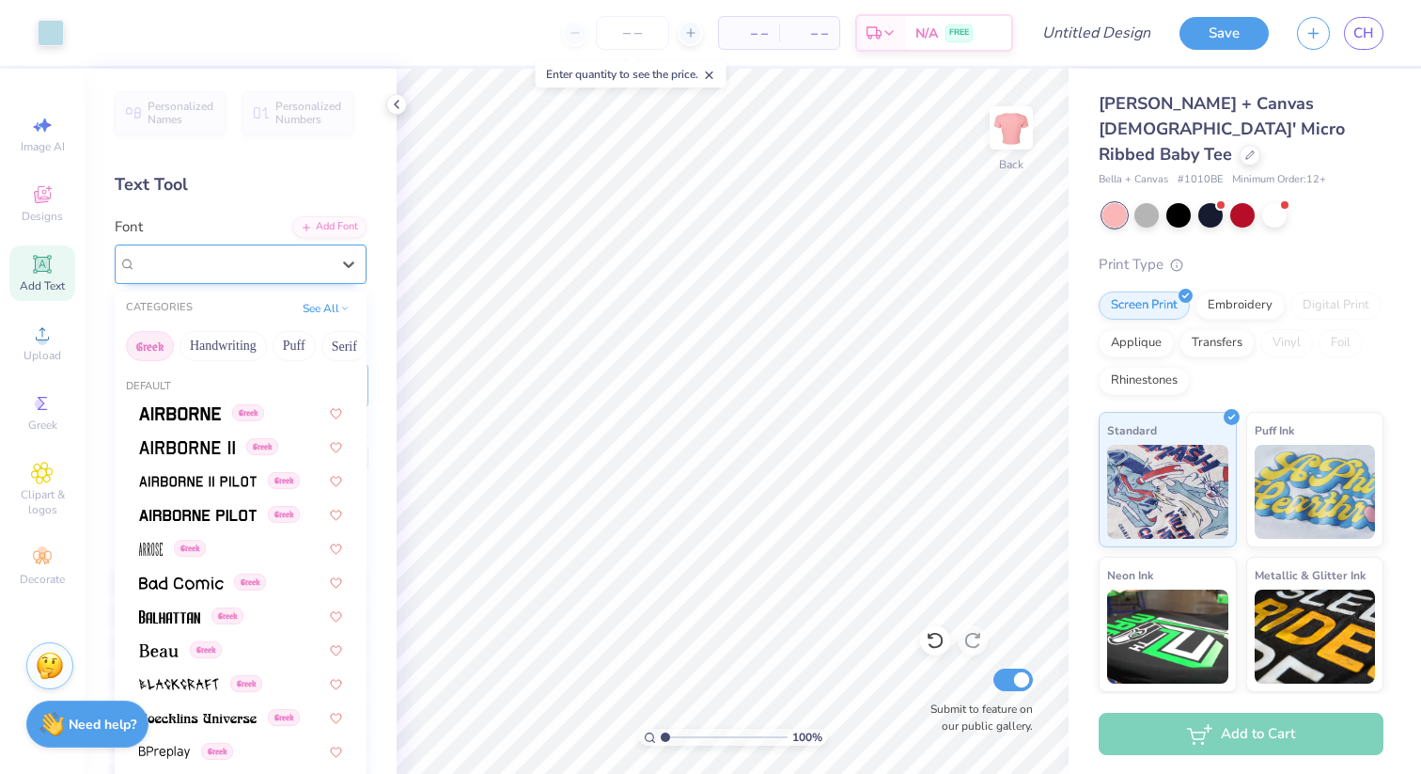
click at [274, 262] on div "Droid Serif Greek" at bounding box center [232, 263] width 197 height 29
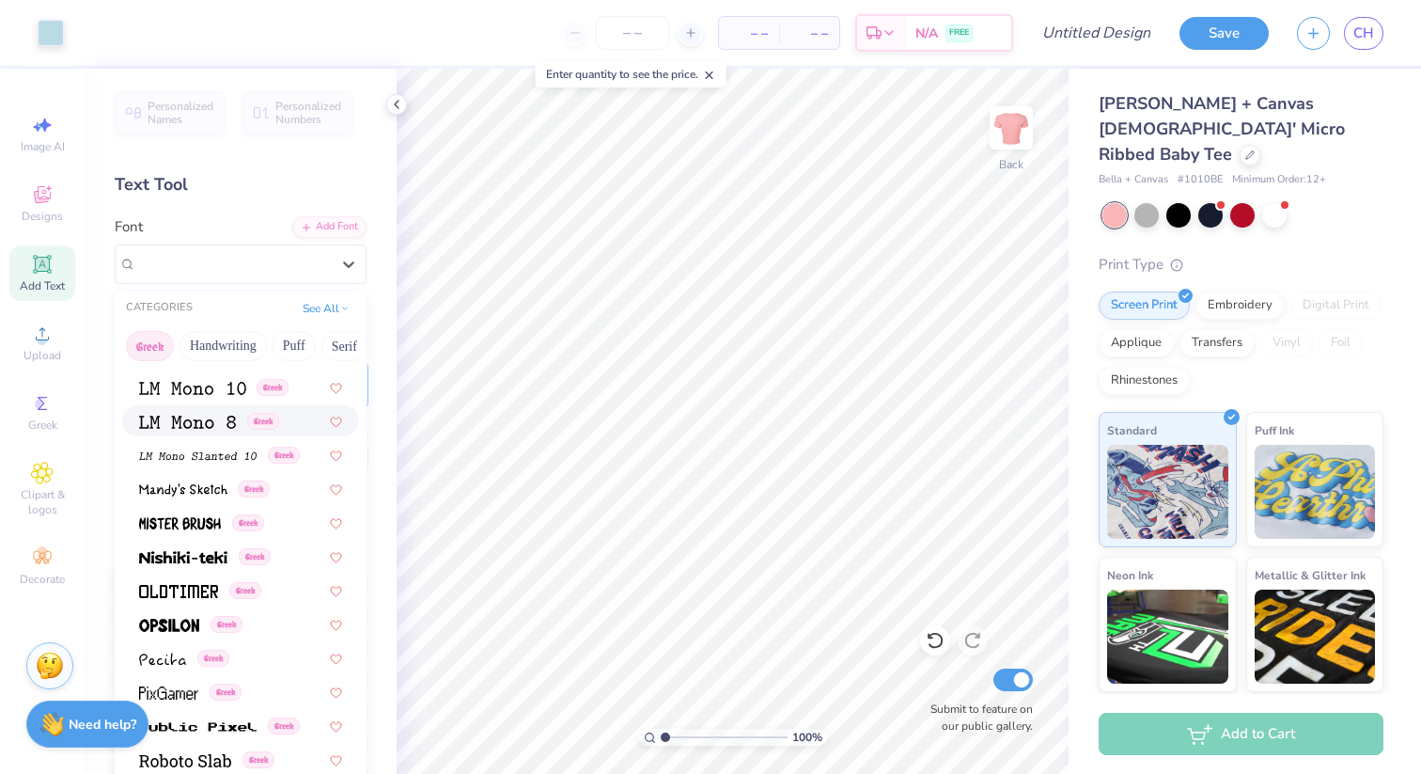
scroll to position [841, 0]
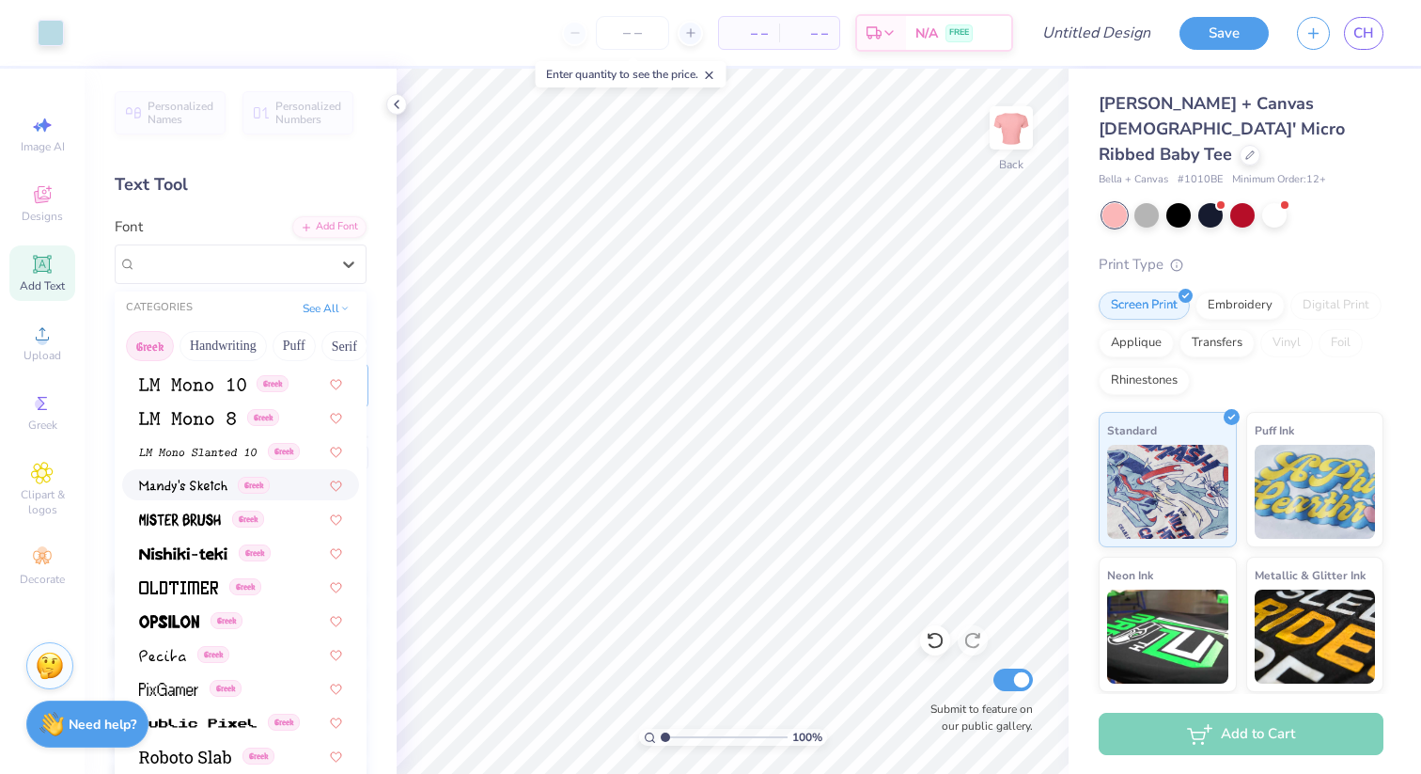
click at [287, 491] on div "Greek" at bounding box center [240, 485] width 203 height 20
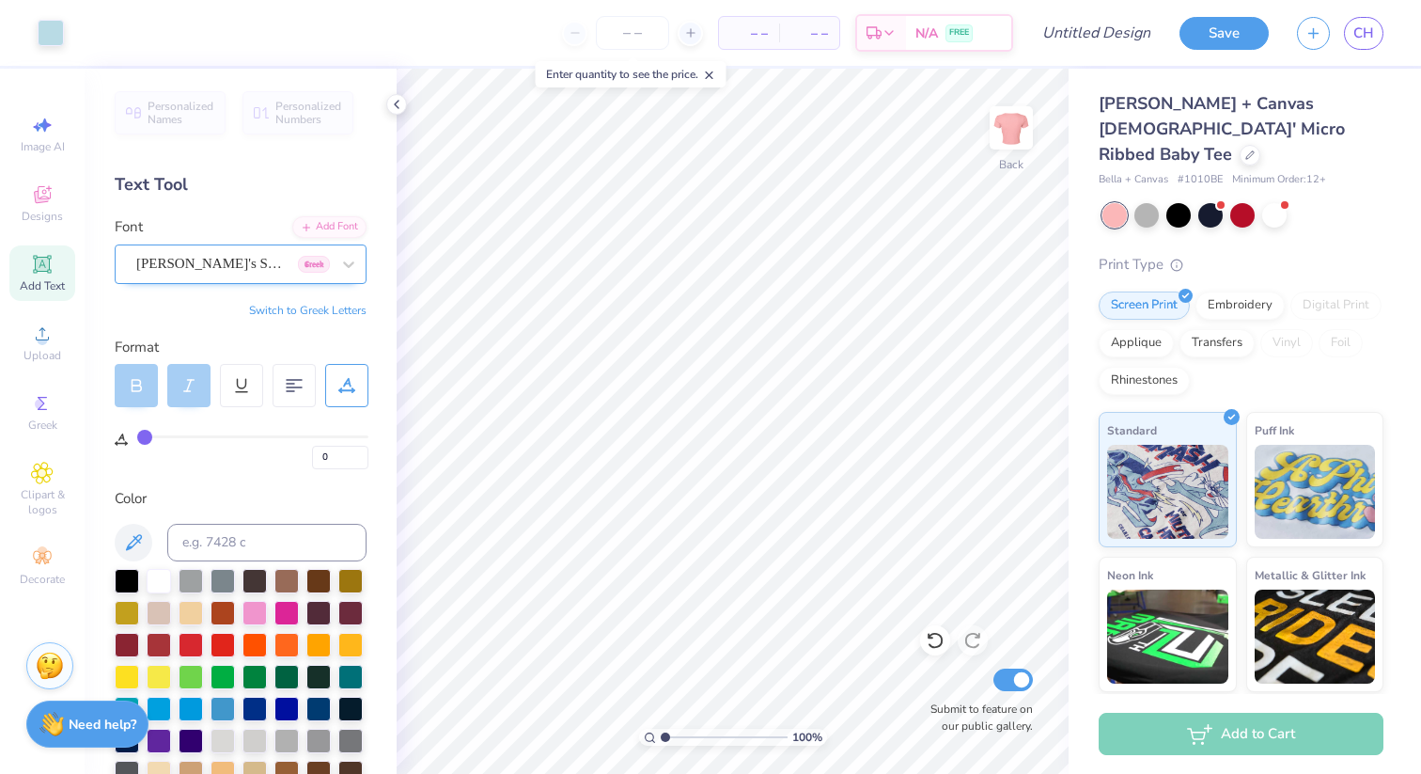
click at [301, 274] on div at bounding box center [233, 263] width 194 height 25
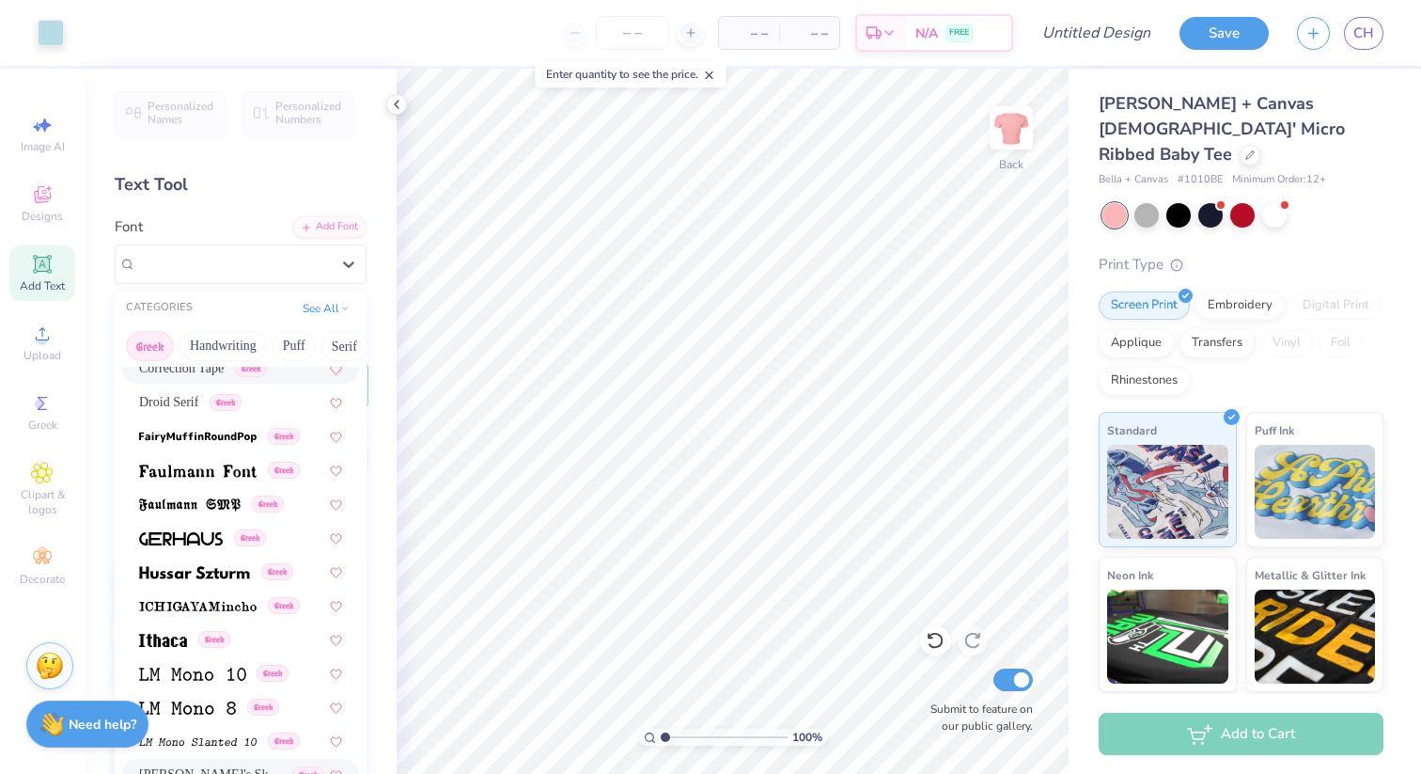
scroll to position [562, 0]
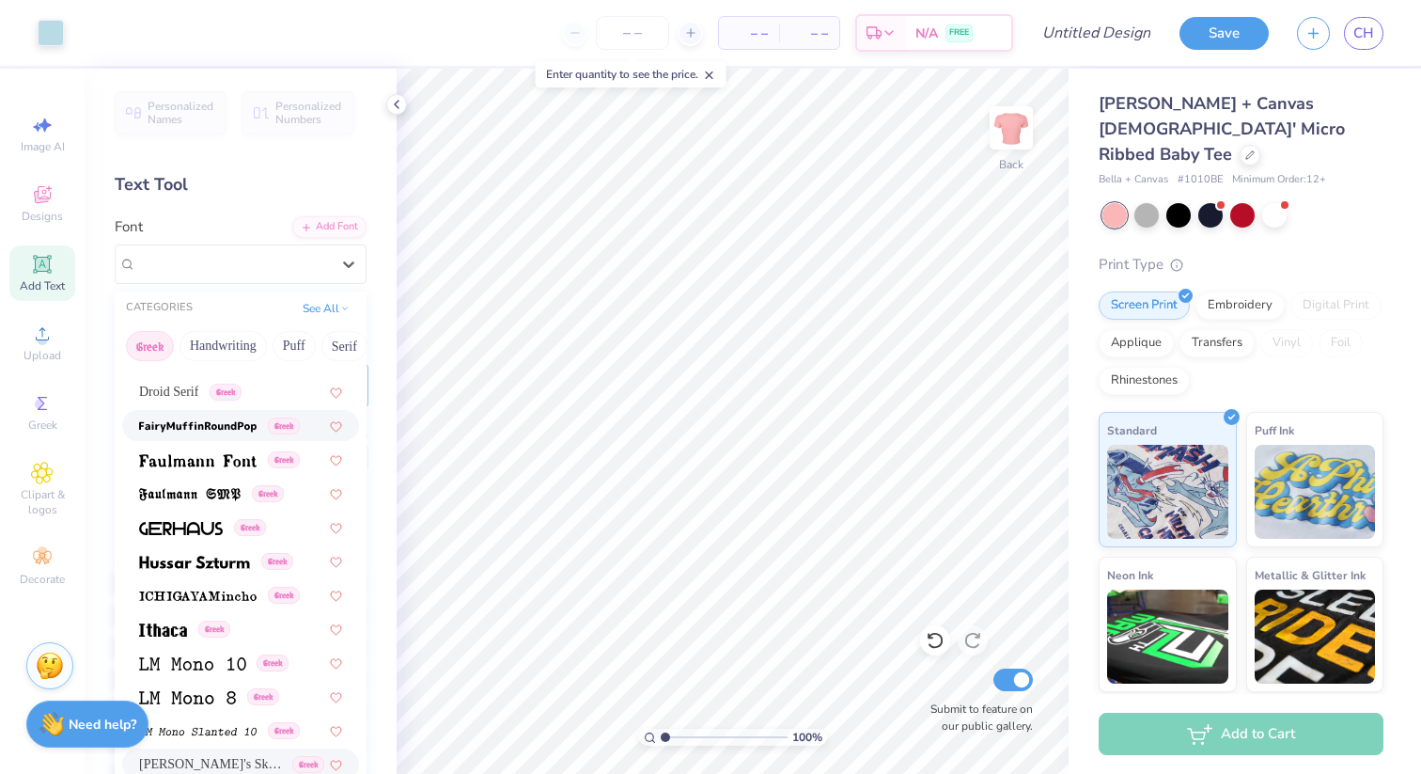
click at [305, 423] on div "Greek" at bounding box center [240, 425] width 203 height 20
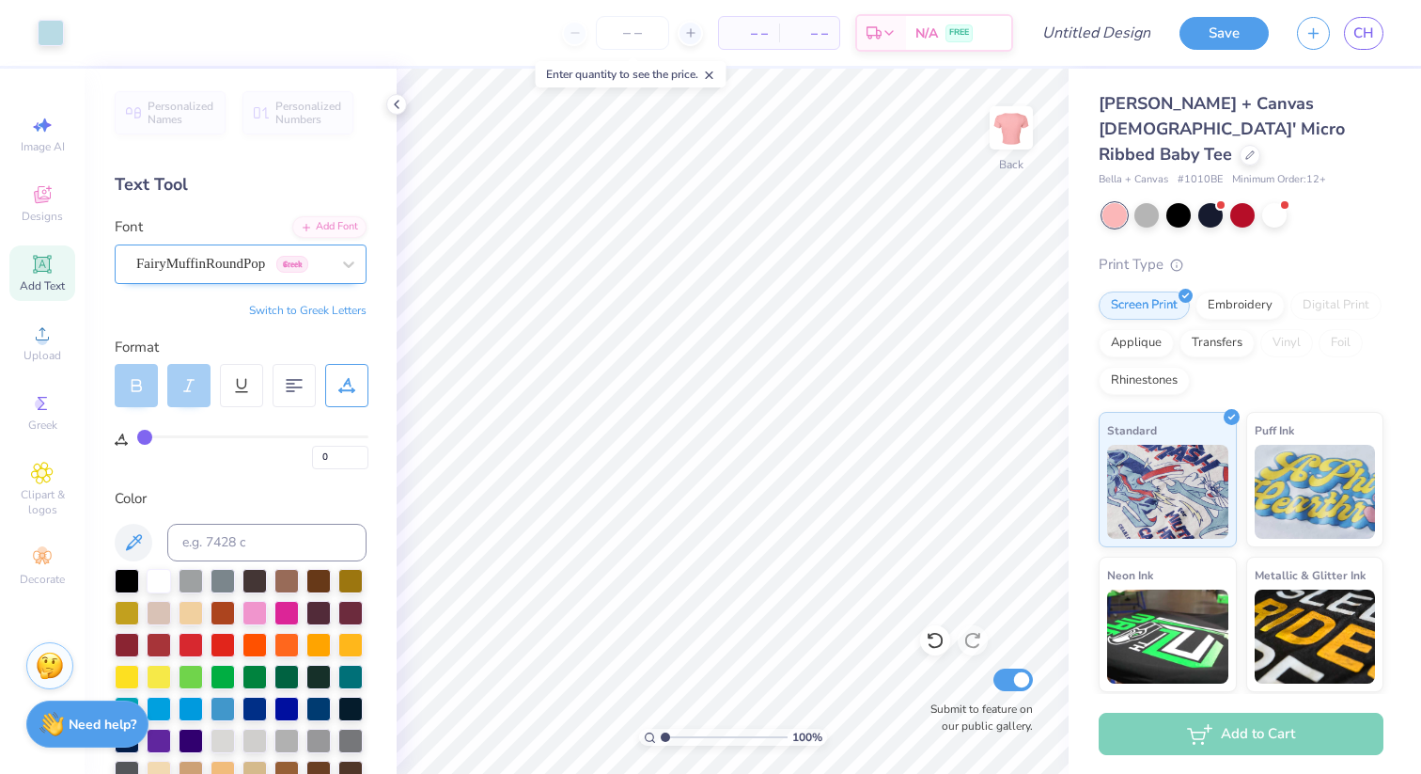
click at [279, 265] on div "FairyMuffinRoundPop Greek" at bounding box center [232, 263] width 197 height 29
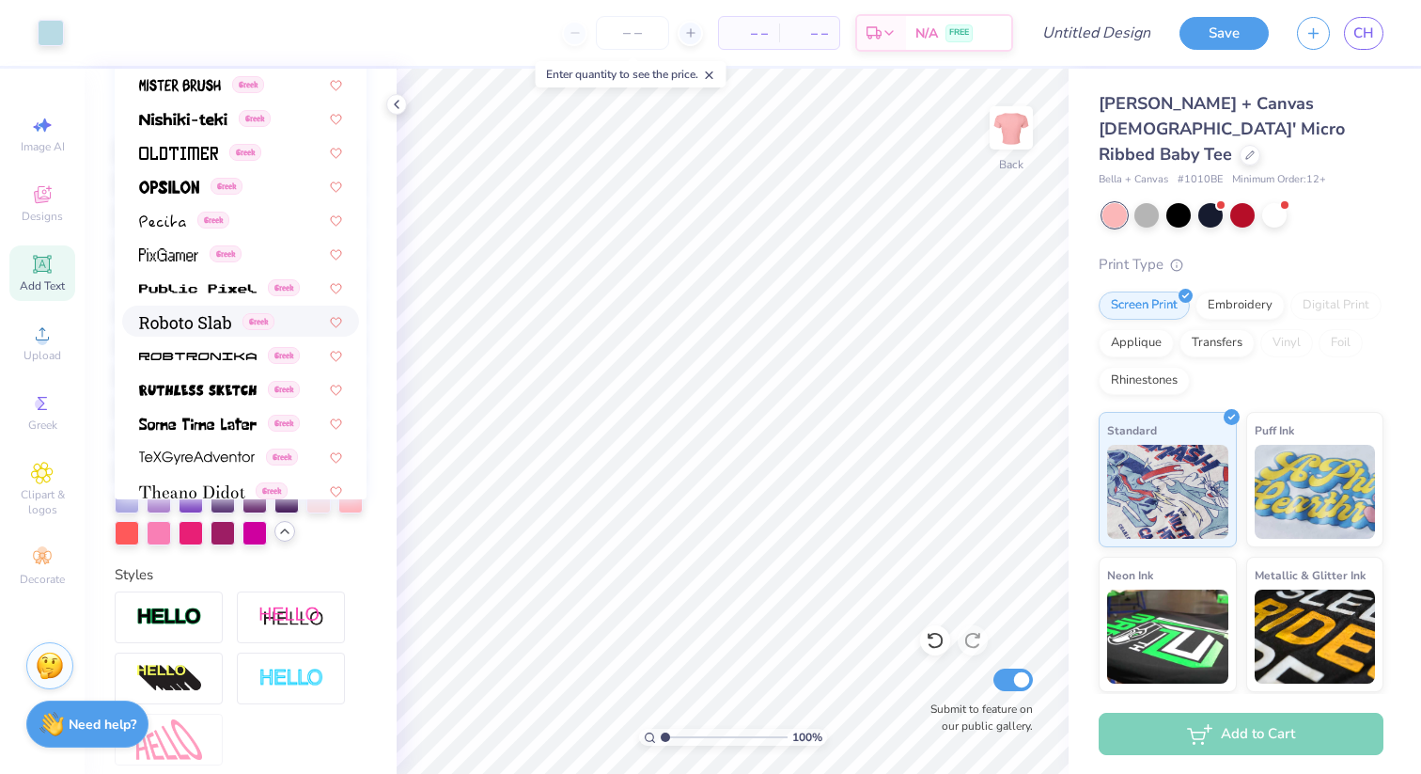
scroll to position [848, 0]
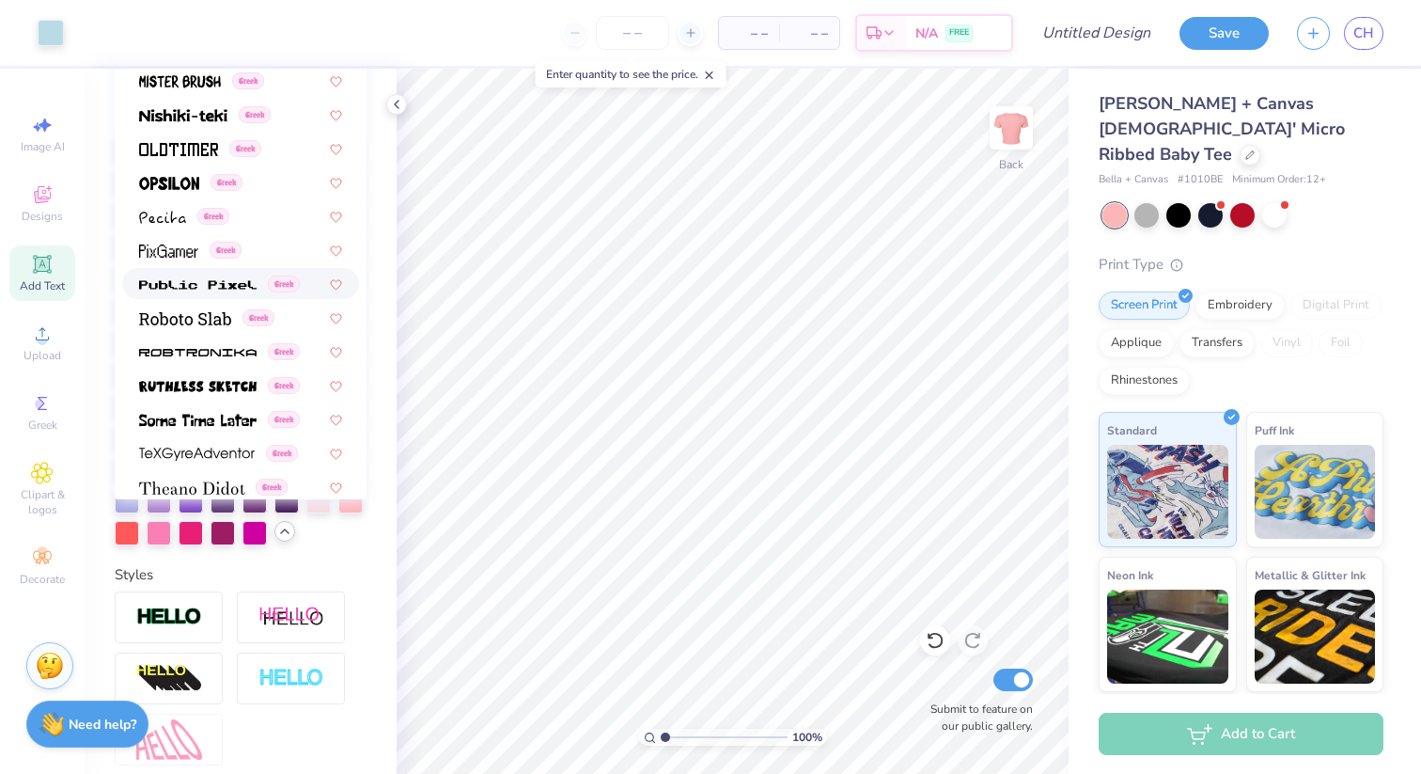
click at [185, 278] on img at bounding box center [197, 284] width 117 height 13
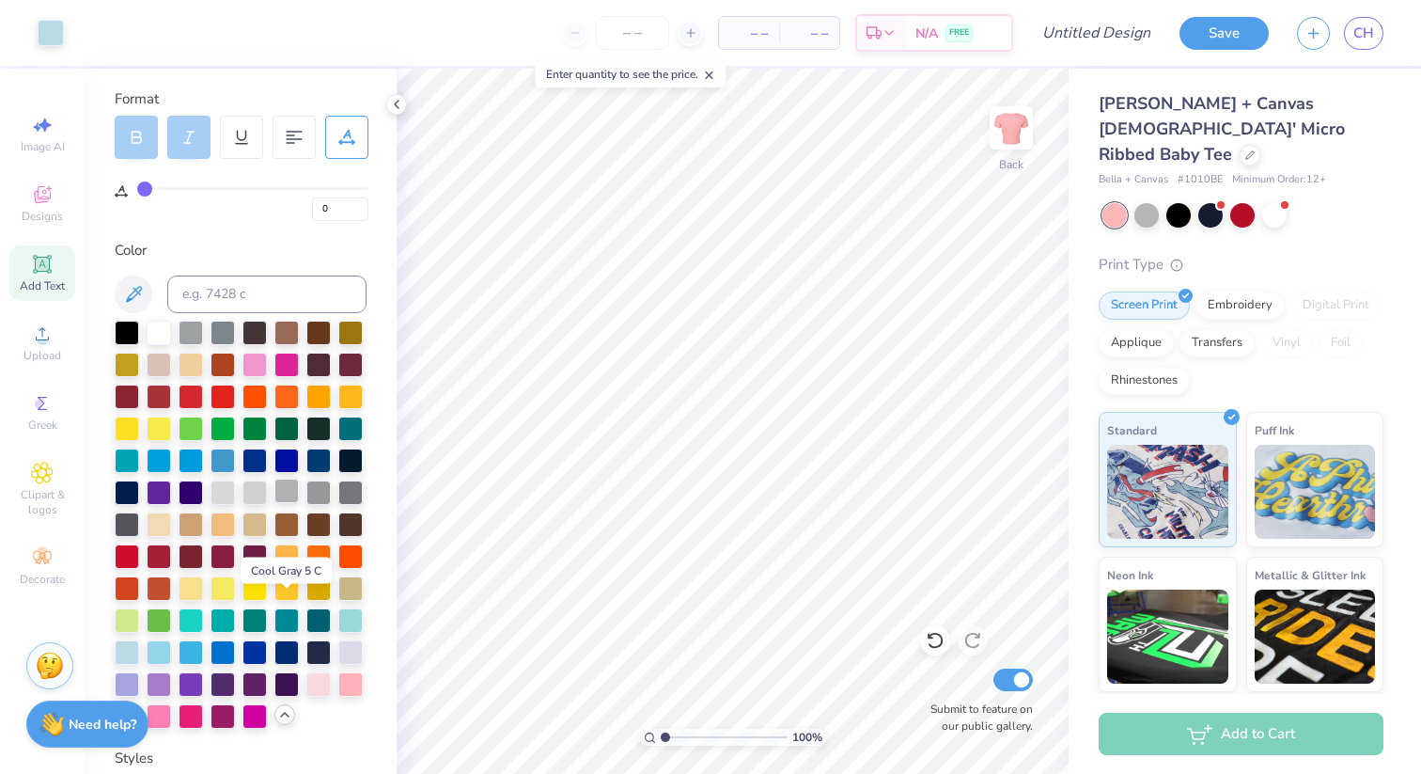
scroll to position [0, 0]
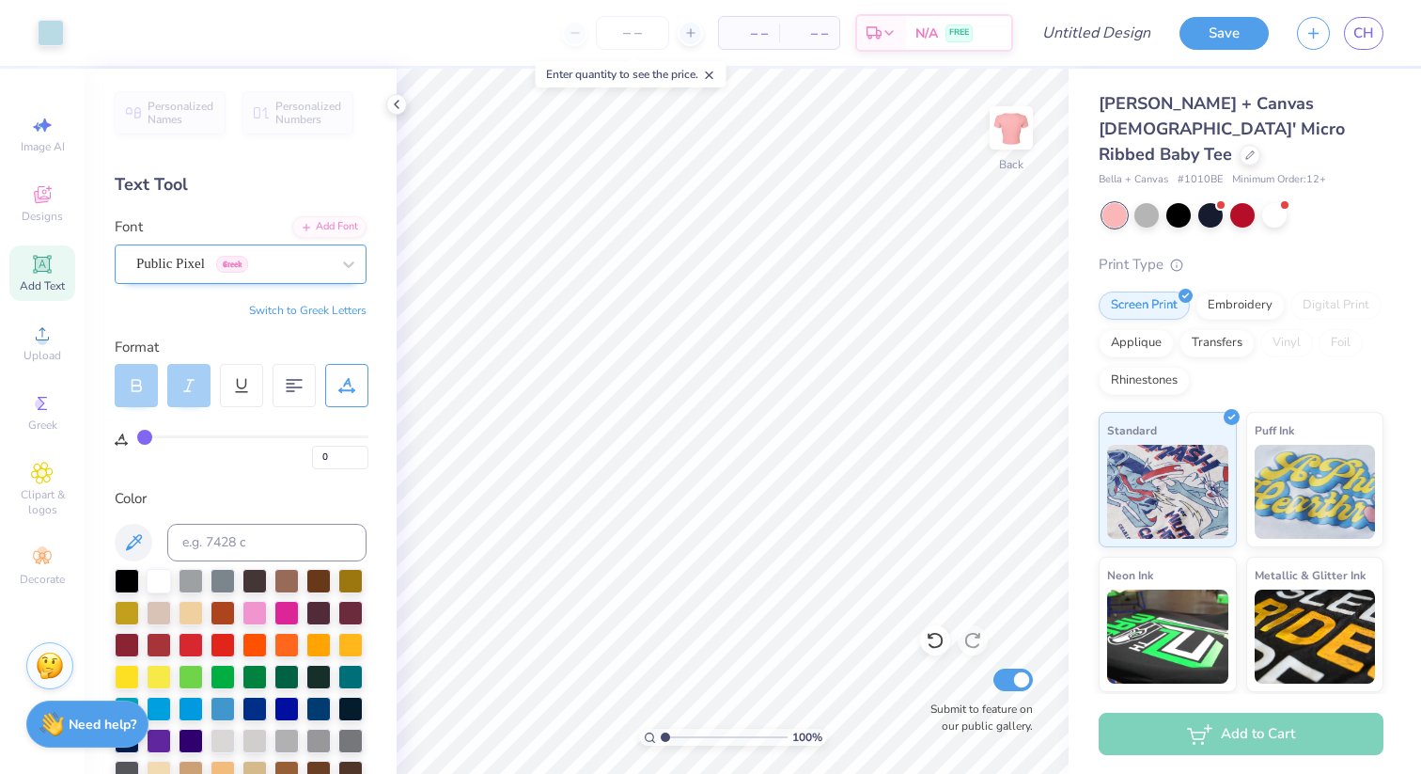
click at [265, 272] on div "Public Pixel Greek" at bounding box center [232, 263] width 197 height 29
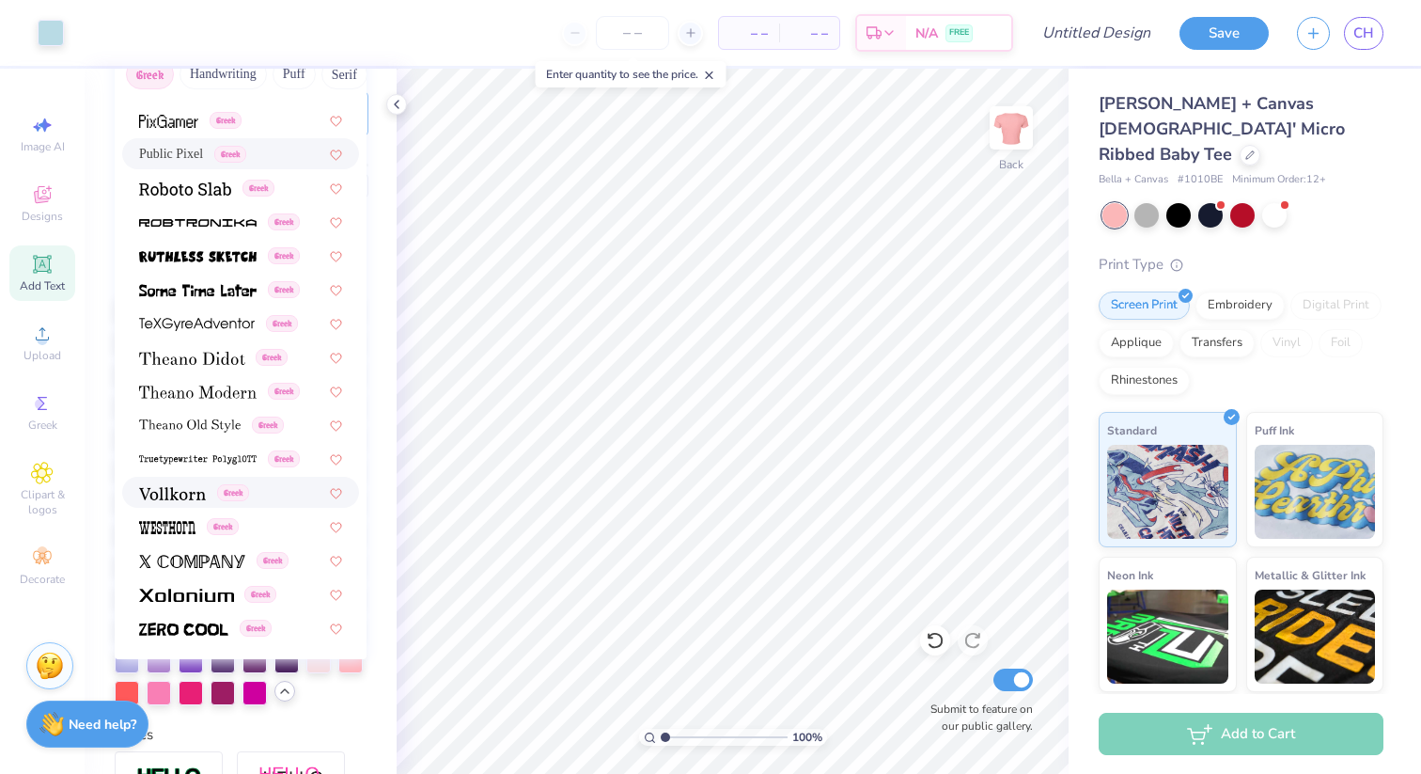
scroll to position [282, 0]
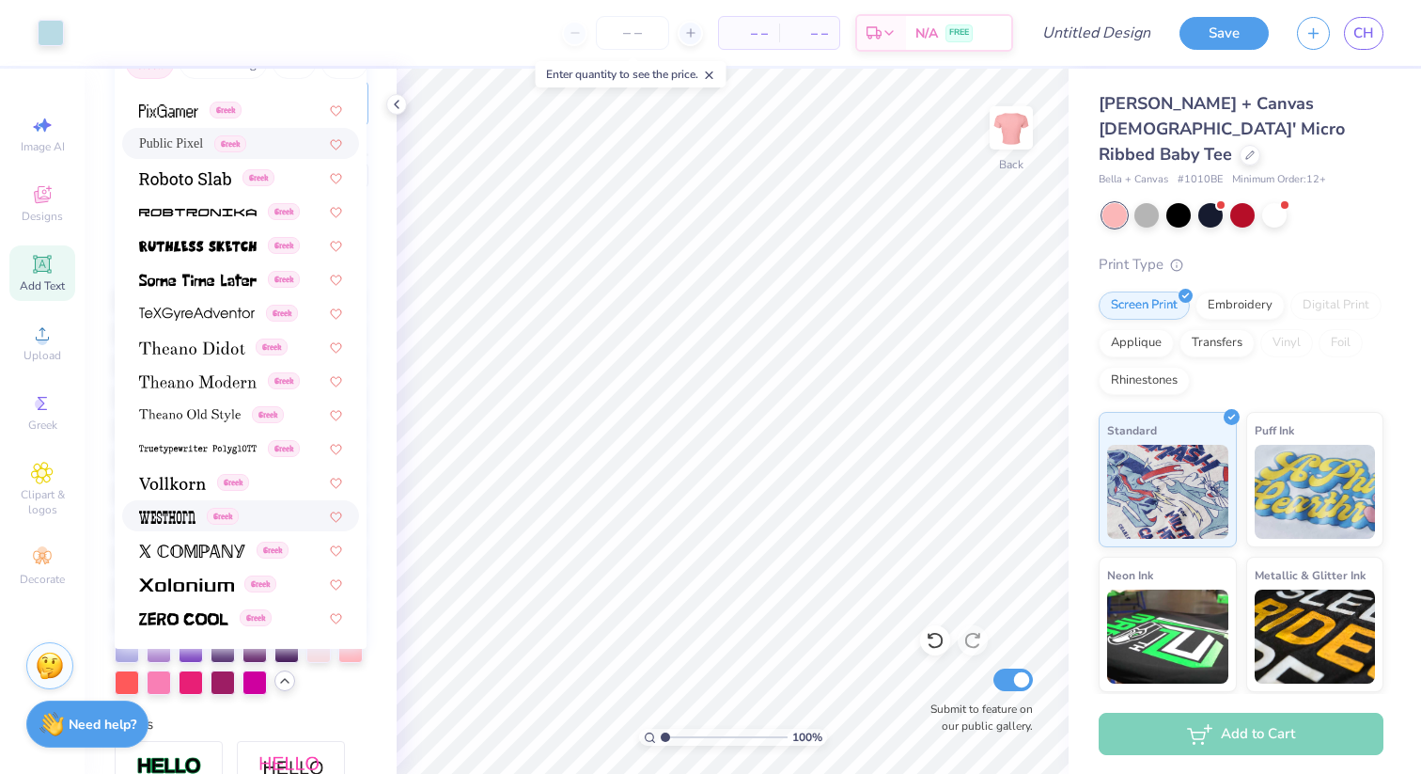
click at [272, 518] on div "Greek" at bounding box center [240, 516] width 203 height 20
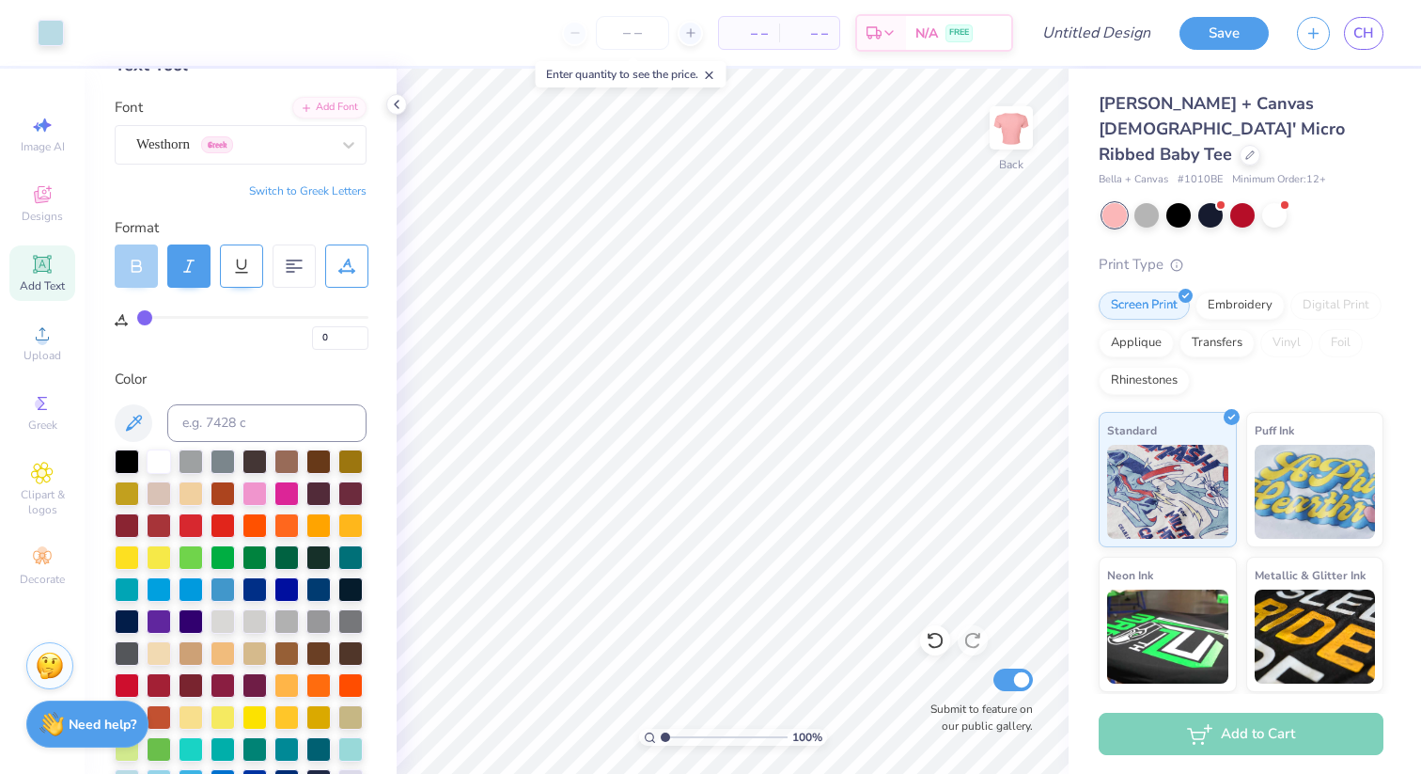
scroll to position [106, 0]
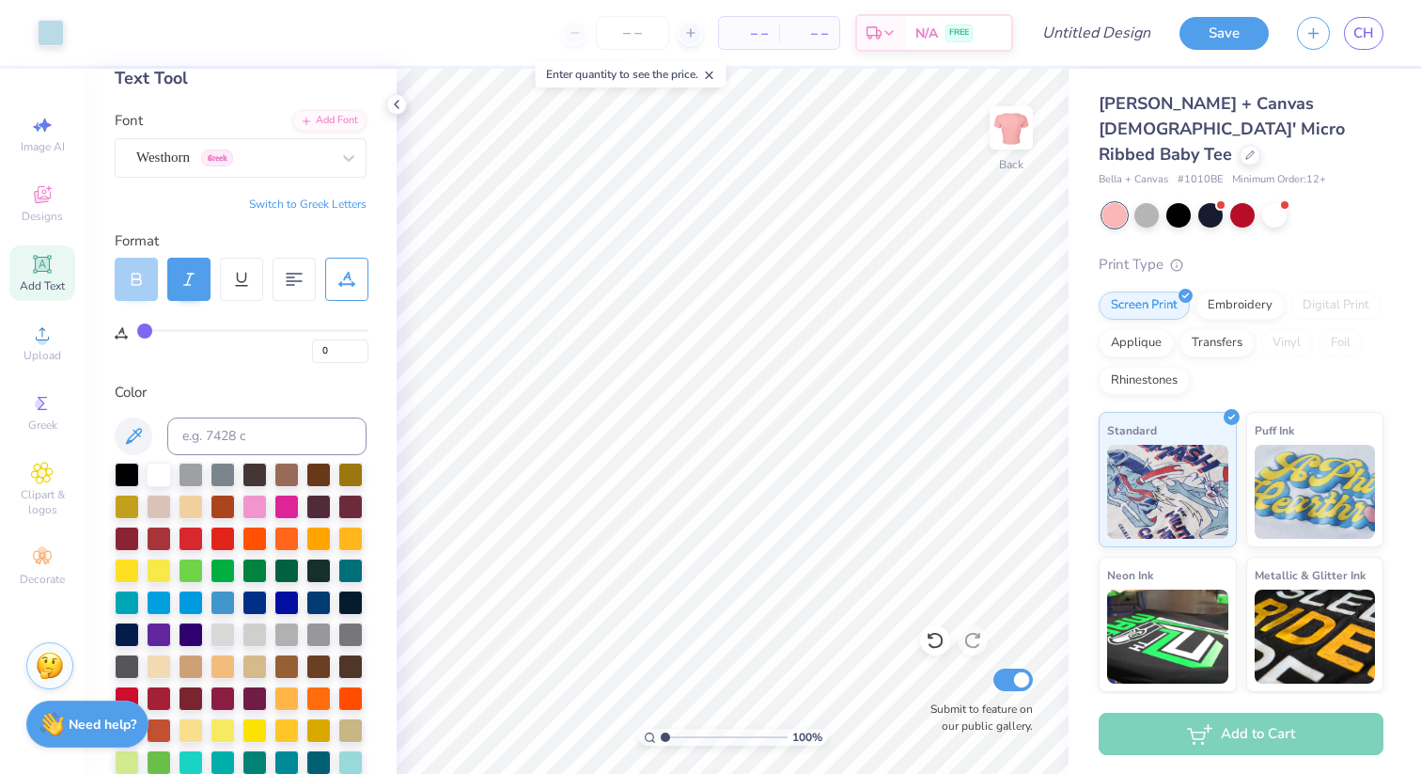
click at [183, 271] on icon at bounding box center [188, 279] width 17 height 17
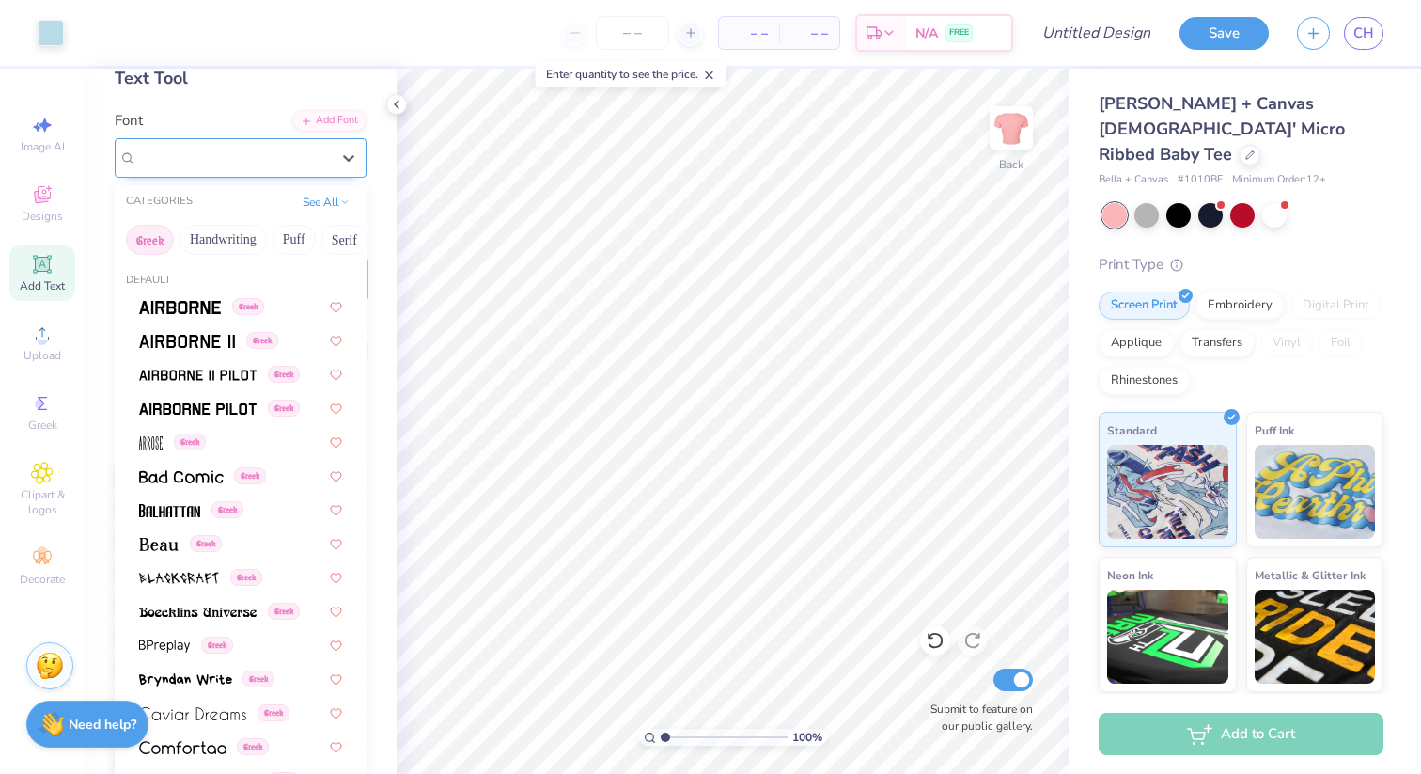
click at [277, 146] on div "Westhorn Greek" at bounding box center [232, 157] width 197 height 29
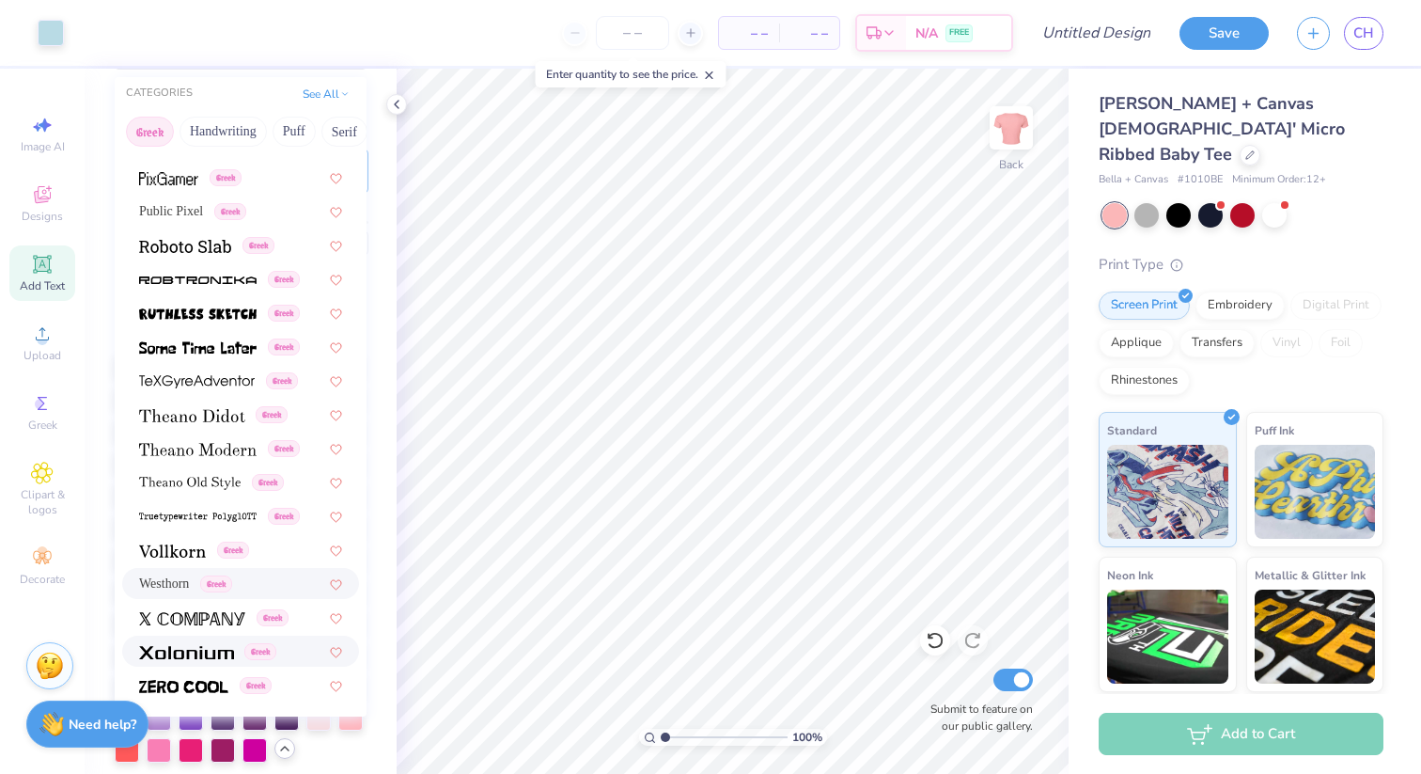
scroll to position [1113, 0]
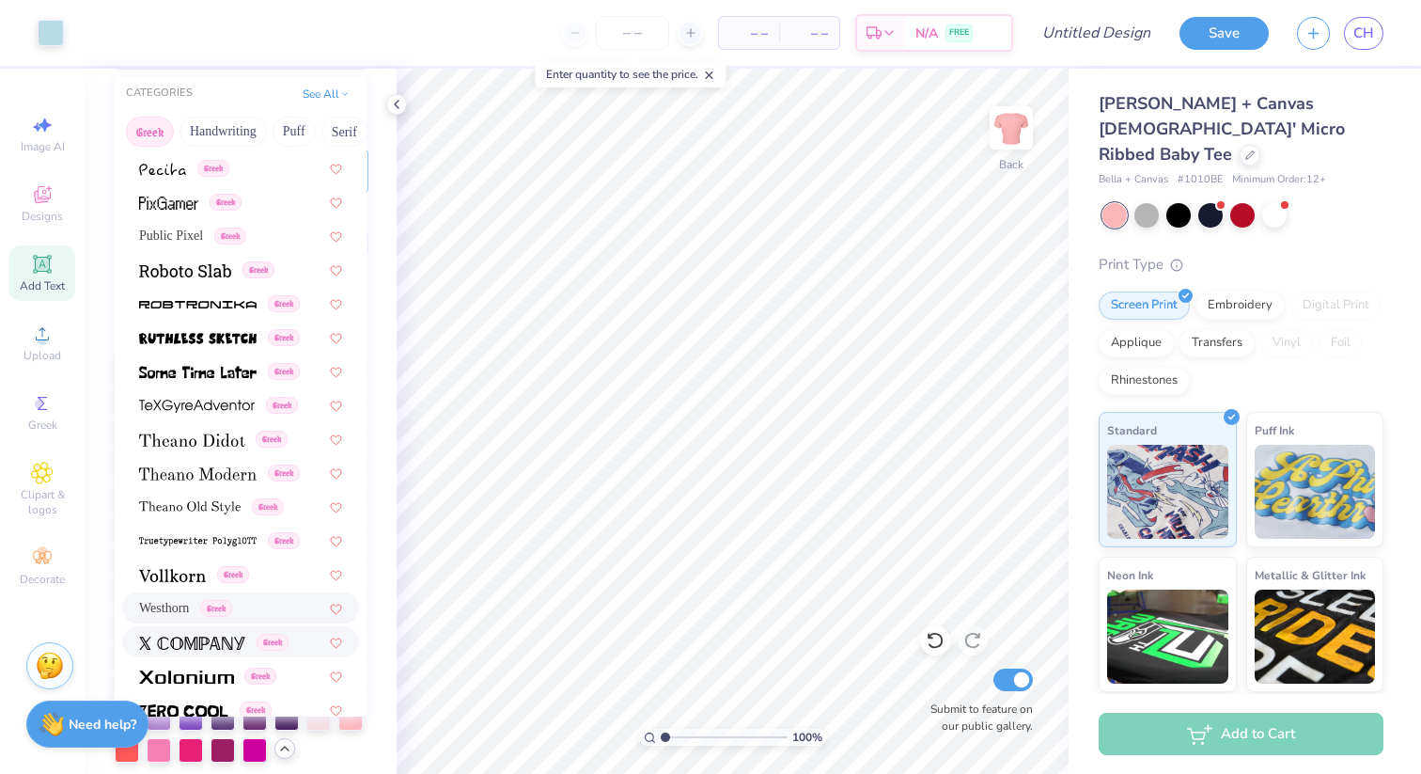
click at [304, 644] on div "Greek" at bounding box center [240, 642] width 203 height 20
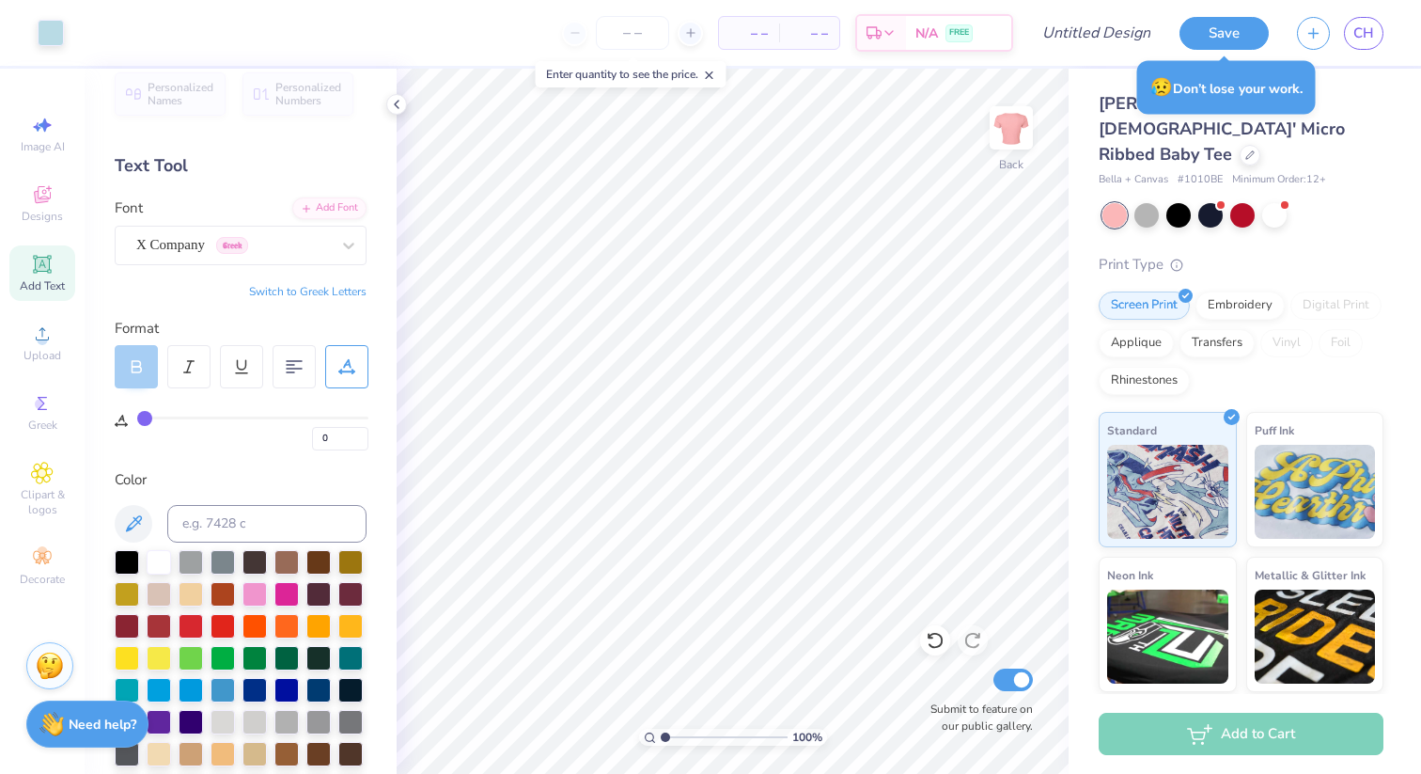
scroll to position [0, 0]
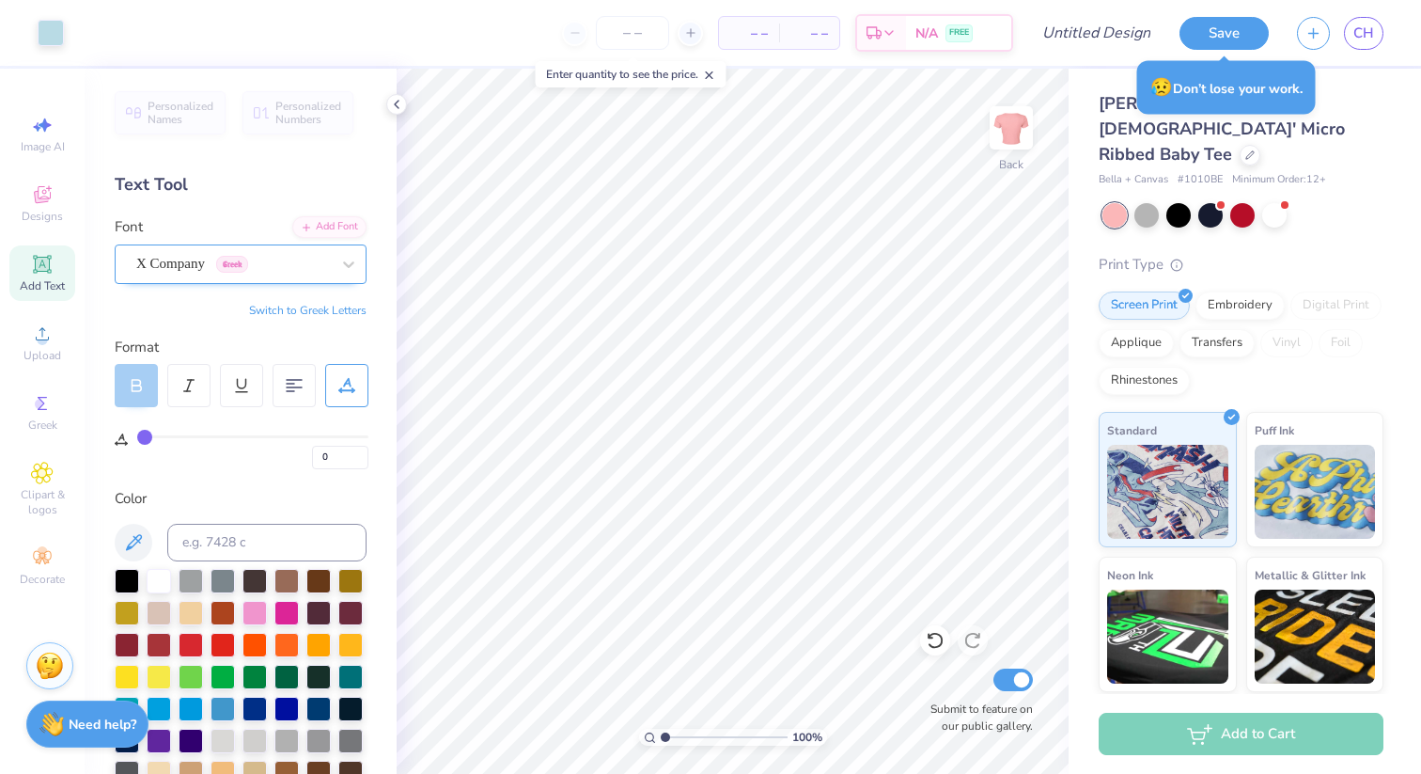
click at [276, 253] on div "X Company Greek" at bounding box center [232, 263] width 197 height 29
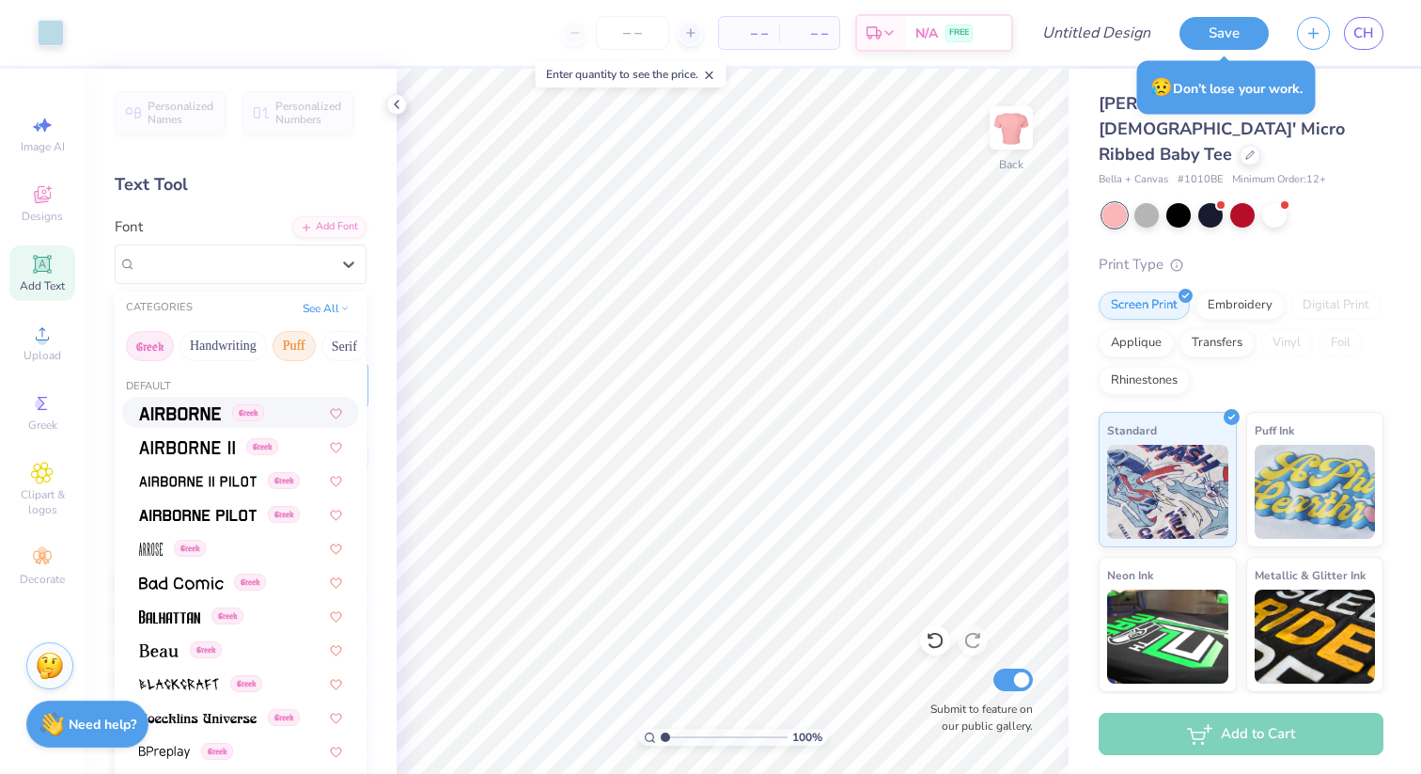
click at [289, 344] on button "Puff" at bounding box center [294, 346] width 43 height 30
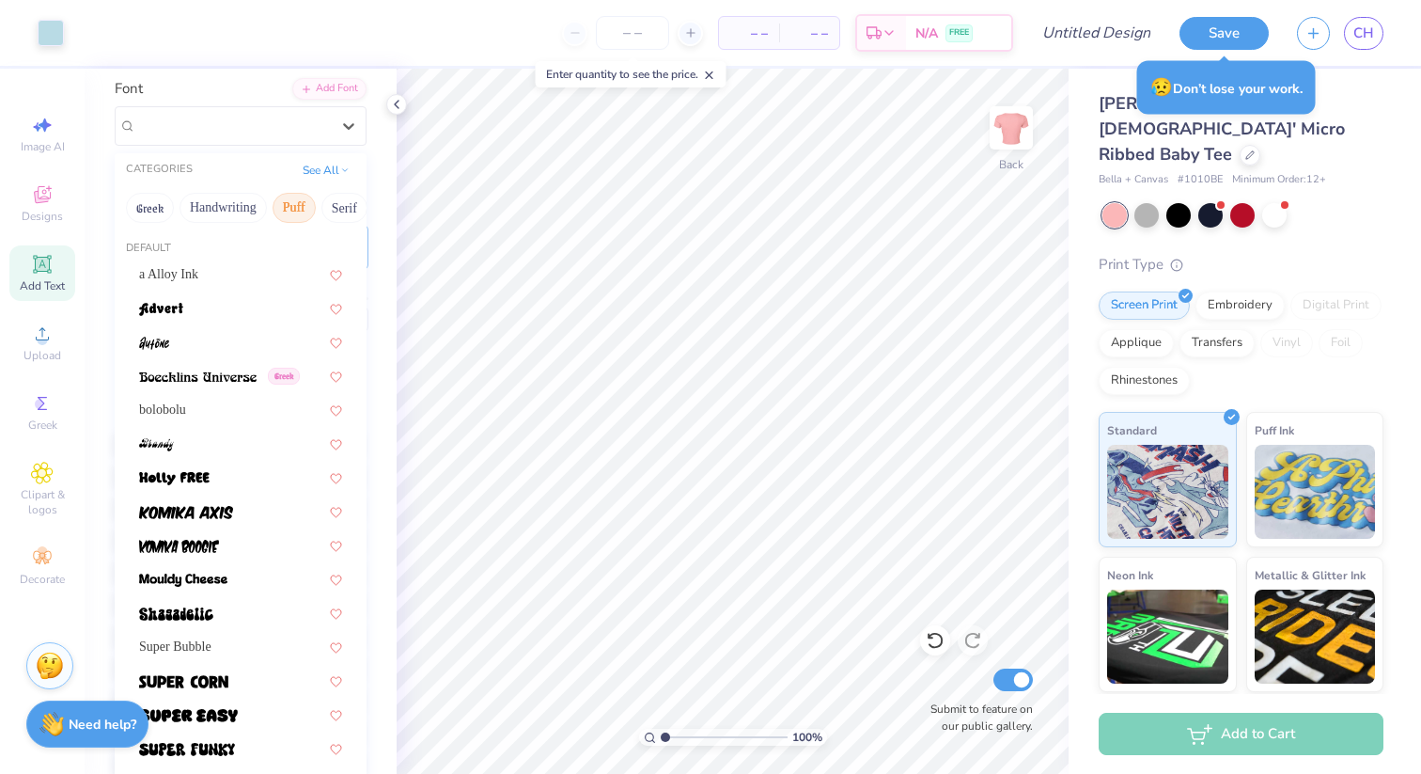
scroll to position [150, 0]
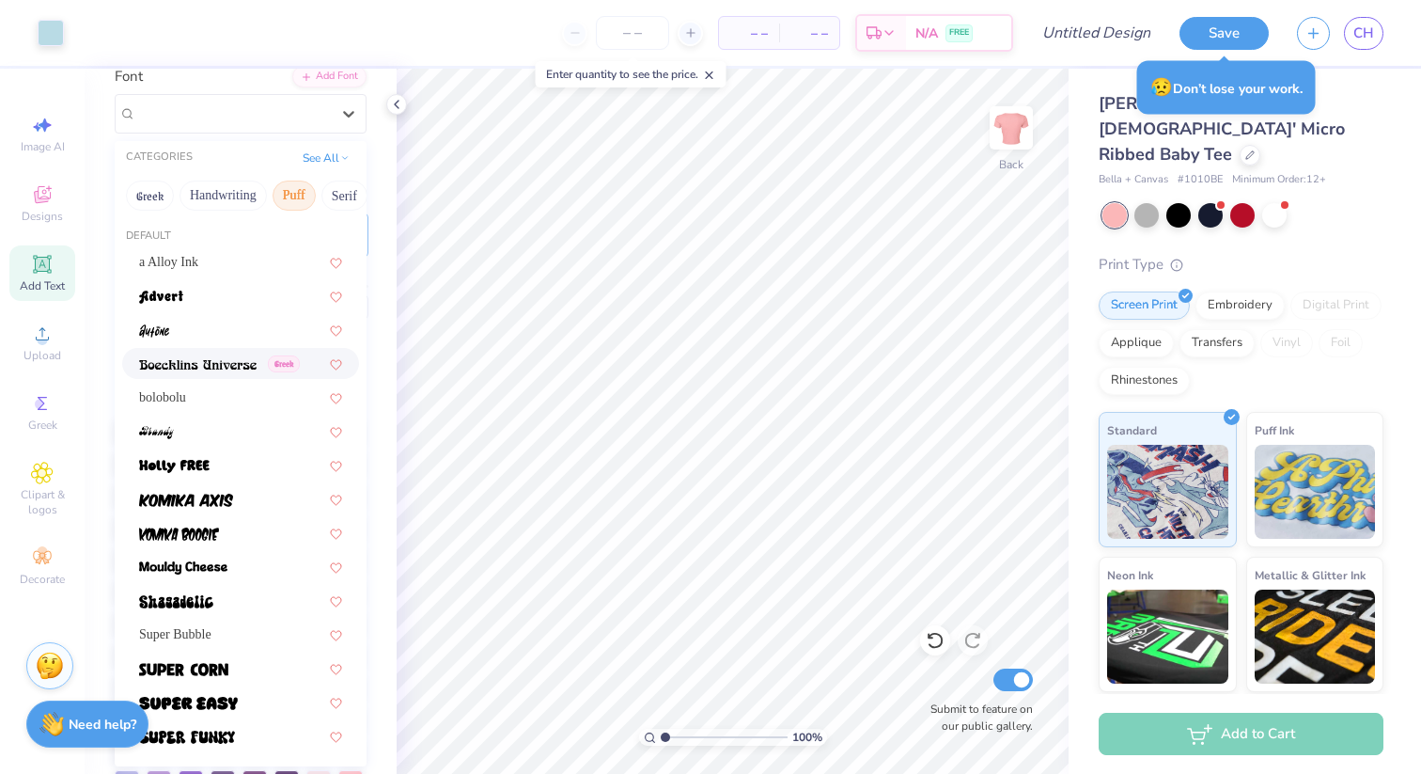
click at [218, 372] on span at bounding box center [197, 363] width 117 height 20
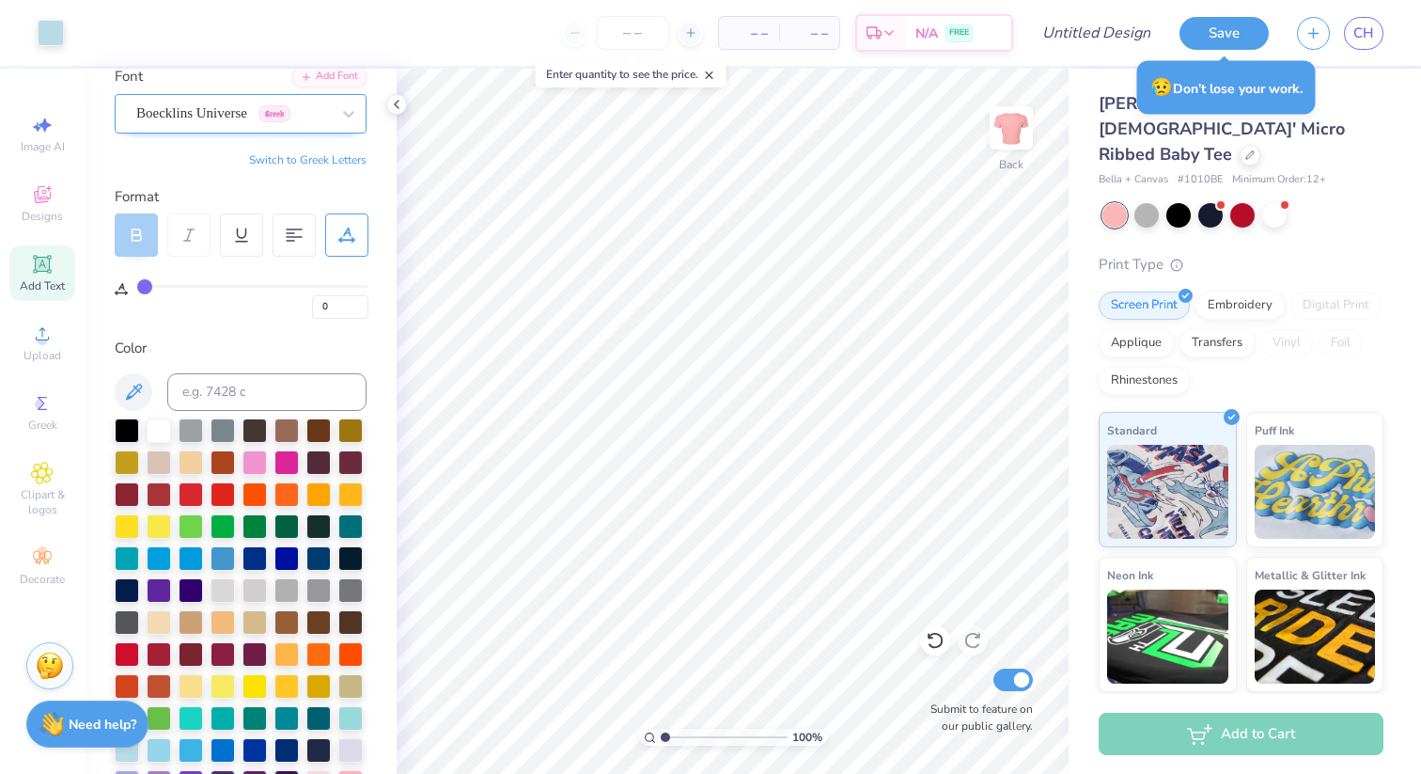
click at [227, 124] on div at bounding box center [233, 113] width 194 height 25
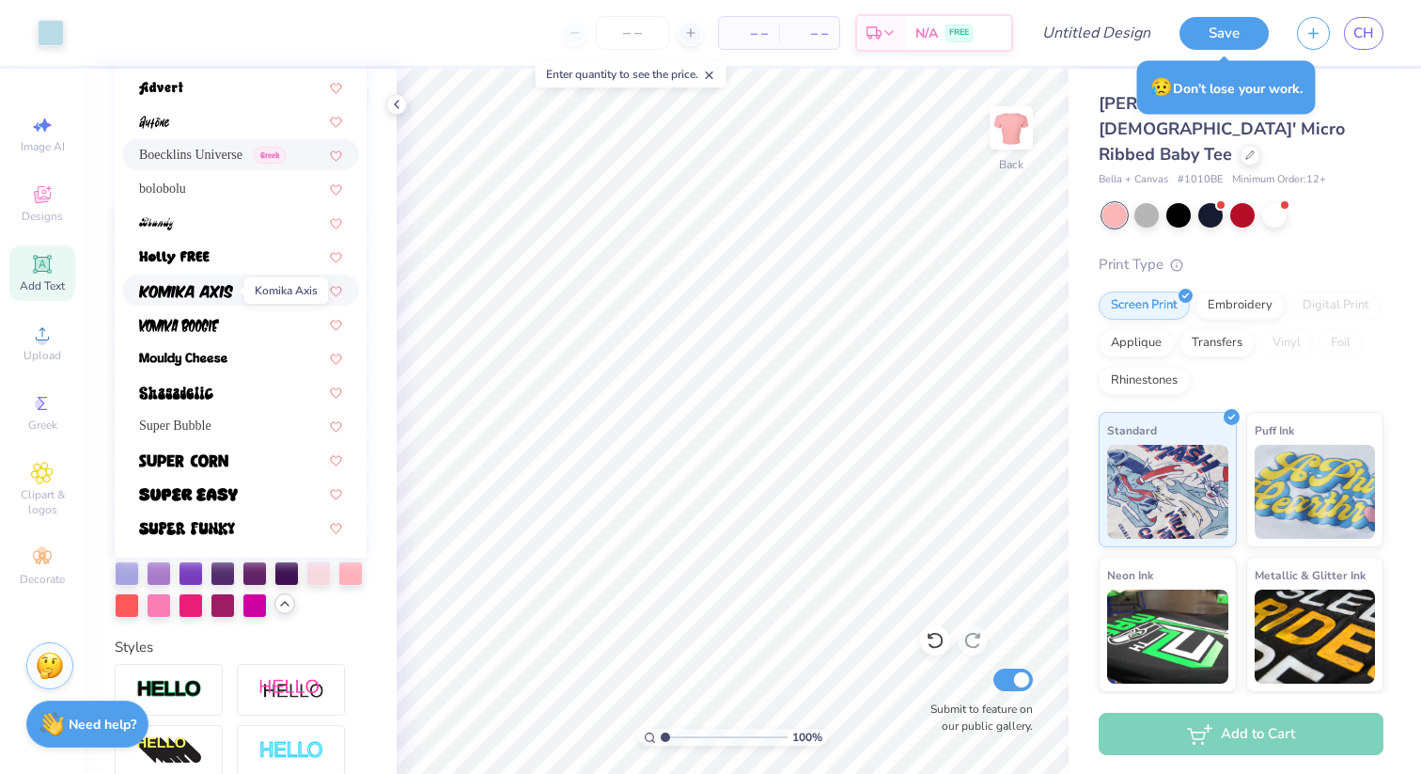
scroll to position [361, 0]
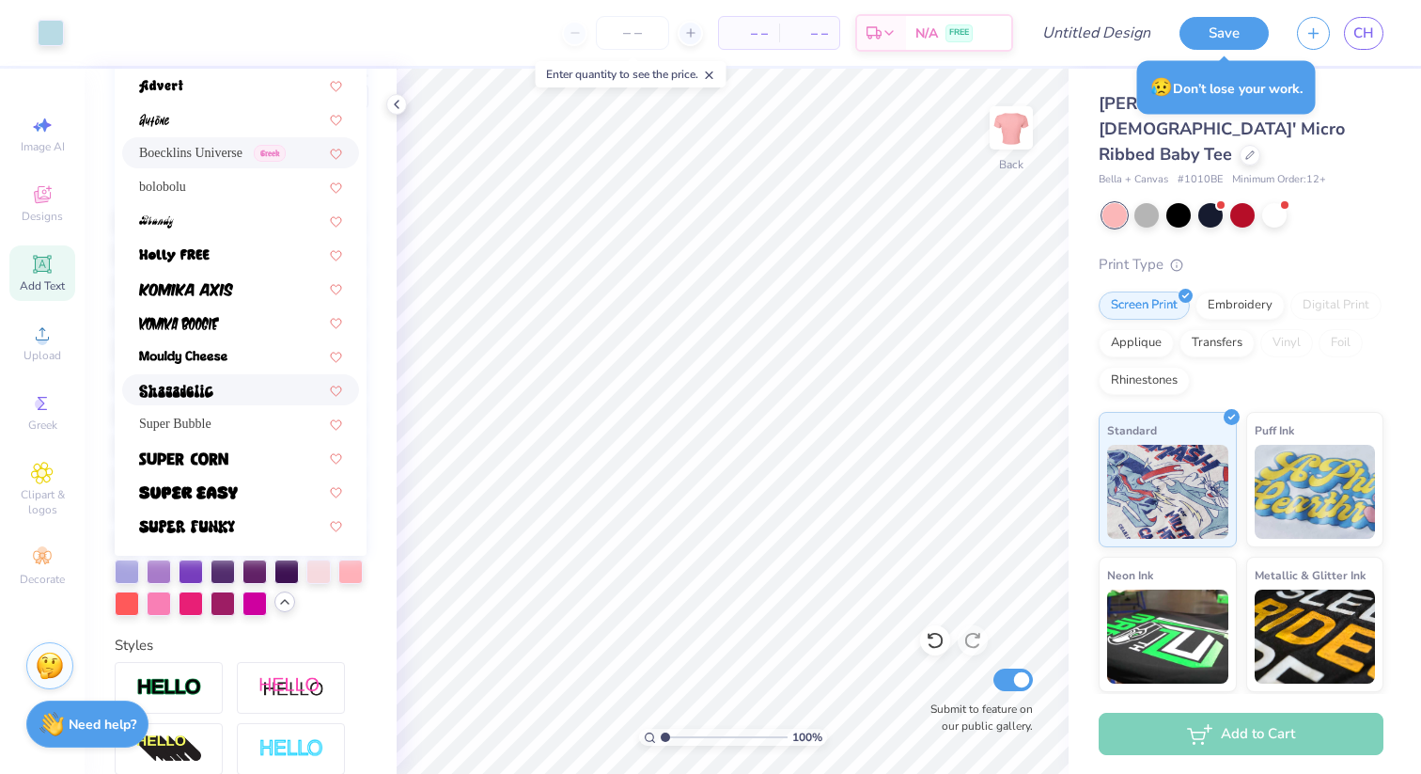
click at [229, 397] on div at bounding box center [240, 390] width 203 height 20
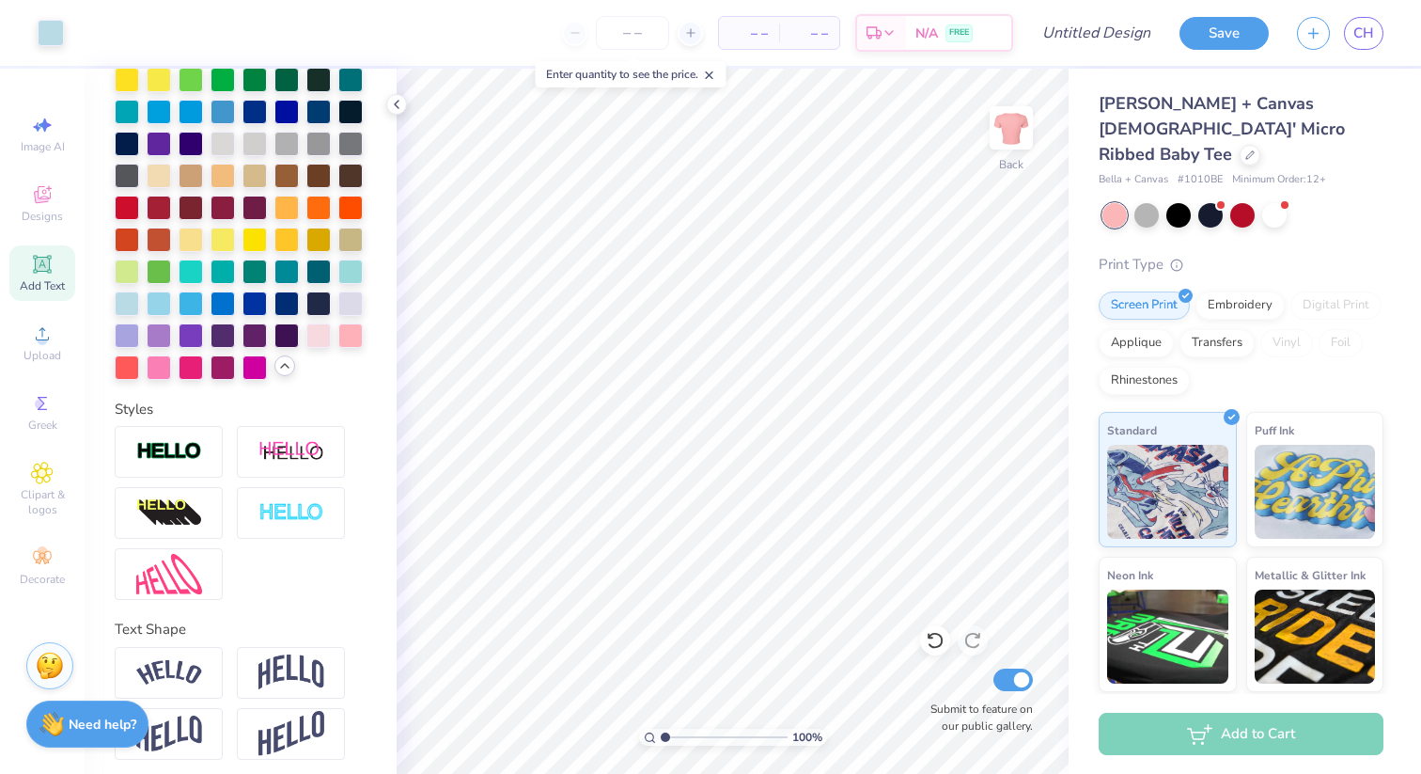
scroll to position [604, 0]
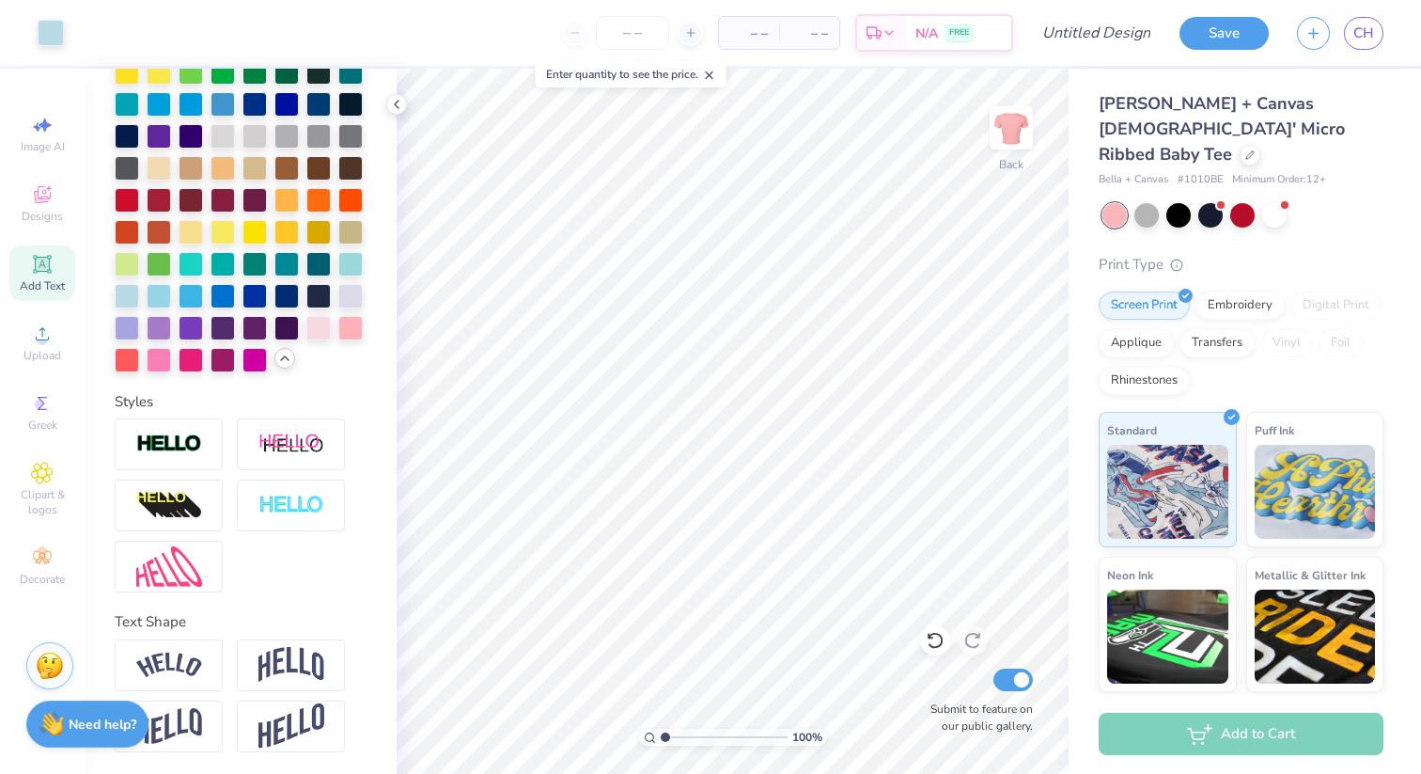
click at [1153, 203] on div at bounding box center [1243, 215] width 281 height 24
click at [1150, 201] on div at bounding box center [1147, 213] width 24 height 24
click at [1110, 203] on div at bounding box center [1115, 215] width 24 height 24
click at [1212, 201] on div at bounding box center [1210, 213] width 24 height 24
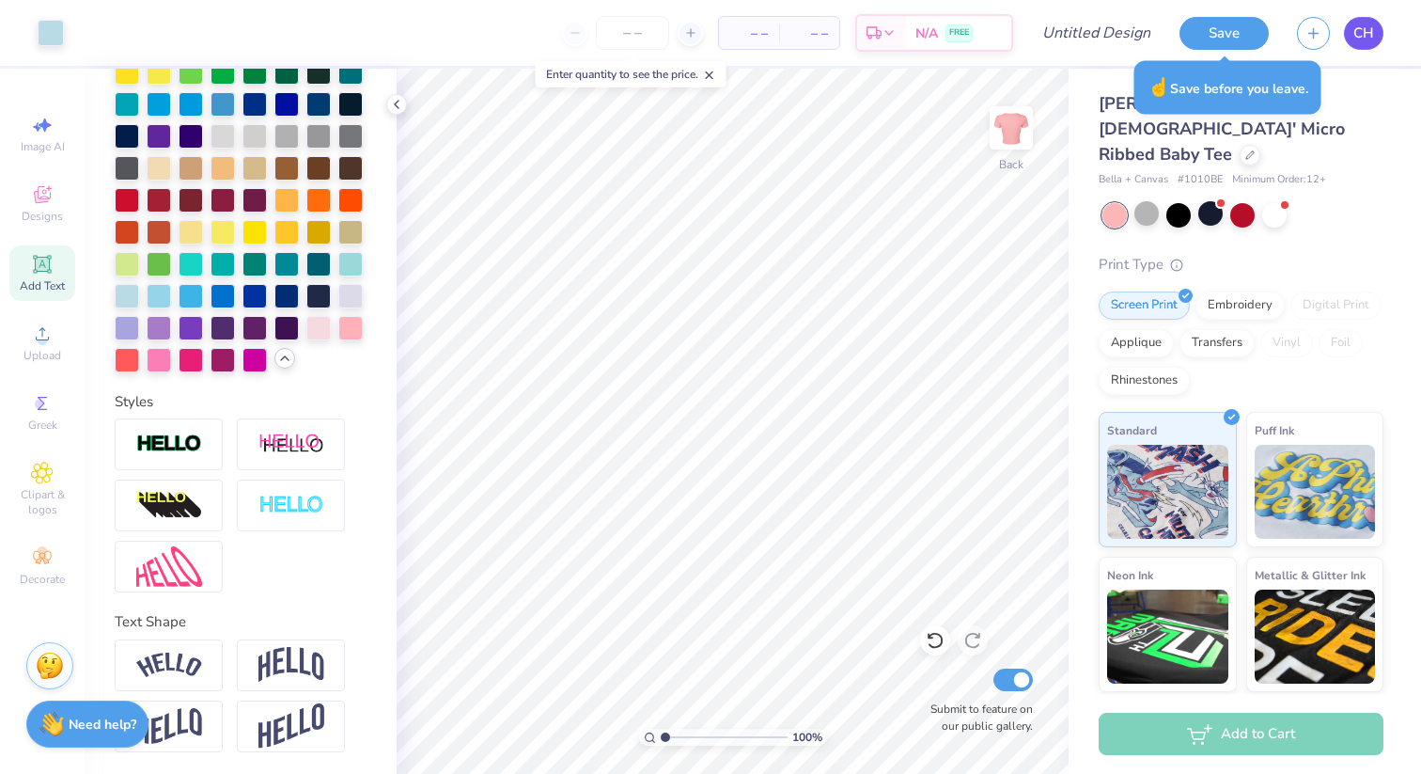
click at [1375, 23] on link "CH" at bounding box center [1363, 33] width 39 height 33
